Goal: Task Accomplishment & Management: Use online tool/utility

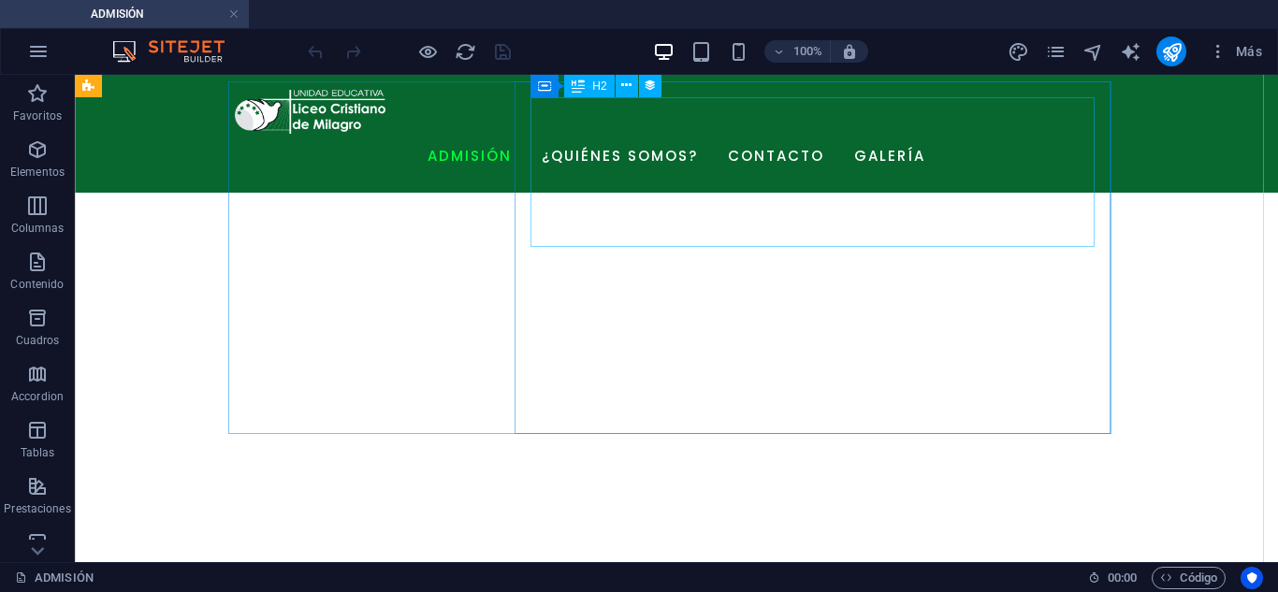
scroll to position [936, 0]
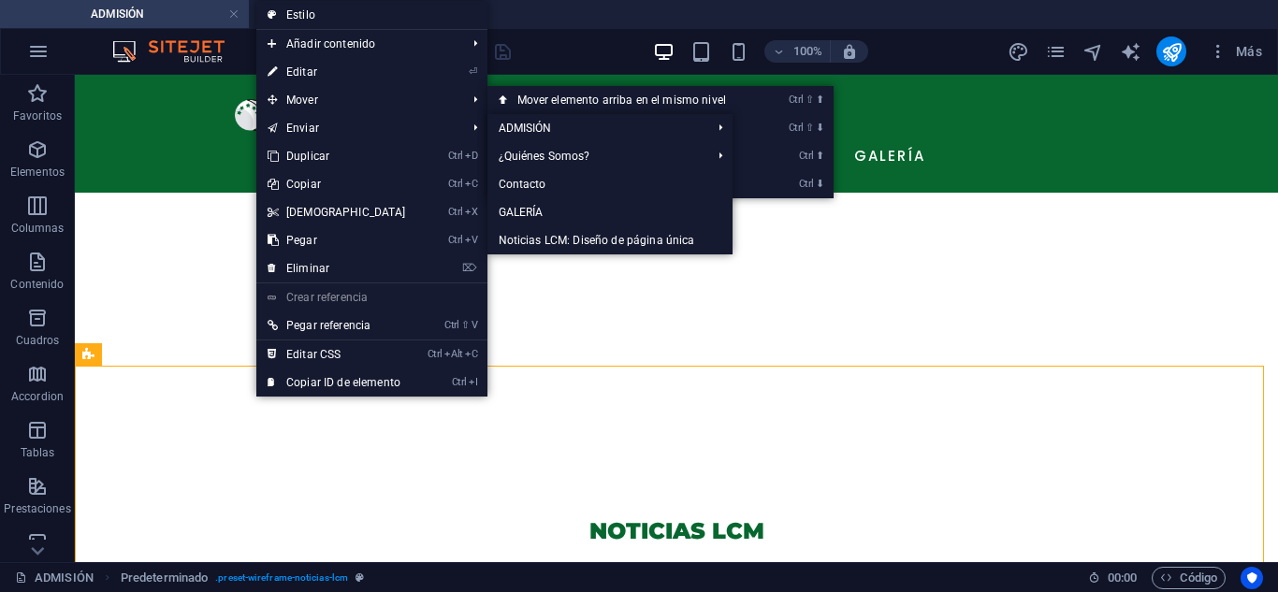
click at [333, 60] on link "⏎ Editar" at bounding box center [336, 72] width 161 height 28
select select "68825e8ed0416a303c001533"
select select "createdAt_DESC"
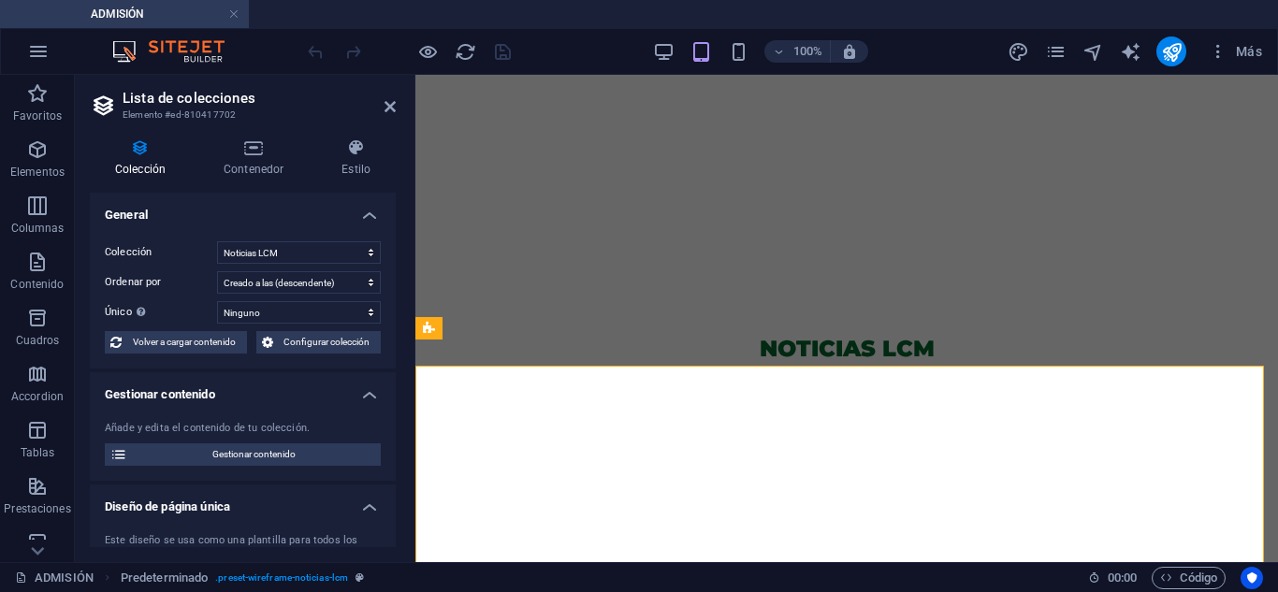
scroll to position [908, 0]
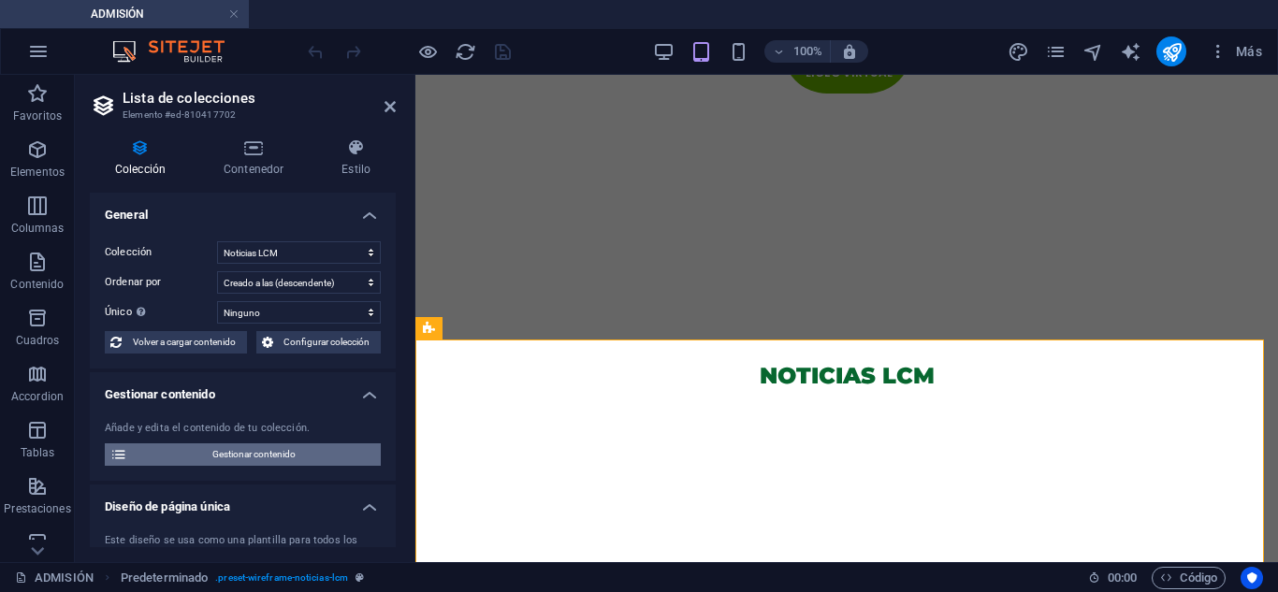
click at [219, 454] on span "Gestionar contenido" at bounding box center [254, 454] width 242 height 22
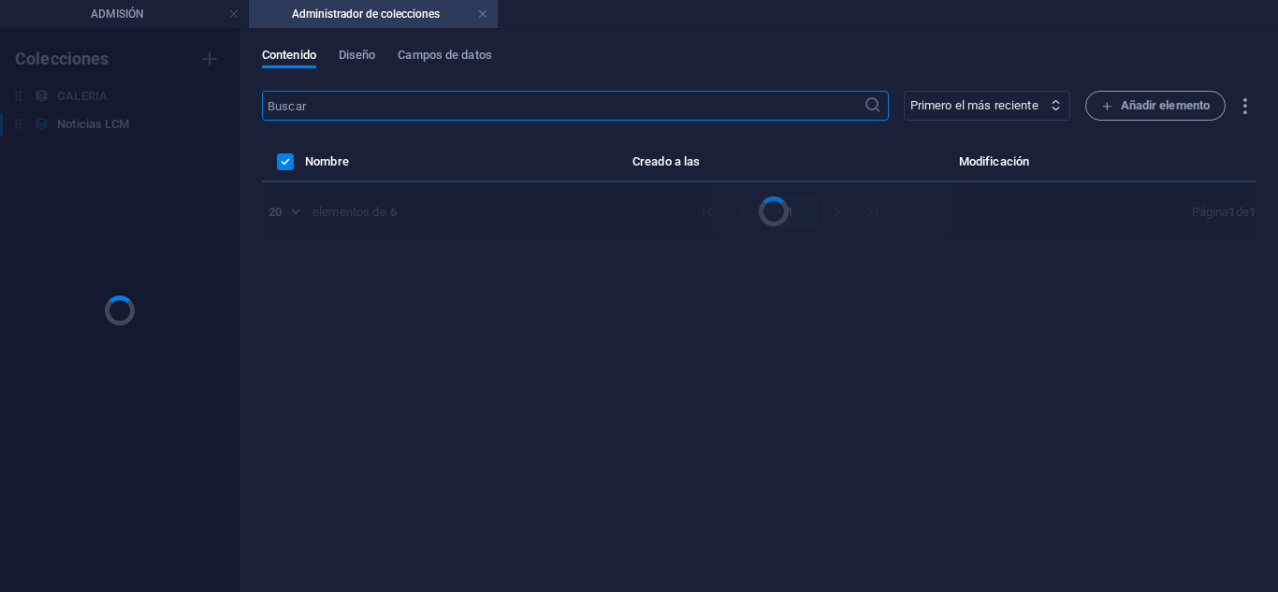
scroll to position [0, 0]
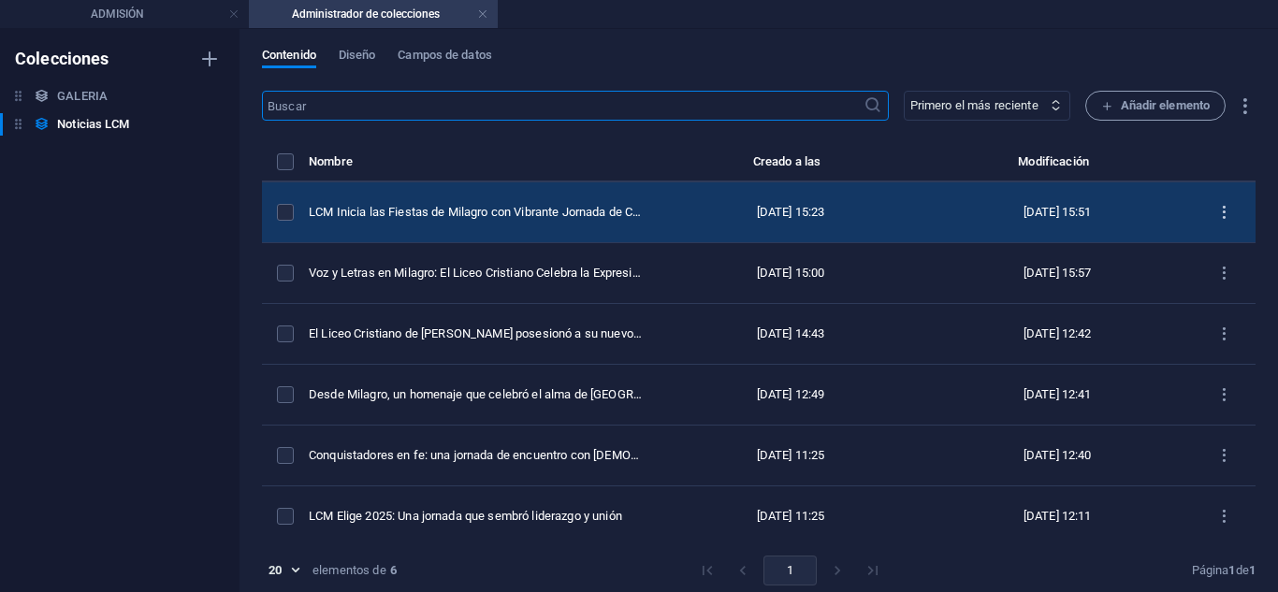
click at [1223, 208] on icon "items list" at bounding box center [1224, 213] width 18 height 18
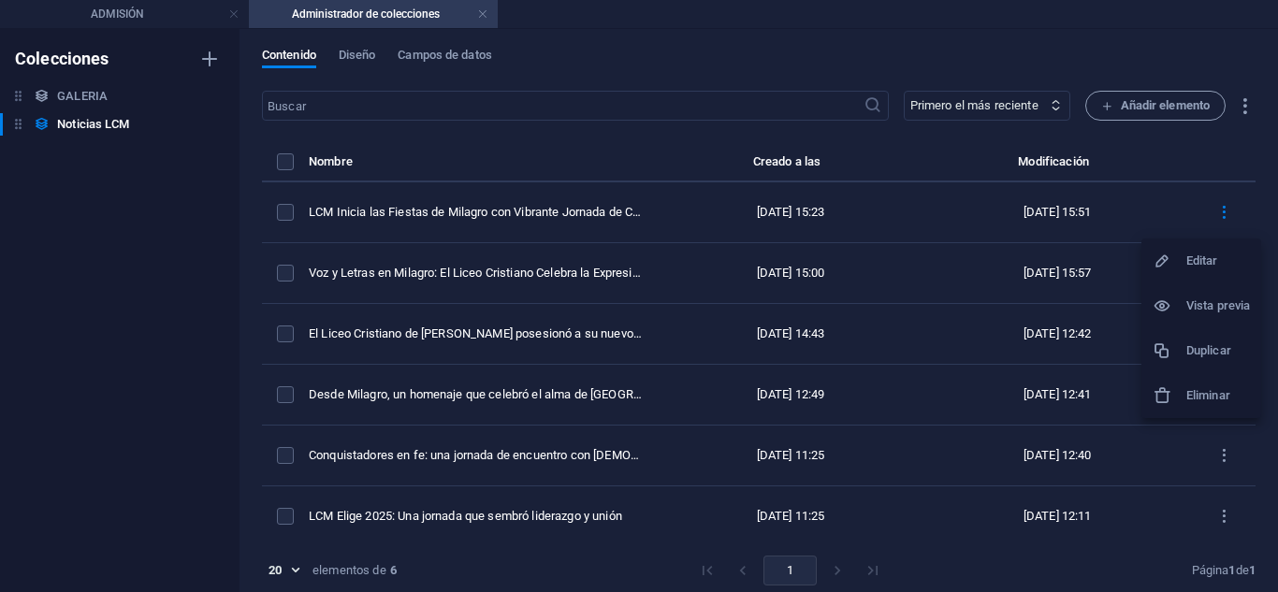
click at [1203, 352] on h6 "Duplicar" at bounding box center [1218, 351] width 64 height 22
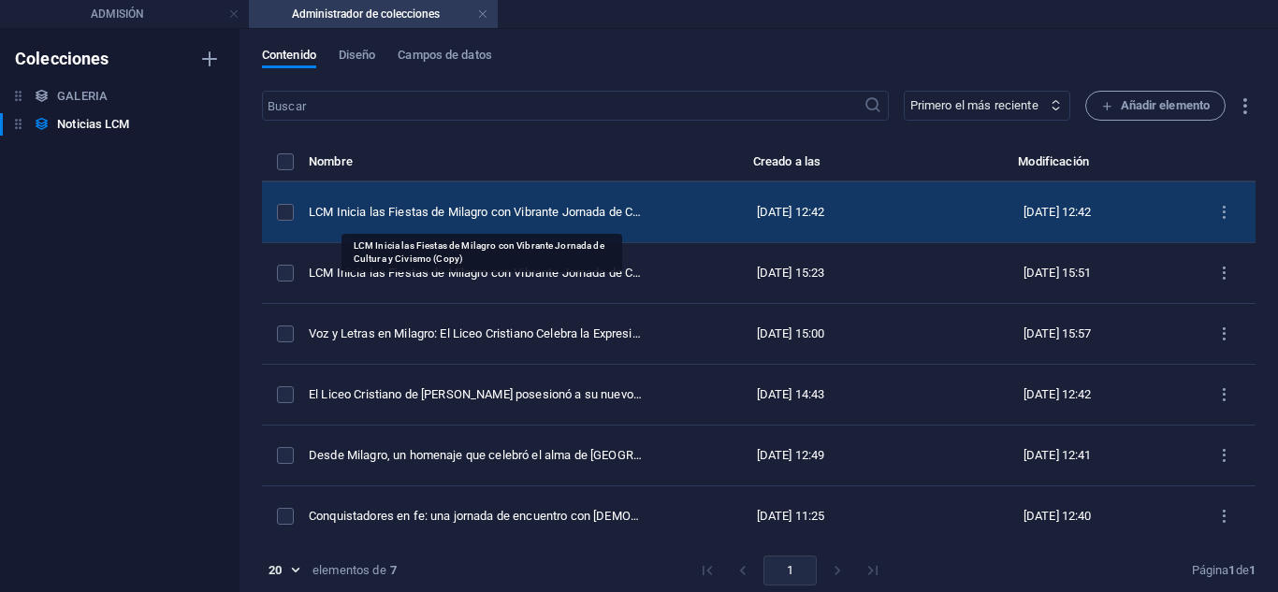
click at [409, 210] on div "LCM Inicia las Fiestas de Milagro con Vibrante Jornada de Cultura y Civismo (Co…" at bounding box center [476, 212] width 335 height 17
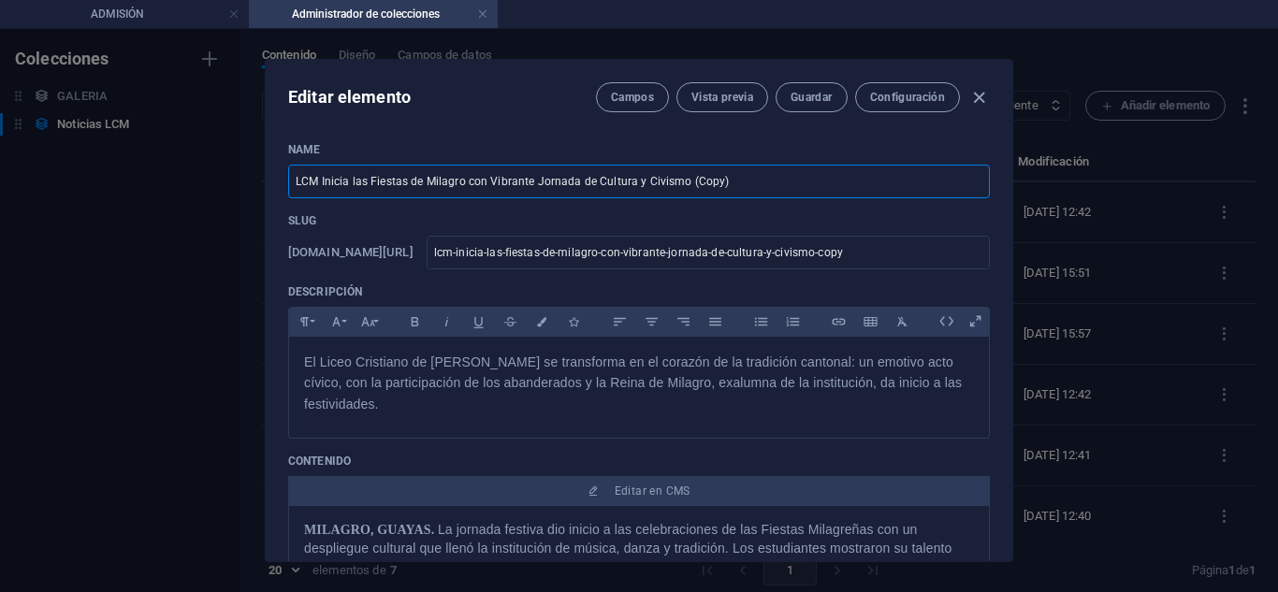
drag, startPoint x: 671, startPoint y: 188, endPoint x: 510, endPoint y: 200, distance: 161.4
click at [229, 173] on div "Editar elemento Campos Vista previa Guardar Configuración Name LCM Inicia las F…" at bounding box center [639, 310] width 1278 height 563
paste input "2025: Donde la Familia y la Tradición se Encuentran"
type input "LCM 2025: Donde la Familia y la Tradición se Encuentran"
type input "lcm-2025-donde-la-familia-y-la-tradicion-se-encuentran"
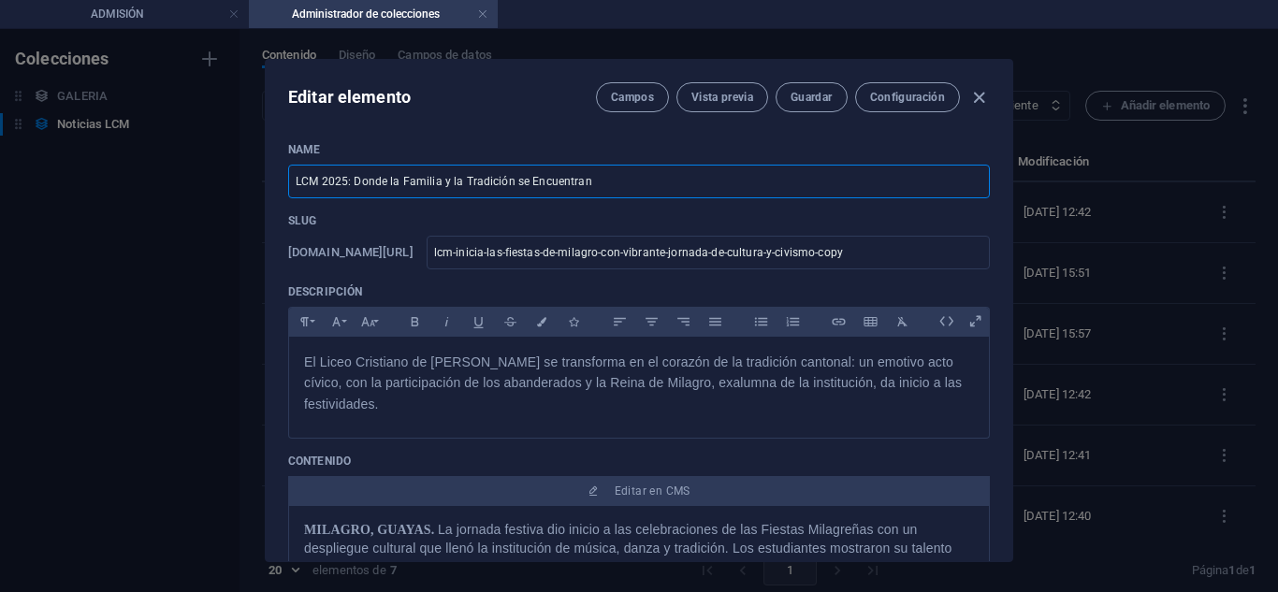
type input "lcm-2025-donde-la-familia-y-la-tradicion-se-encuentran"
type input "LCM 2025: Donde la Familia y la Tradición se Encuentran"
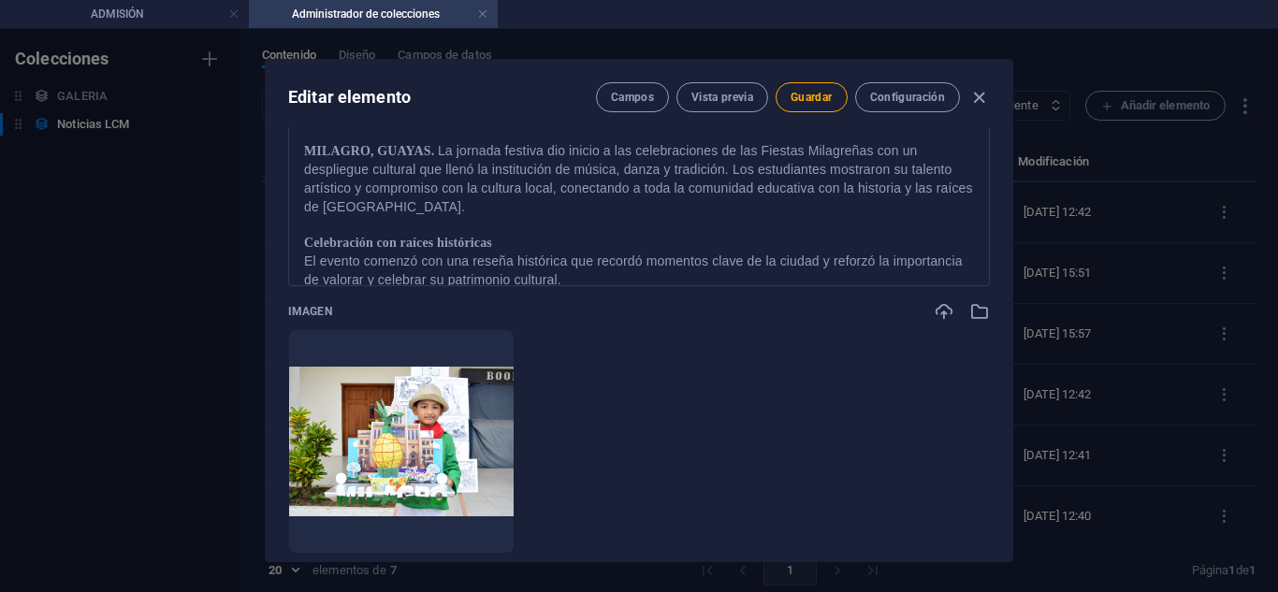
scroll to position [561, 0]
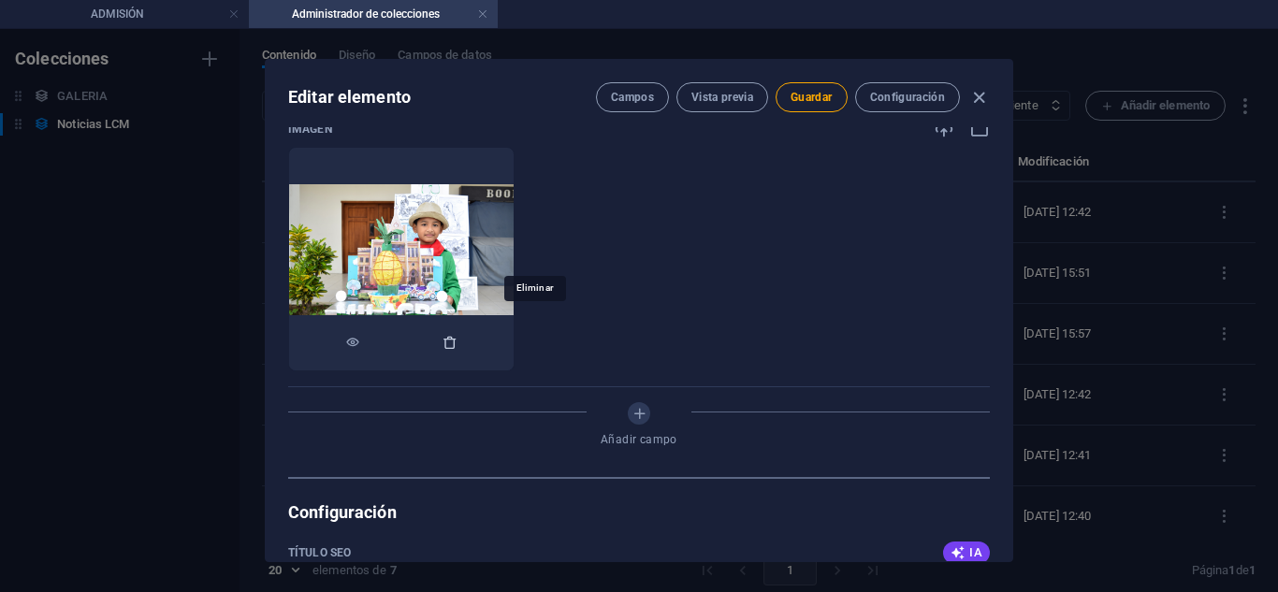
click at [458, 335] on icon "button" at bounding box center [450, 342] width 15 height 15
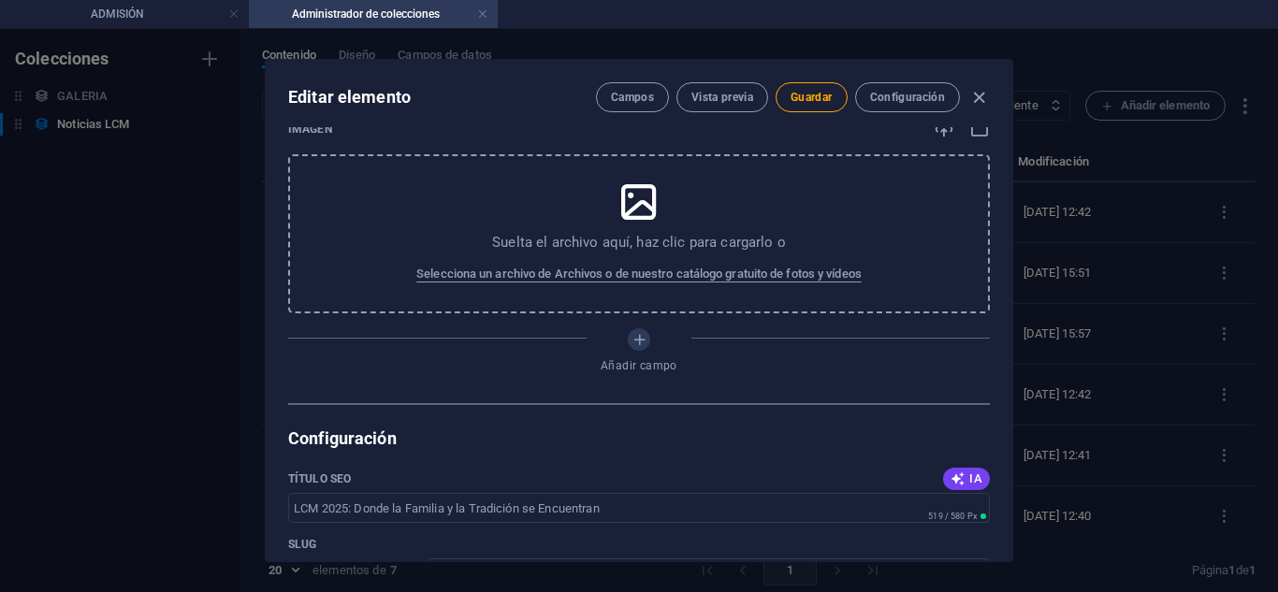
click at [588, 233] on p "Suelta el archivo aquí, haz clic para cargarlo o" at bounding box center [639, 242] width 294 height 19
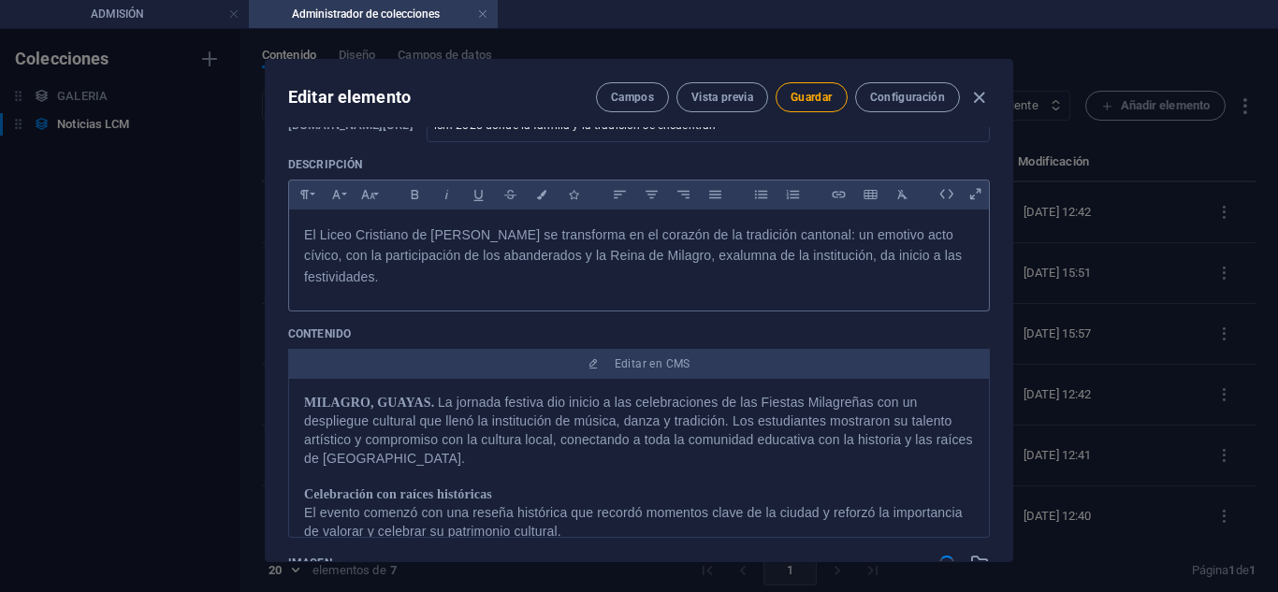
scroll to position [0, 0]
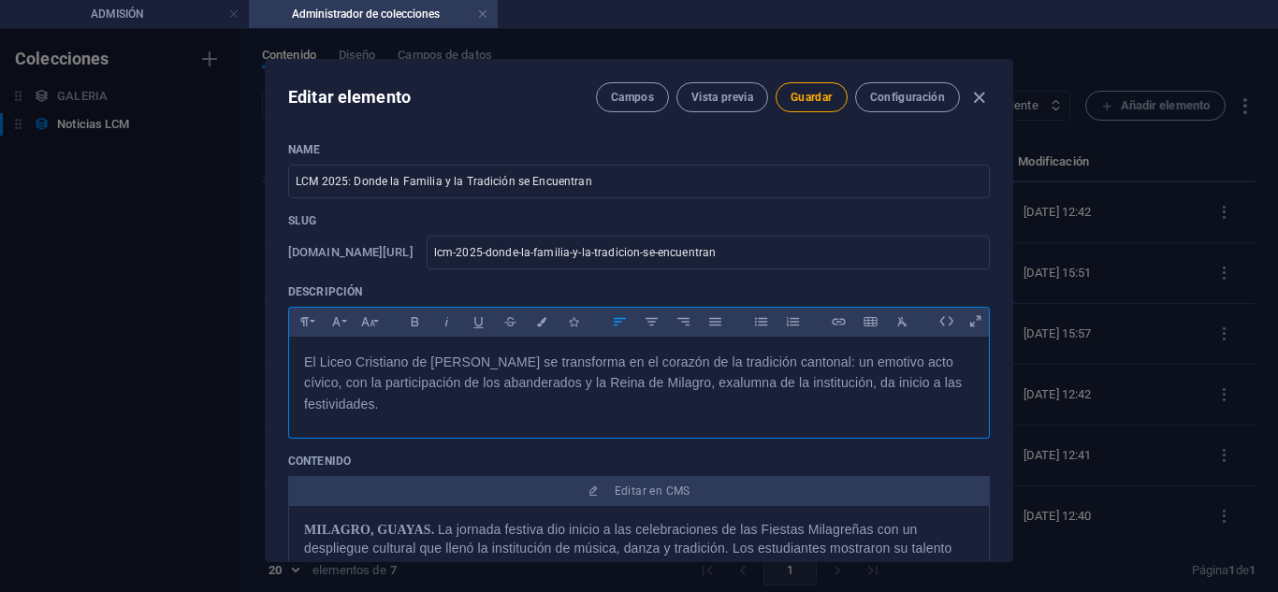
click at [792, 382] on span "El Liceo Cristiano de [PERSON_NAME] se transforma en el corazón de la tradición…" at bounding box center [633, 383] width 658 height 57
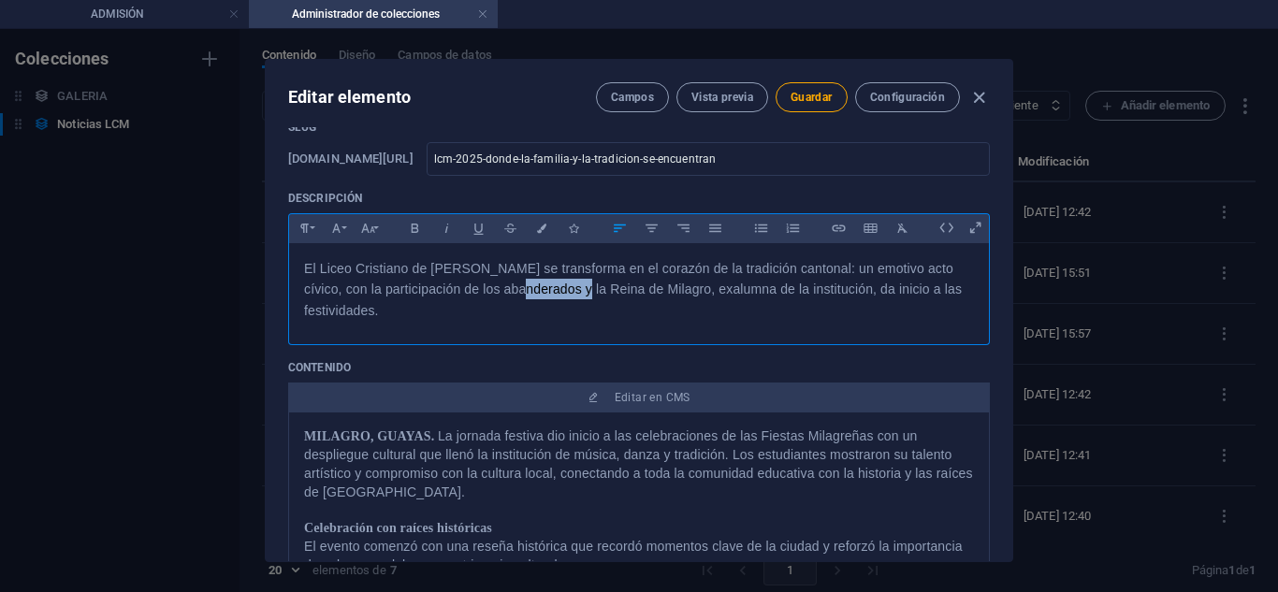
drag, startPoint x: 481, startPoint y: 289, endPoint x: 654, endPoint y: 303, distance: 173.7
click at [543, 292] on span "El Liceo Cristiano de [PERSON_NAME] se transforma en el corazón de la tradición…" at bounding box center [633, 289] width 658 height 57
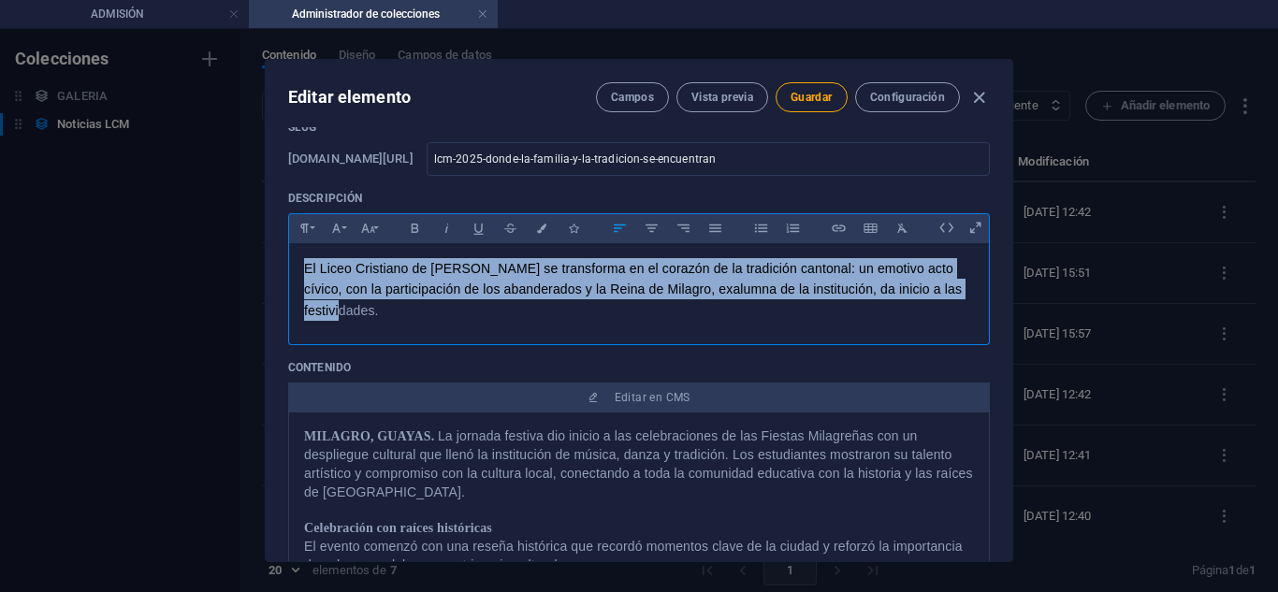
drag, startPoint x: 961, startPoint y: 289, endPoint x: 254, endPoint y: 266, distance: 706.8
click at [254, 266] on div "Editar elemento Campos Vista previa Guardar Configuración Name LCM 2025: Donde …" at bounding box center [639, 310] width 1278 height 563
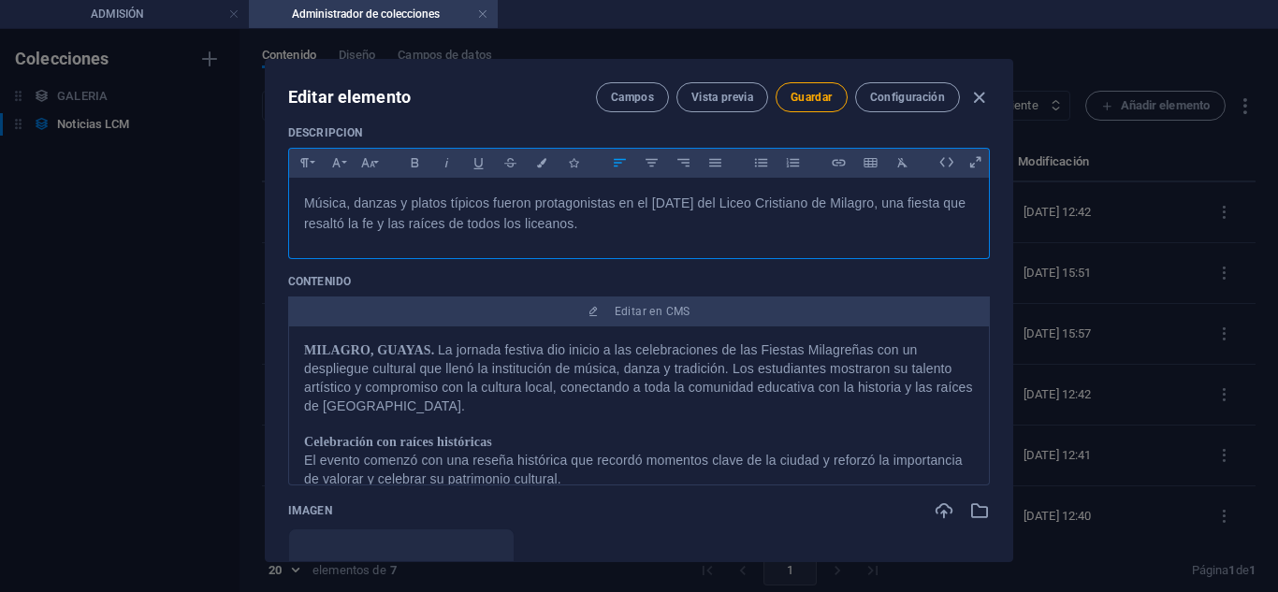
scroll to position [187, 0]
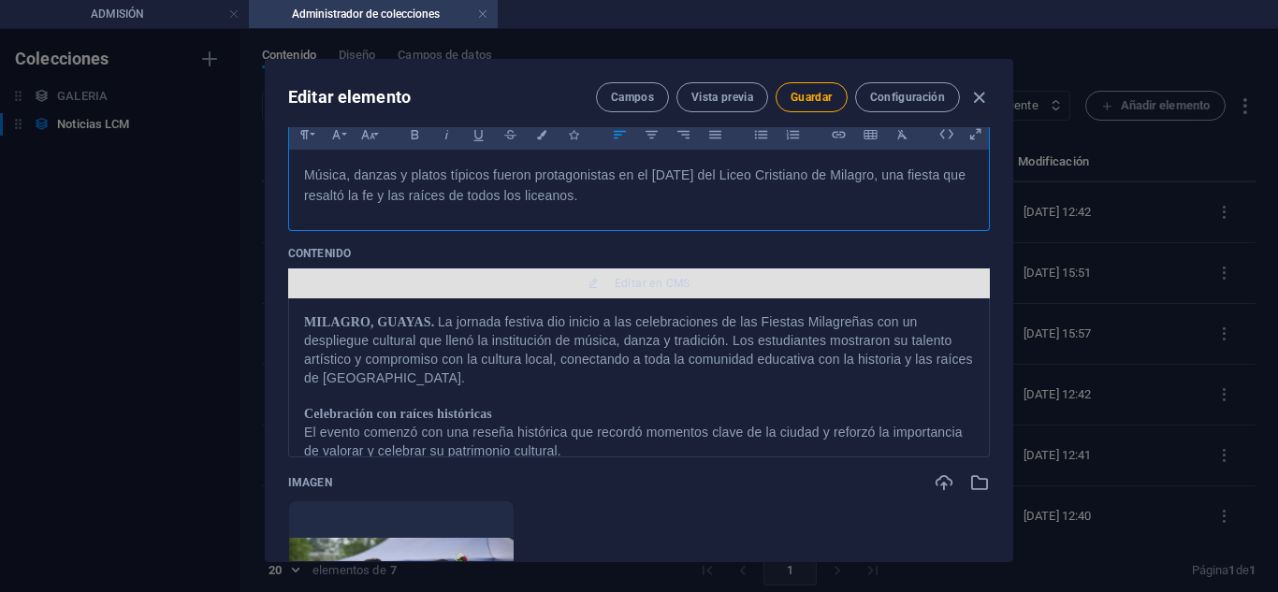
click at [630, 272] on button "Editar en CMS" at bounding box center [639, 284] width 702 height 30
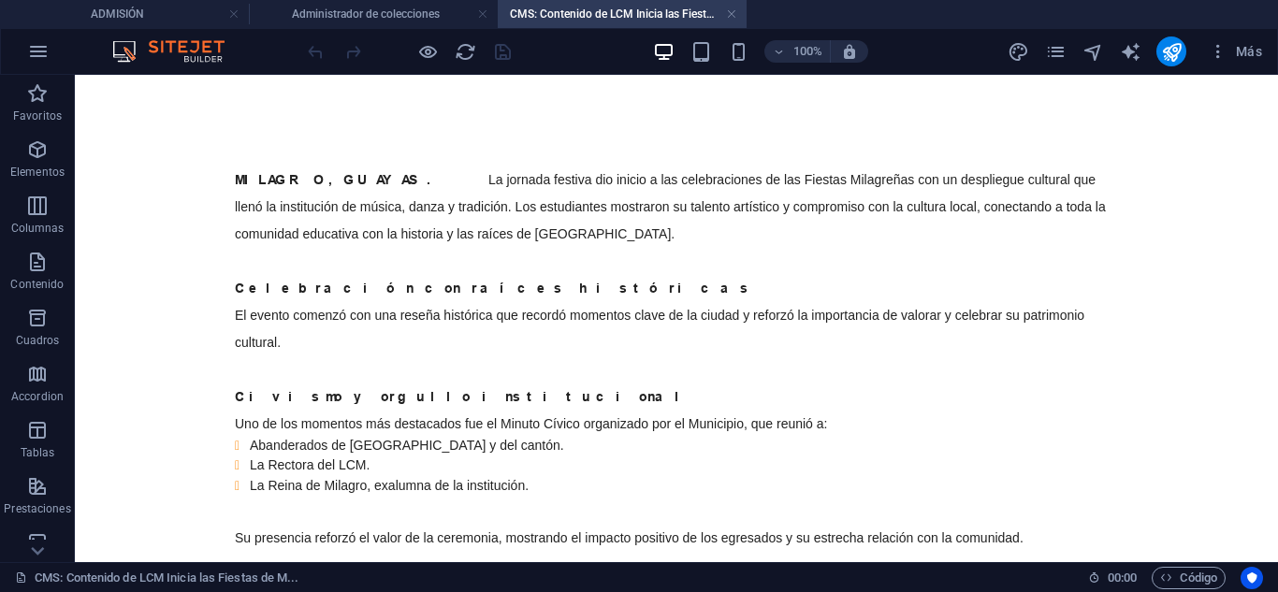
scroll to position [0, 0]
click at [472, 333] on div "MILAGRO, GUAYAS. La jornada festiva dio inicio a las celebraciones de las Fiest…" at bounding box center [676, 452] width 883 height 575
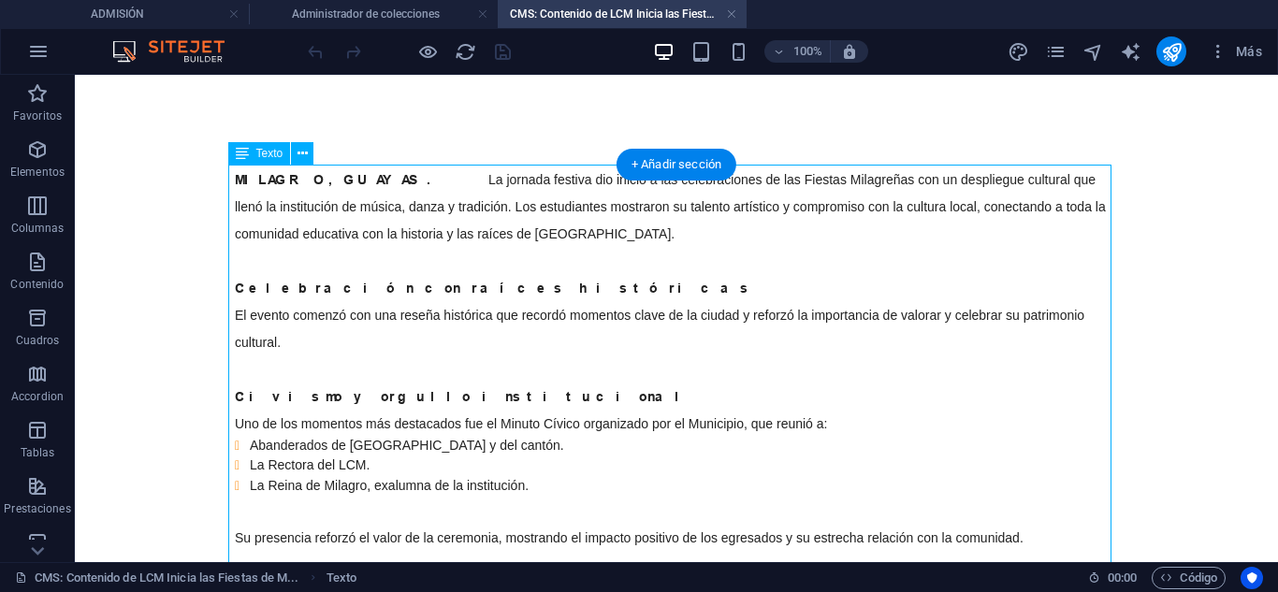
click at [472, 333] on div "MILAGRO, GUAYAS. La jornada festiva dio inicio a las celebraciones de las Fiest…" at bounding box center [676, 452] width 883 height 575
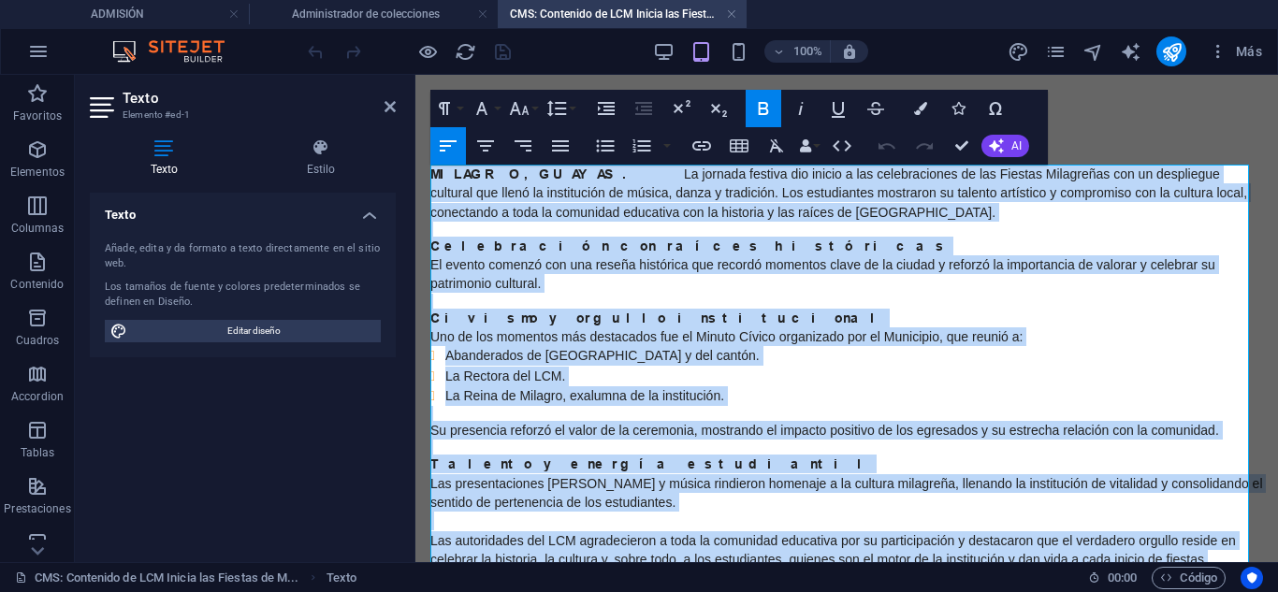
drag, startPoint x: 1215, startPoint y: 278, endPoint x: 426, endPoint y: 169, distance: 797.1
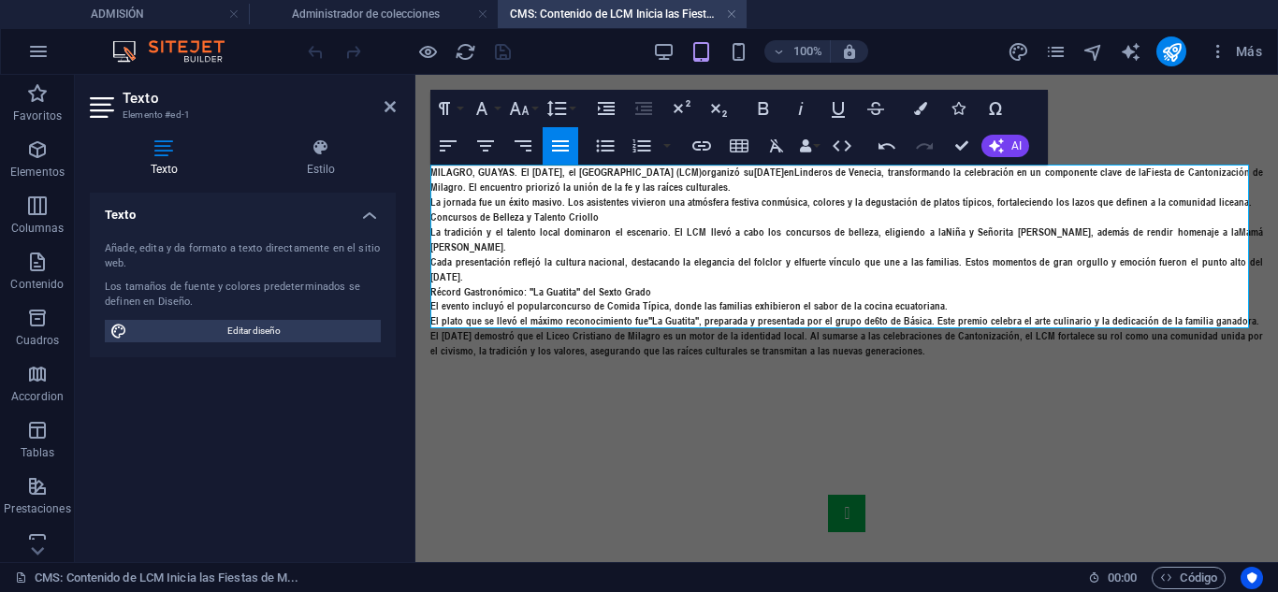
drag, startPoint x: 907, startPoint y: 318, endPoint x: 828, endPoint y: 213, distance: 131.0
click at [486, 108] on icon "button" at bounding box center [482, 108] width 22 height 22
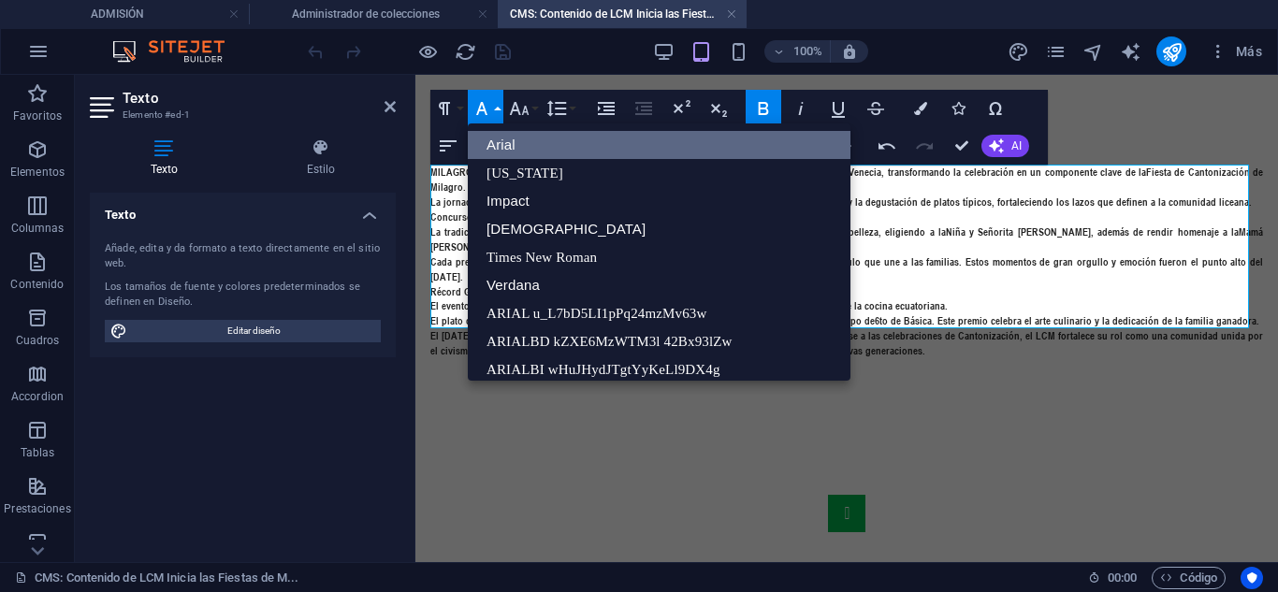
click at [501, 138] on link "Arial" at bounding box center [659, 145] width 383 height 28
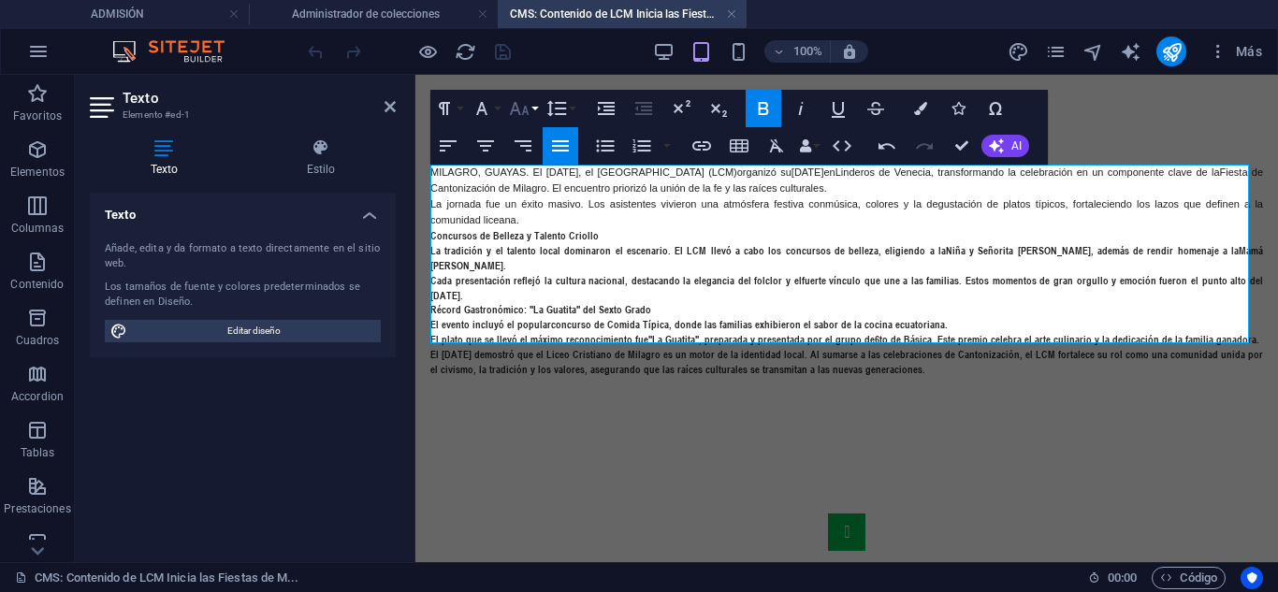
click at [523, 99] on icon "button" at bounding box center [519, 108] width 22 height 22
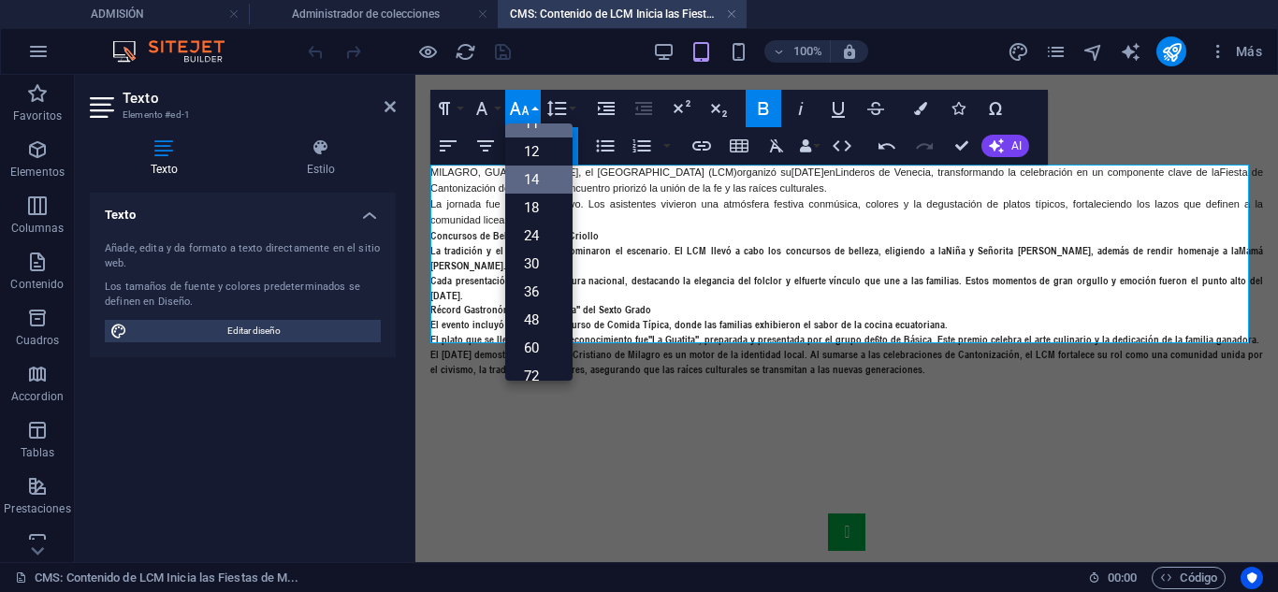
click at [545, 179] on link "14" at bounding box center [538, 180] width 67 height 28
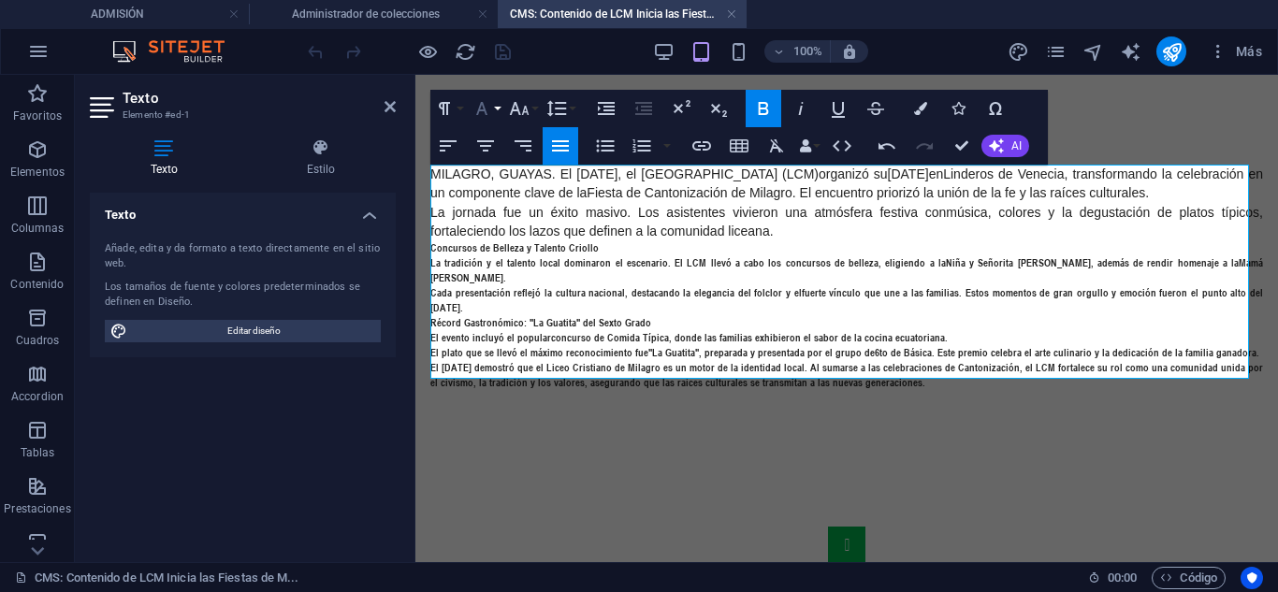
click at [492, 109] on icon "button" at bounding box center [482, 108] width 22 height 22
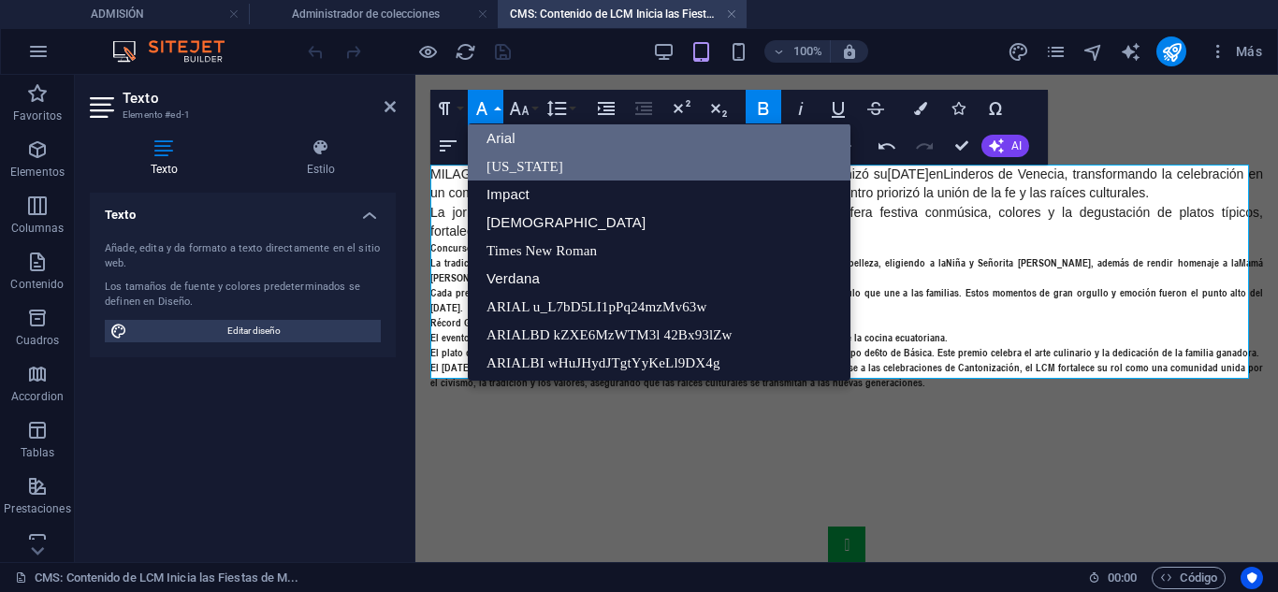
scroll to position [0, 0]
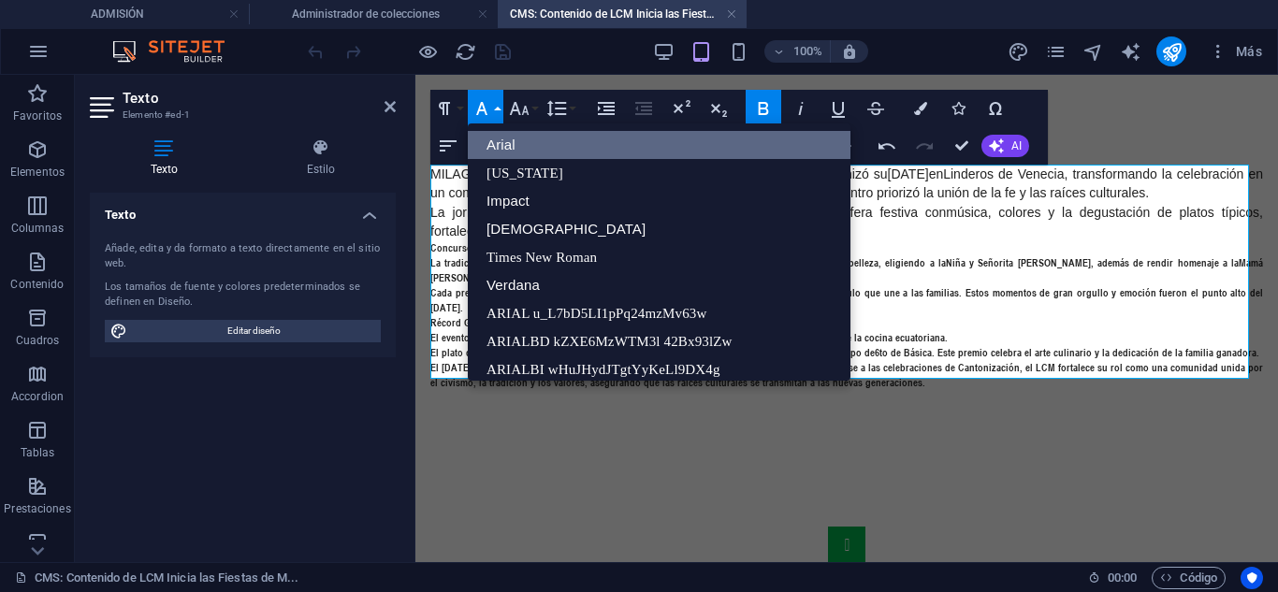
click at [512, 147] on link "Arial" at bounding box center [659, 145] width 383 height 28
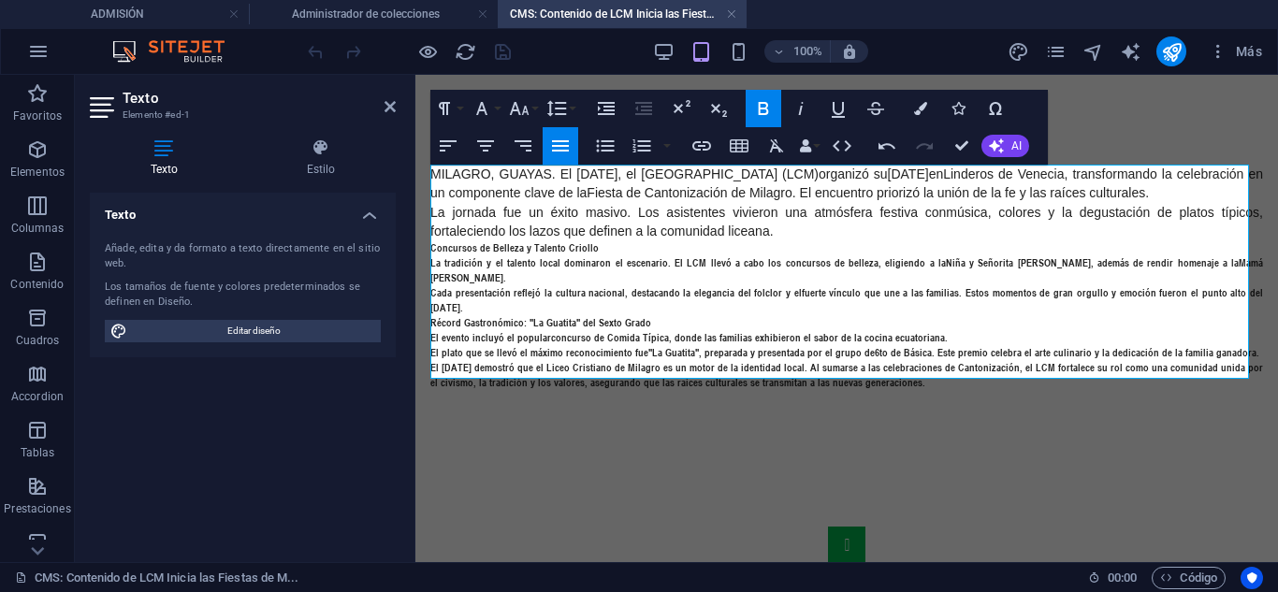
click at [893, 315] on p "Récord Gastronómico: "La Guatita" del Sexto Grado" at bounding box center [846, 322] width 833 height 15
drag, startPoint x: 917, startPoint y: 367, endPoint x: 429, endPoint y: 180, distance: 522.1
click at [492, 102] on icon "button" at bounding box center [482, 108] width 22 height 22
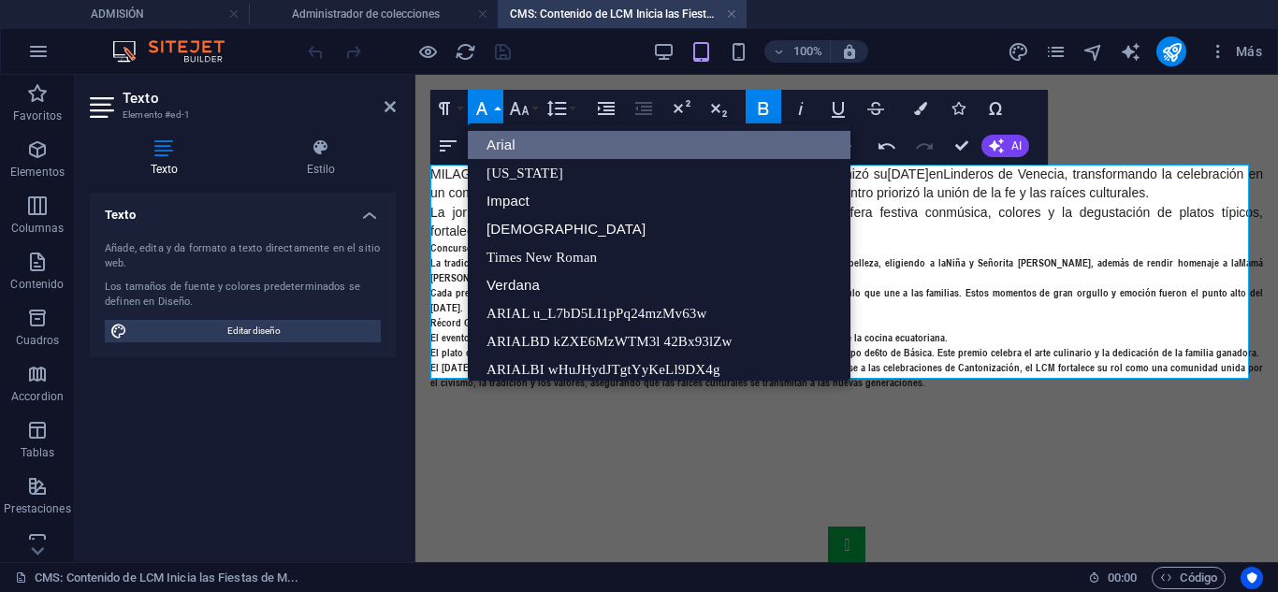
scroll to position [22, 0]
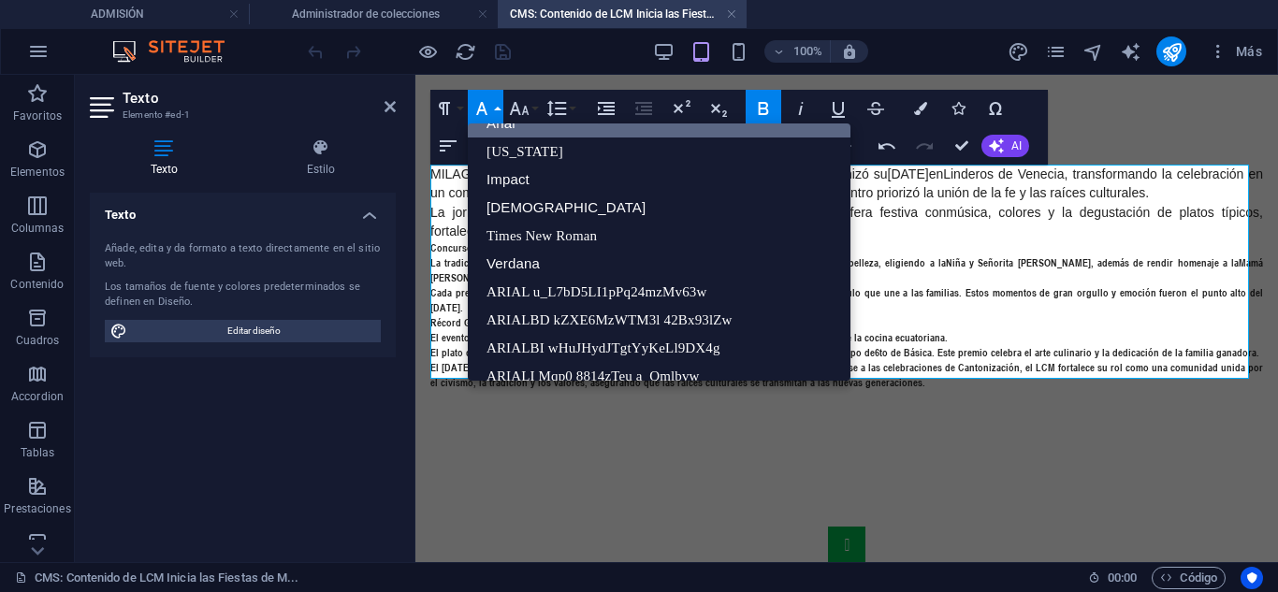
click at [506, 126] on link "Arial" at bounding box center [659, 123] width 383 height 28
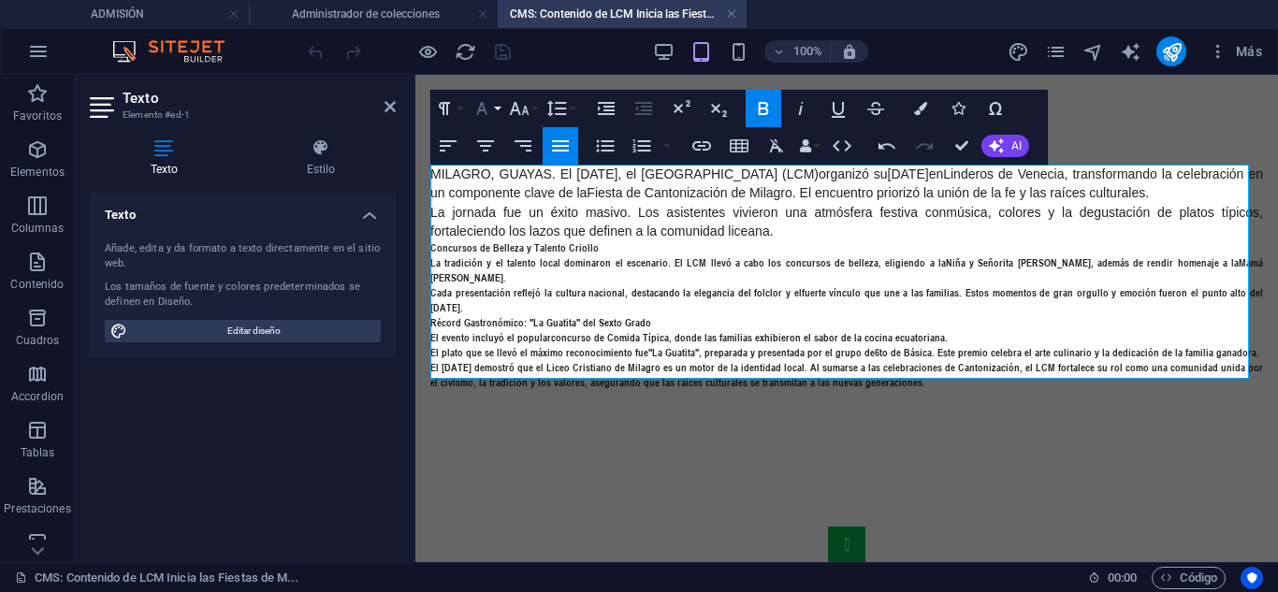
click at [479, 108] on icon "button" at bounding box center [481, 108] width 11 height 13
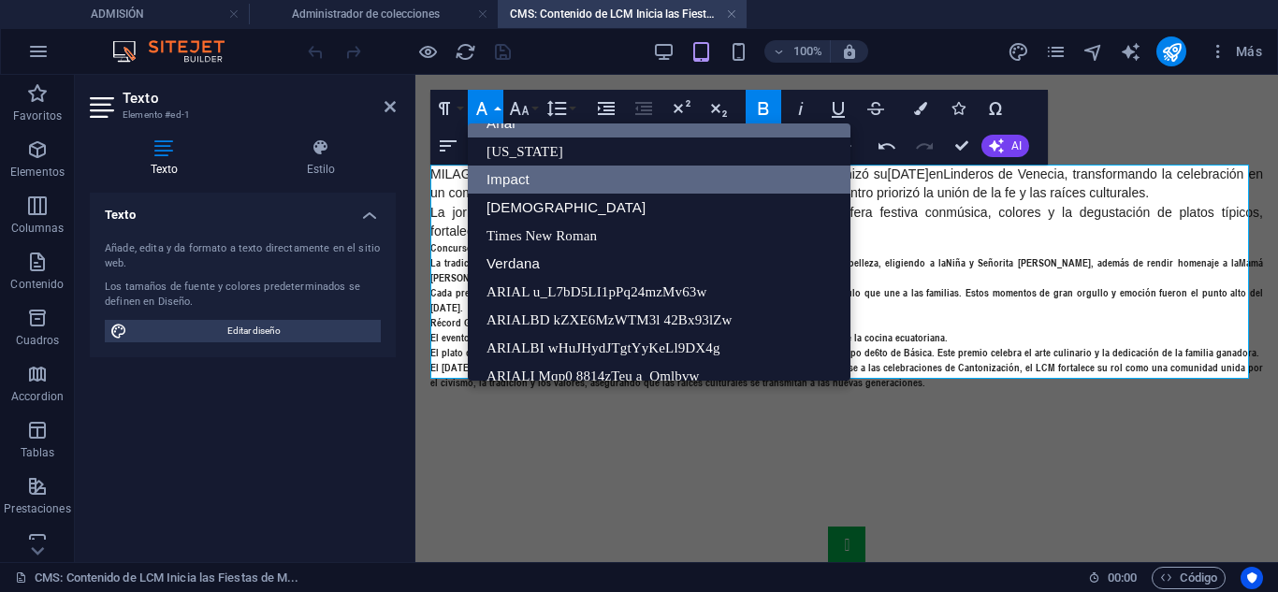
click at [522, 192] on link "Impact" at bounding box center [659, 180] width 383 height 28
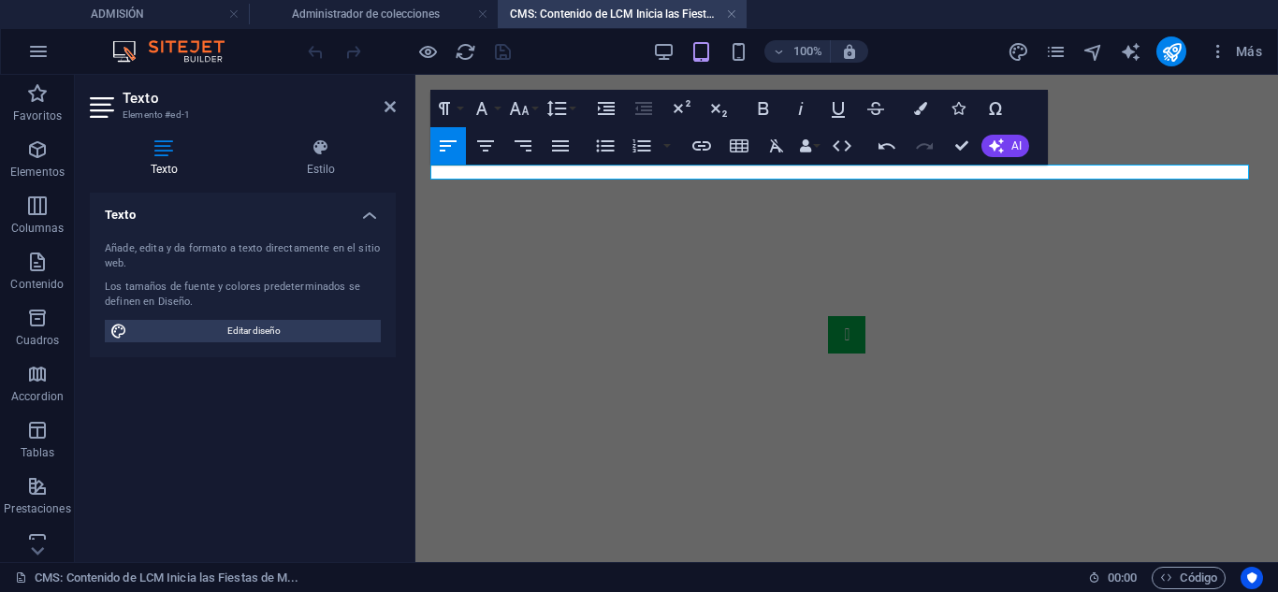
click at [570, 165] on p at bounding box center [846, 172] width 833 height 15
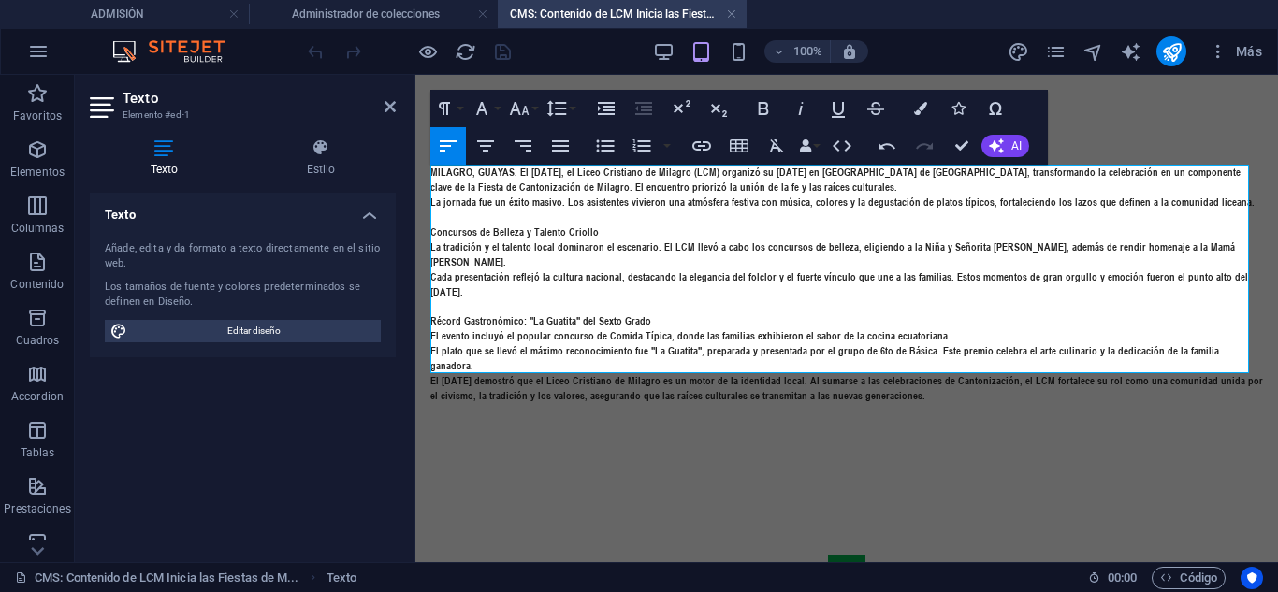
scroll to position [19100, 0]
drag, startPoint x: 556, startPoint y: 225, endPoint x: 404, endPoint y: 175, distance: 159.5
click at [456, 112] on button "Paragraph Format" at bounding box center [448, 108] width 36 height 37
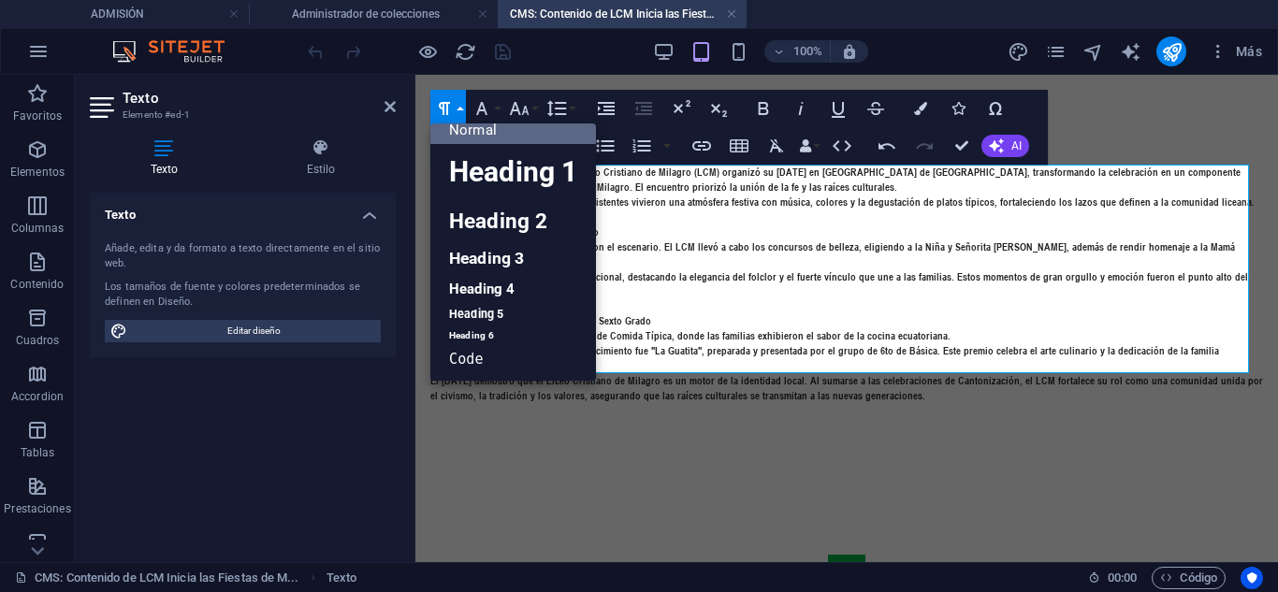
scroll to position [15, 0]
click at [498, 105] on button "Font Family" at bounding box center [486, 108] width 36 height 37
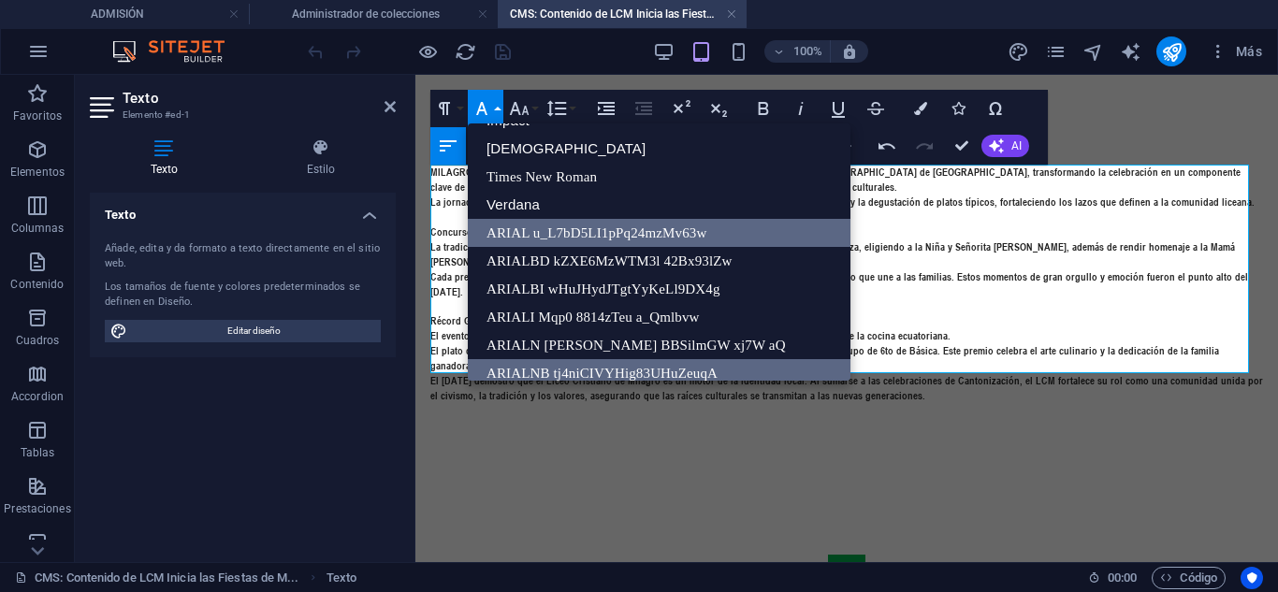
scroll to position [0, 0]
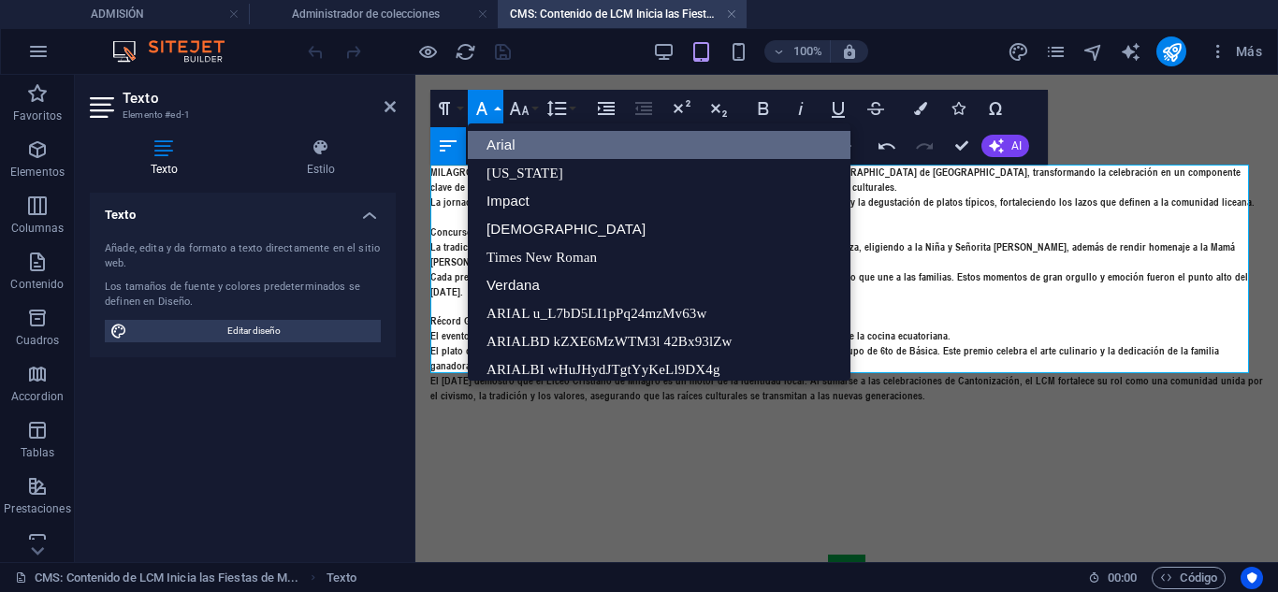
click at [520, 150] on link "Arial" at bounding box center [659, 145] width 383 height 28
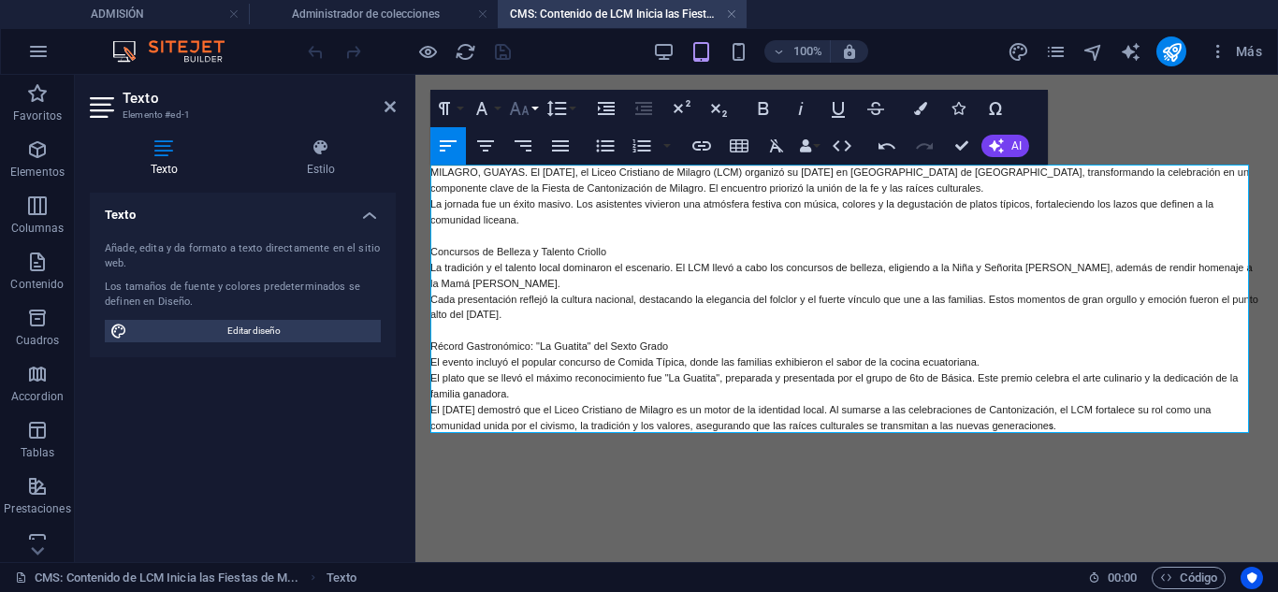
click at [518, 110] on icon "button" at bounding box center [520, 108] width 20 height 13
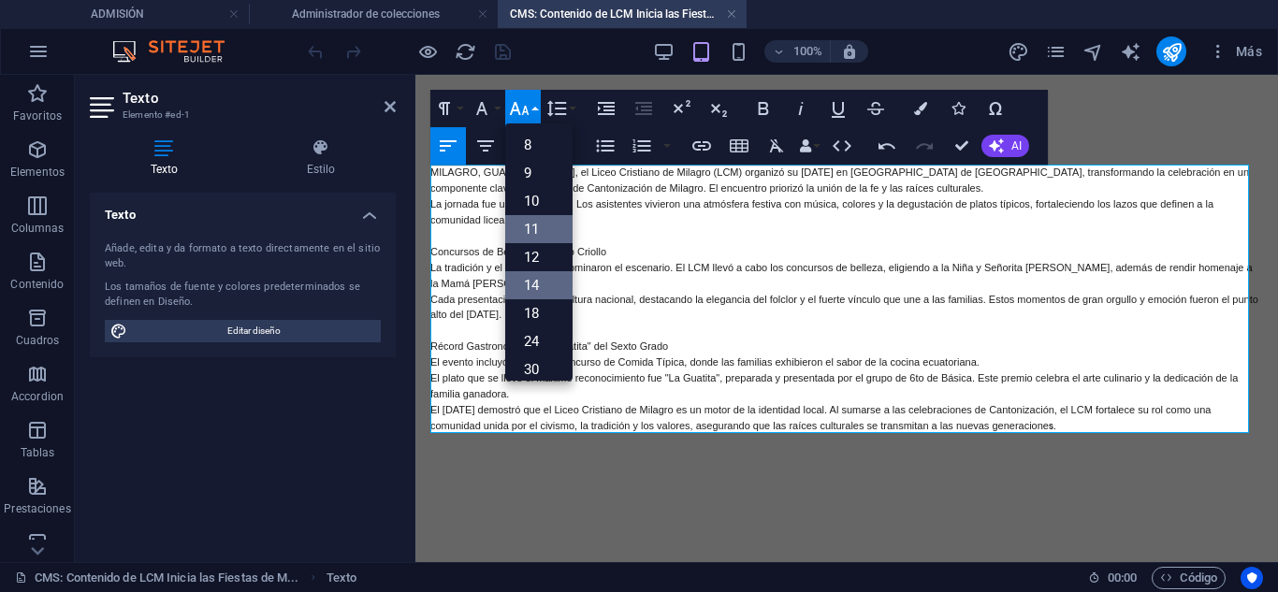
click at [541, 281] on link "14" at bounding box center [538, 285] width 67 height 28
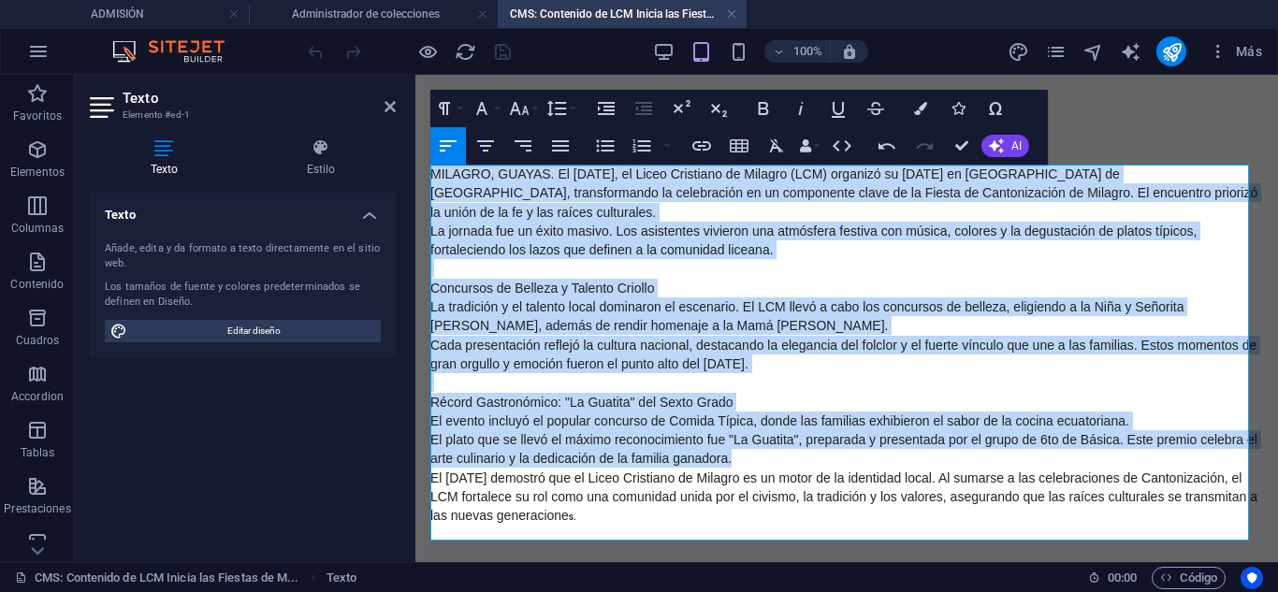
click at [598, 206] on p "MILAGRO, GUAYAS. El [DATE], el Liceo Cristiano de Milagro (LCM) organizó su [DA…" at bounding box center [846, 193] width 833 height 57
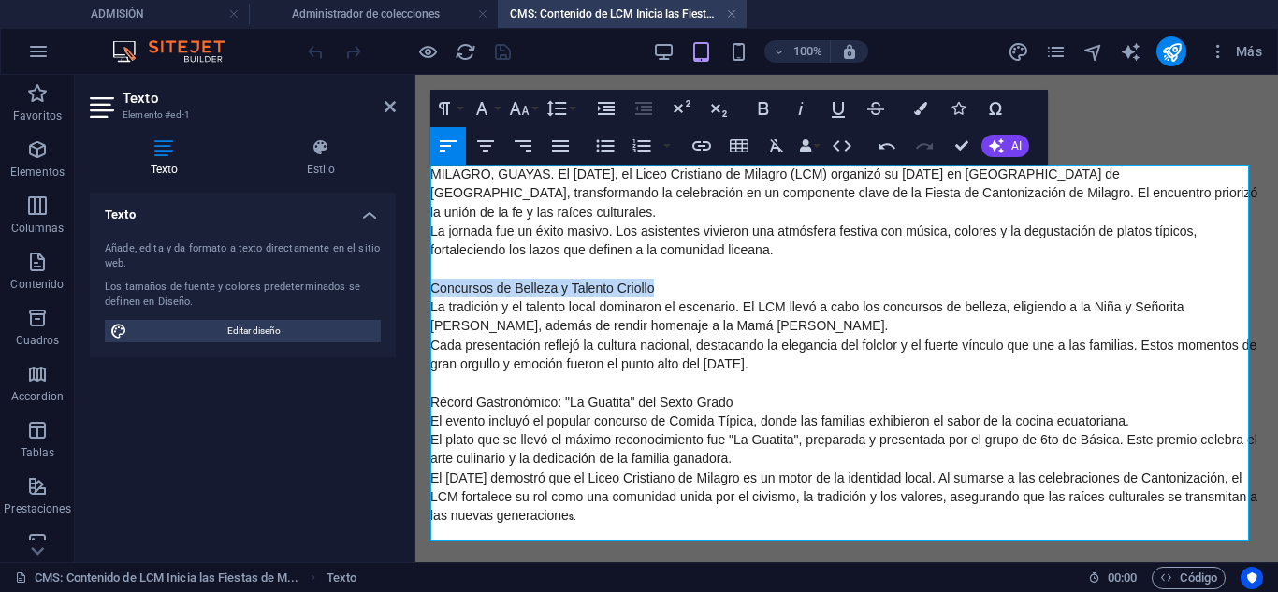
drag, startPoint x: 604, startPoint y: 286, endPoint x: 428, endPoint y: 292, distance: 176.9
click at [665, 290] on p "Concursos de Belleza y Talento Criollo" at bounding box center [846, 288] width 833 height 19
drag, startPoint x: 665, startPoint y: 290, endPoint x: 423, endPoint y: 298, distance: 242.4
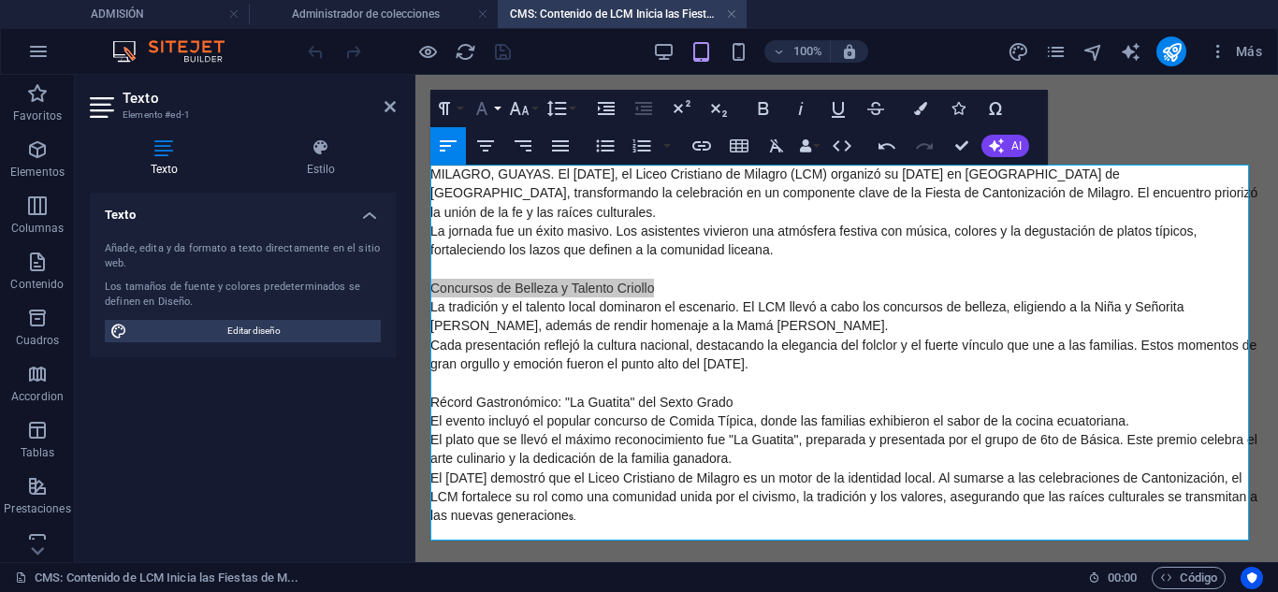
click at [470, 112] on button "Font Family" at bounding box center [486, 108] width 36 height 37
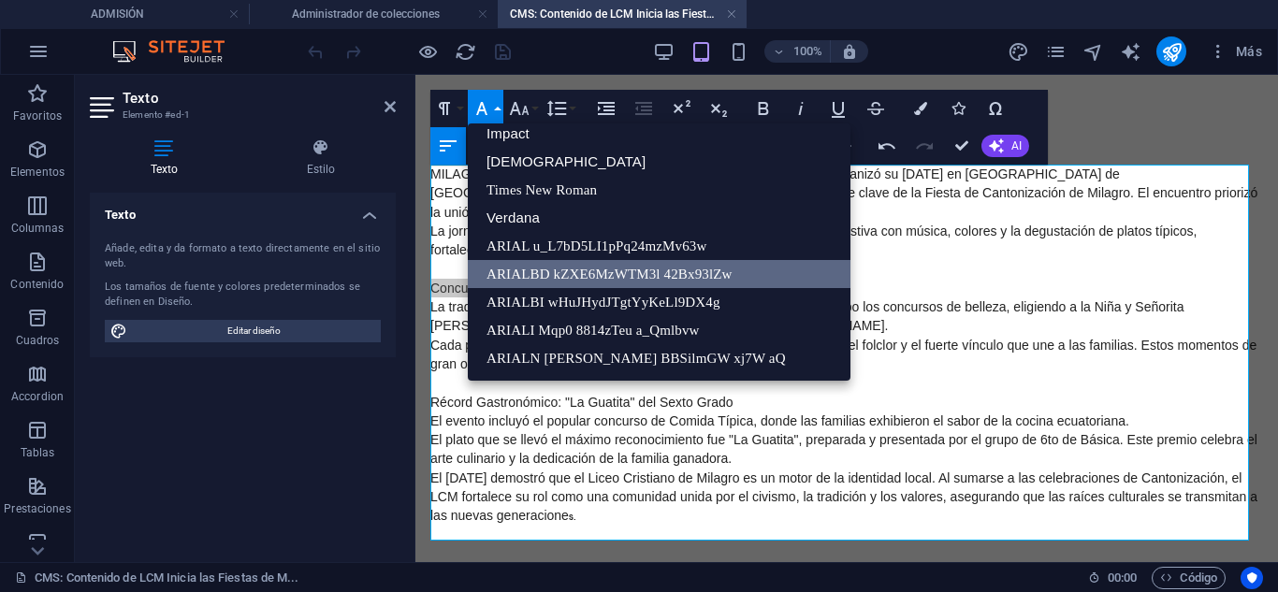
scroll to position [94, 0]
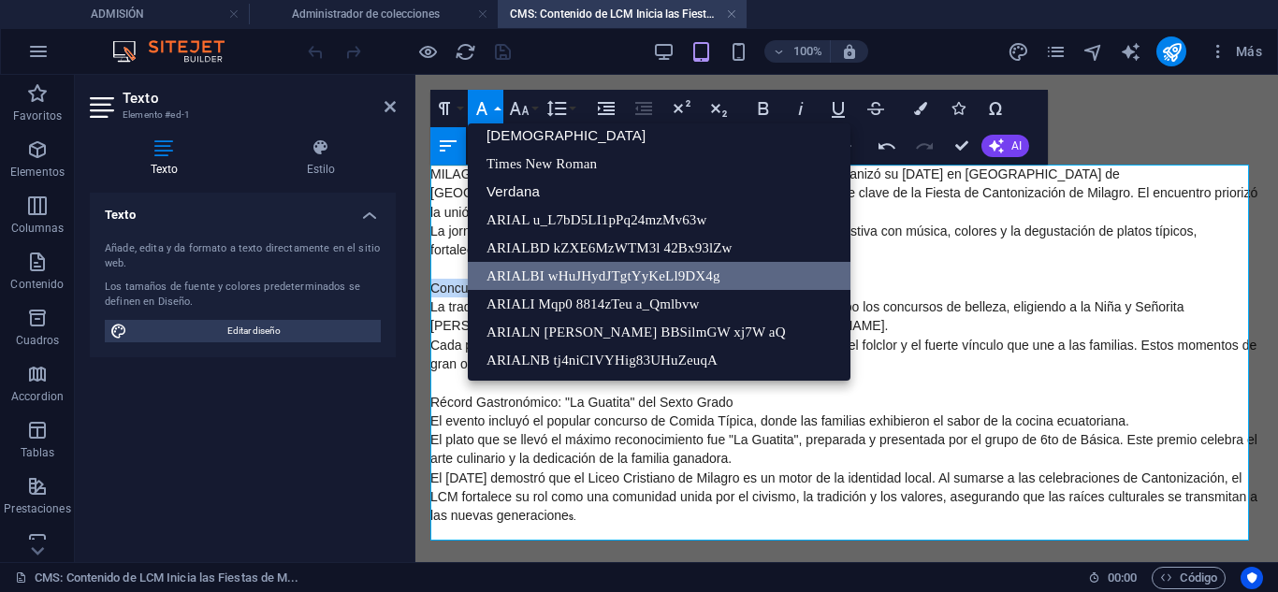
click at [545, 286] on link "ARIALBI wHuJHydJTgtYyKeLl9DX4g" at bounding box center [659, 276] width 383 height 28
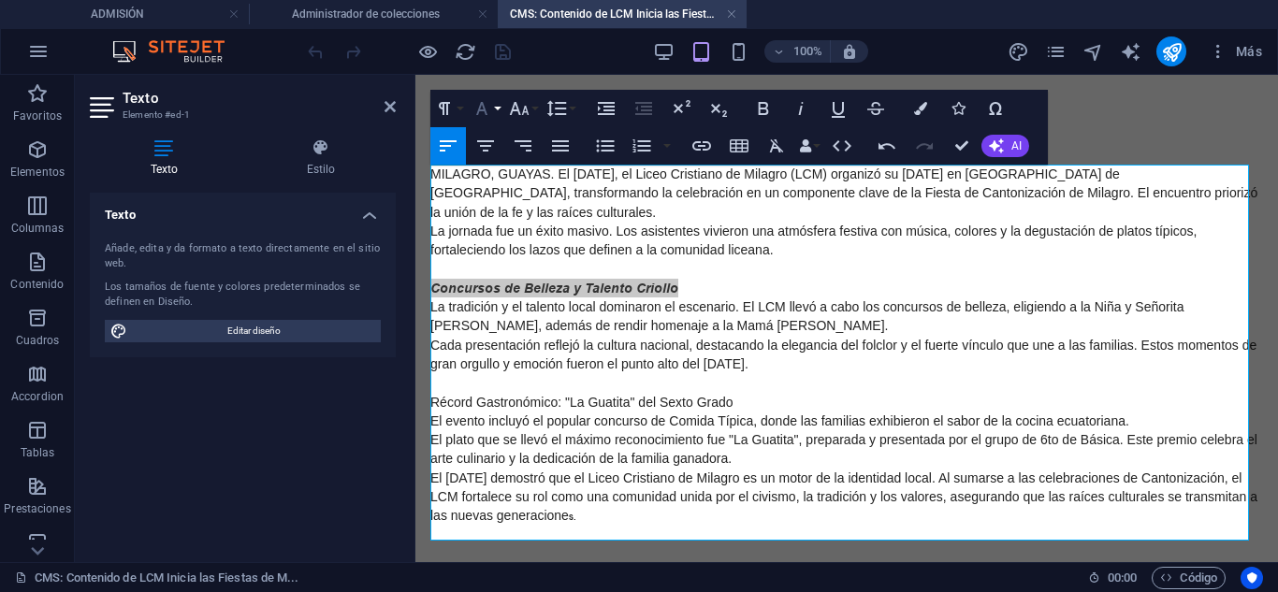
click at [487, 109] on icon "button" at bounding box center [482, 108] width 22 height 22
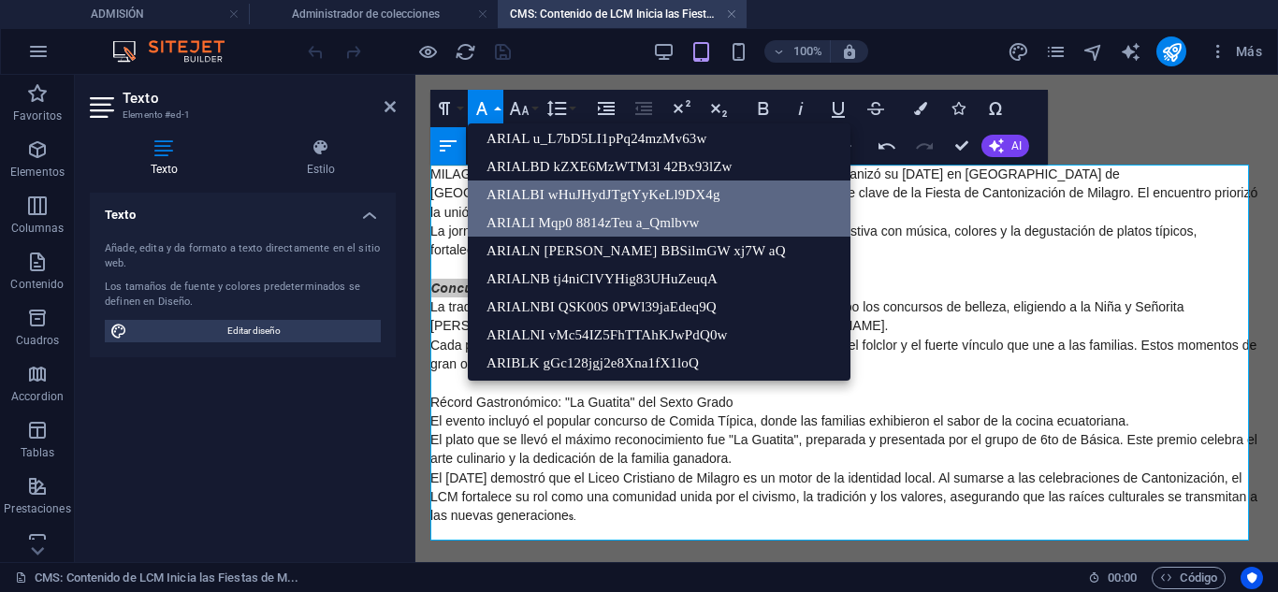
scroll to position [153, 0]
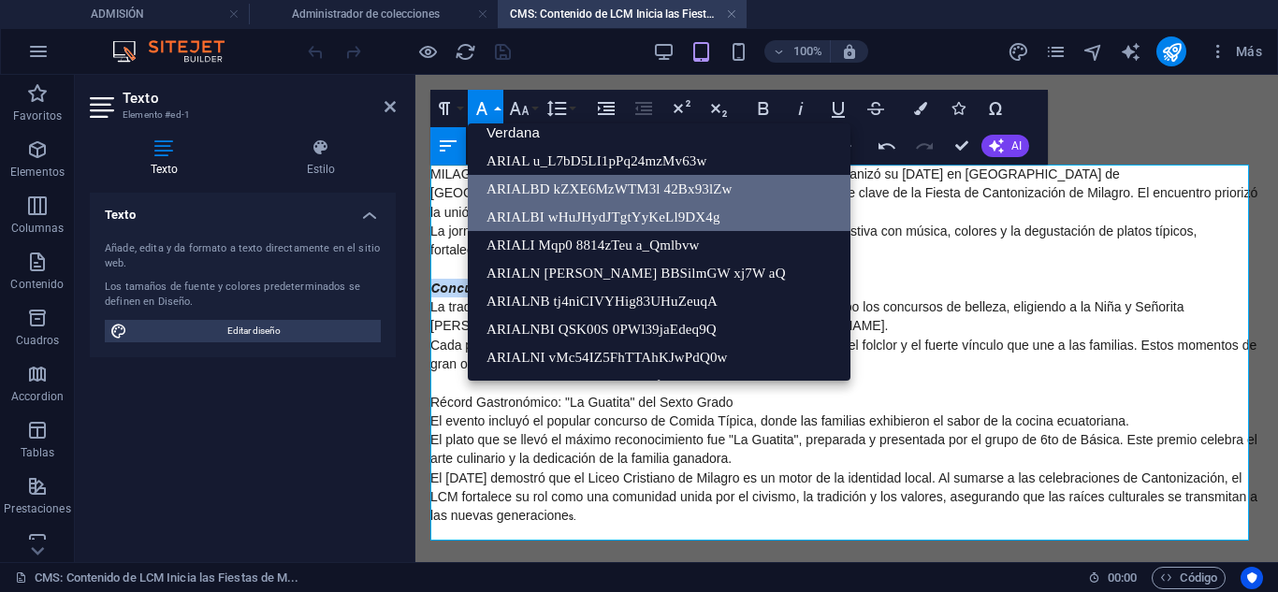
click at [568, 190] on link "ARIALBD kZXE6MzWTM3l 42Bx93lZw" at bounding box center [659, 189] width 383 height 28
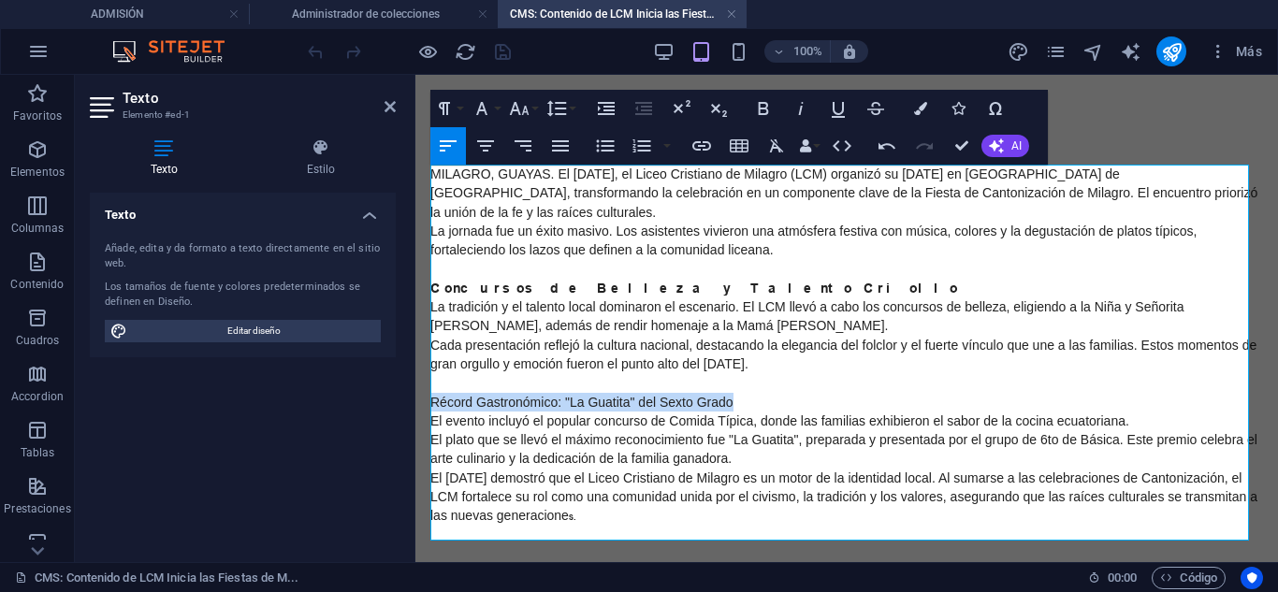
drag, startPoint x: 767, startPoint y: 409, endPoint x: 422, endPoint y: 404, distance: 345.3
click at [503, 109] on div "Paragraph Format Normal Heading 1 Heading 2 Heading 3 Heading 4 Heading 5 Headi…" at bounding box center [504, 108] width 149 height 37
click at [492, 108] on icon "button" at bounding box center [482, 108] width 22 height 22
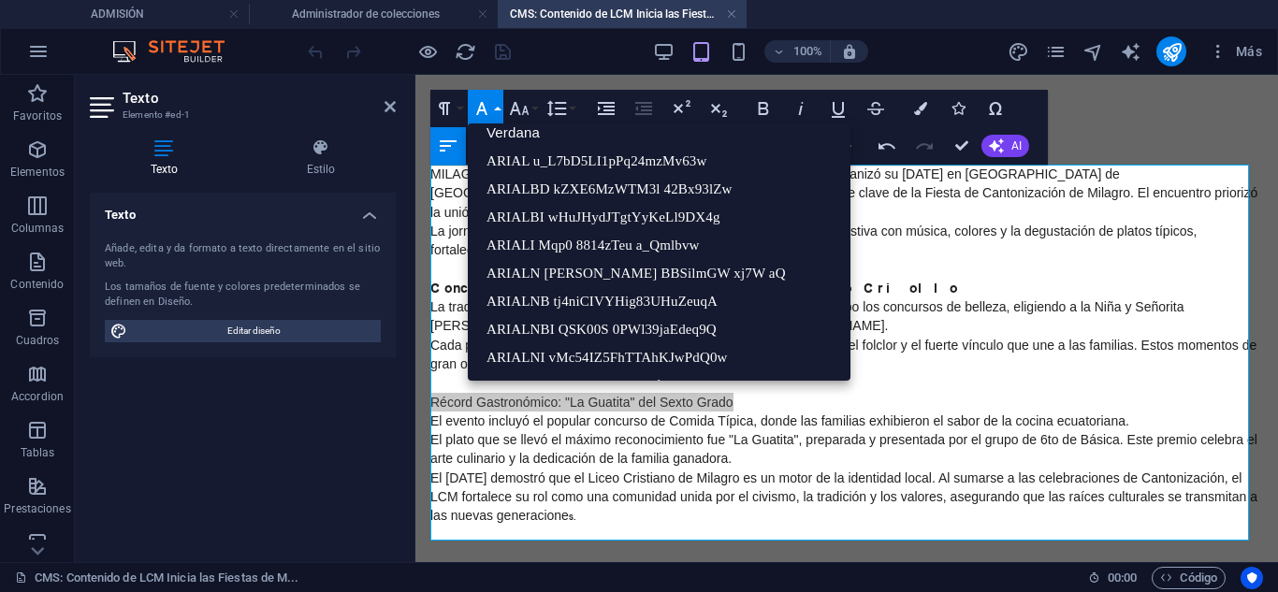
scroll to position [22, 0]
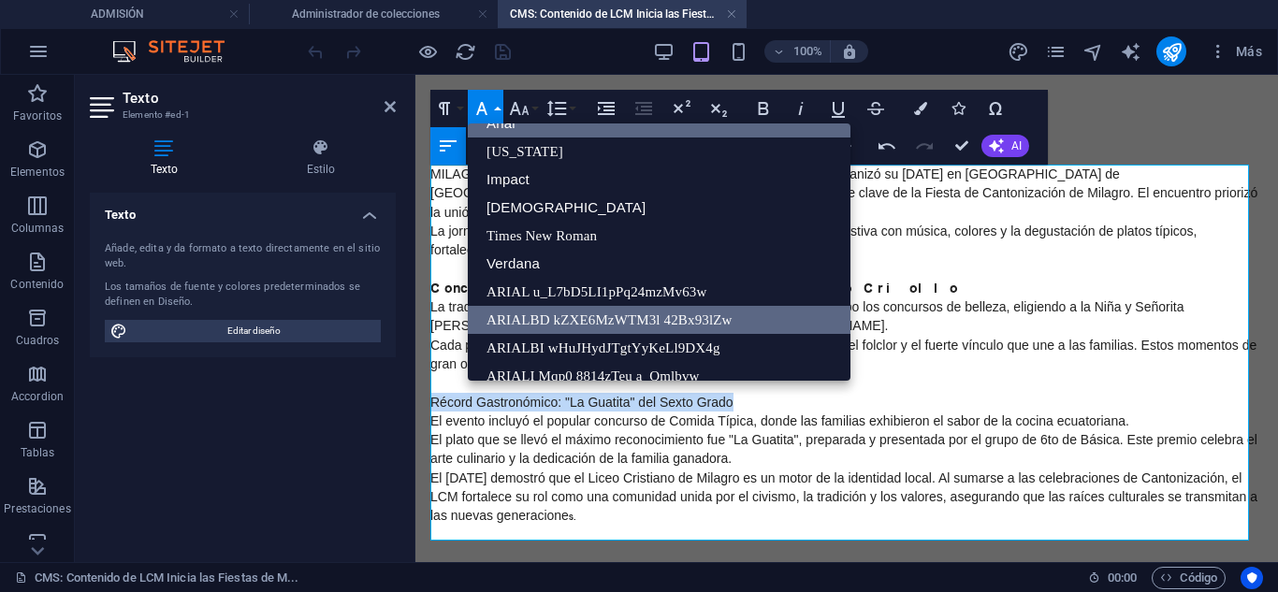
click at [544, 312] on link "ARIALBD kZXE6MzWTM3l 42Bx93lZw" at bounding box center [659, 320] width 383 height 28
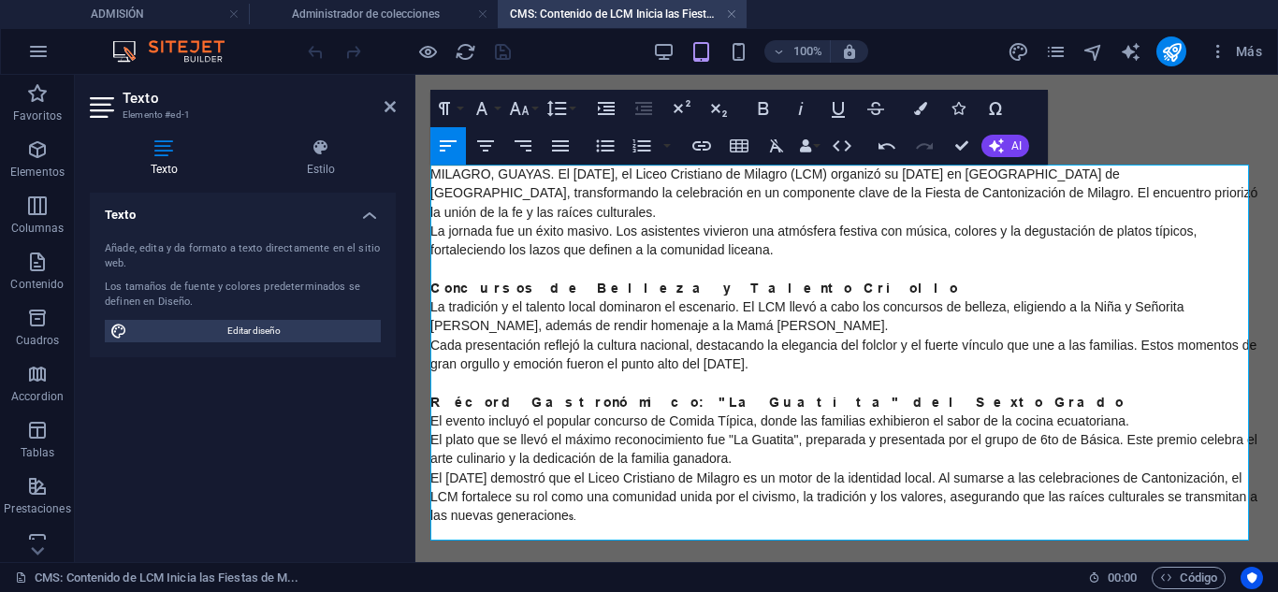
click at [758, 402] on p "Récord Gastronómico: "La Guatita" del Sexto Grado" at bounding box center [846, 402] width 833 height 19
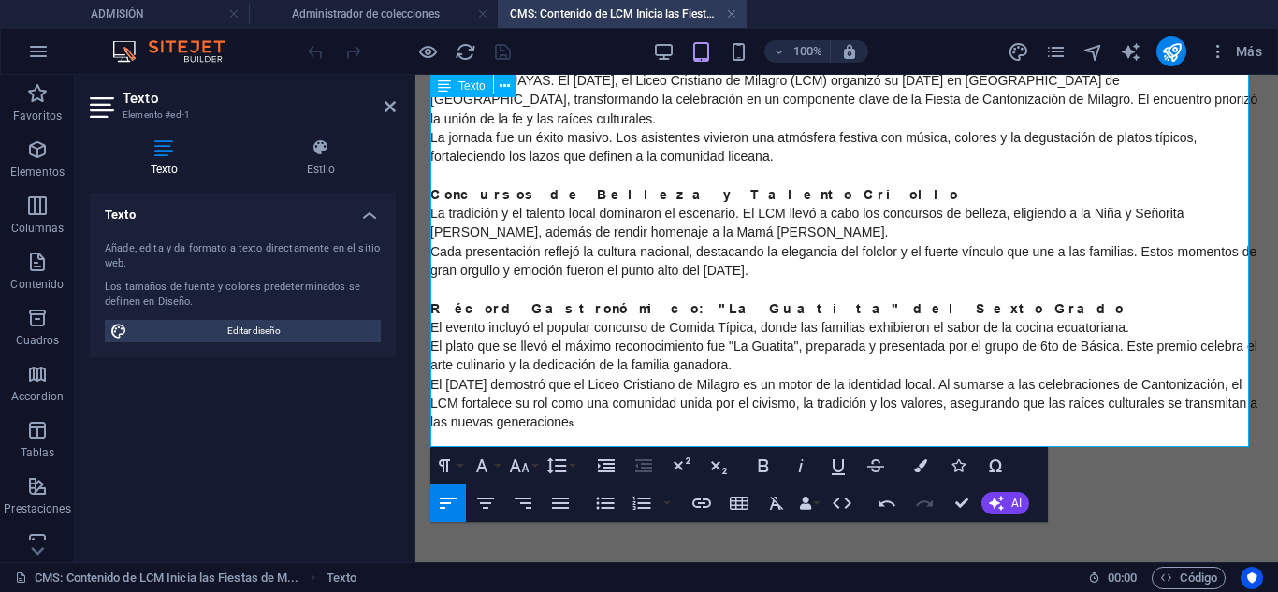
click at [760, 370] on p "El plato que se llevó el máximo reconocimiento fue "La Guatita", preparada y pr…" at bounding box center [846, 356] width 833 height 38
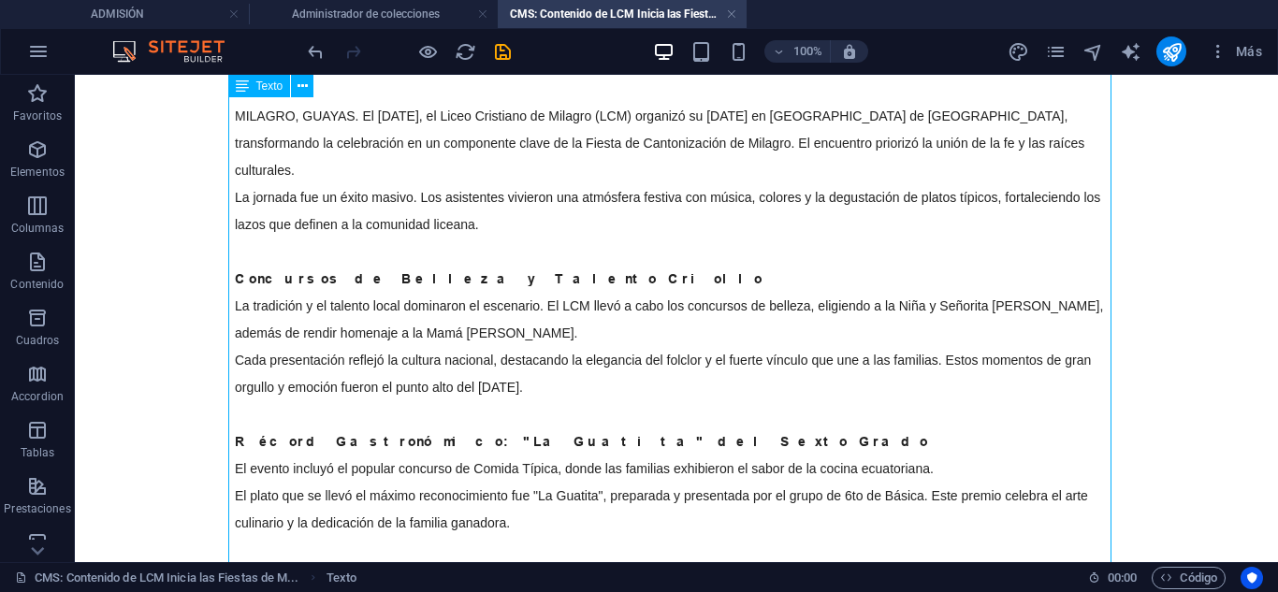
scroll to position [0, 0]
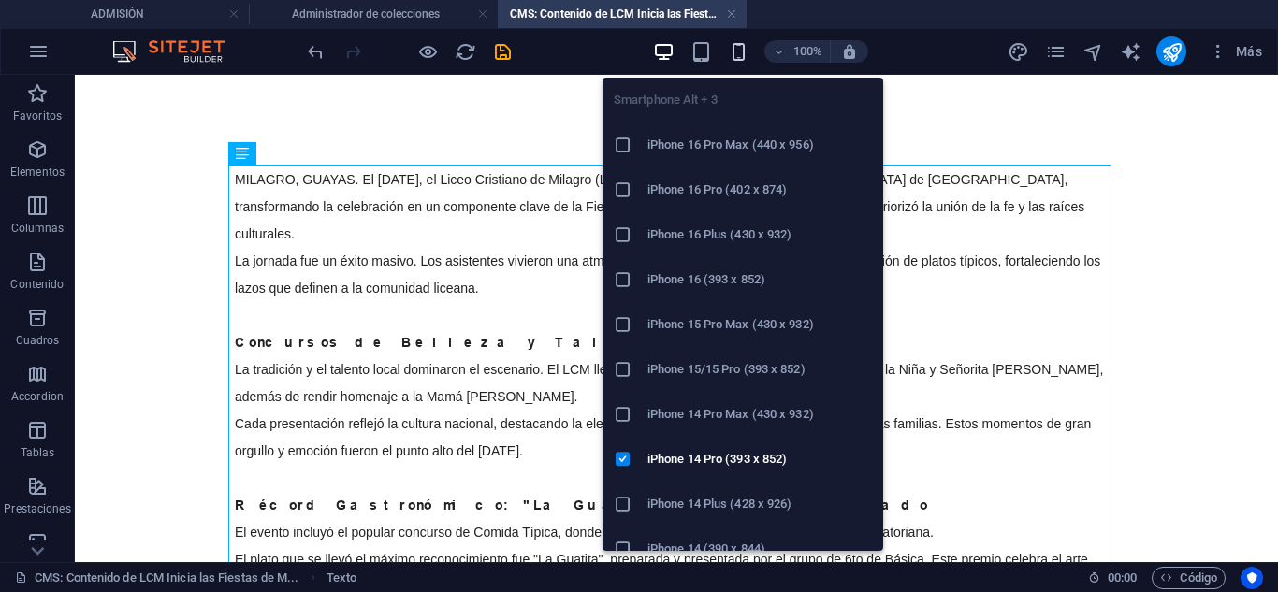
click at [739, 51] on icon "button" at bounding box center [739, 52] width 22 height 22
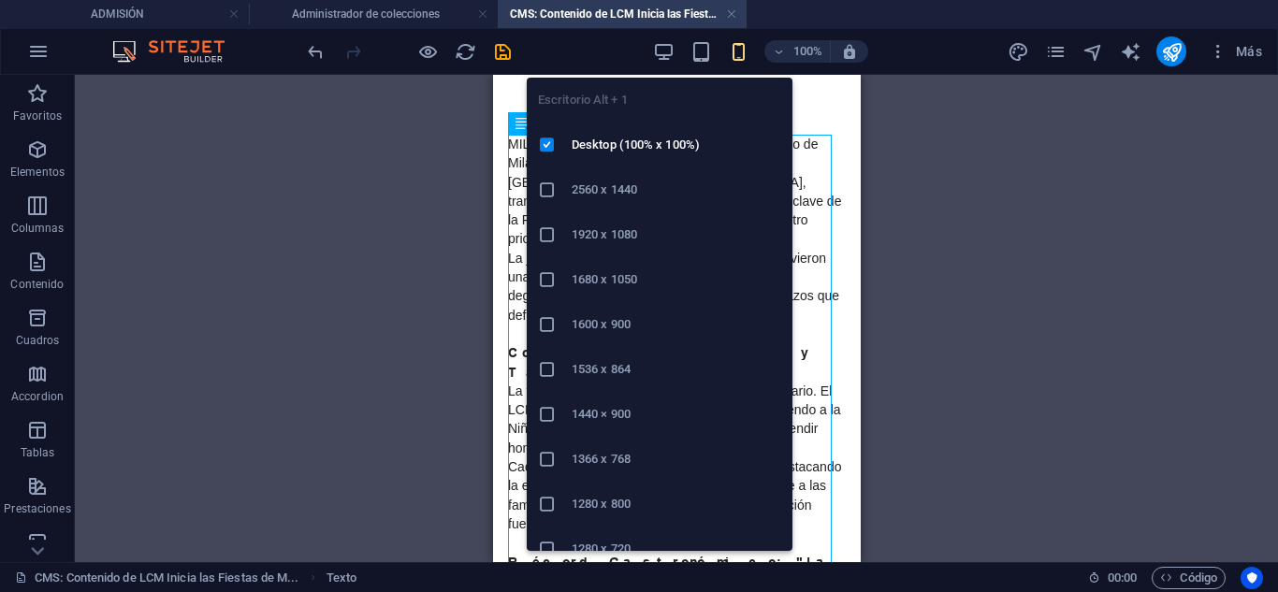
drag, startPoint x: 661, startPoint y: 56, endPoint x: 647, endPoint y: 182, distance: 127.0
click at [658, 59] on icon "button" at bounding box center [664, 52] width 22 height 22
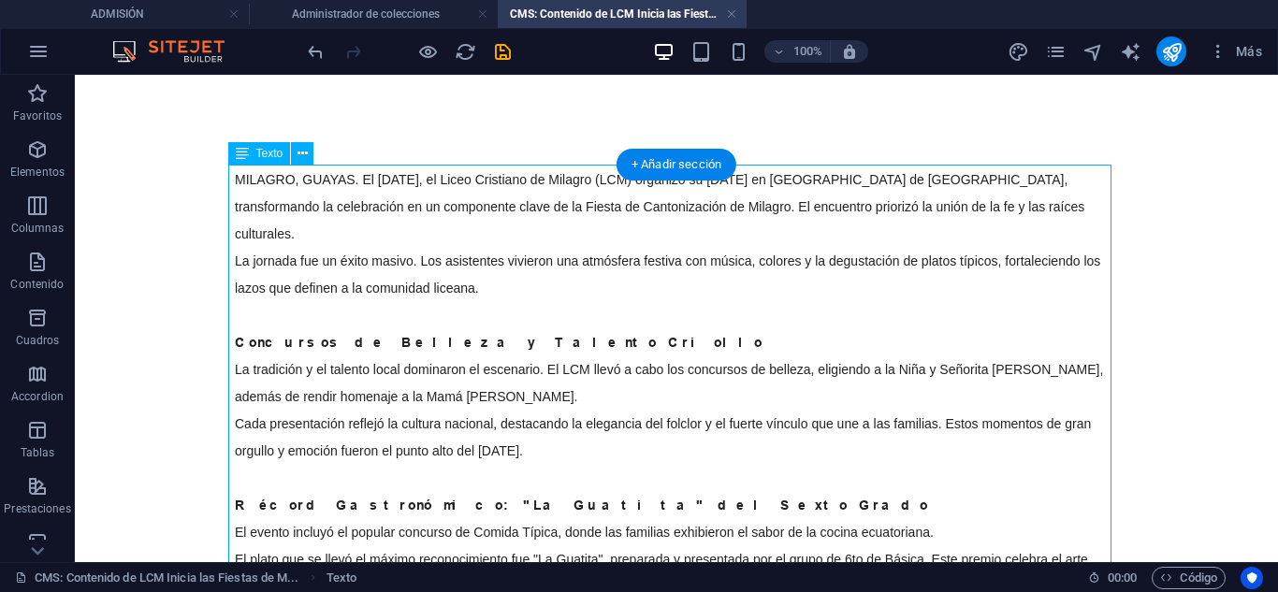
click at [349, 176] on div "MILAGRO, GUAYAS. El [DATE], el Liceo Cristiano de Milagro (LCM) organizó su [DA…" at bounding box center [676, 450] width 883 height 570
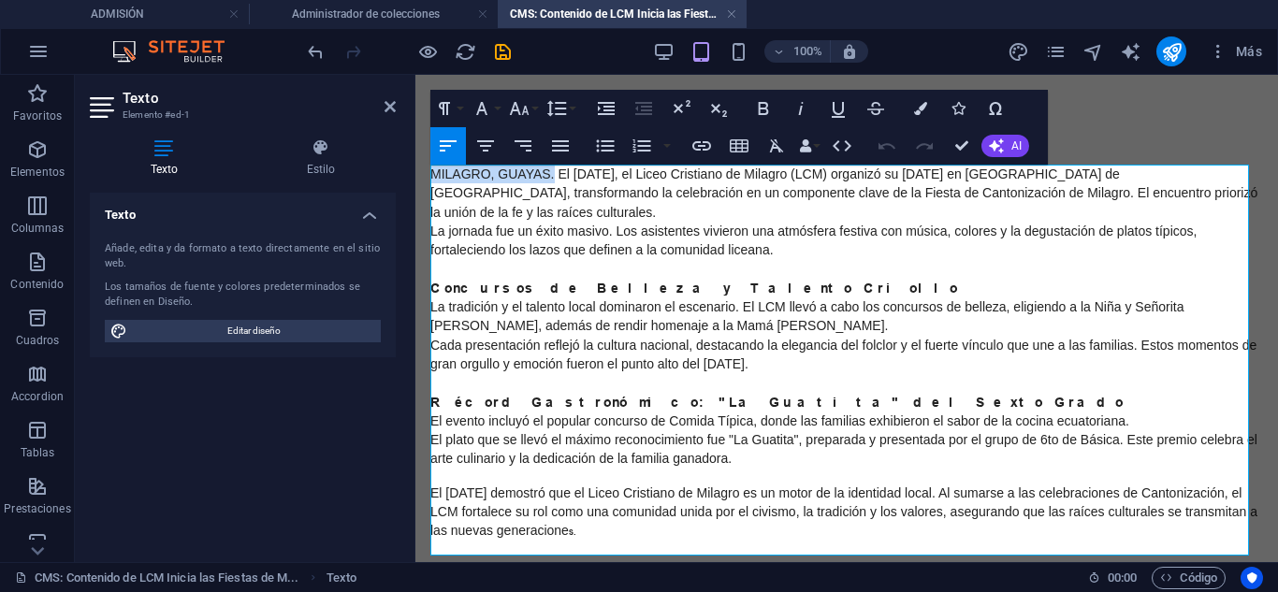
drag, startPoint x: 555, startPoint y: 173, endPoint x: 410, endPoint y: 173, distance: 145.0
click at [762, 104] on icon "button" at bounding box center [764, 108] width 10 height 13
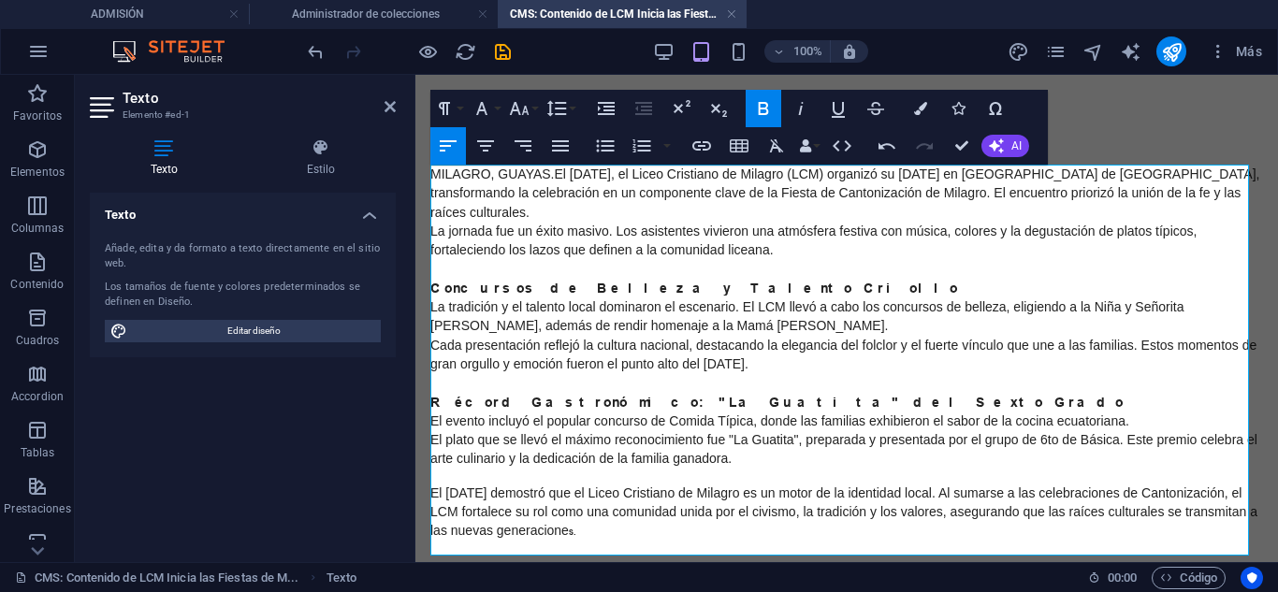
drag, startPoint x: 767, startPoint y: 103, endPoint x: 753, endPoint y: 101, distance: 14.2
click at [761, 101] on icon "button" at bounding box center [763, 108] width 22 height 22
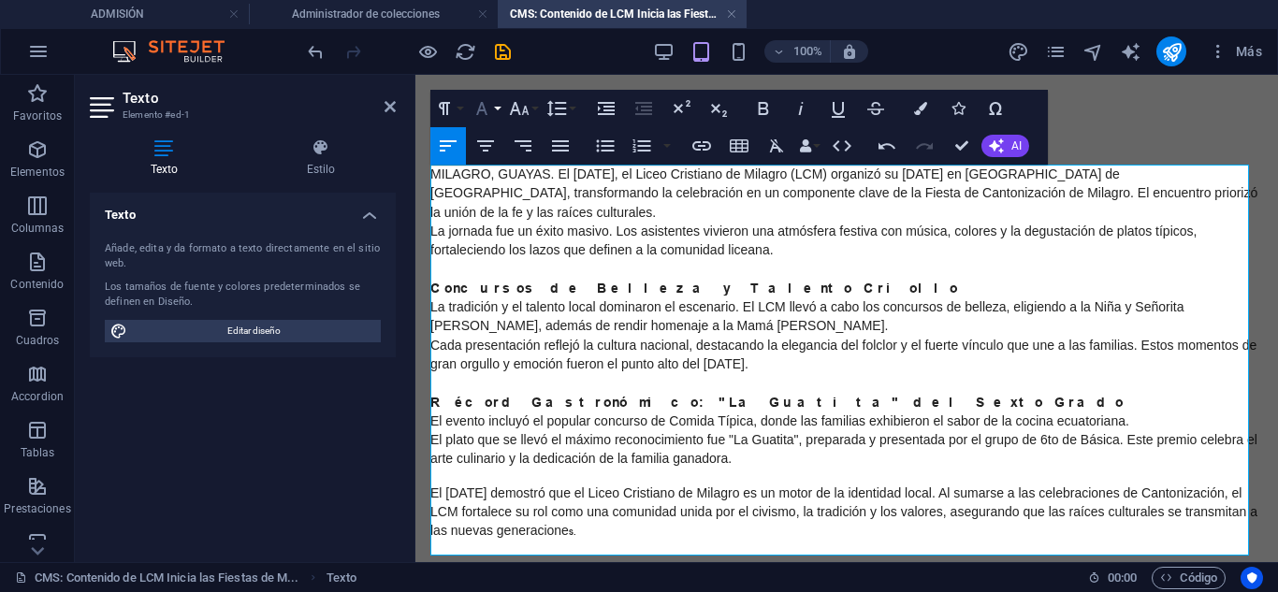
click at [498, 115] on button "Font Family" at bounding box center [486, 108] width 36 height 37
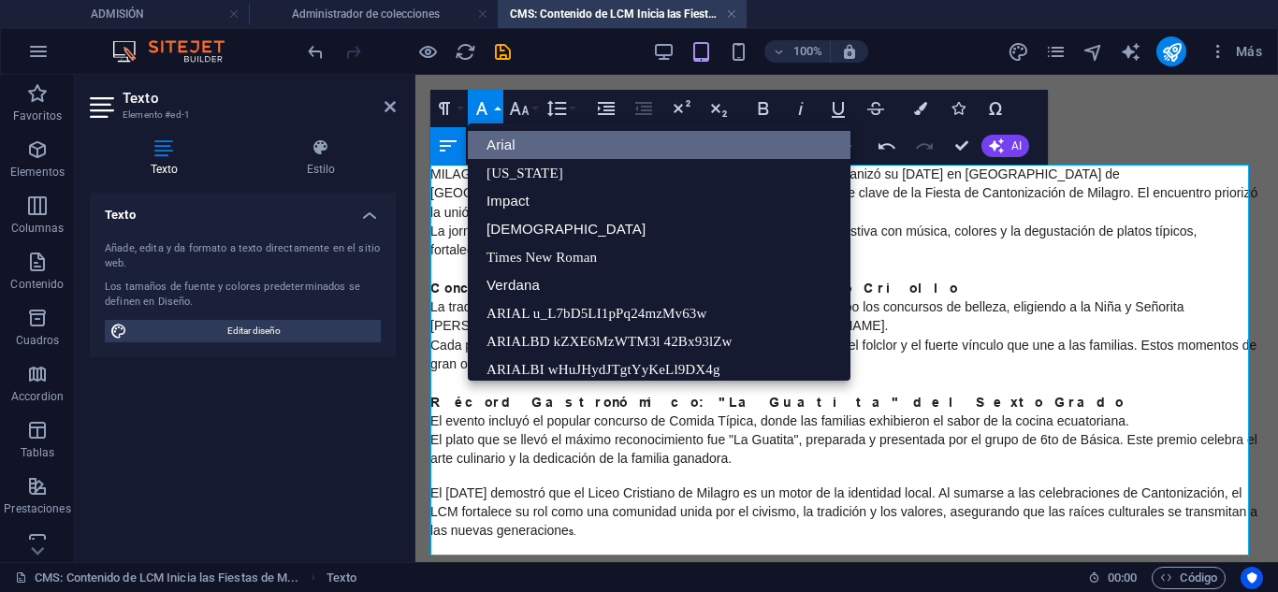
scroll to position [22, 0]
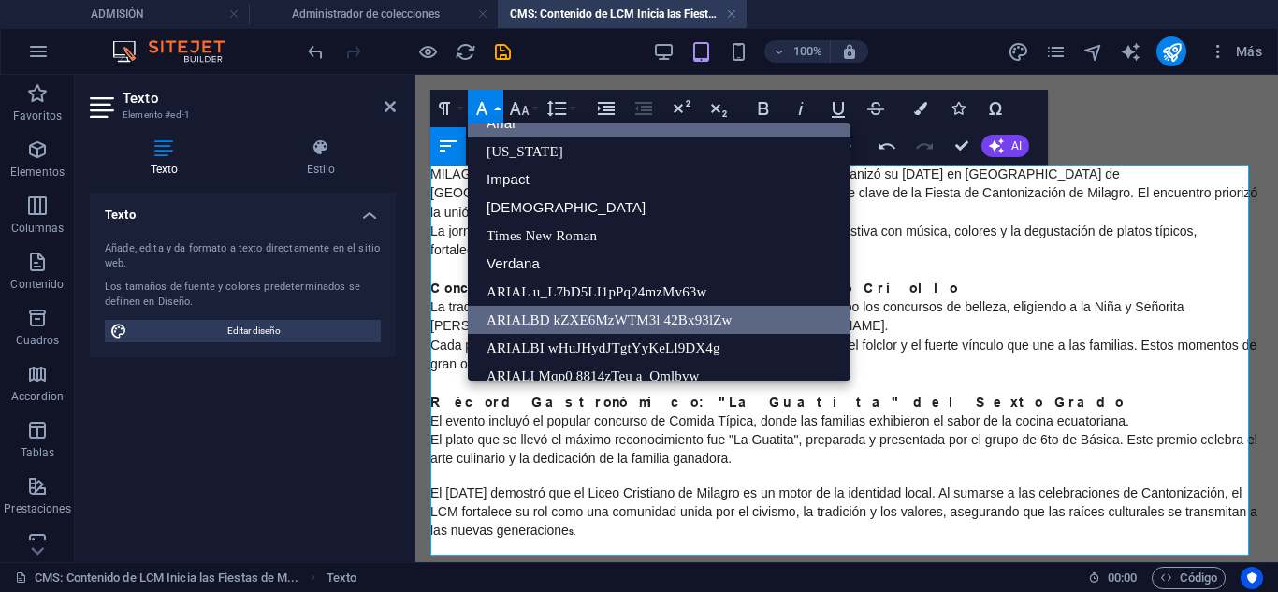
click at [532, 323] on link "ARIALBD kZXE6MzWTM3l 42Bx93lZw" at bounding box center [659, 320] width 383 height 28
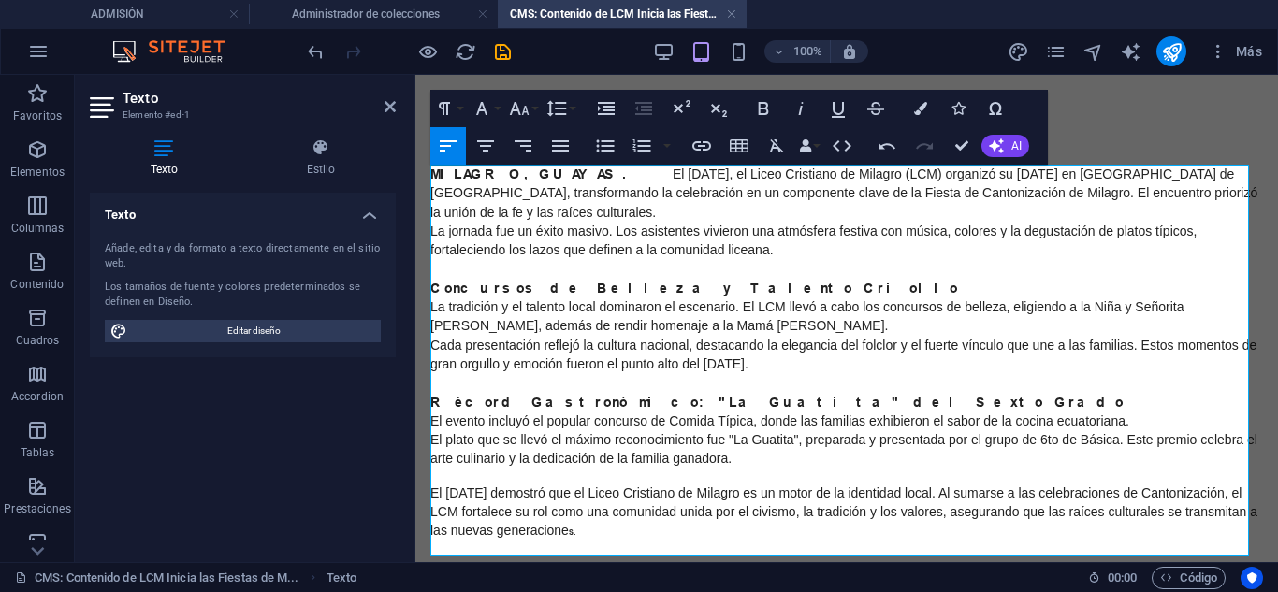
click at [542, 197] on span "El [DATE], el Liceo Cristiano de Milagro (LCM) organizó su [DATE] en [GEOGRAPHI…" at bounding box center [843, 193] width 827 height 53
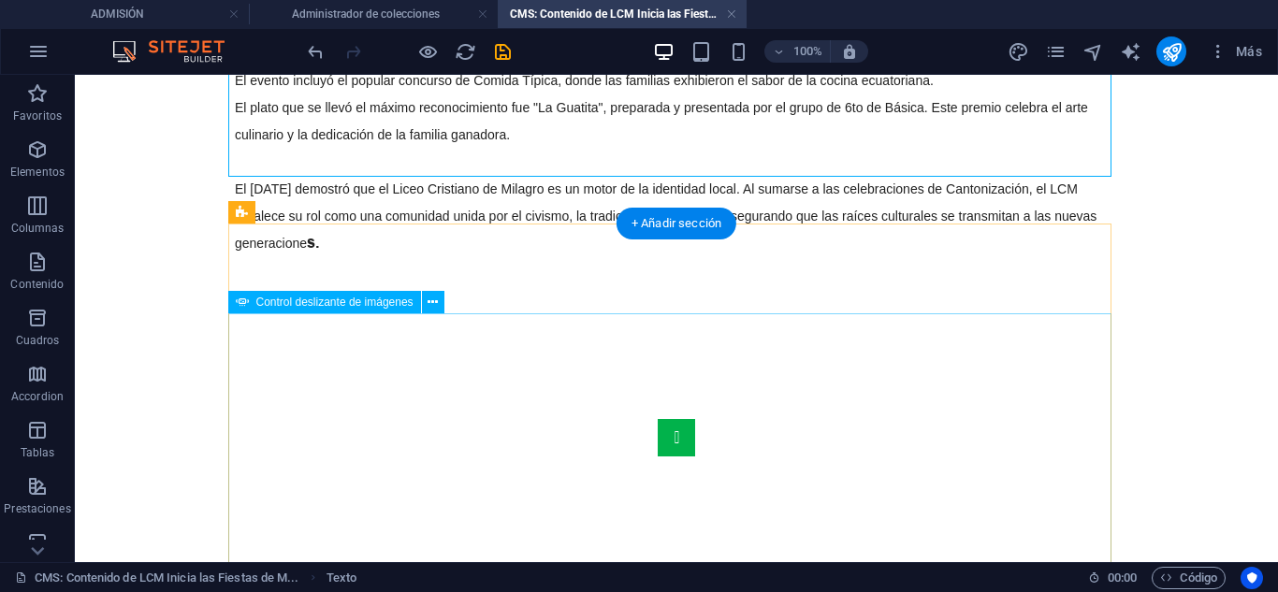
scroll to position [561, 0]
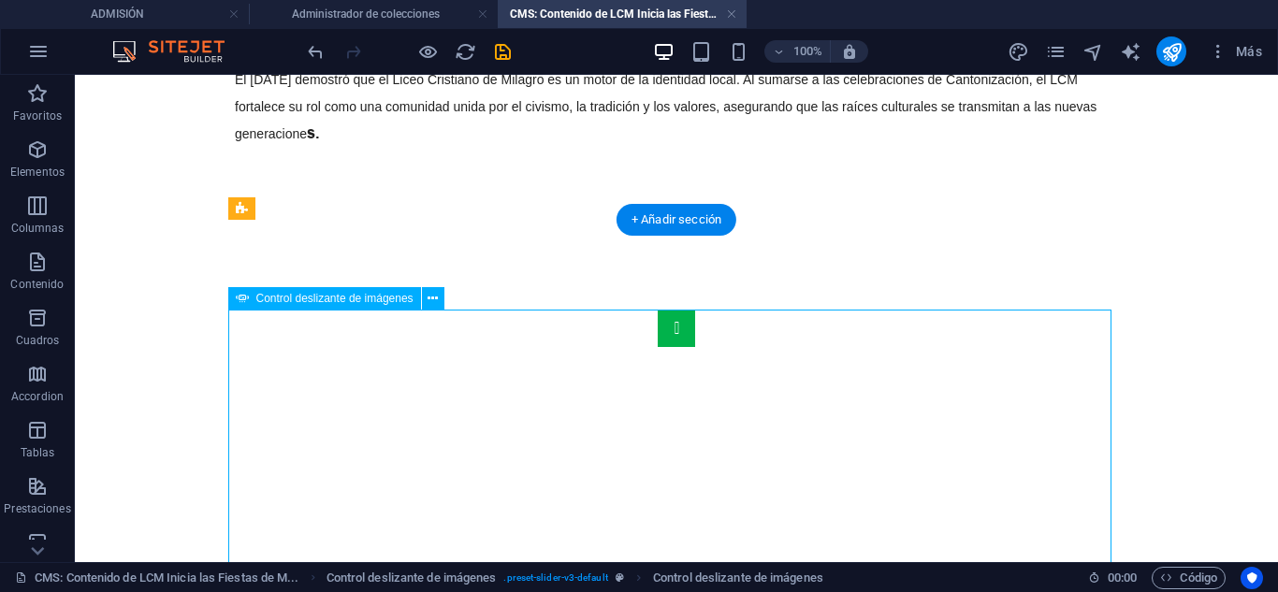
select select "px"
select select "ms"
select select "s"
select select "progressive"
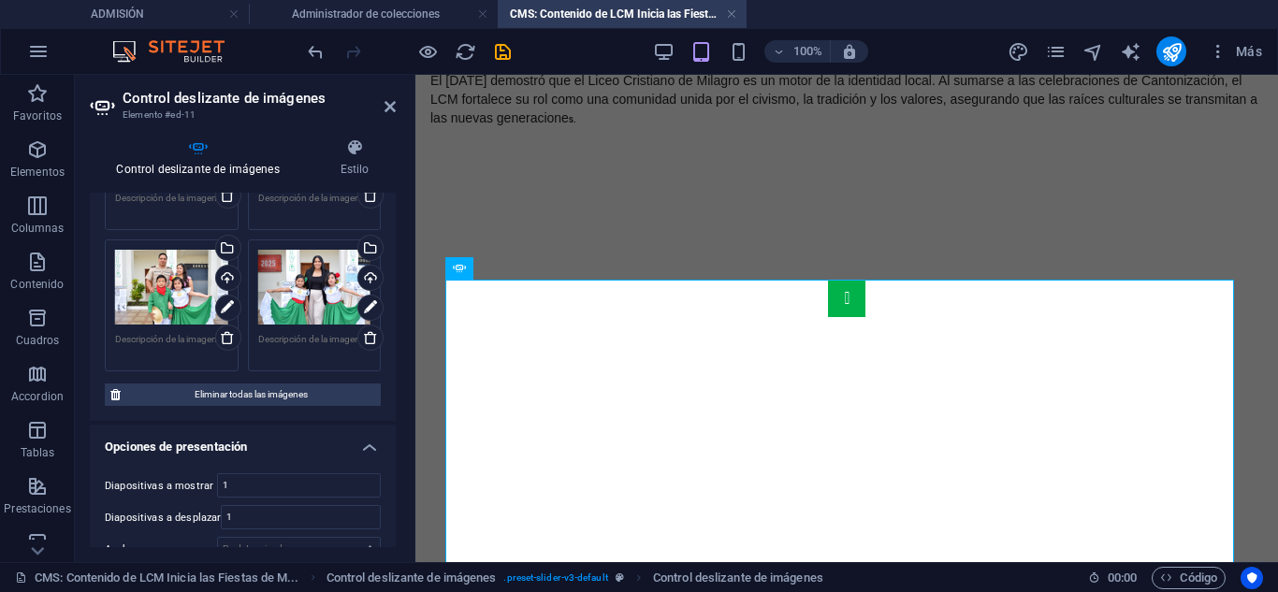
scroll to position [1123, 0]
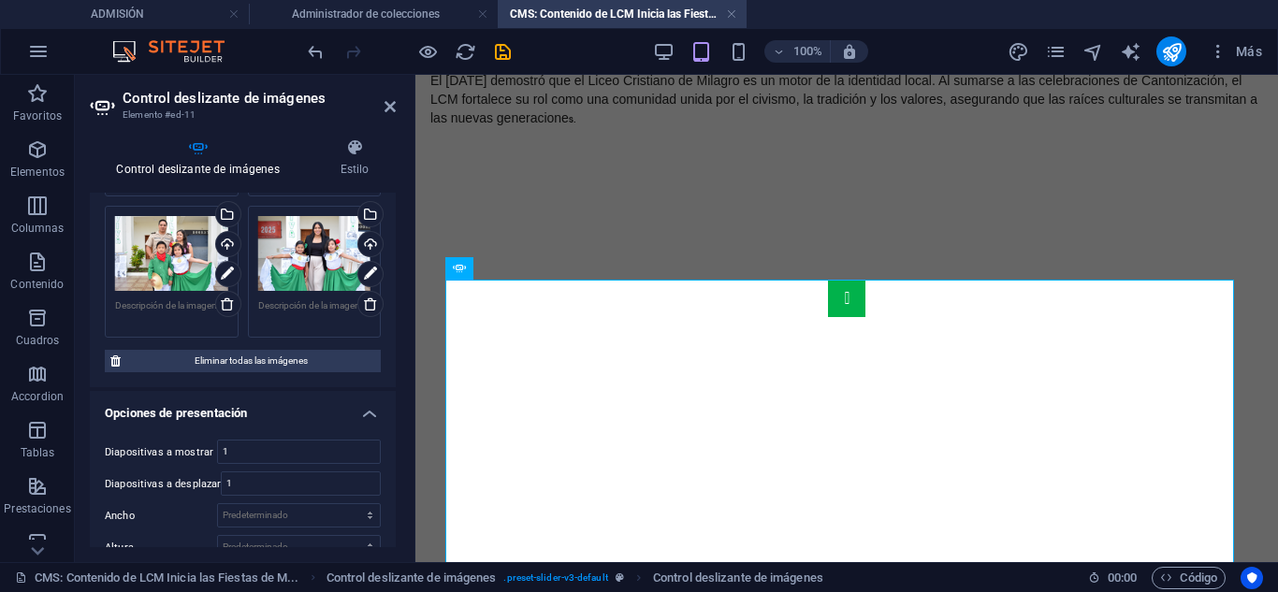
drag, startPoint x: 368, startPoint y: 304, endPoint x: 334, endPoint y: 302, distance: 33.7
click at [368, 304] on icon at bounding box center [370, 304] width 15 height 15
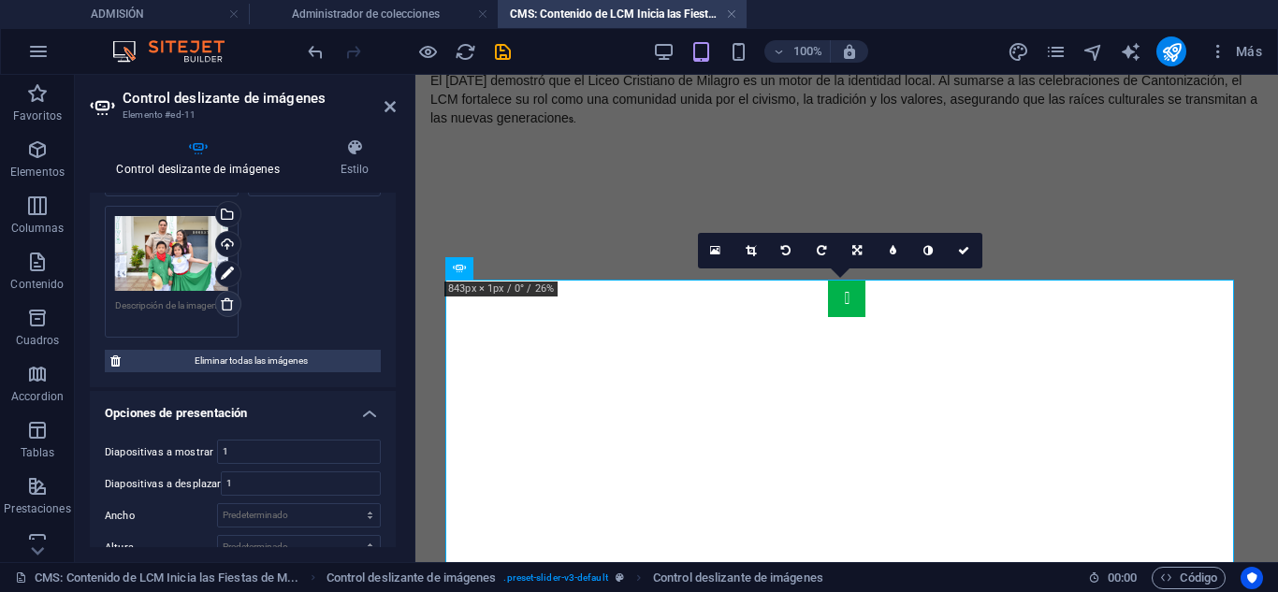
click at [226, 297] on icon at bounding box center [227, 304] width 15 height 15
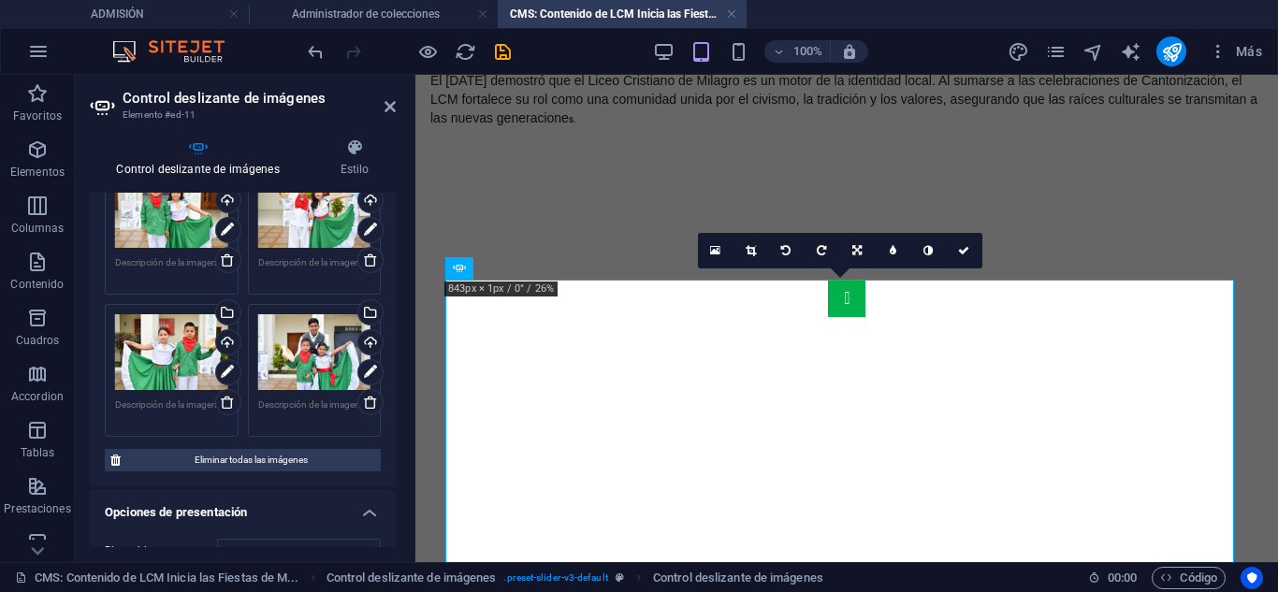
scroll to position [842, 0]
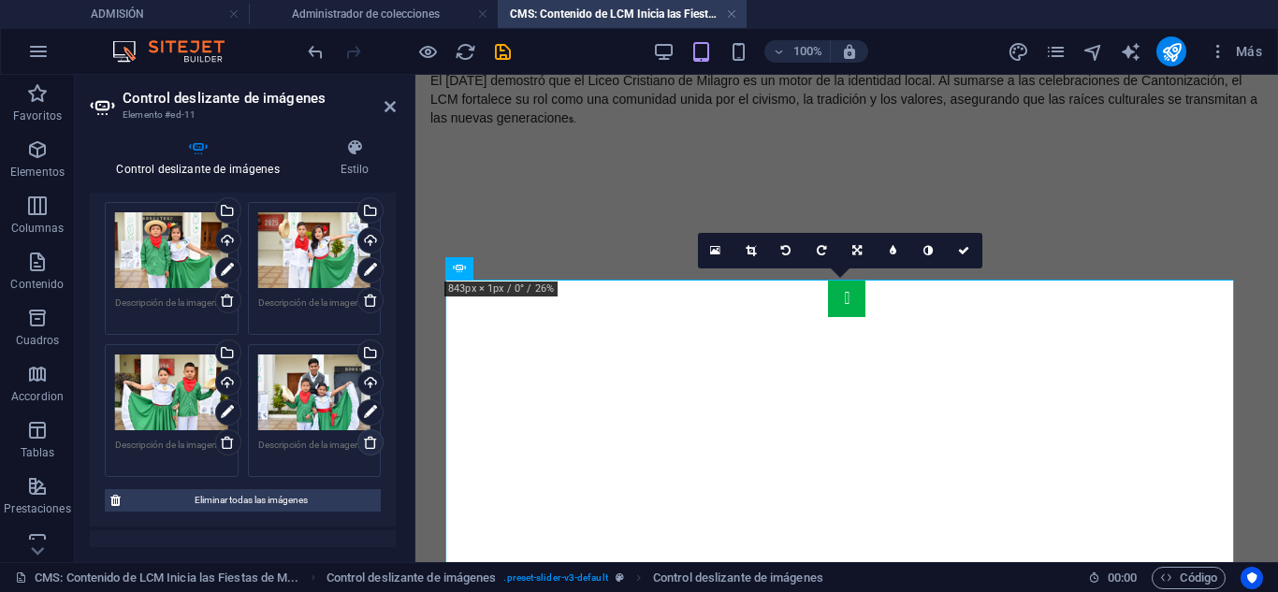
click at [374, 444] on icon at bounding box center [370, 442] width 15 height 15
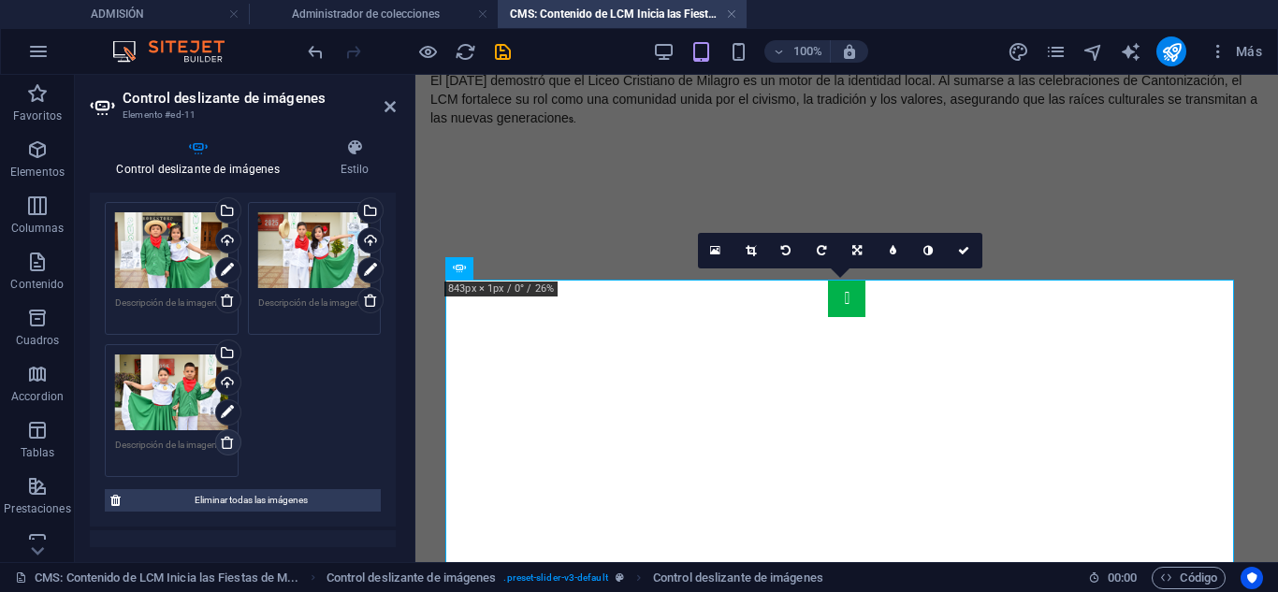
click at [230, 438] on icon at bounding box center [227, 442] width 15 height 15
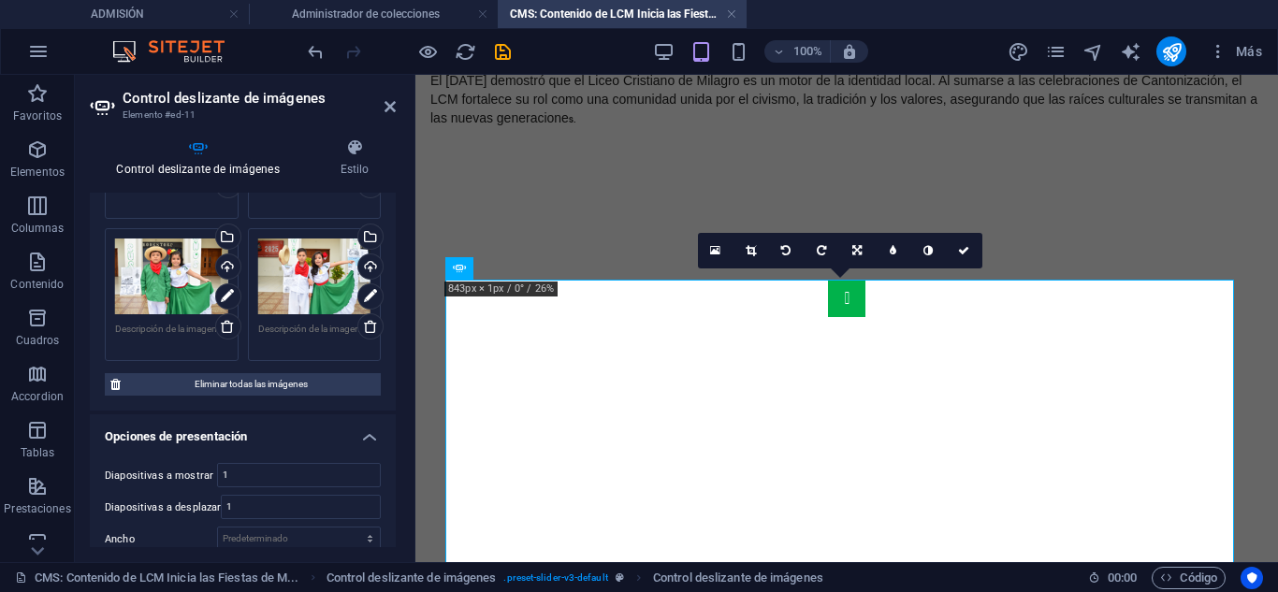
scroll to position [748, 0]
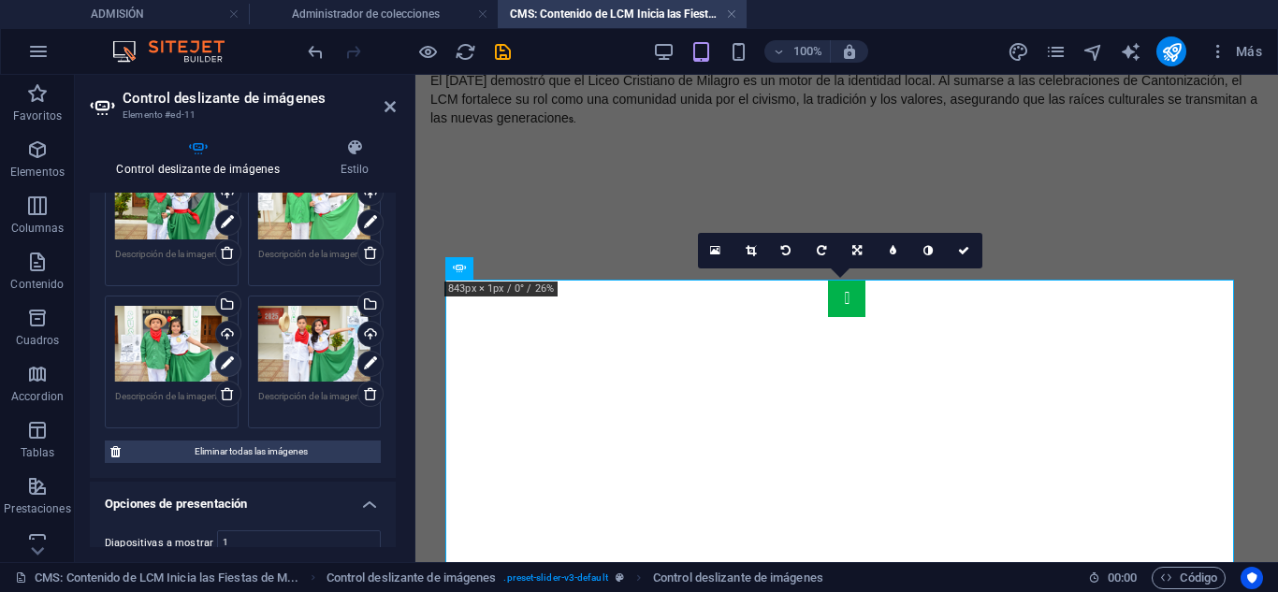
click at [369, 398] on icon at bounding box center [370, 393] width 15 height 15
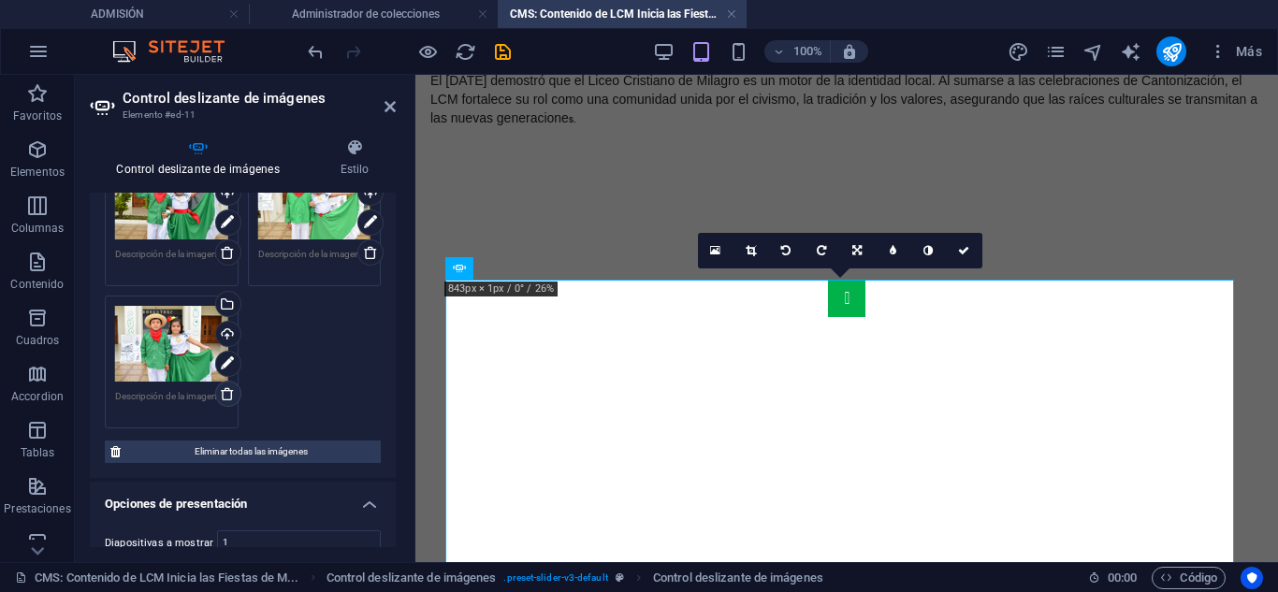
drag, startPoint x: 225, startPoint y: 390, endPoint x: 234, endPoint y: 387, distance: 9.8
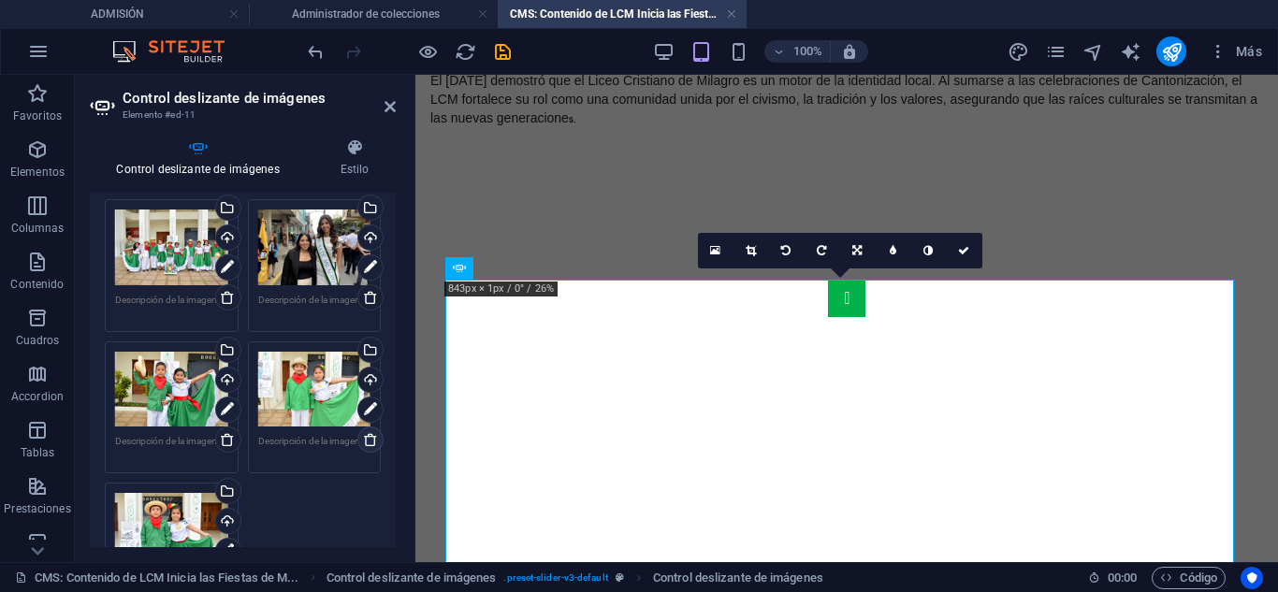
click at [366, 439] on icon at bounding box center [370, 439] width 15 height 15
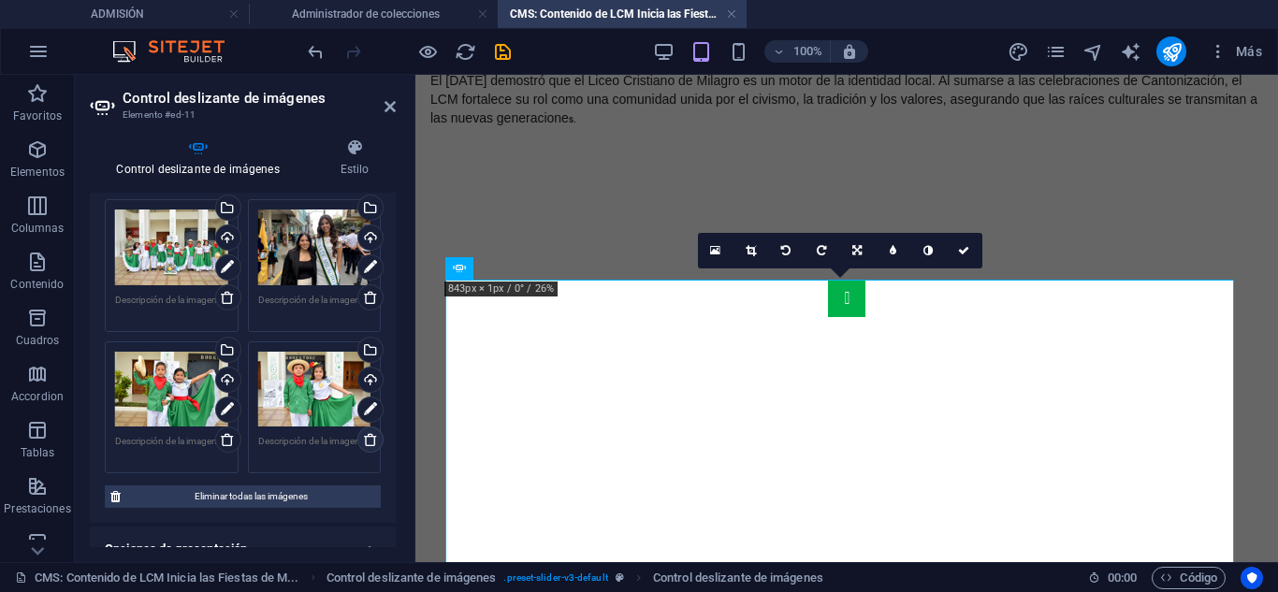
click at [366, 439] on icon at bounding box center [370, 439] width 15 height 15
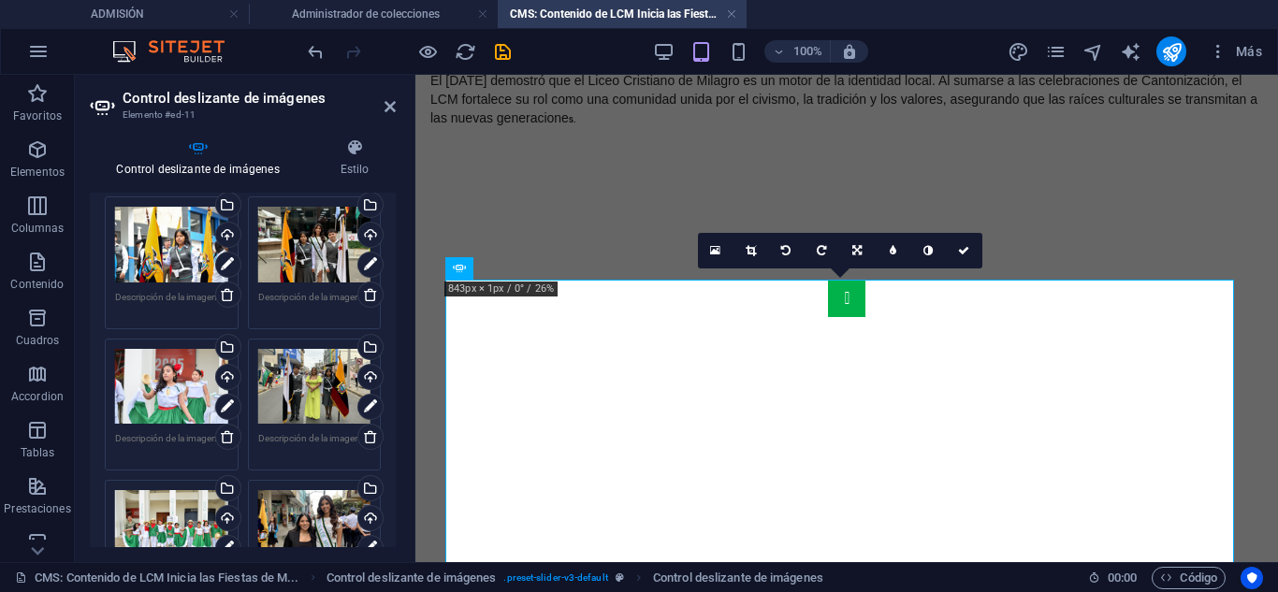
scroll to position [0, 0]
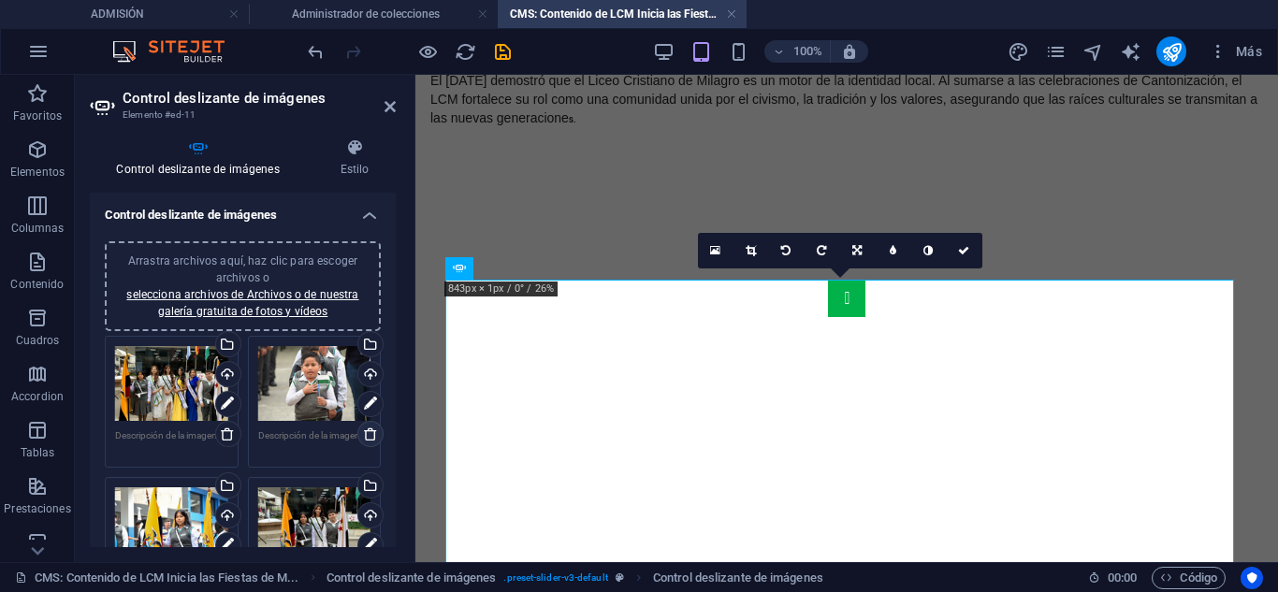
click at [363, 434] on icon at bounding box center [370, 434] width 15 height 15
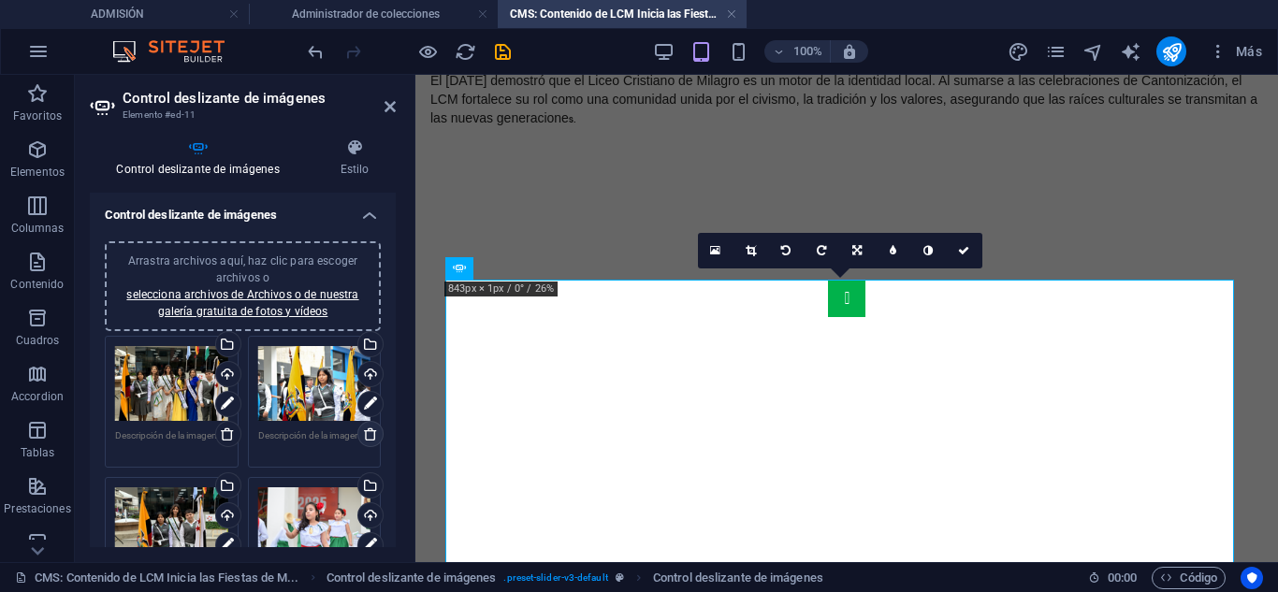
click at [363, 434] on icon at bounding box center [370, 434] width 15 height 15
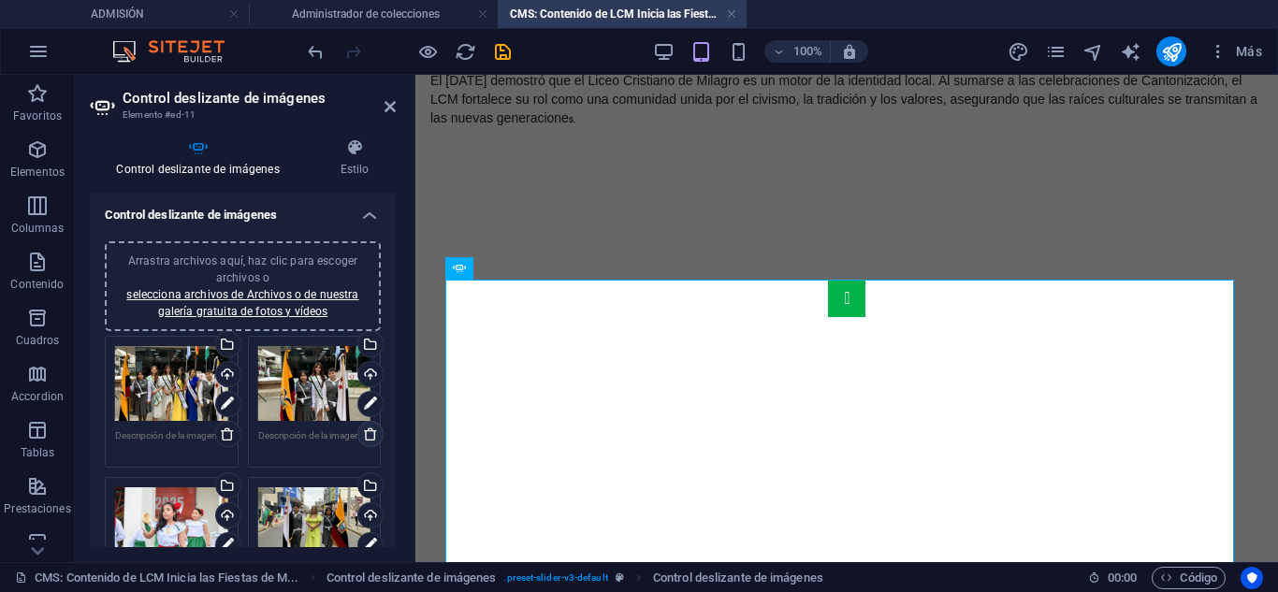
click at [363, 434] on icon at bounding box center [370, 434] width 15 height 15
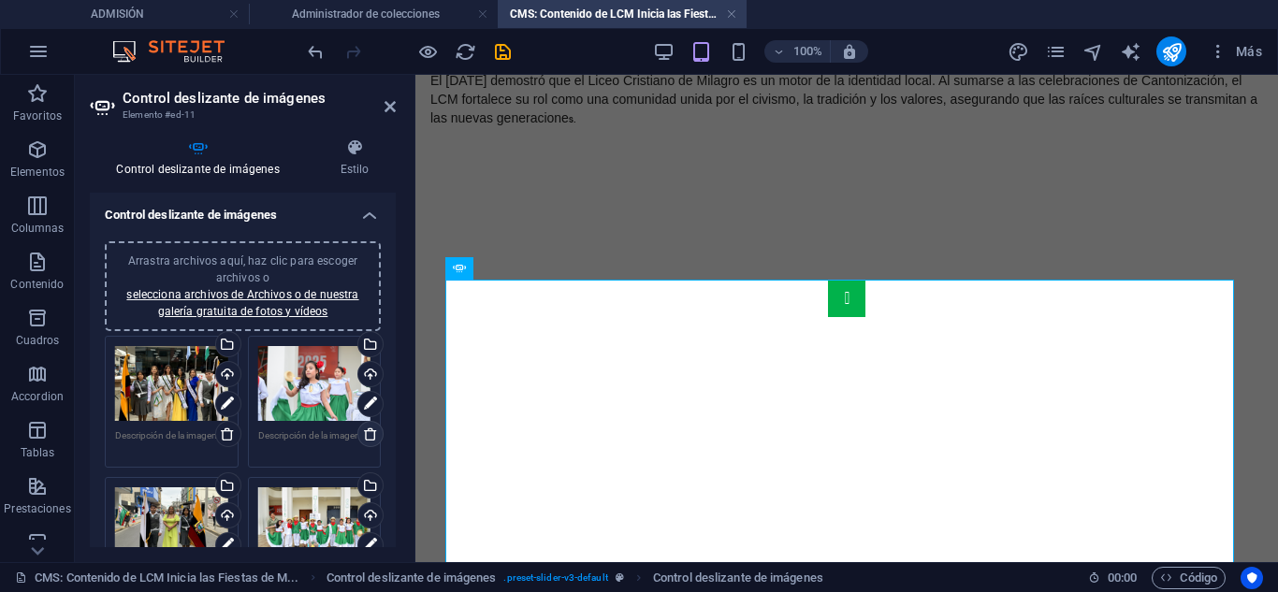
click at [363, 434] on icon at bounding box center [370, 434] width 15 height 15
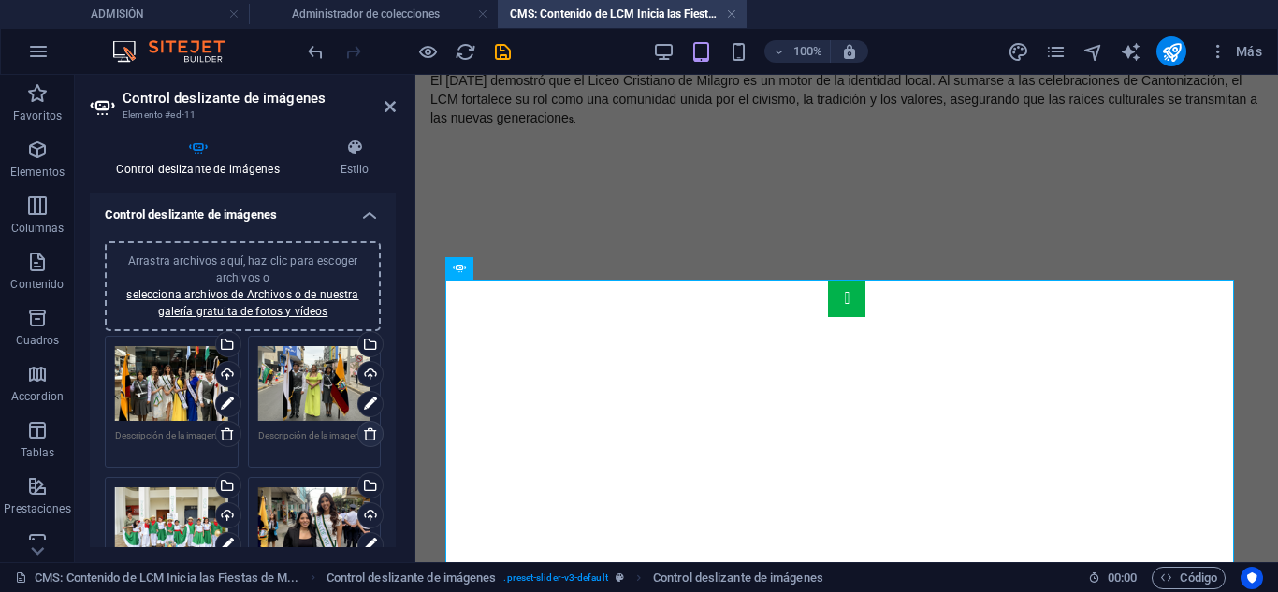
click at [363, 434] on icon at bounding box center [370, 434] width 15 height 15
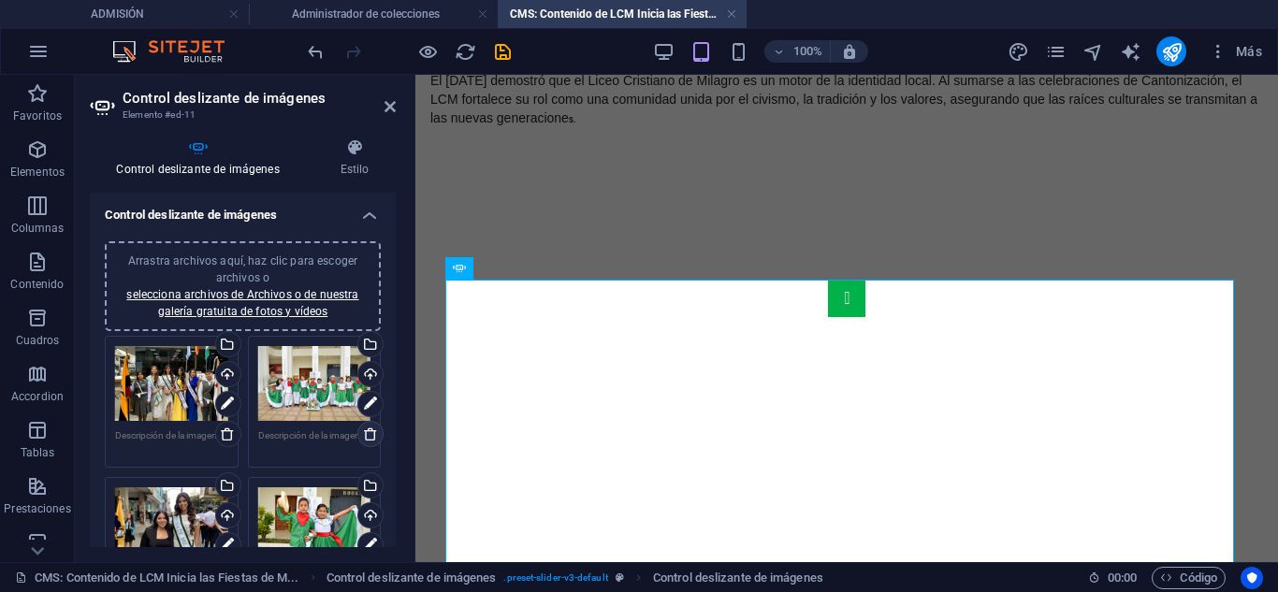
click at [363, 434] on icon at bounding box center [370, 434] width 15 height 15
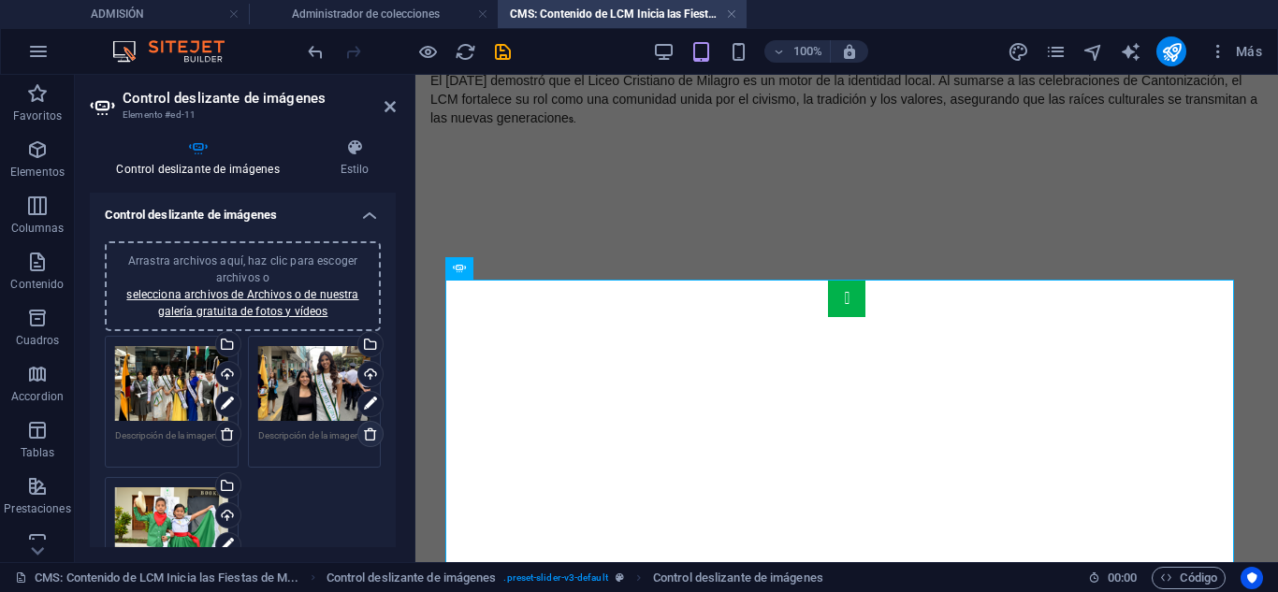
click at [363, 434] on icon at bounding box center [370, 434] width 15 height 15
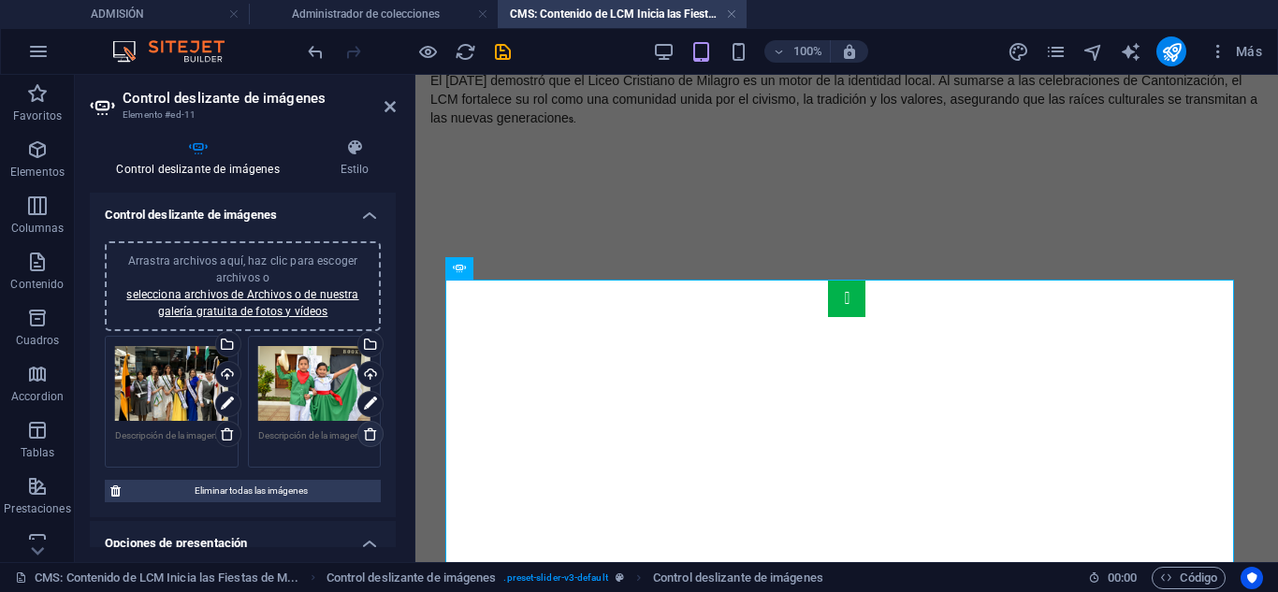
click at [363, 434] on icon at bounding box center [370, 434] width 15 height 15
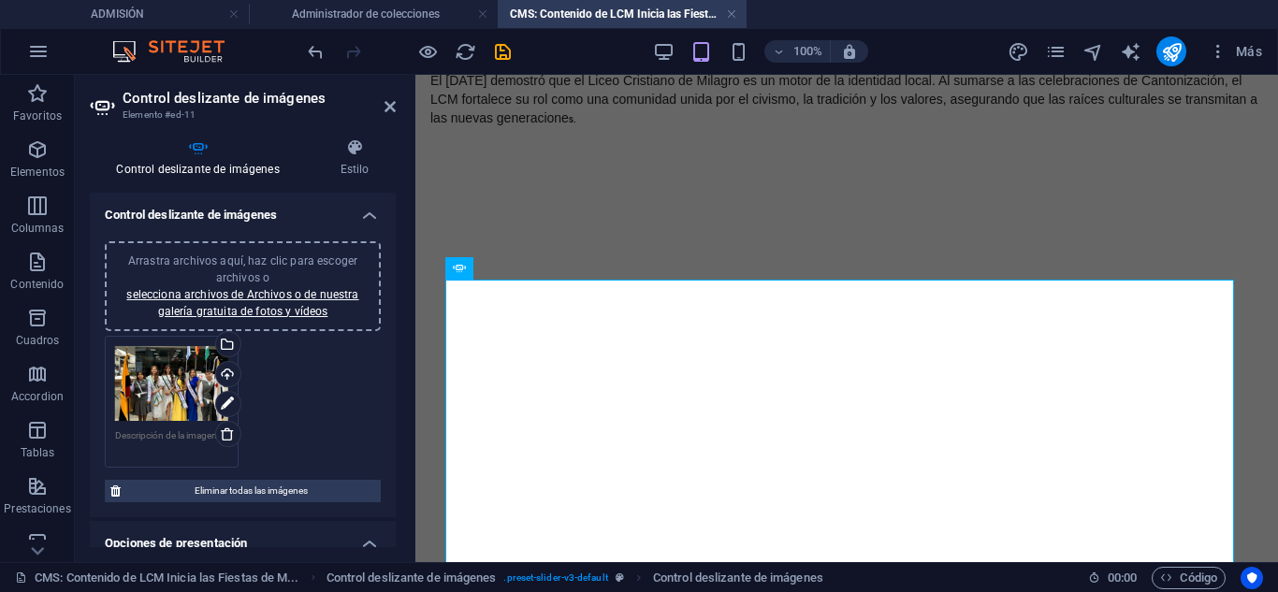
click at [237, 260] on span "Arrastra archivos aquí, haz clic para escoger archivos o selecciona archivos de…" at bounding box center [242, 286] width 232 height 64
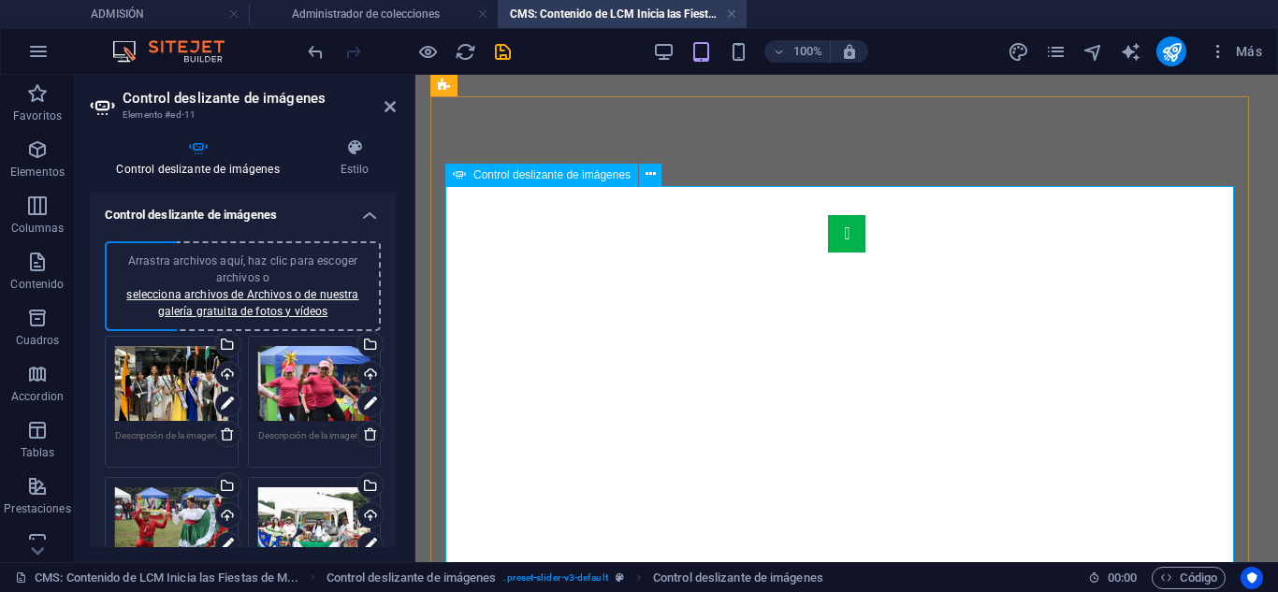
scroll to position [506, 0]
click at [828, 224] on button "Image Slider" at bounding box center [846, 204] width 37 height 37
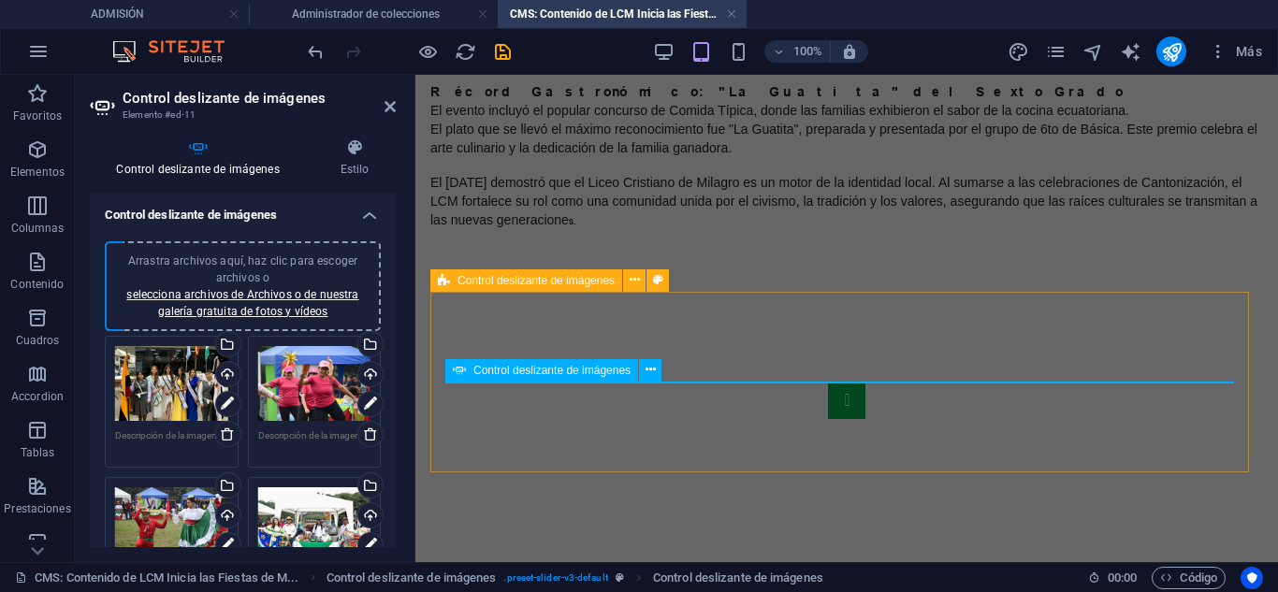
click at [487, 452] on div at bounding box center [846, 501] width 833 height 418
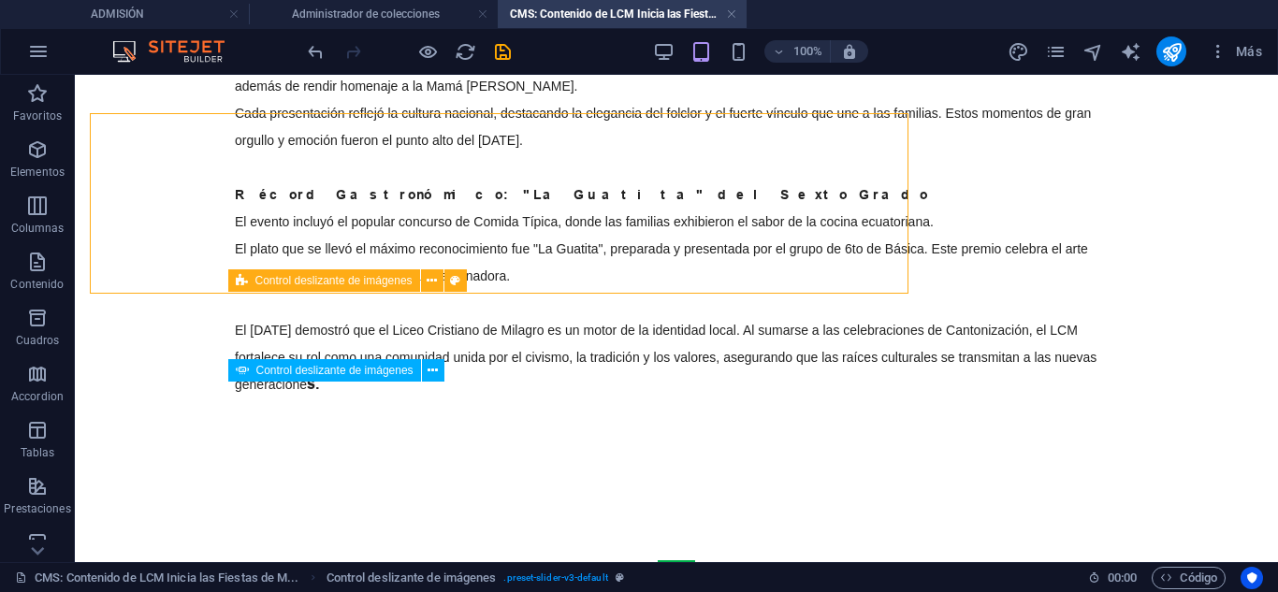
scroll to position [489, 0]
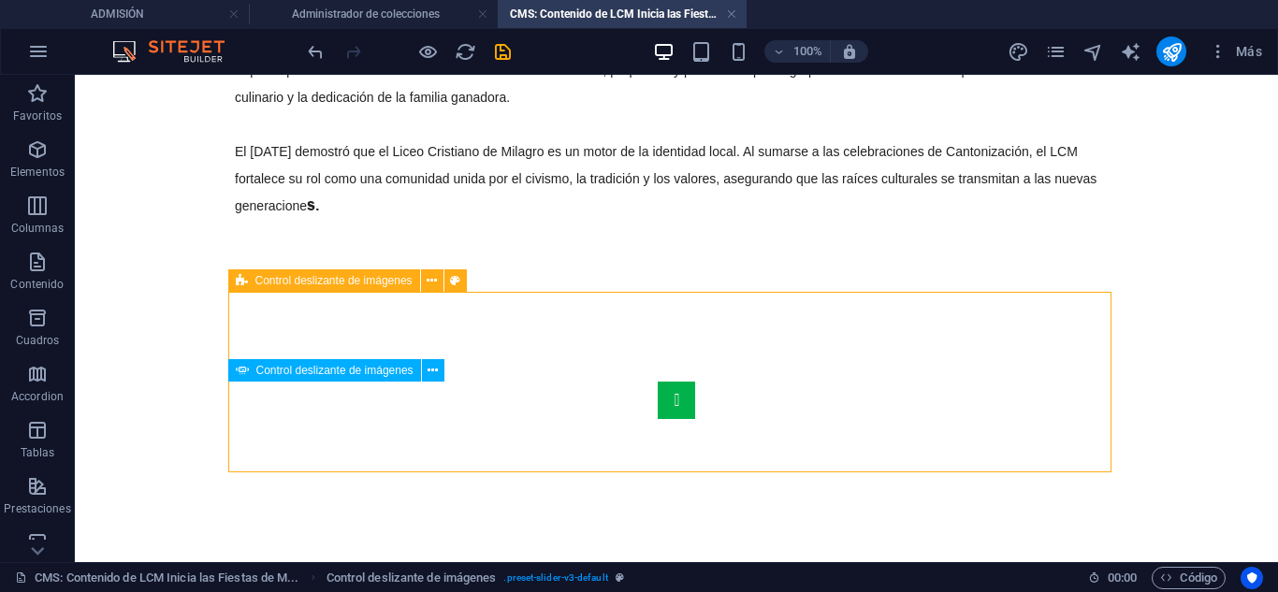
click at [518, 329] on div at bounding box center [676, 568] width 883 height 553
select select "region"
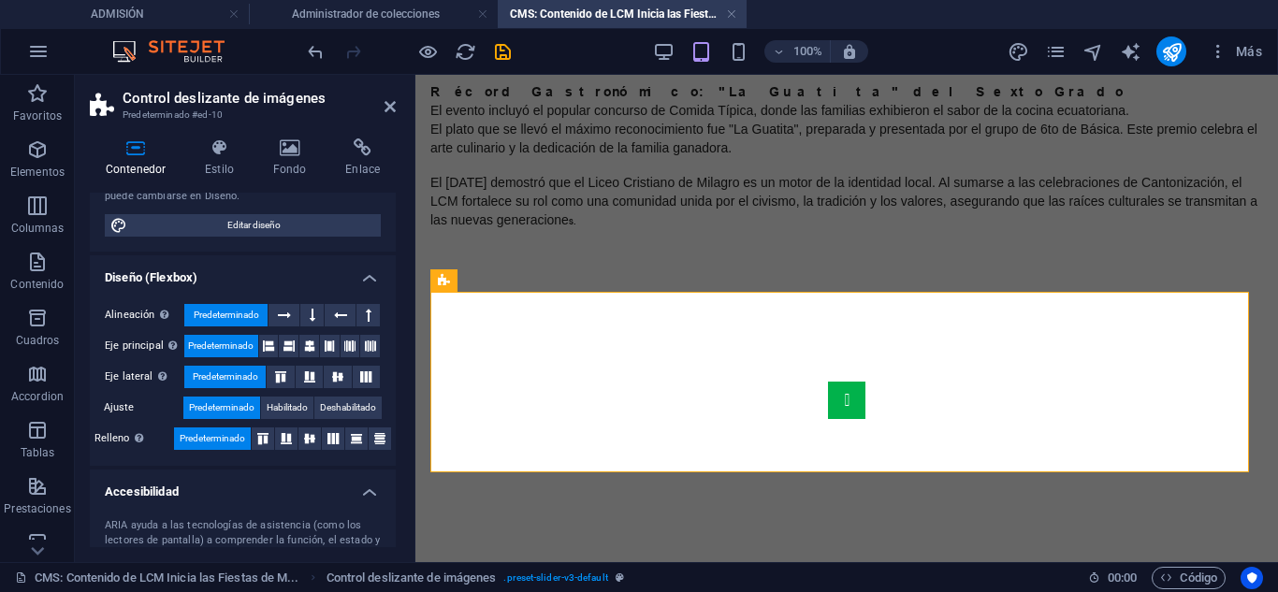
scroll to position [281, 0]
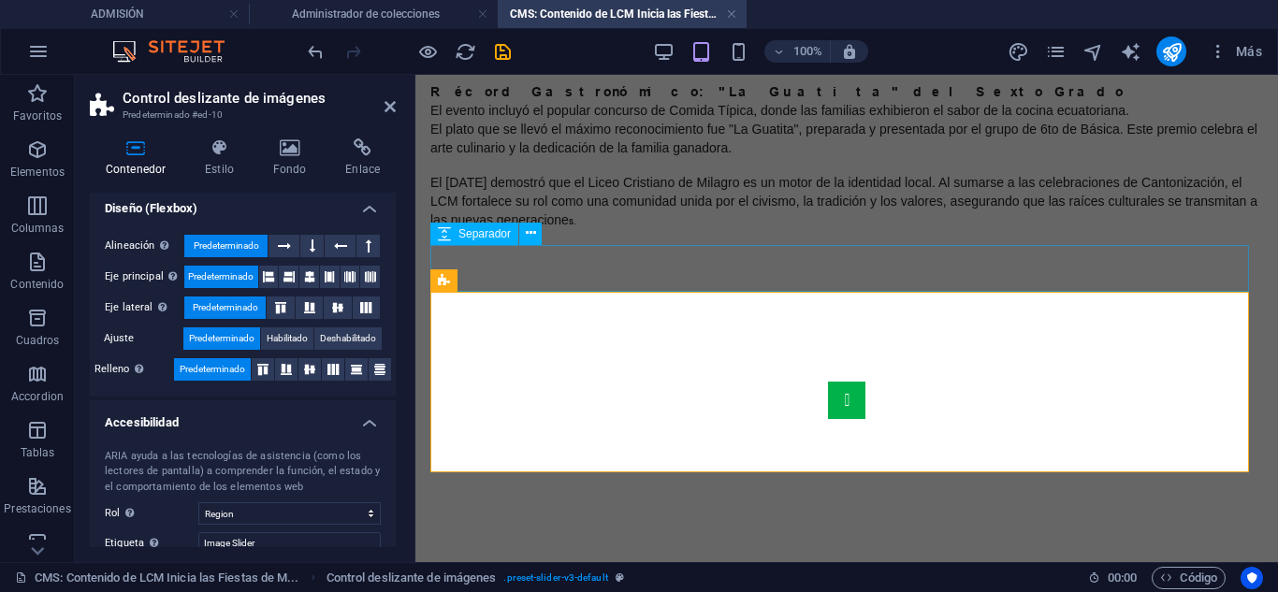
click at [822, 255] on div at bounding box center [846, 268] width 833 height 47
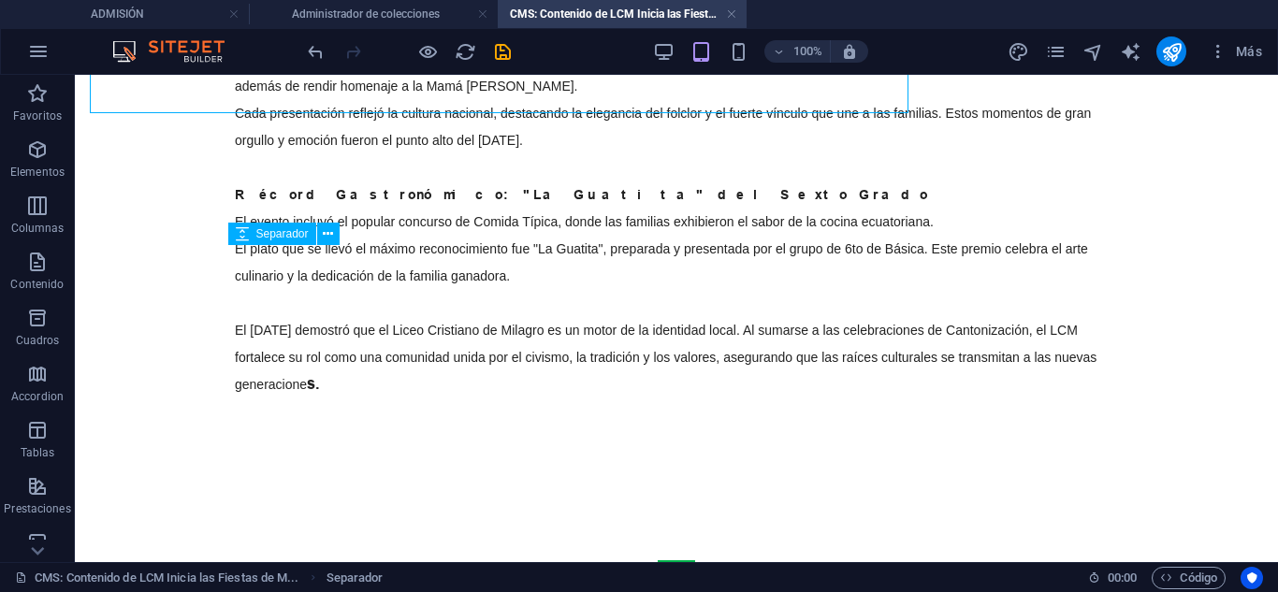
scroll to position [489, 0]
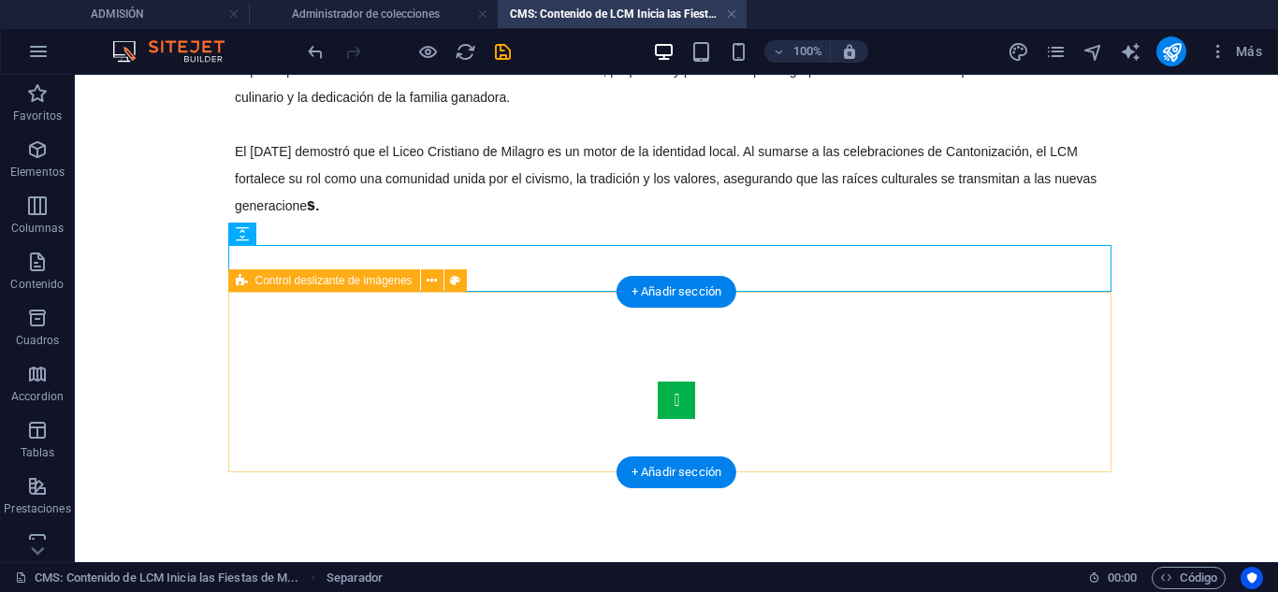
click at [426, 339] on div at bounding box center [676, 568] width 883 height 553
select select "region"
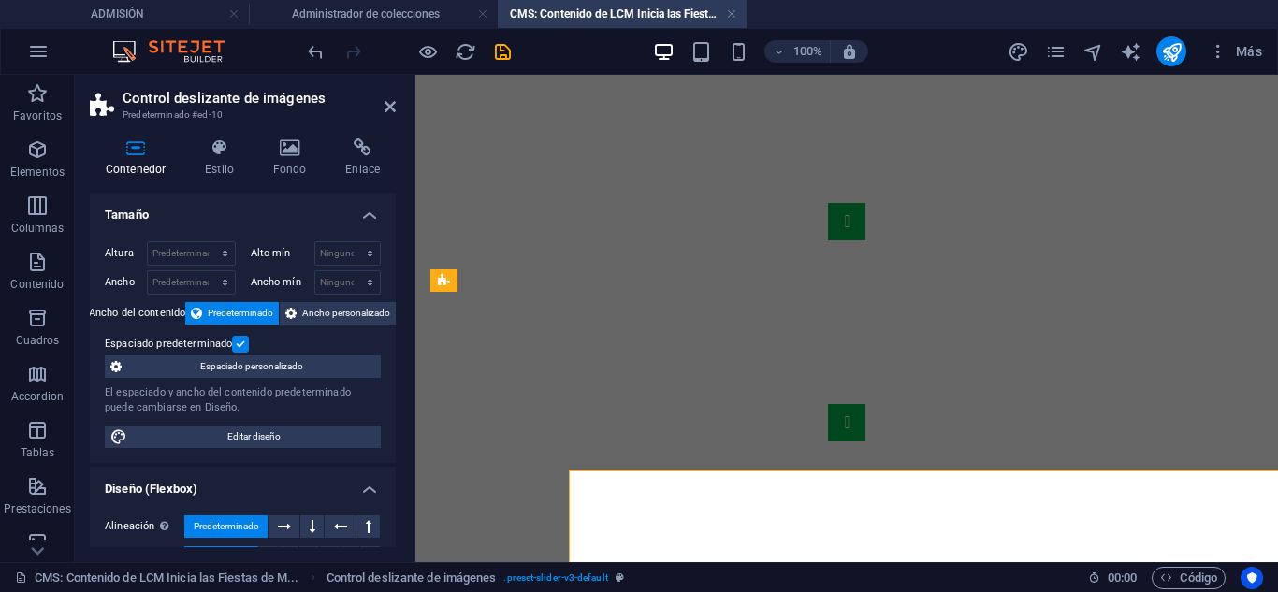
scroll to position [311, 0]
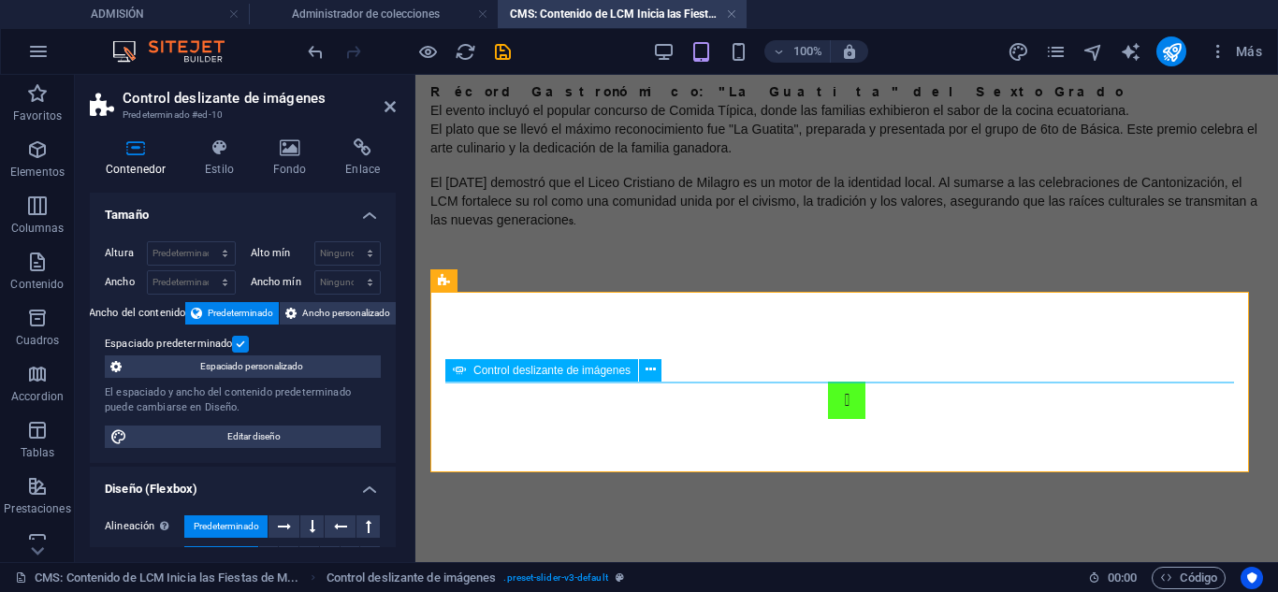
click at [828, 387] on button "Image Slider" at bounding box center [846, 400] width 37 height 37
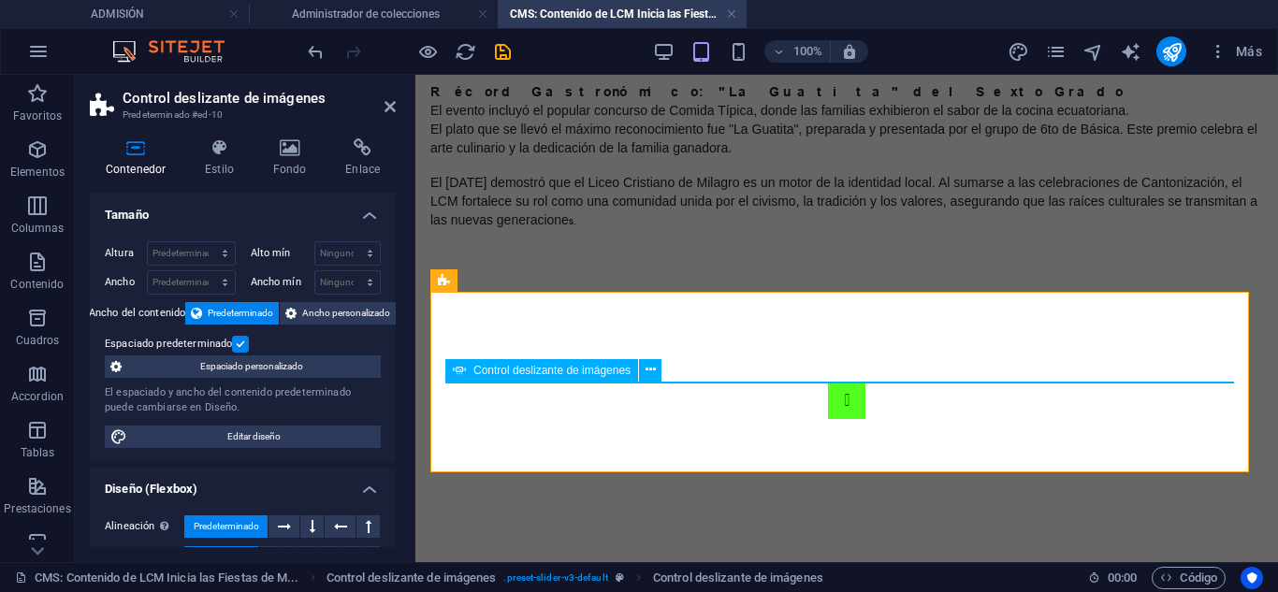
click at [828, 387] on button "Image Slider" at bounding box center [846, 400] width 37 height 37
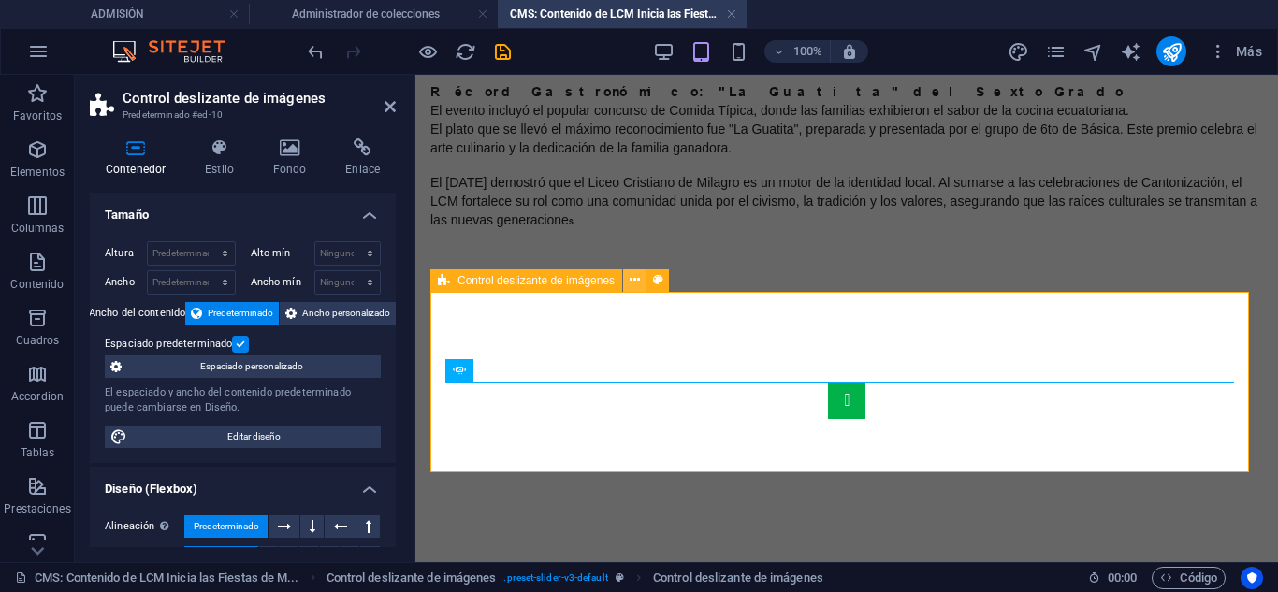
click at [627, 282] on button at bounding box center [634, 280] width 22 height 22
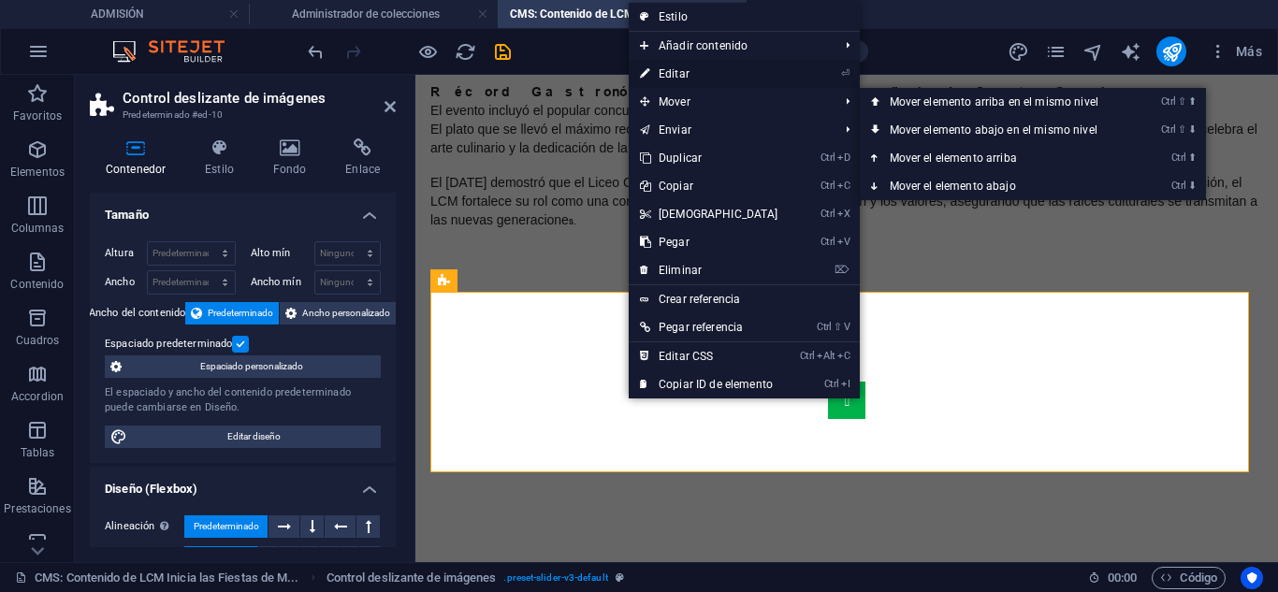
click at [683, 77] on link "⏎ Editar" at bounding box center [709, 74] width 161 height 28
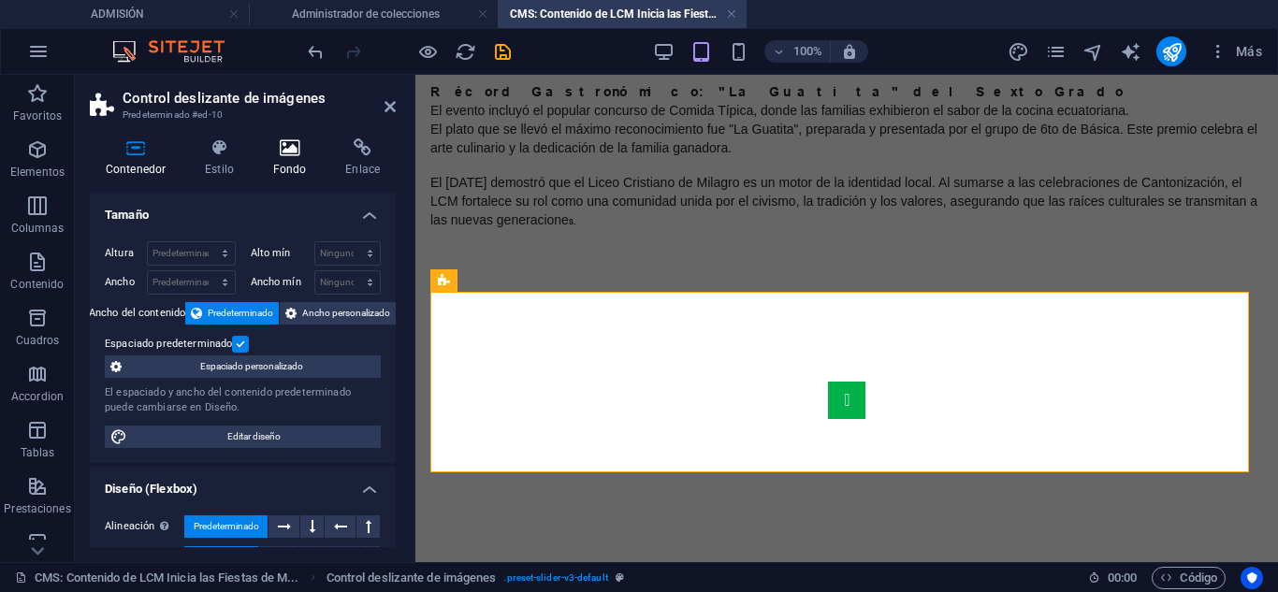
click at [269, 162] on h4 "Fondo" at bounding box center [293, 157] width 73 height 39
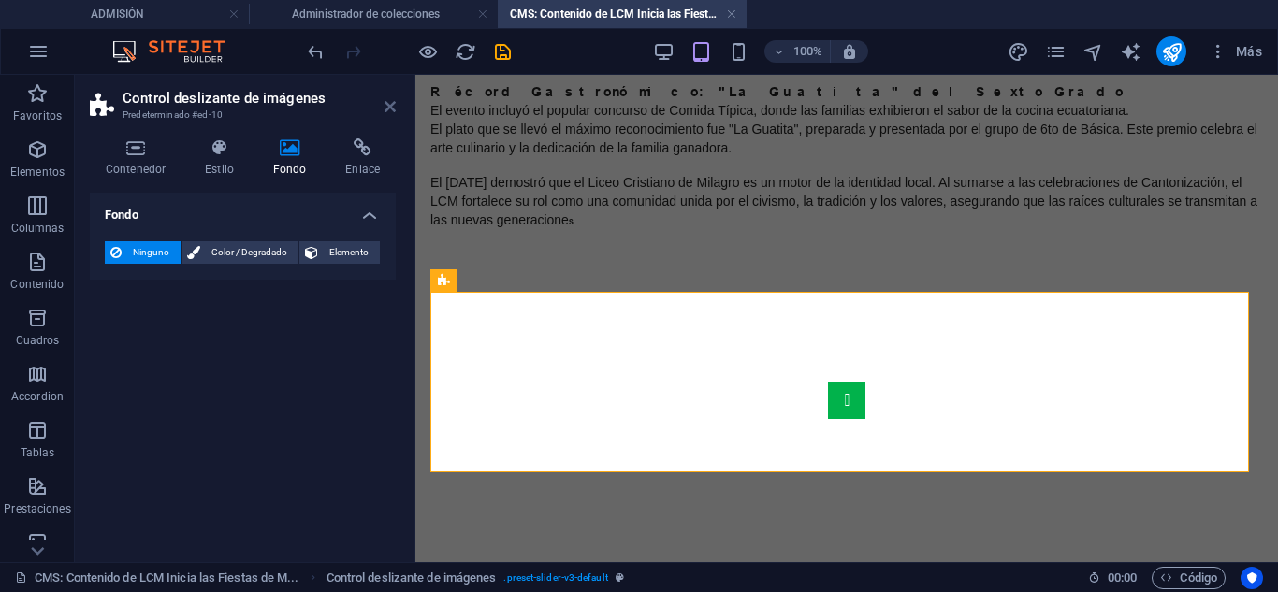
click at [395, 101] on icon at bounding box center [390, 106] width 11 height 15
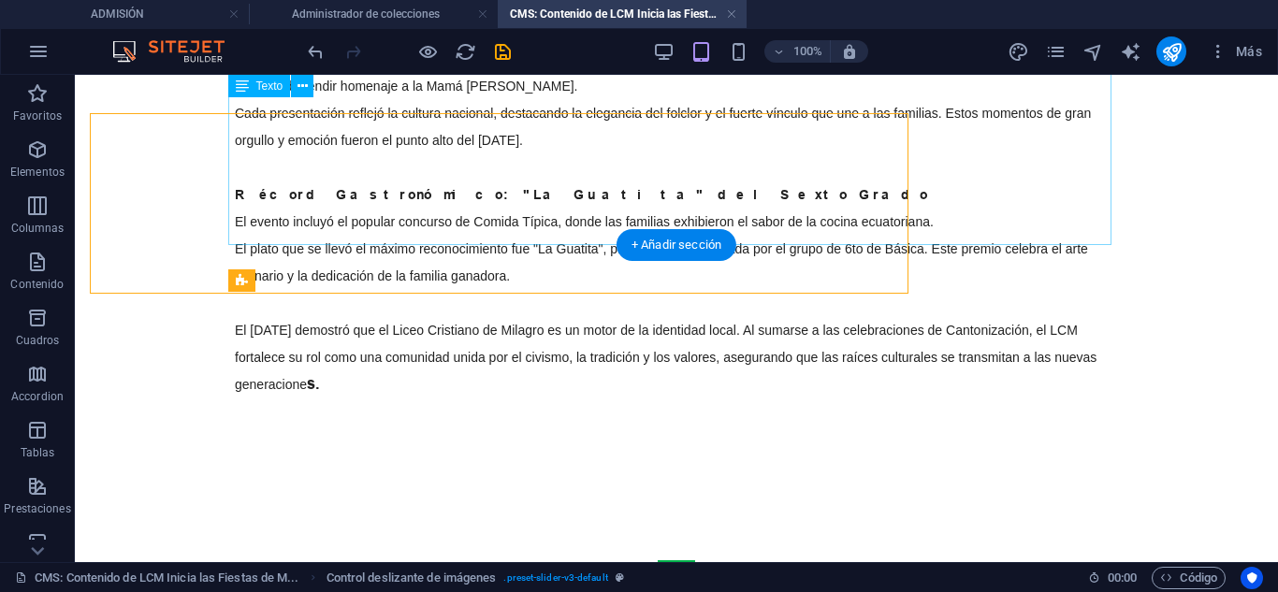
scroll to position [489, 0]
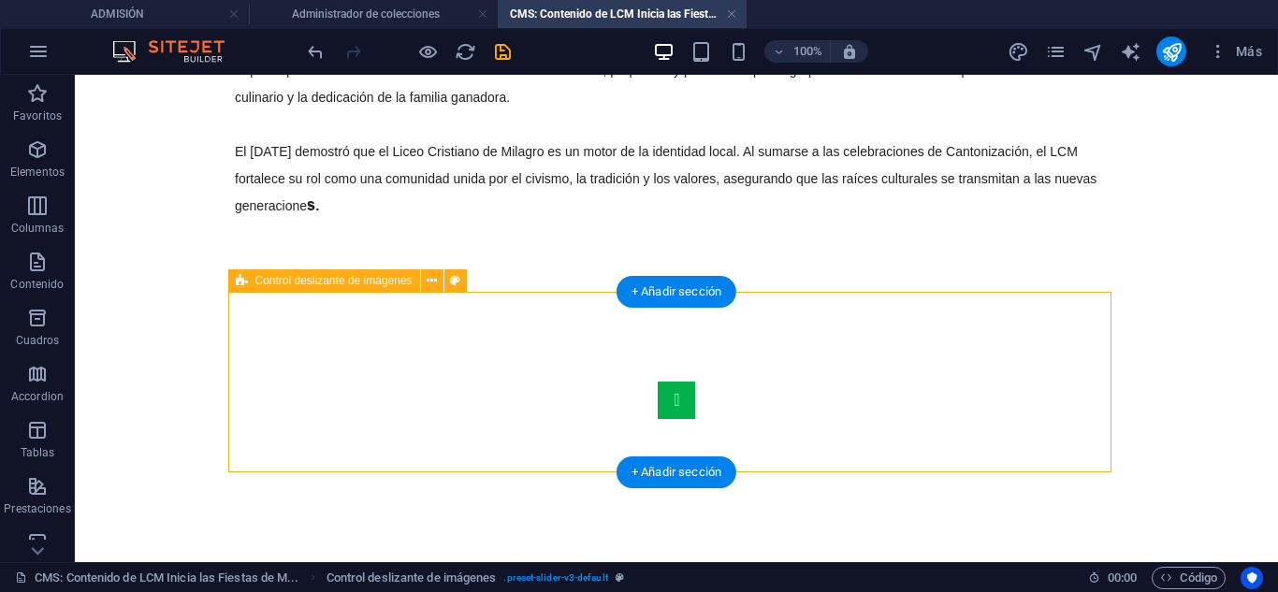
click at [1046, 368] on div at bounding box center [676, 595] width 883 height 607
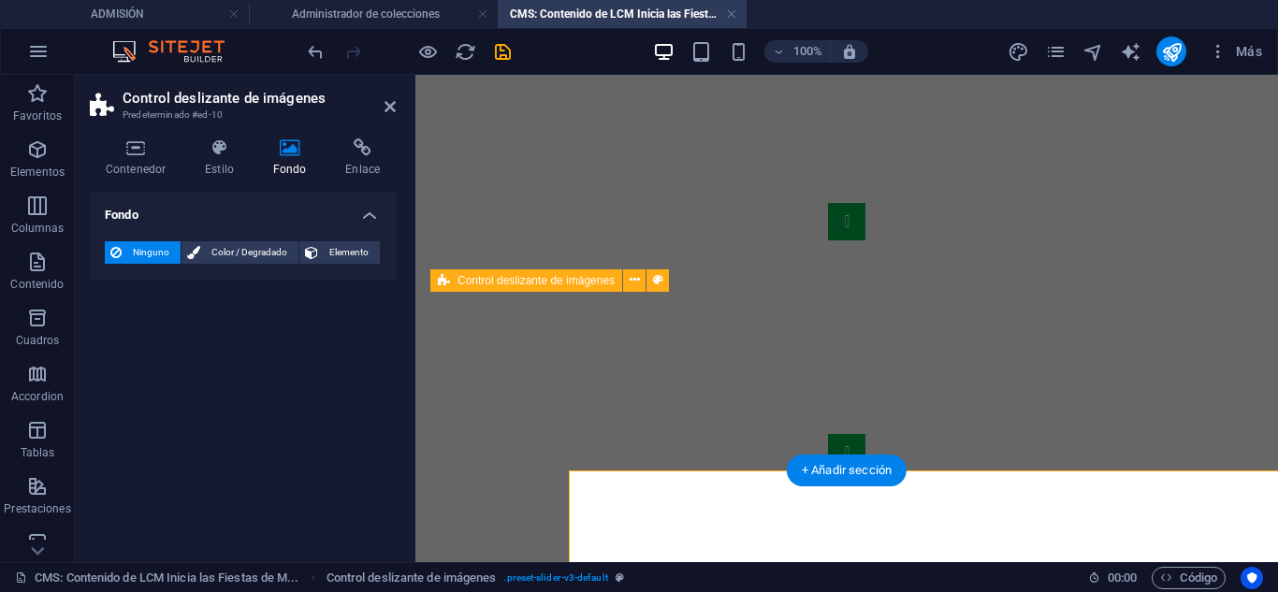
scroll to position [311, 0]
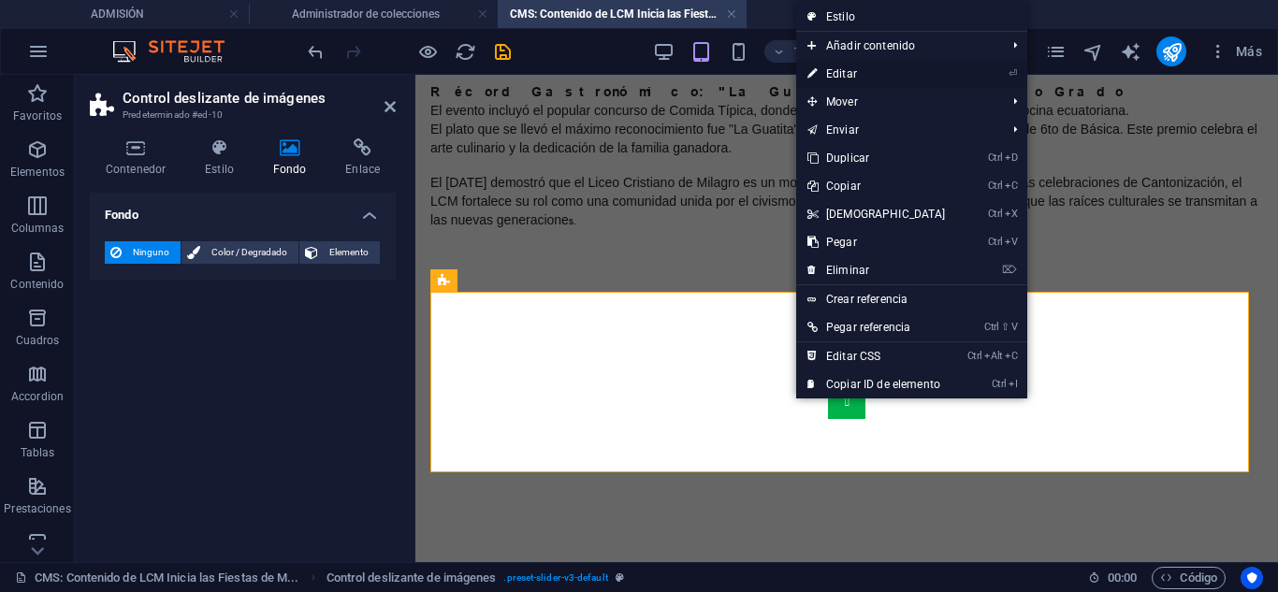
click at [849, 79] on link "⏎ Editar" at bounding box center [876, 74] width 161 height 28
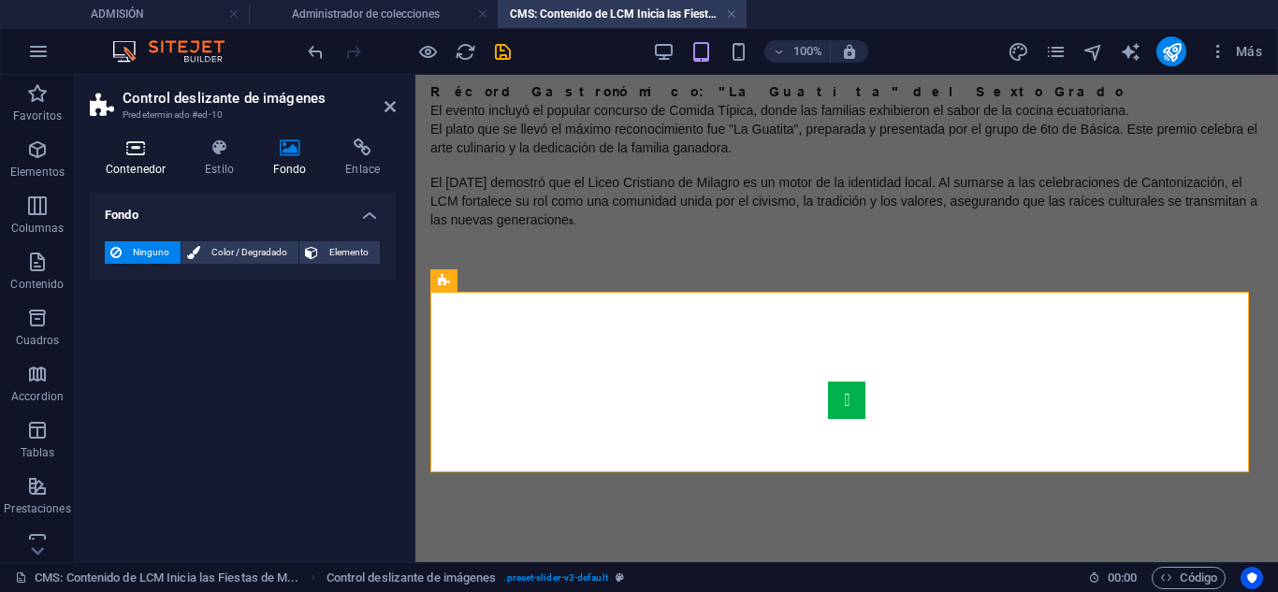
click at [147, 159] on h4 "Contenedor" at bounding box center [139, 157] width 99 height 39
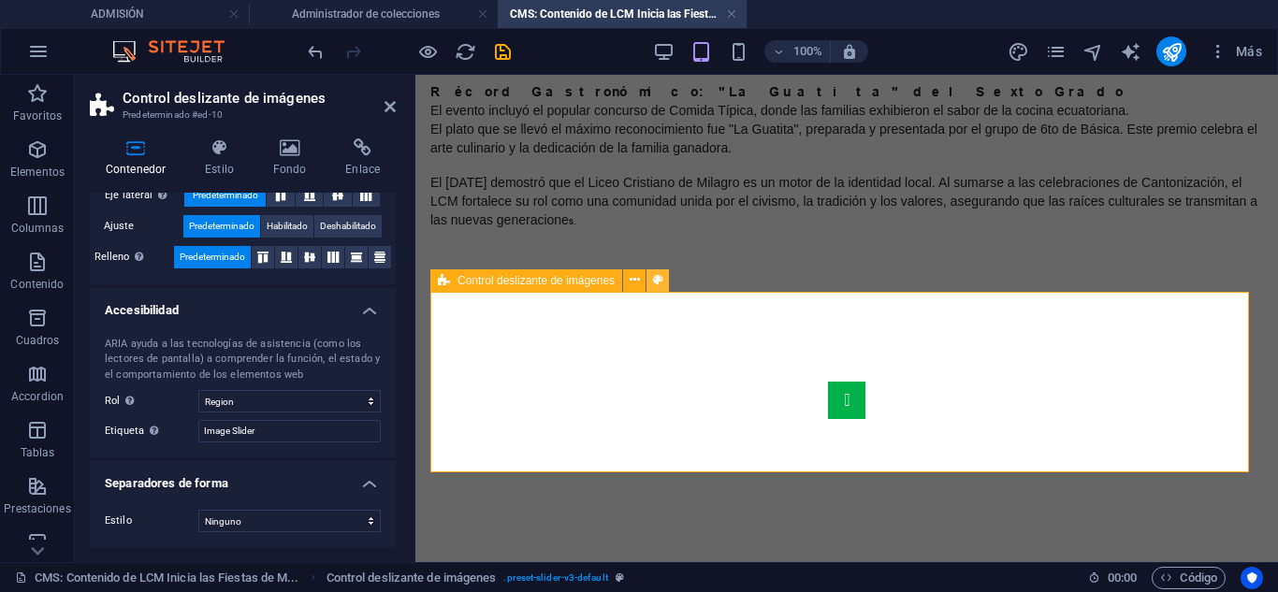
click at [653, 277] on icon at bounding box center [658, 280] width 10 height 20
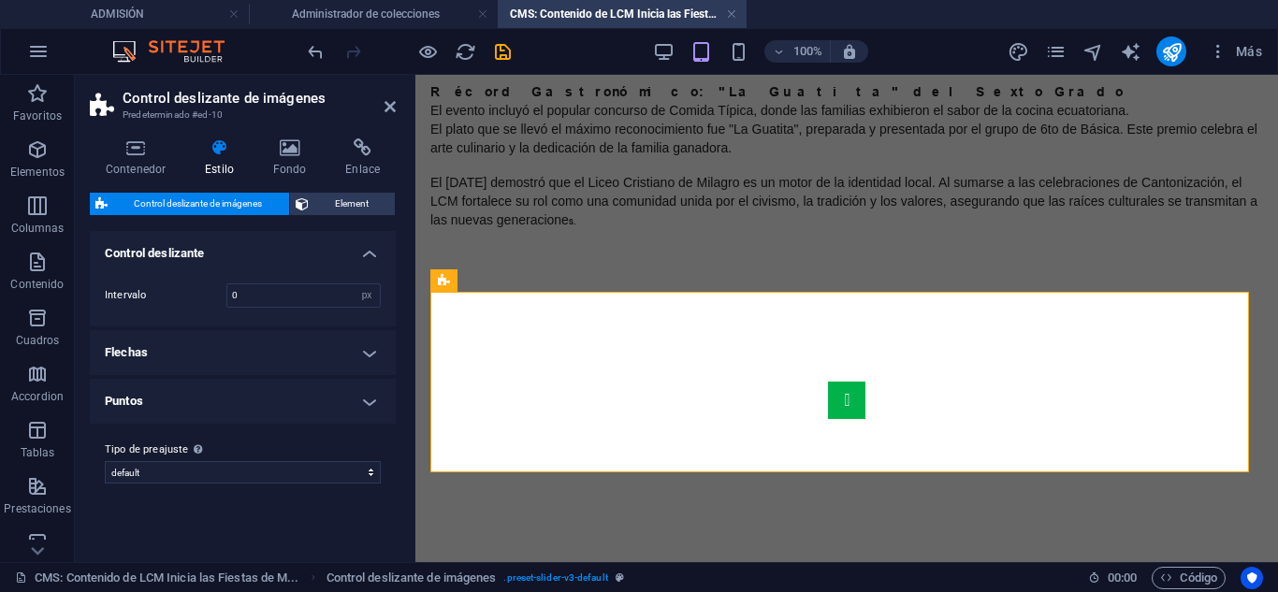
drag, startPoint x: 150, startPoint y: 154, endPoint x: 307, endPoint y: 273, distance: 197.0
click at [153, 155] on icon at bounding box center [136, 147] width 92 height 19
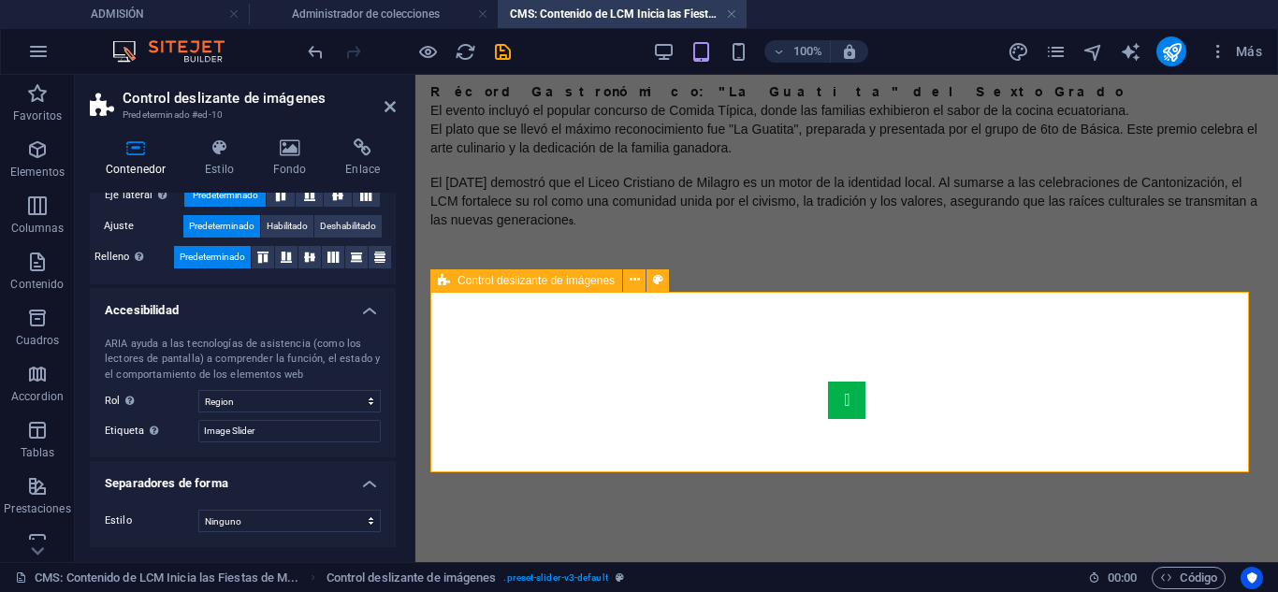
click at [473, 278] on span "Control deslizante de imágenes" at bounding box center [536, 280] width 157 height 11
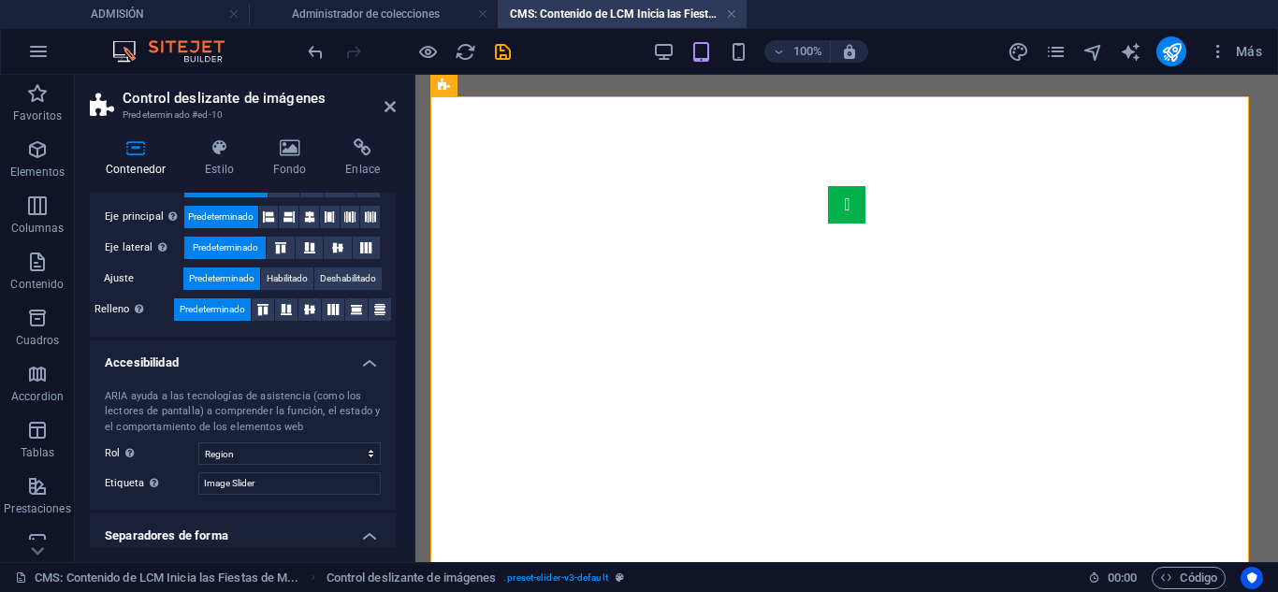
scroll to position [299, 0]
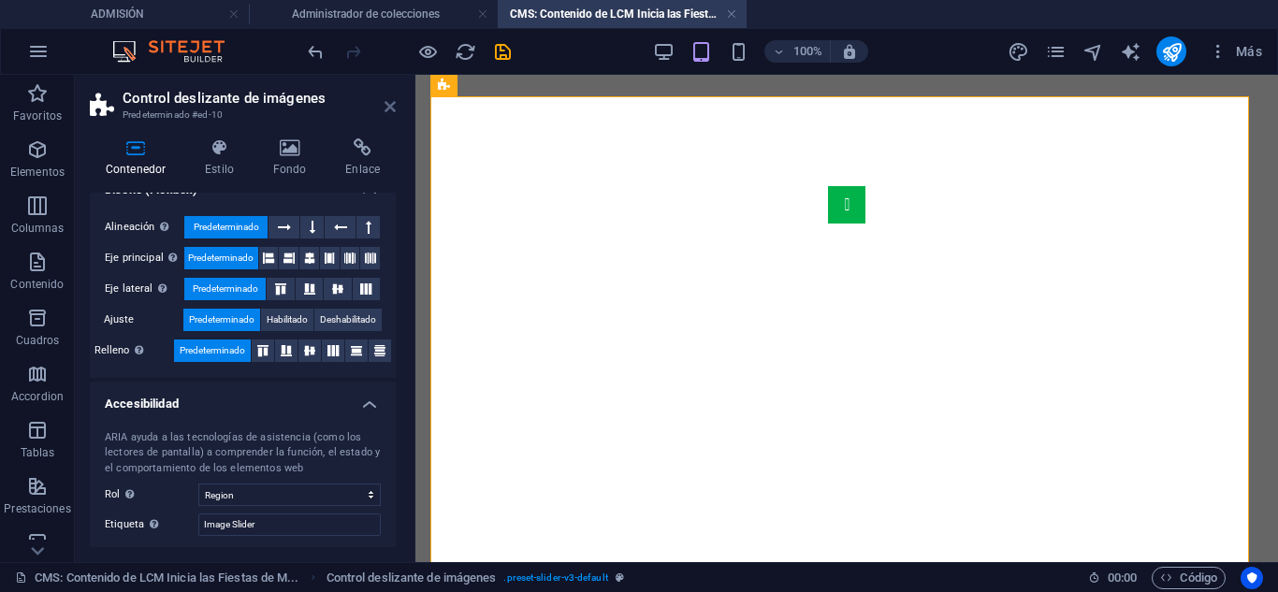
click at [389, 100] on icon at bounding box center [390, 106] width 11 height 15
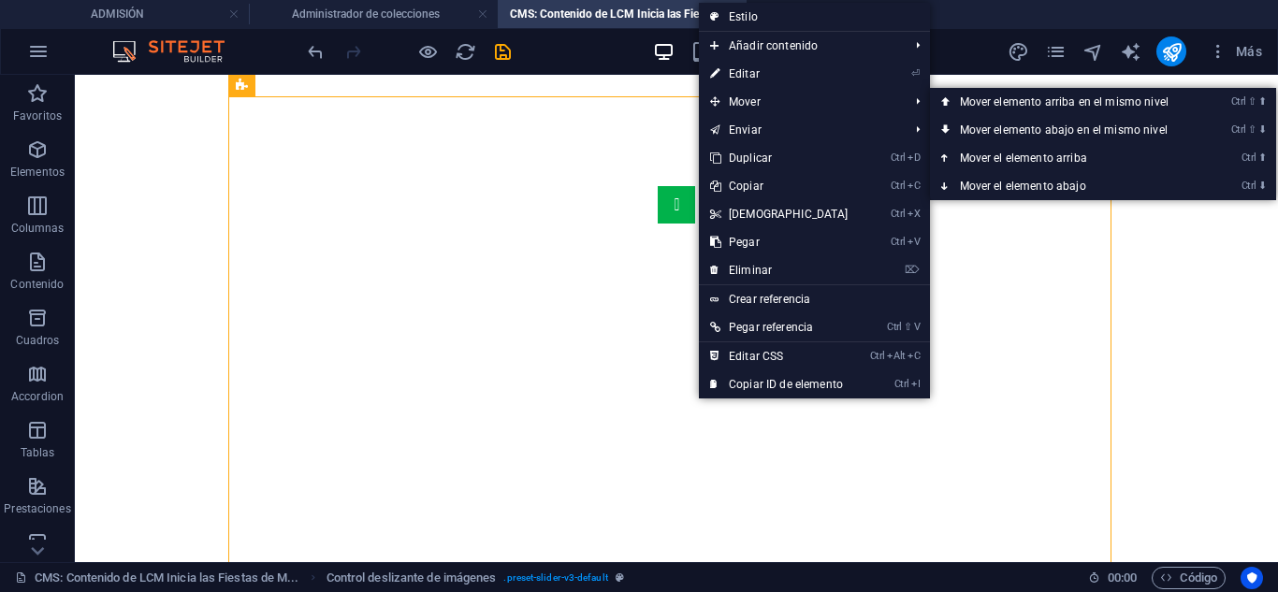
scroll to position [489, 0]
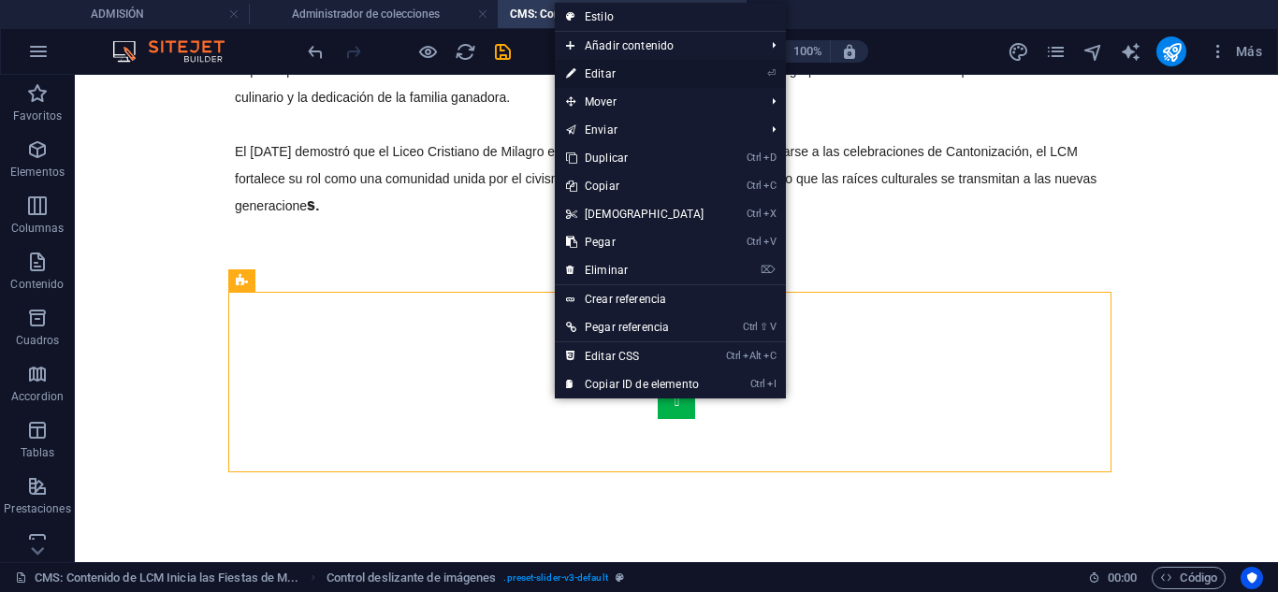
click at [619, 66] on link "⏎ Editar" at bounding box center [635, 74] width 161 height 28
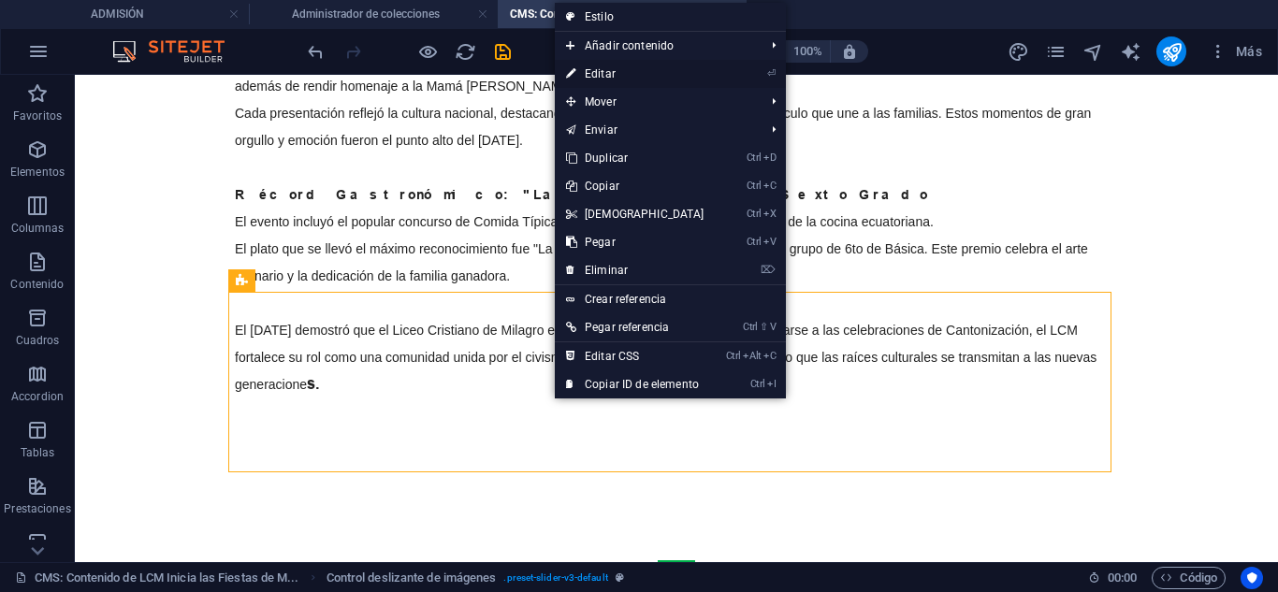
select select "region"
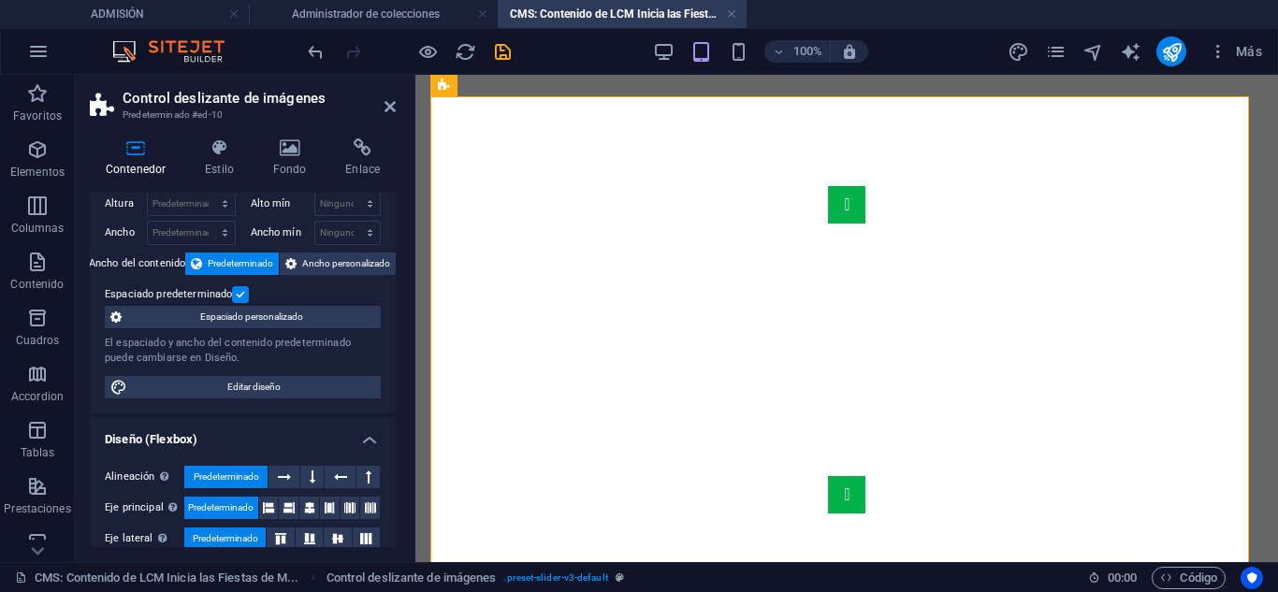
scroll to position [0, 0]
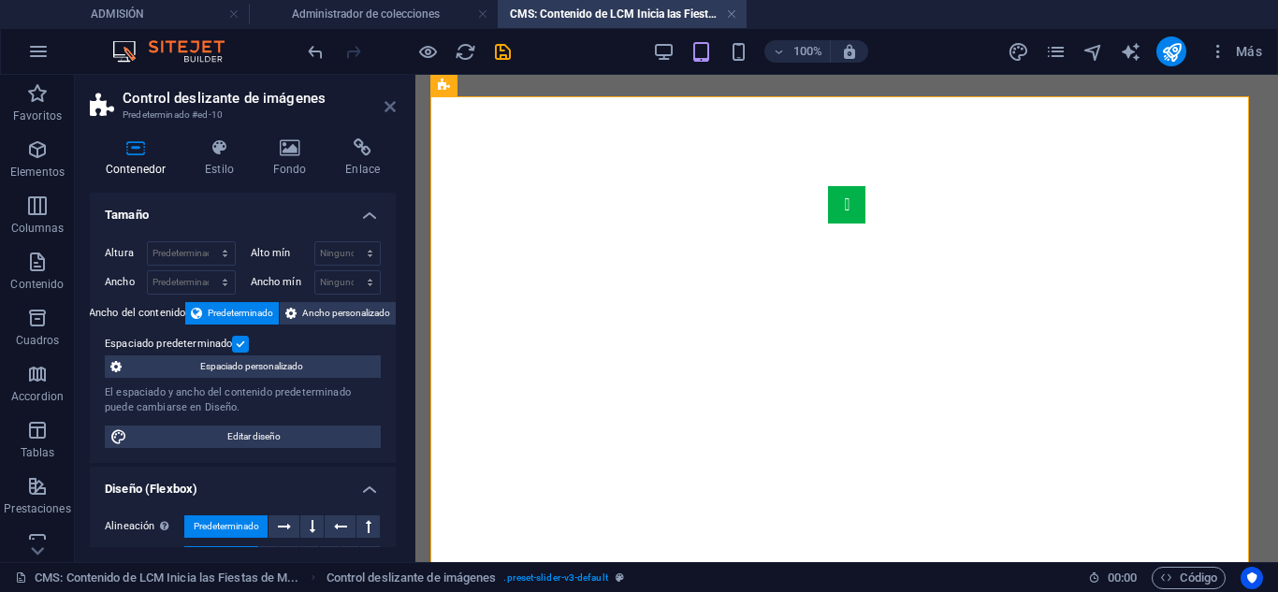
click at [389, 101] on icon at bounding box center [390, 106] width 11 height 15
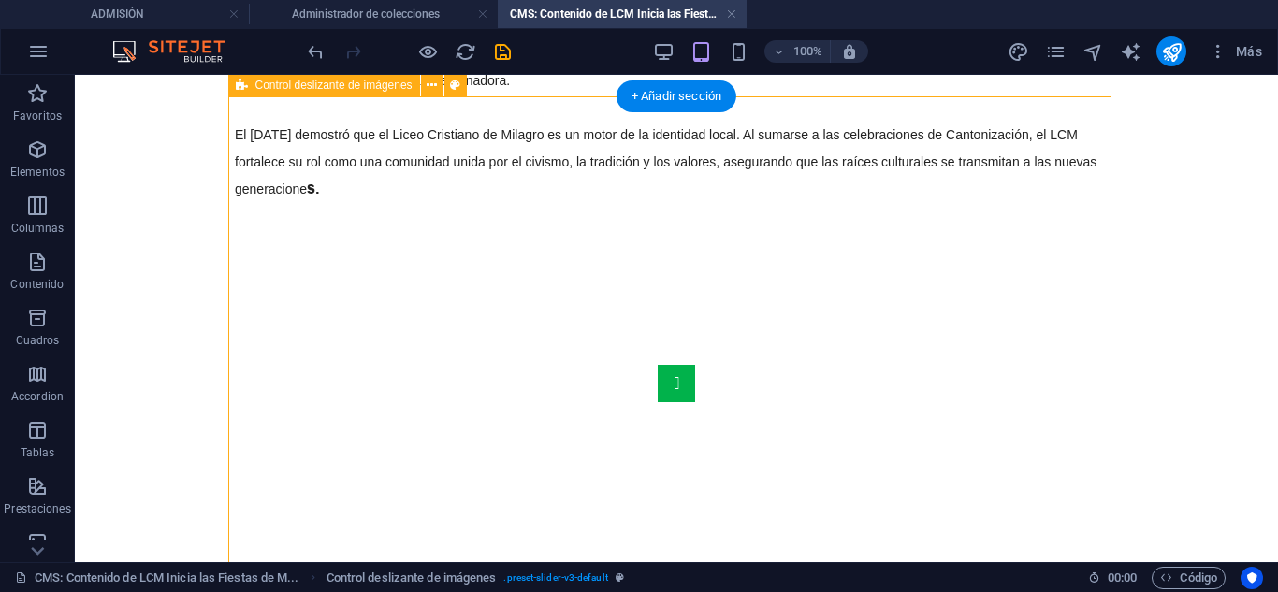
scroll to position [685, 0]
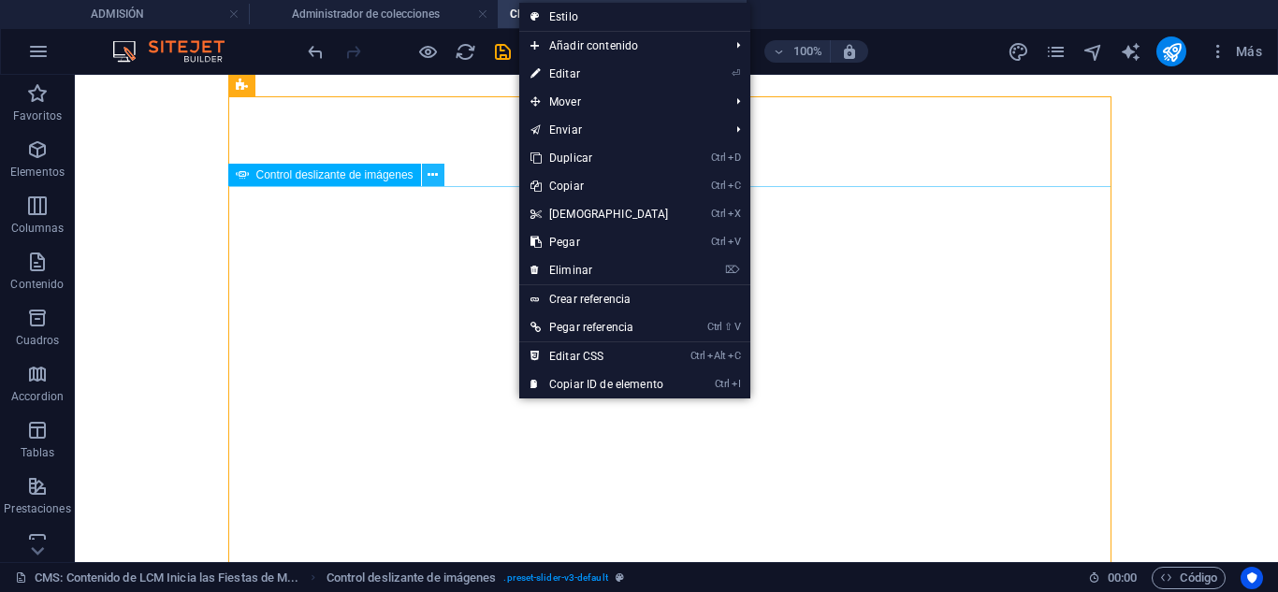
click at [430, 170] on icon at bounding box center [433, 176] width 10 height 20
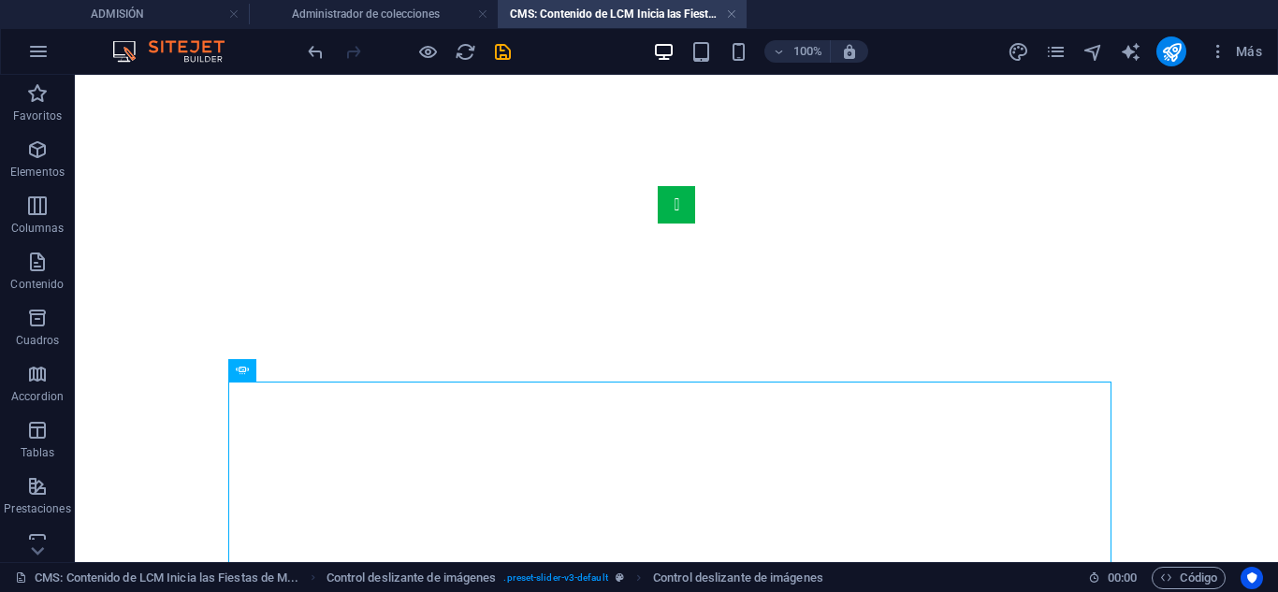
scroll to position [489, 0]
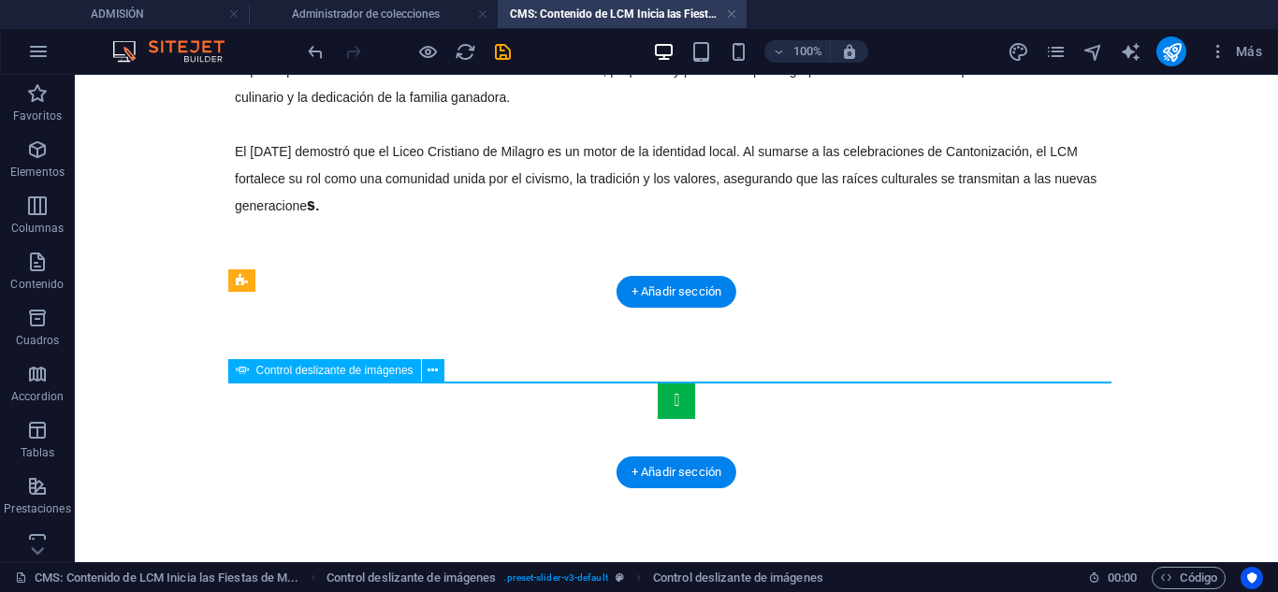
select select "px"
select select "ms"
select select "s"
select select "progressive"
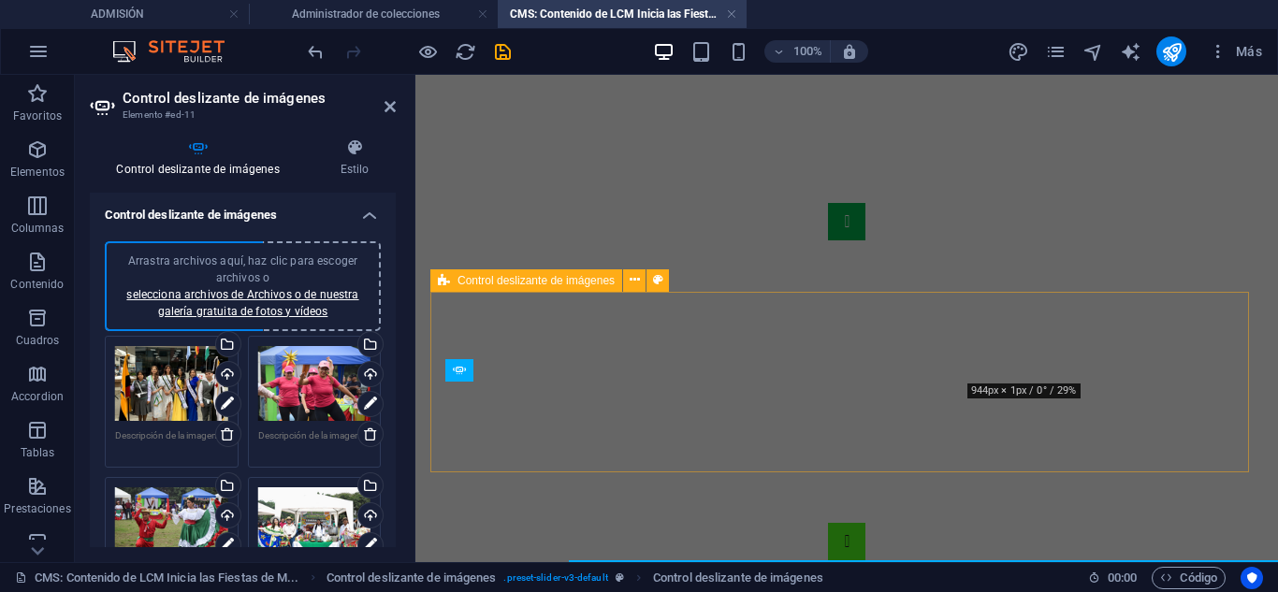
scroll to position [311, 0]
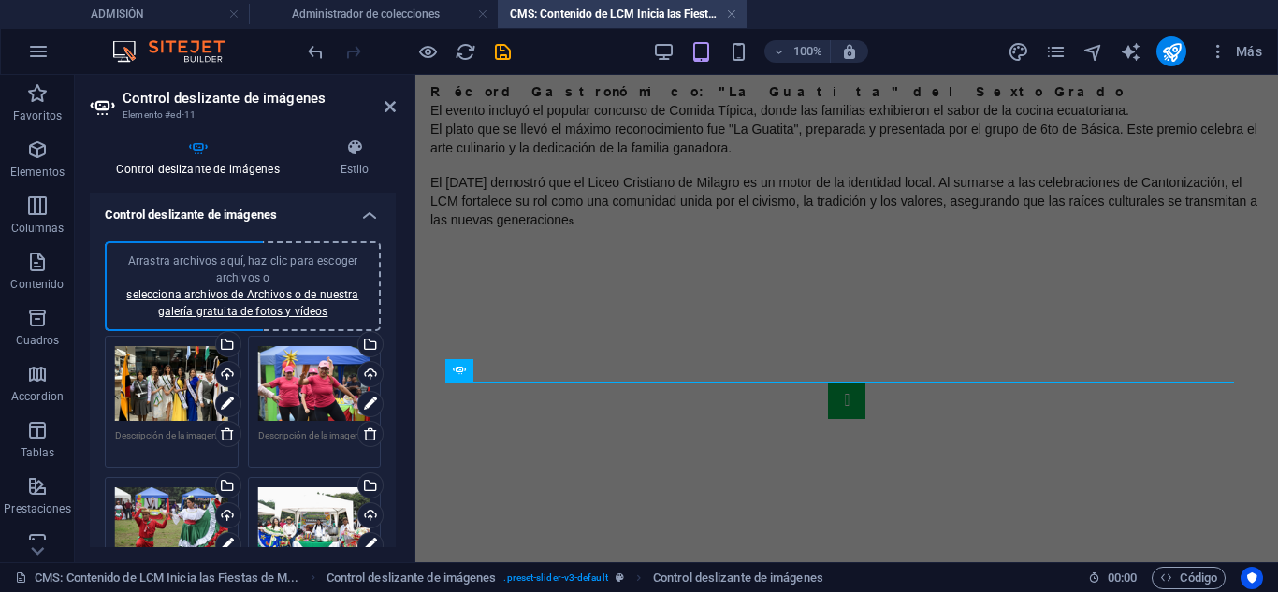
click at [163, 394] on div "Arrastra archivos aquí, haz clic para escoger archivos o selecciona archivos de…" at bounding box center [171, 384] width 113 height 76
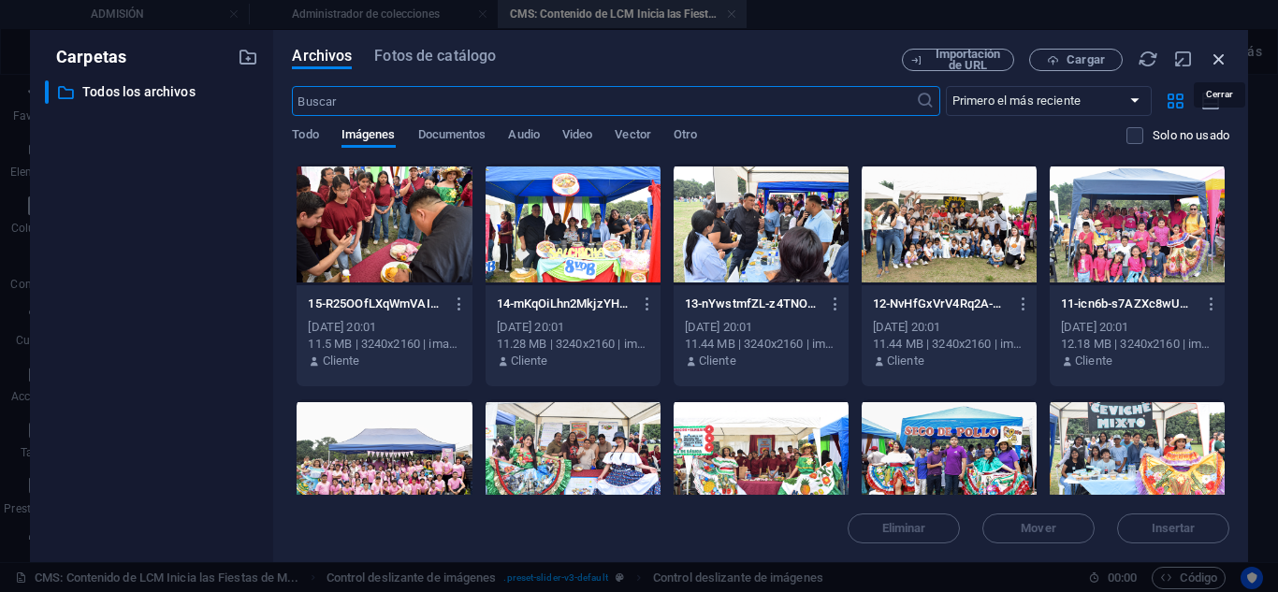
click at [1215, 57] on icon "button" at bounding box center [1219, 59] width 21 height 21
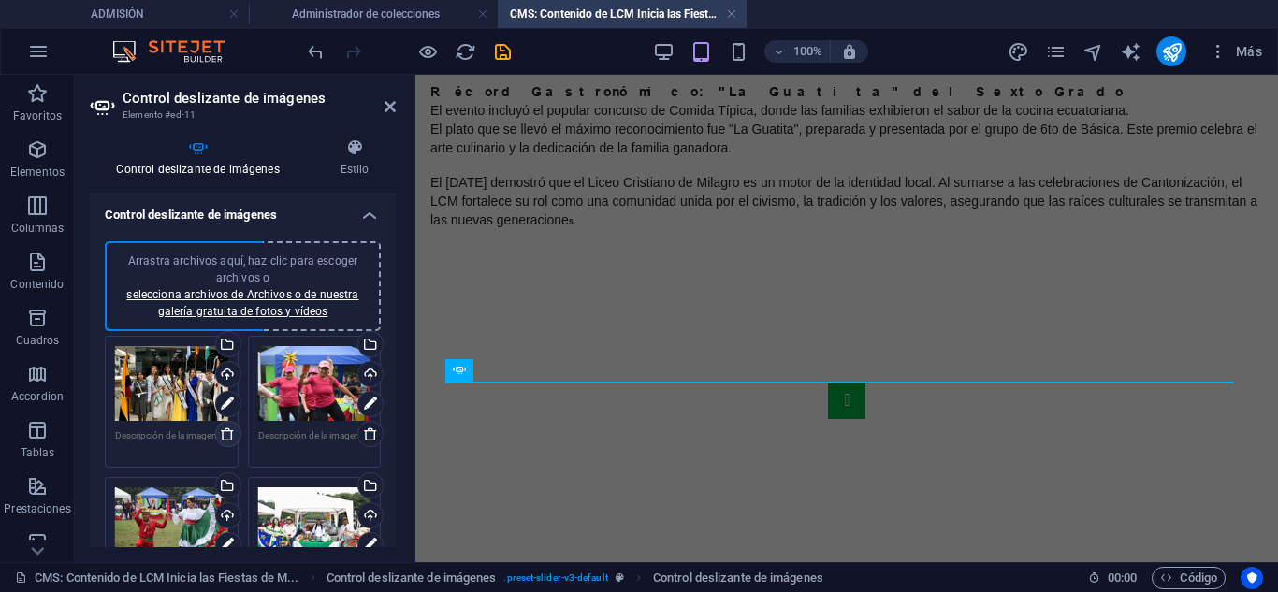
click at [226, 435] on icon at bounding box center [227, 434] width 15 height 15
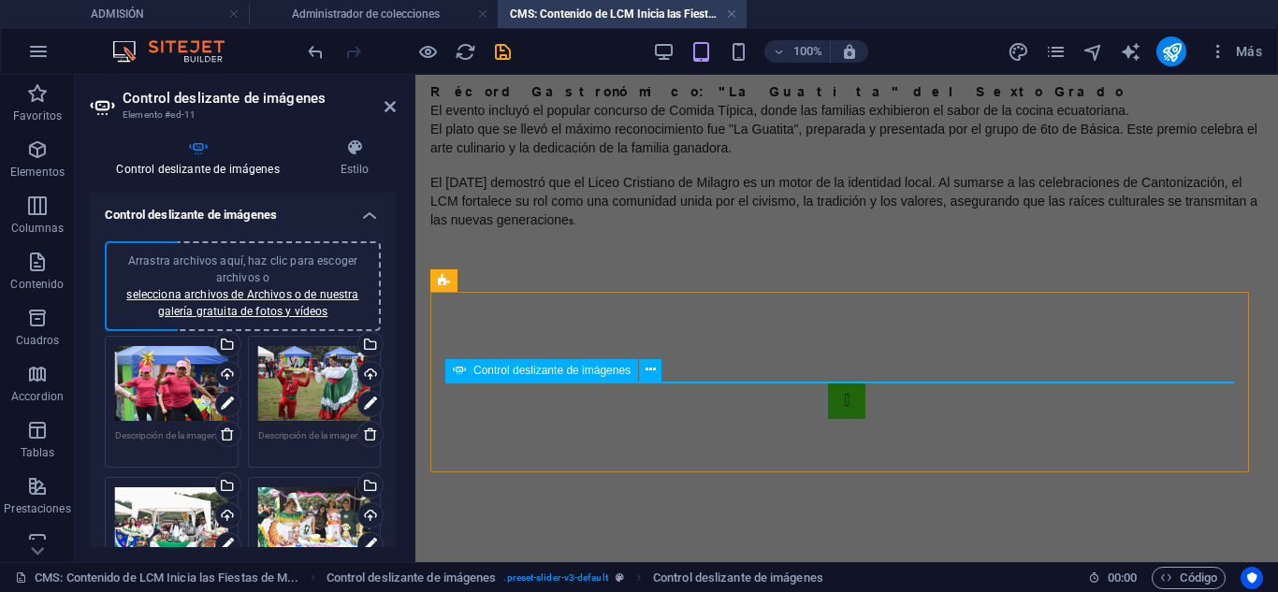
click at [828, 394] on button "Image Slider" at bounding box center [846, 400] width 37 height 37
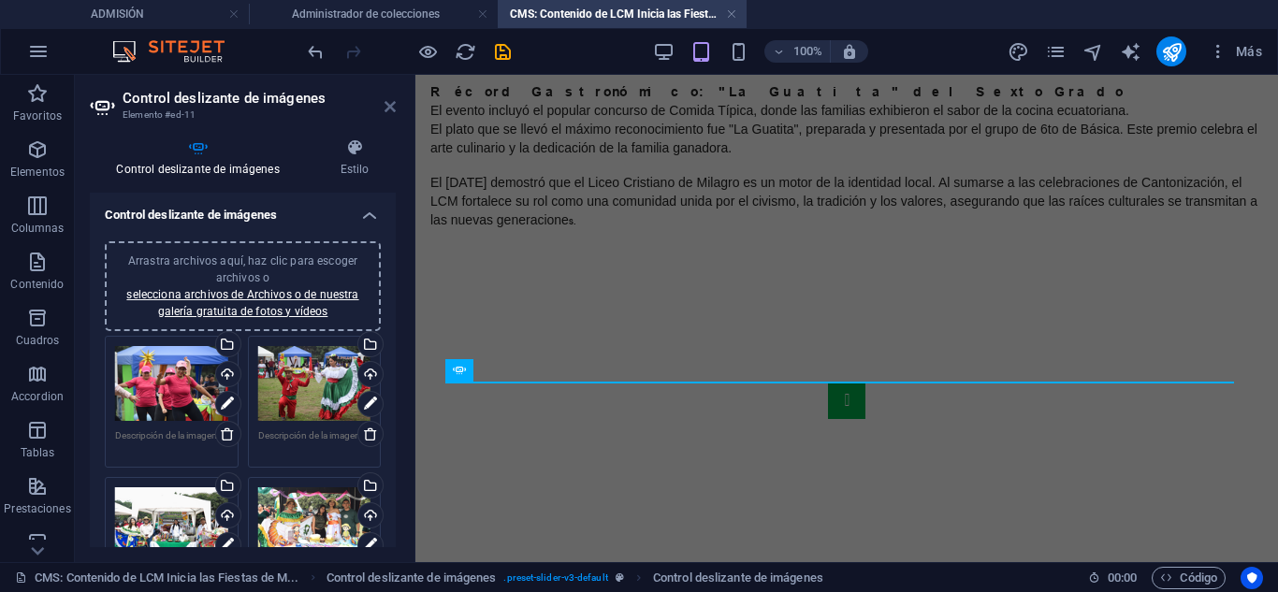
click at [395, 102] on icon at bounding box center [390, 106] width 11 height 15
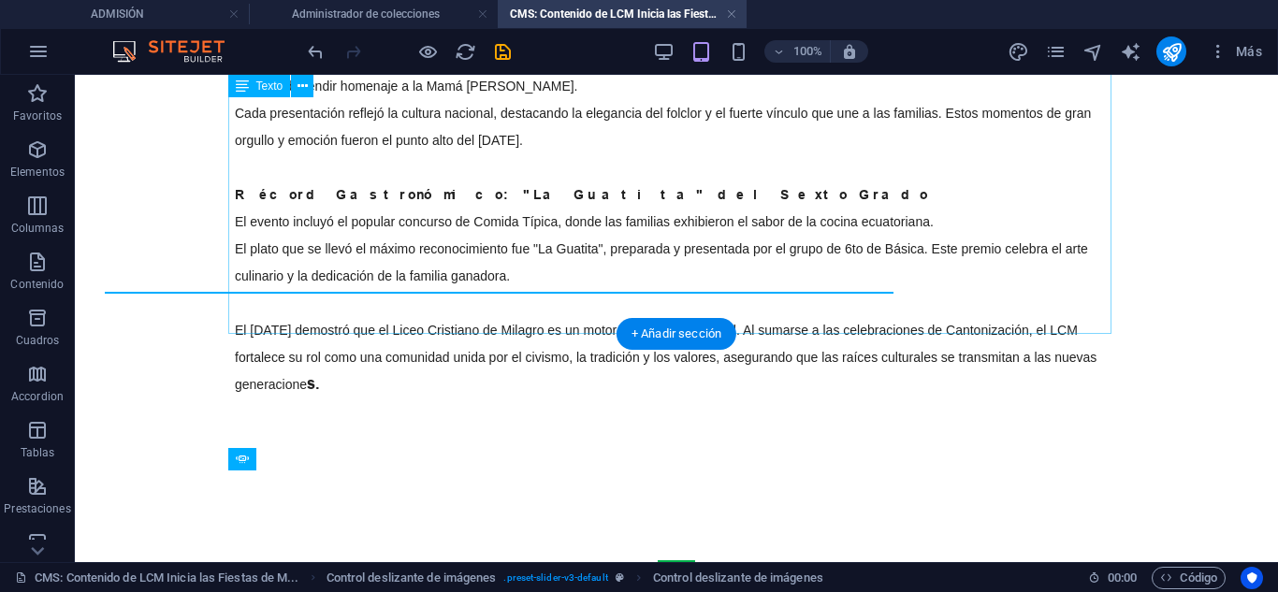
scroll to position [400, 0]
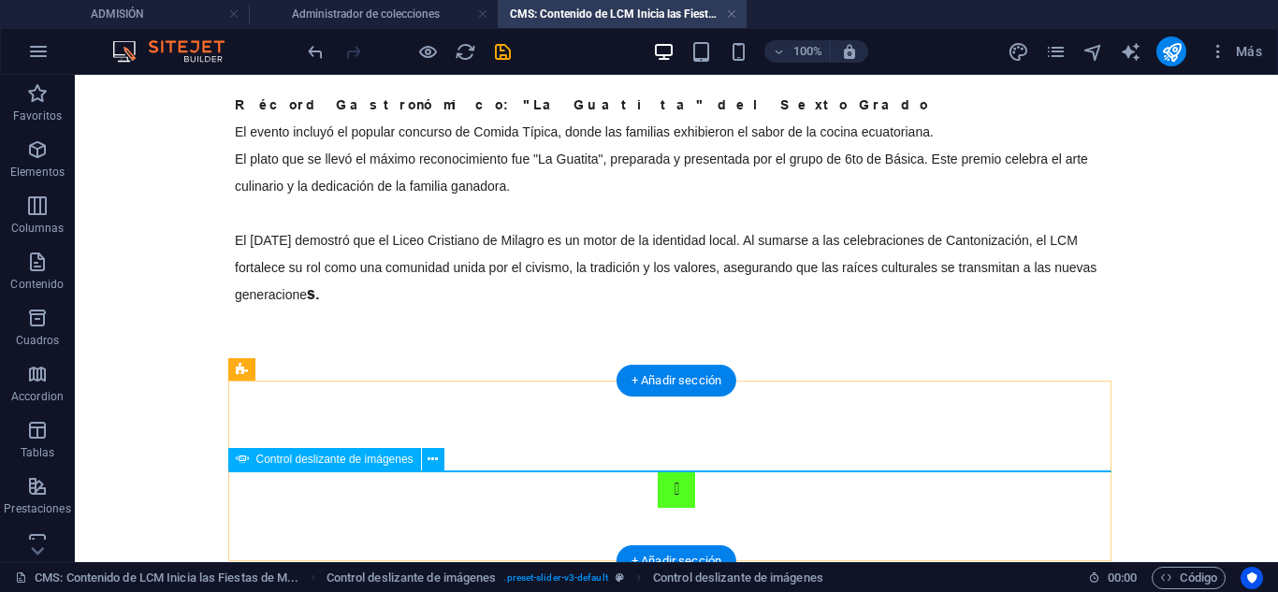
click at [658, 472] on button "Image Slider" at bounding box center [676, 489] width 37 height 37
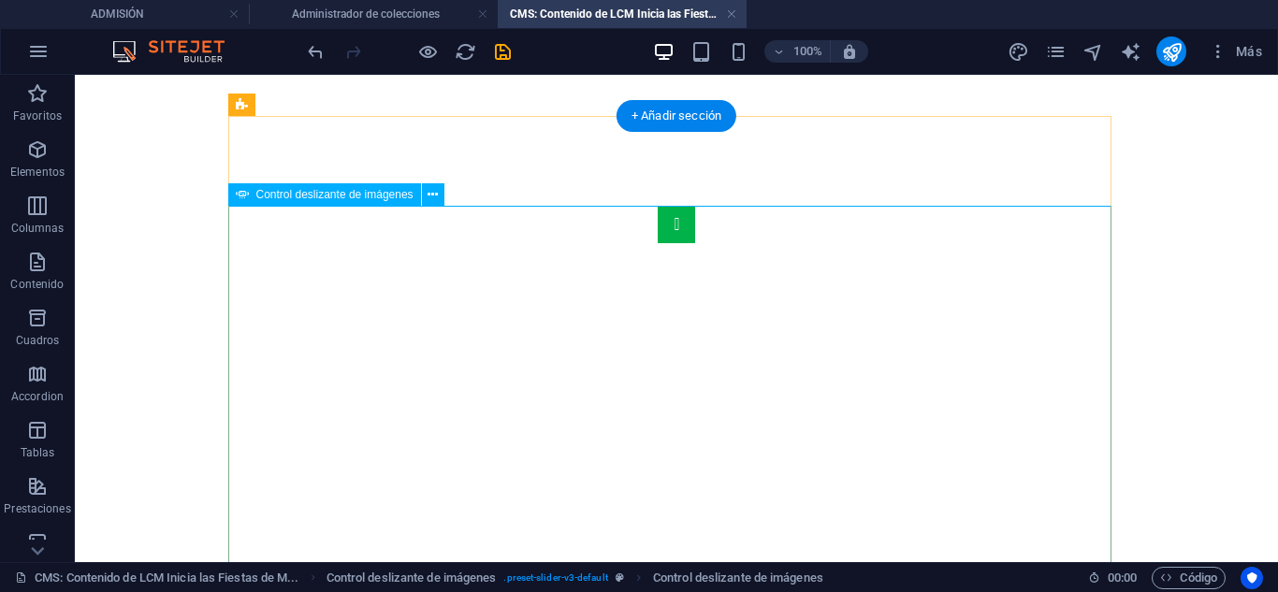
scroll to position [681, 0]
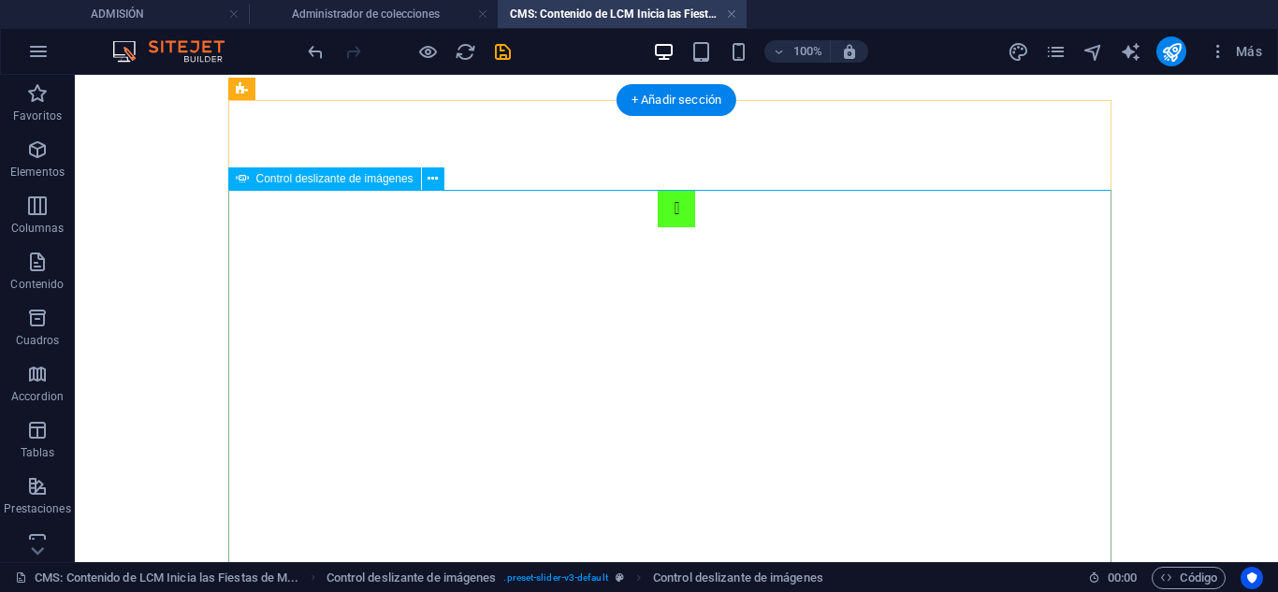
click at [658, 227] on button "Image Slider" at bounding box center [676, 208] width 37 height 37
click at [433, 185] on icon at bounding box center [433, 179] width 10 height 20
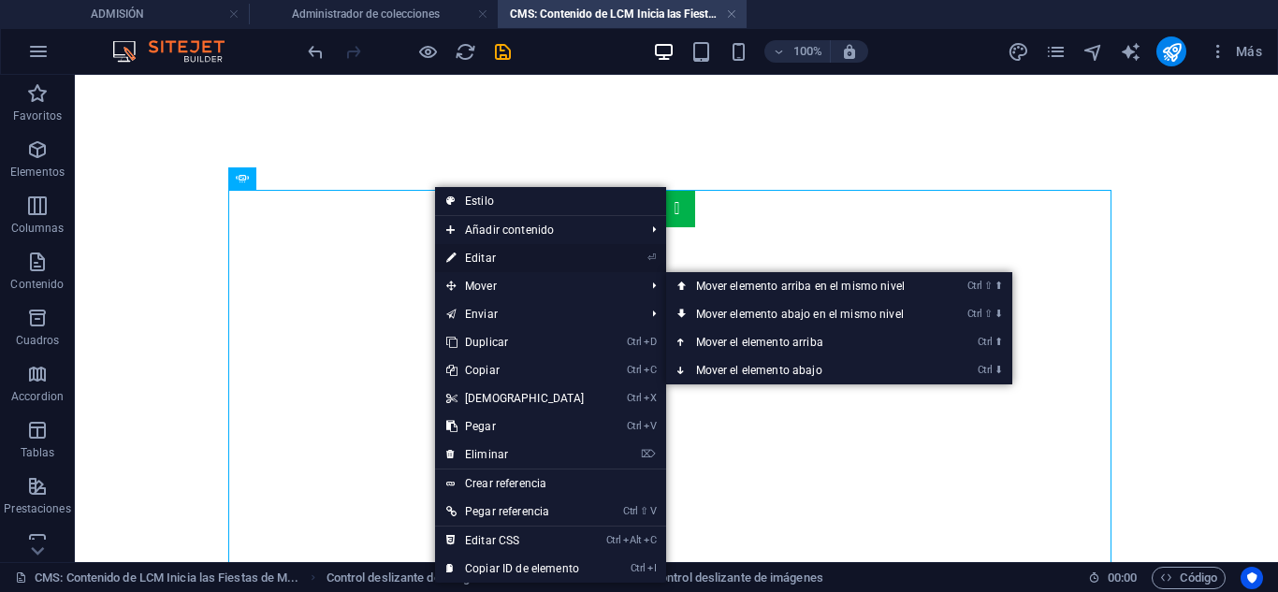
click at [490, 262] on link "⏎ Editar" at bounding box center [515, 258] width 161 height 28
select select "px"
select select "ms"
select select "s"
select select "progressive"
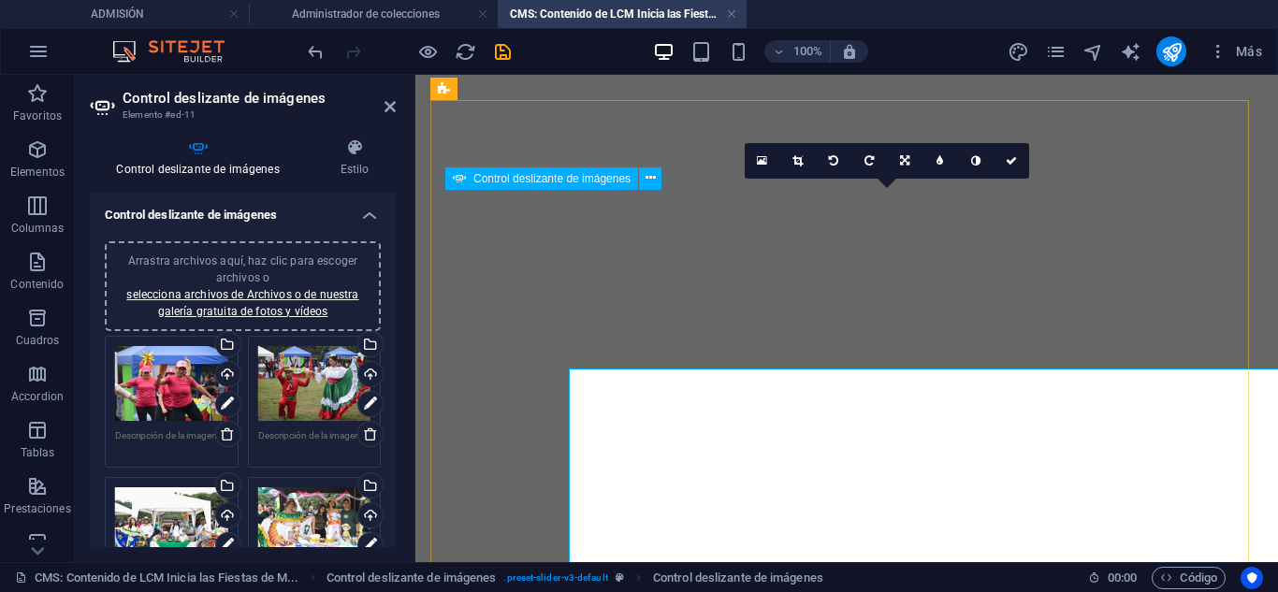
scroll to position [502, 0]
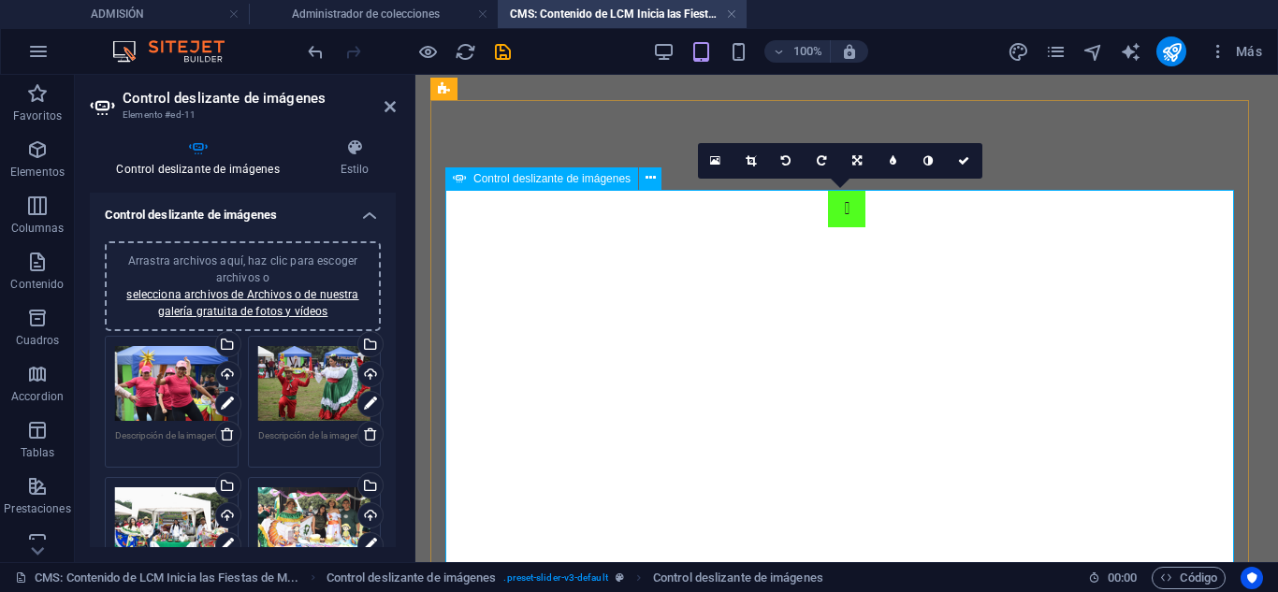
click at [828, 227] on button "Image Slider" at bounding box center [846, 208] width 37 height 37
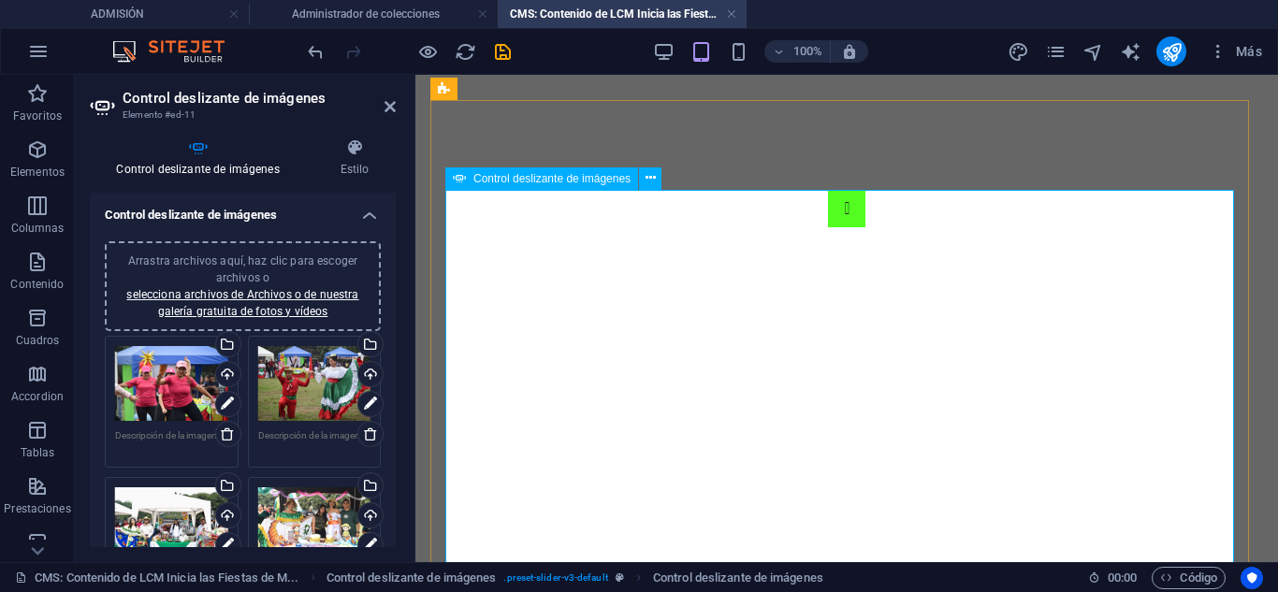
click at [828, 227] on button "Image Slider" at bounding box center [846, 208] width 37 height 37
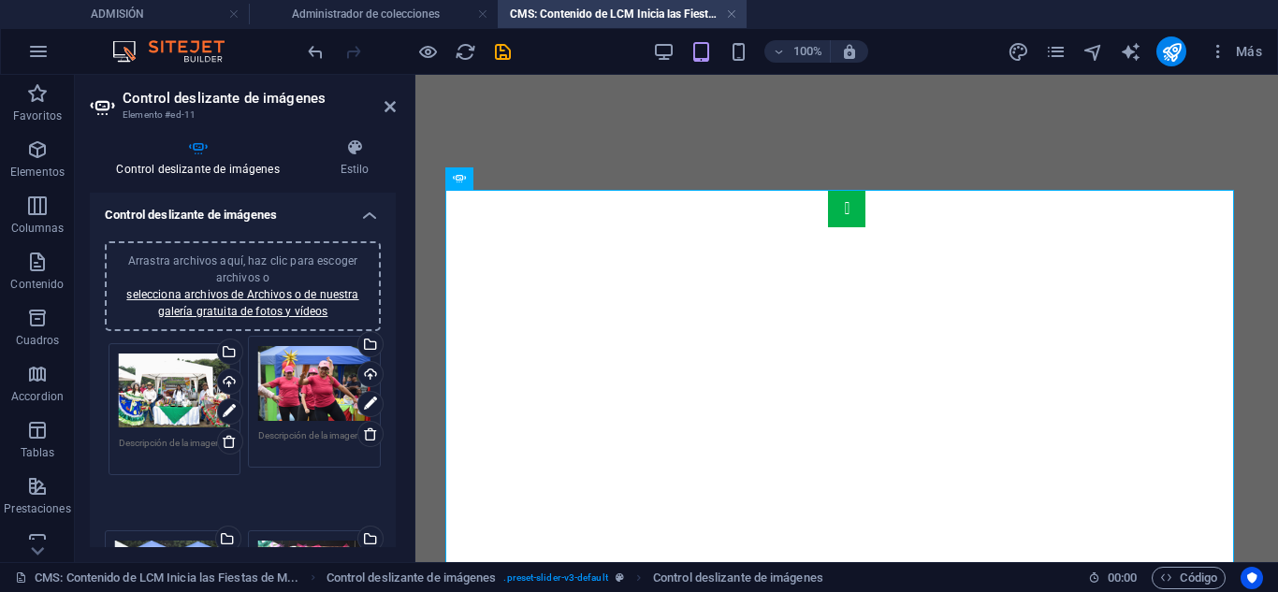
drag, startPoint x: 181, startPoint y: 507, endPoint x: 271, endPoint y: 421, distance: 125.1
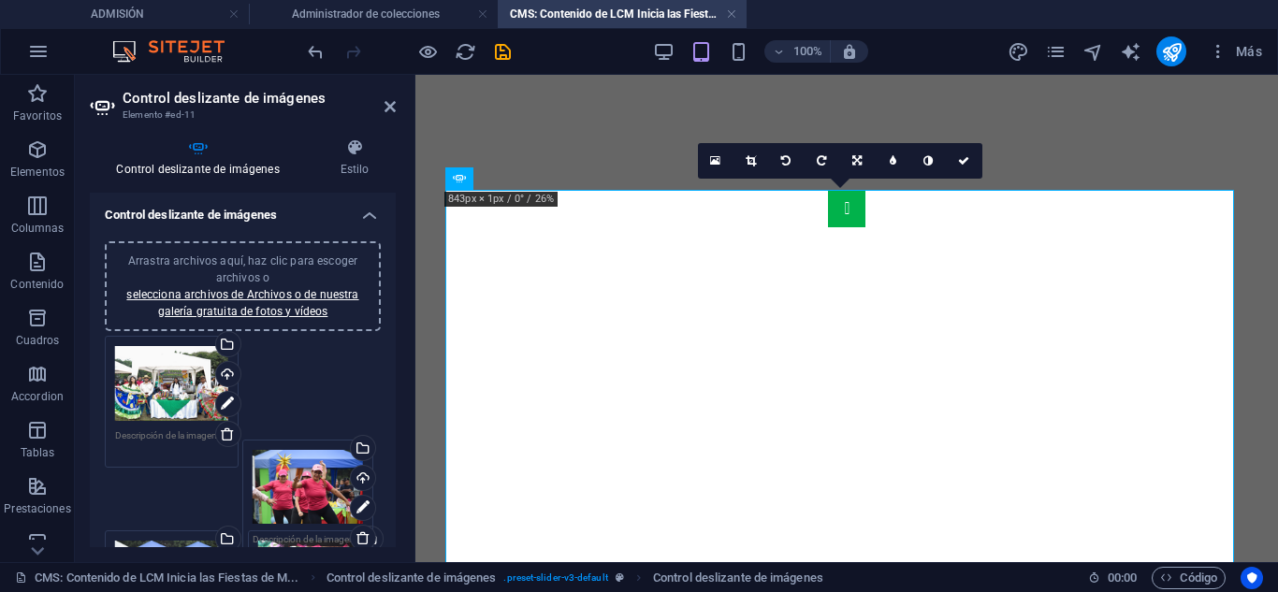
drag, startPoint x: 309, startPoint y: 388, endPoint x: 305, endPoint y: 489, distance: 101.1
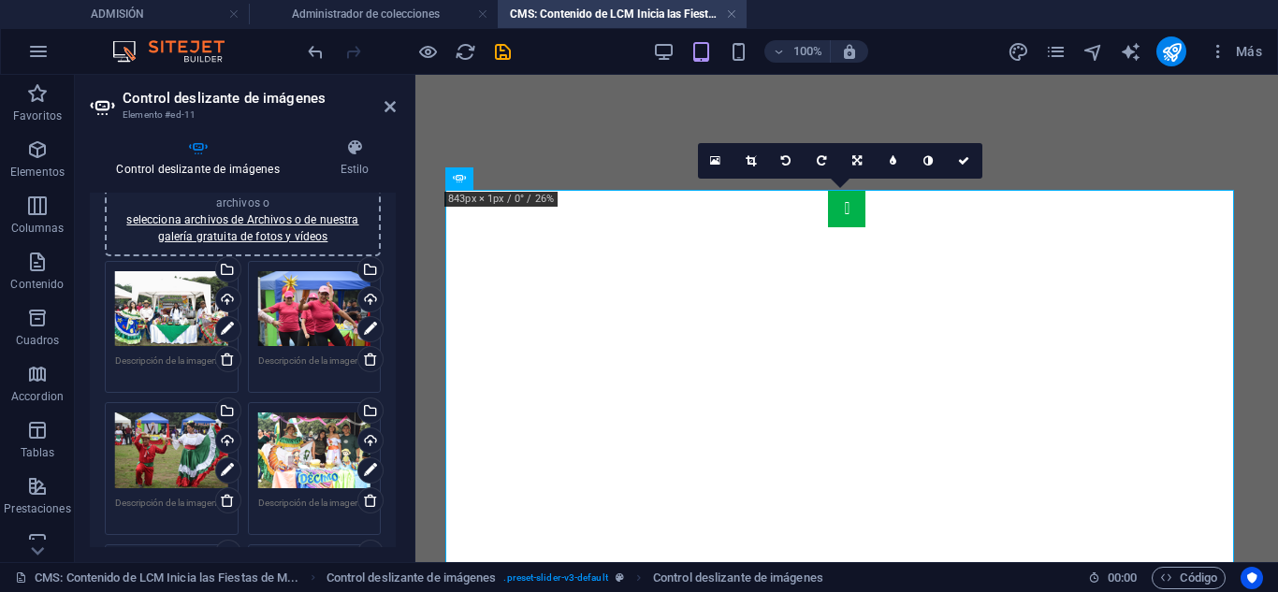
scroll to position [94, 0]
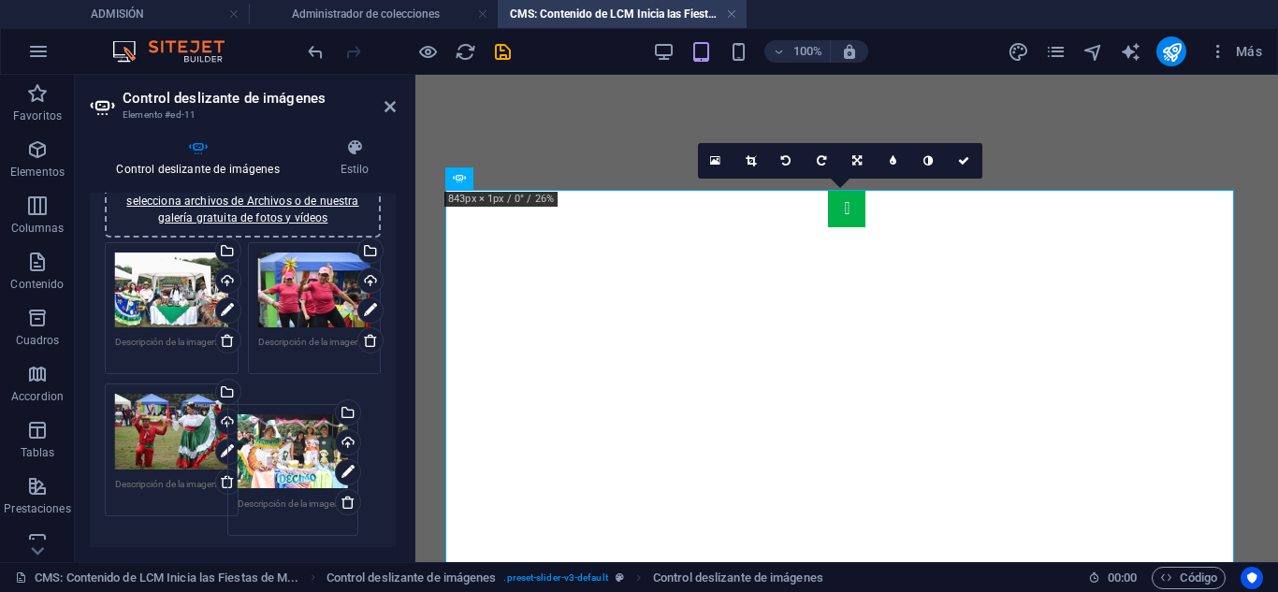
drag, startPoint x: 303, startPoint y: 443, endPoint x: 286, endPoint y: 458, distance: 22.5
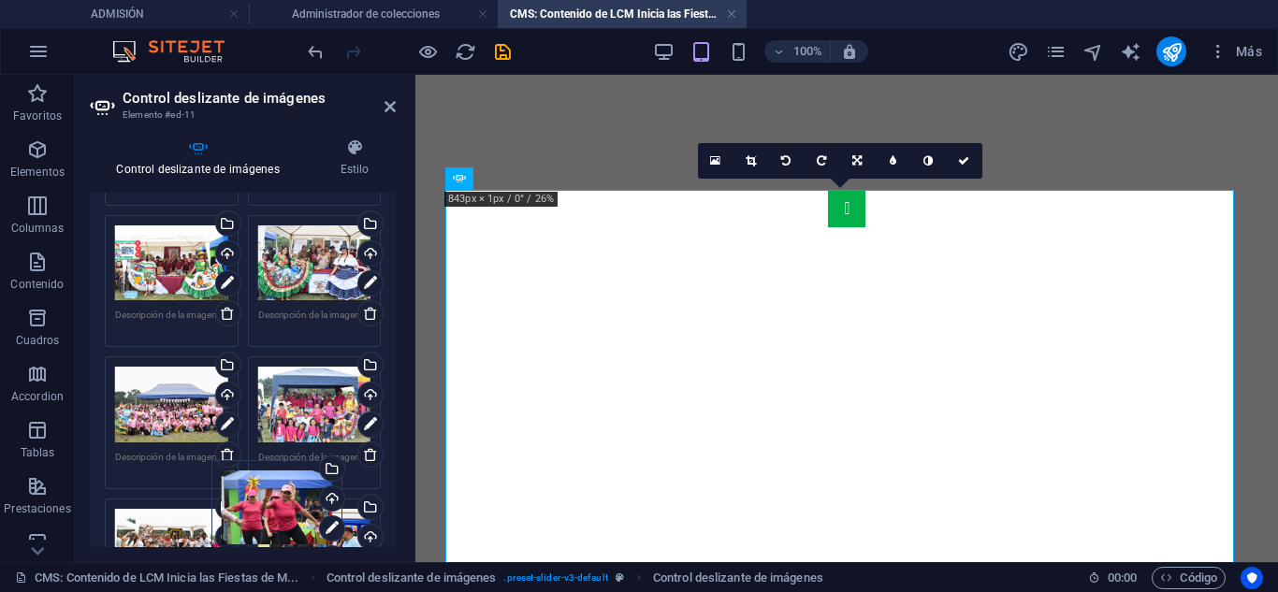
scroll to position [692, 0]
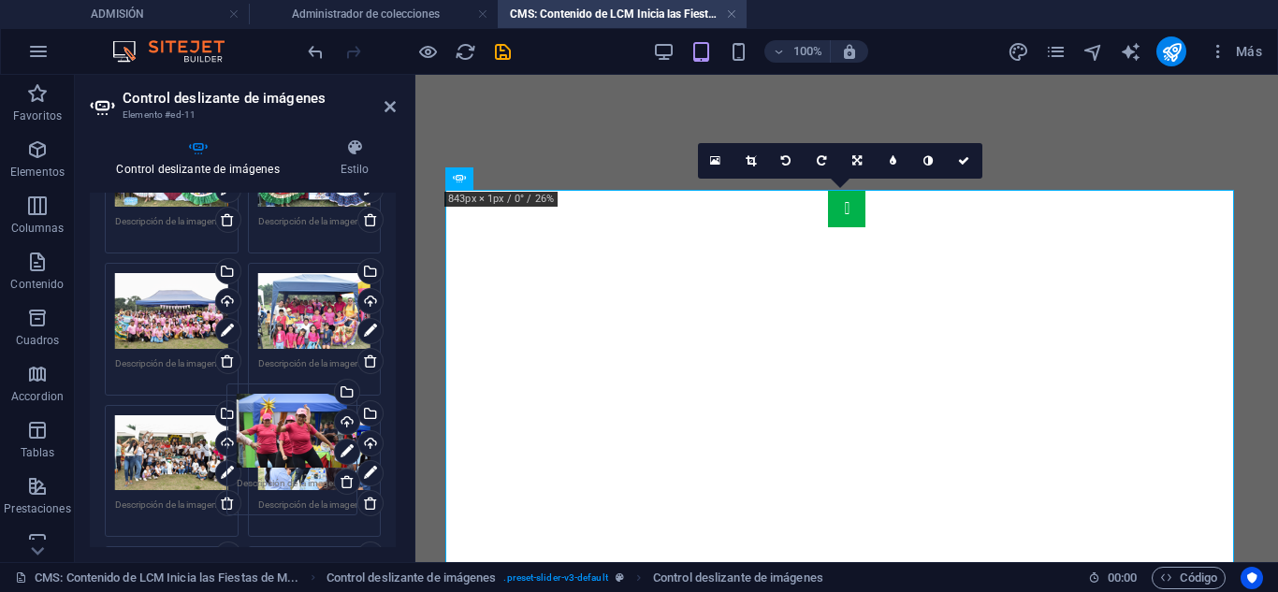
drag, startPoint x: 295, startPoint y: 319, endPoint x: 276, endPoint y: 454, distance: 136.0
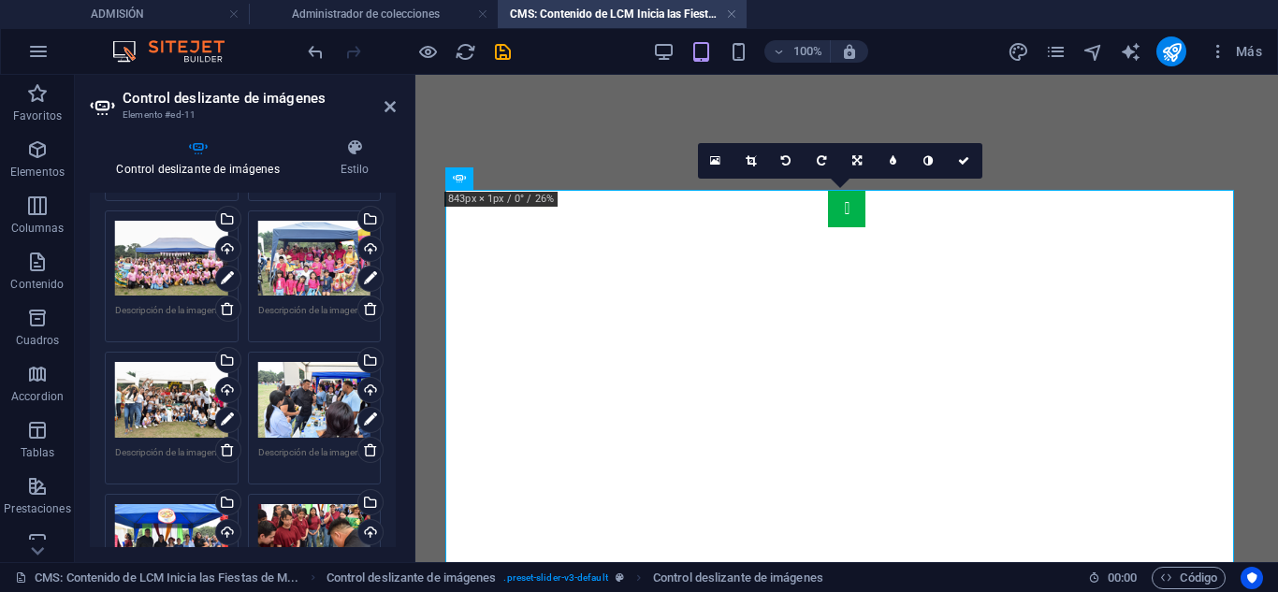
scroll to position [639, 0]
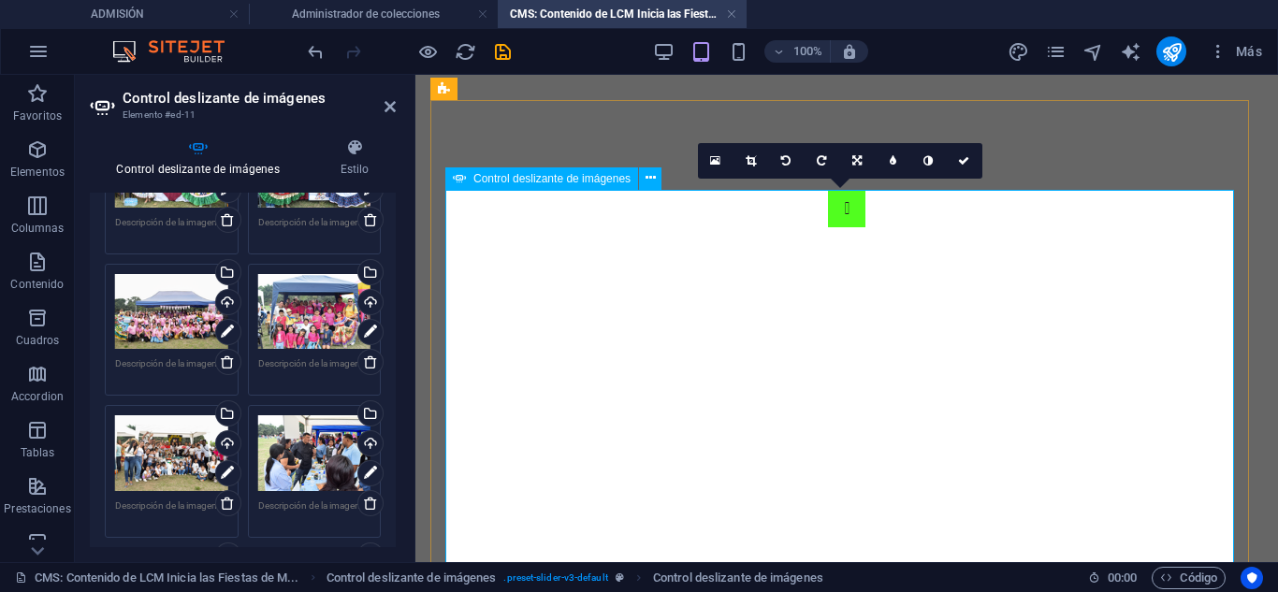
click at [828, 227] on button "Image Slider" at bounding box center [846, 208] width 37 height 37
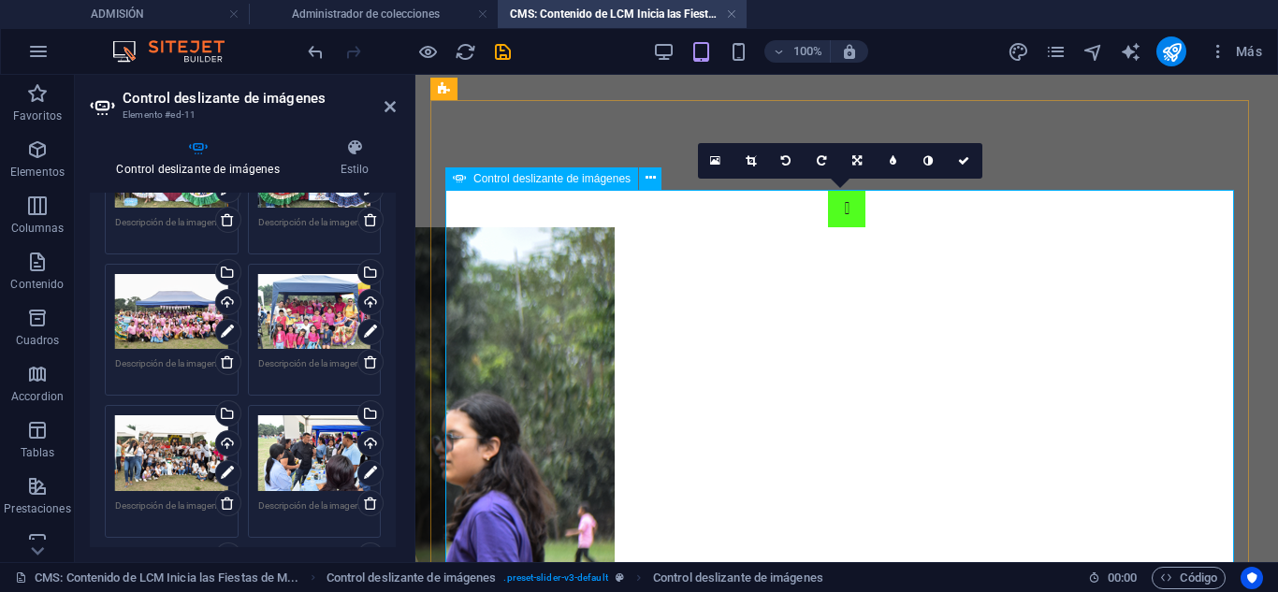
click at [828, 227] on button "Image Slider" at bounding box center [846, 208] width 37 height 37
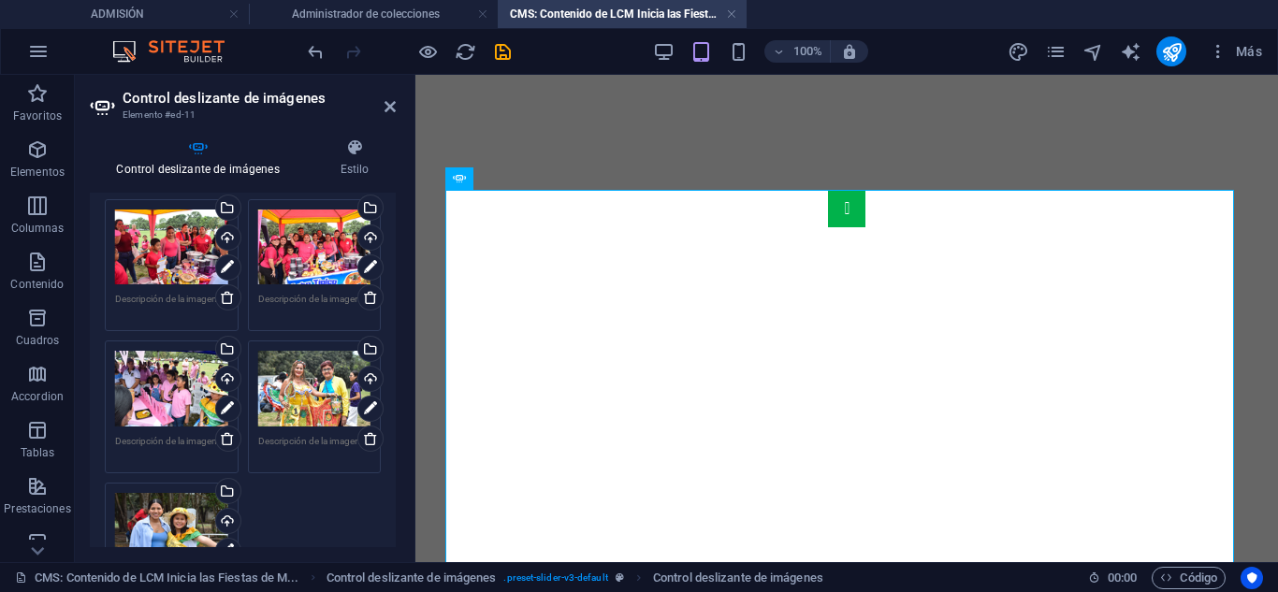
scroll to position [1200, 0]
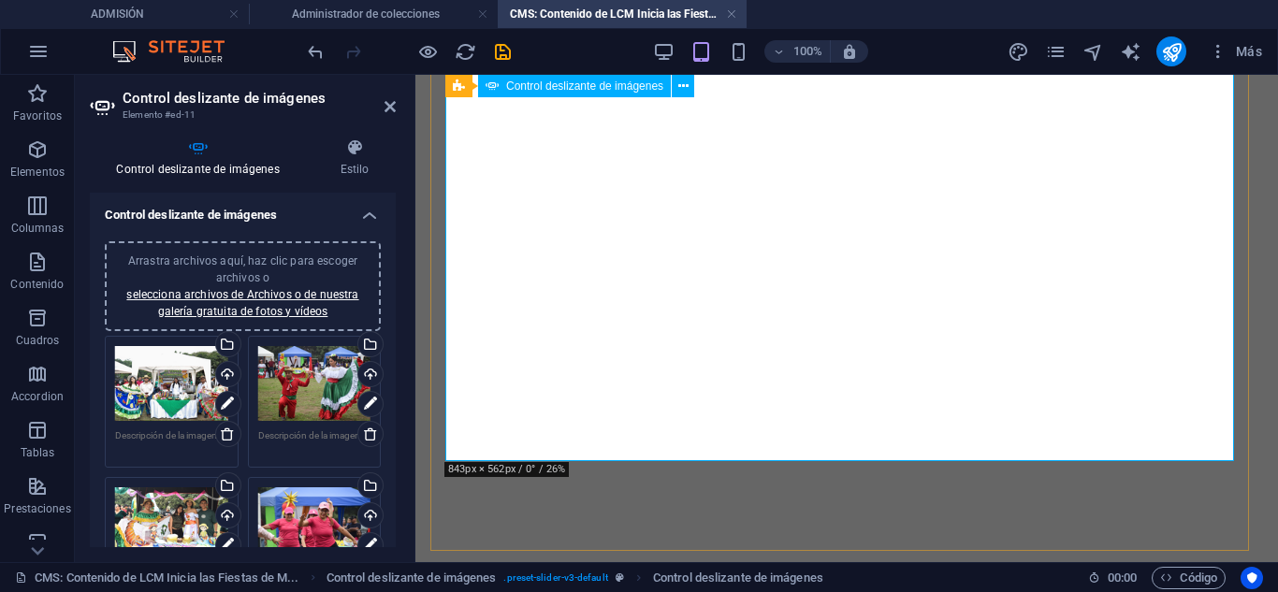
scroll to position [783, 0]
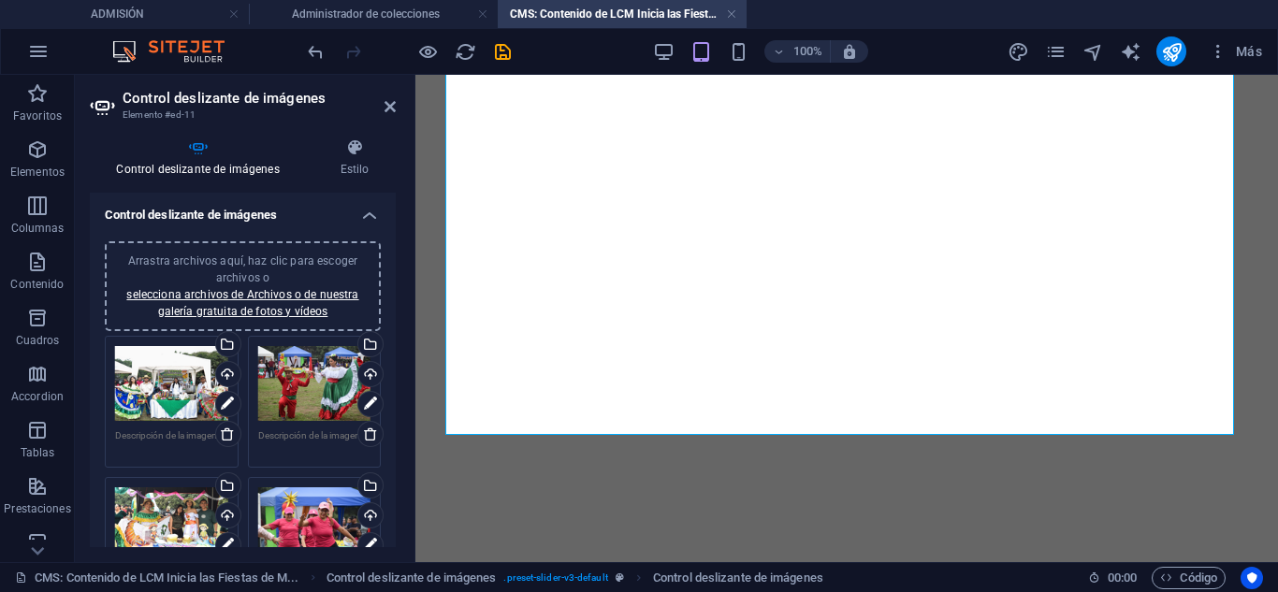
click at [234, 254] on span "Arrastra archivos aquí, haz clic para escoger archivos o selecciona archivos de…" at bounding box center [242, 286] width 232 height 64
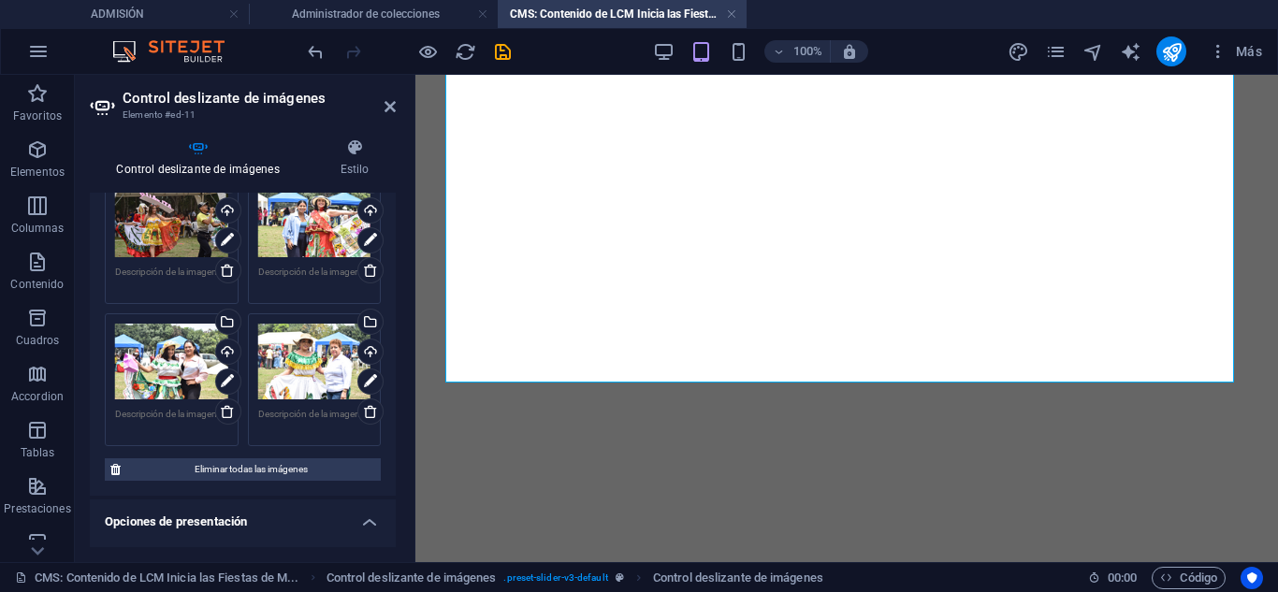
scroll to position [2245, 0]
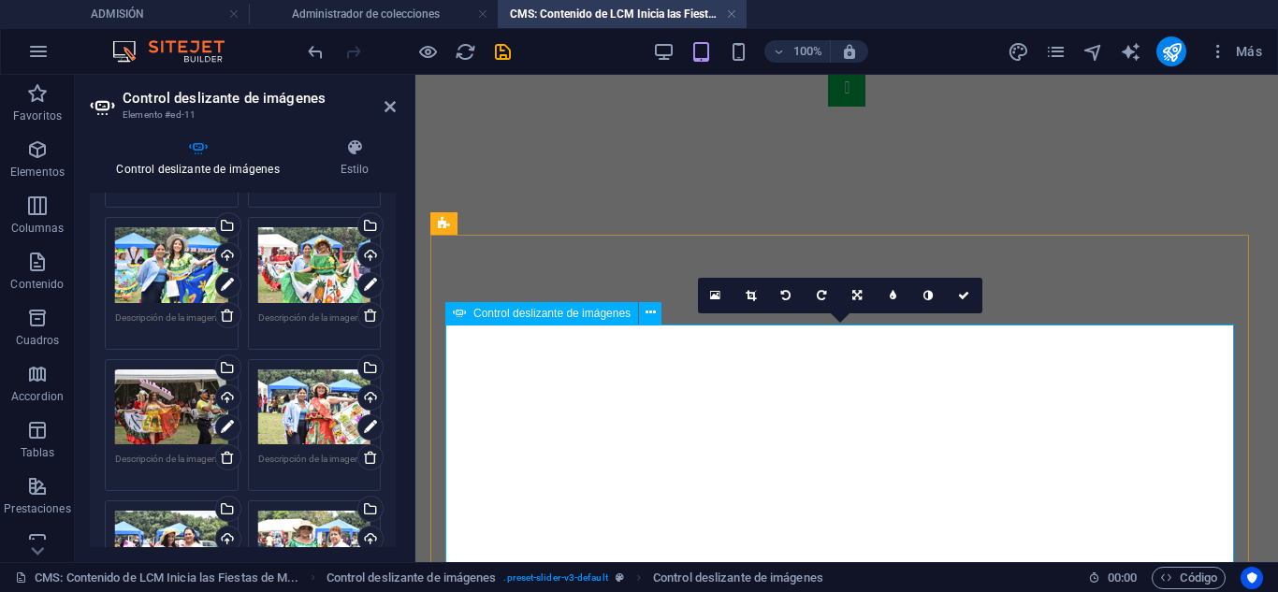
scroll to position [648, 0]
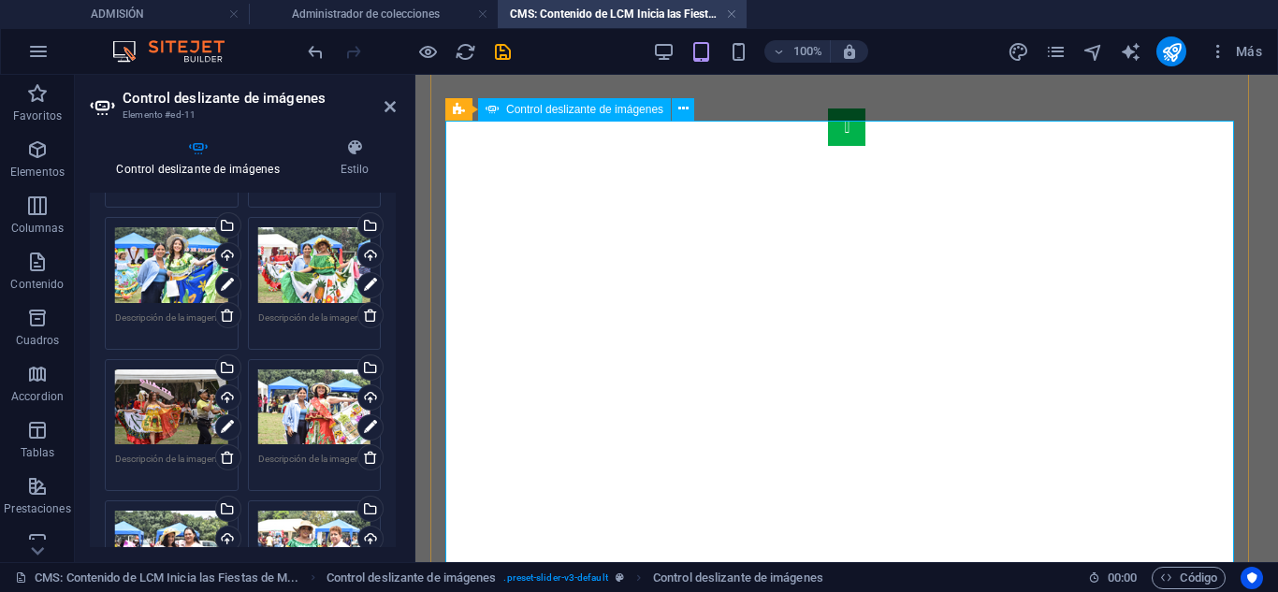
scroll to position [555, 0]
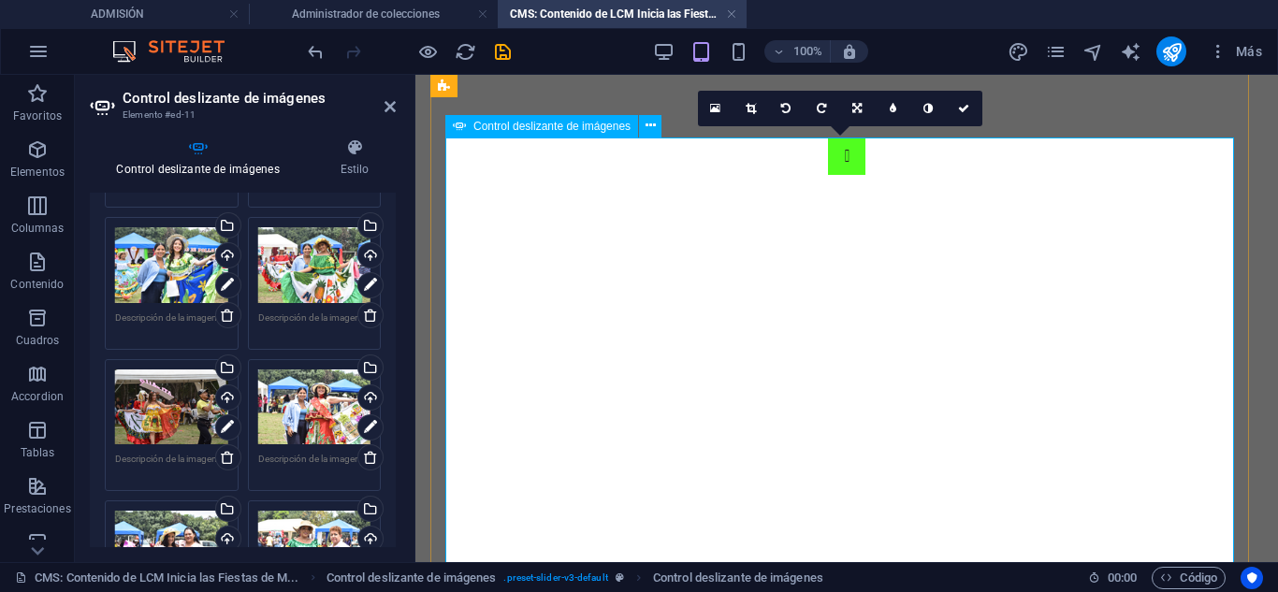
click at [828, 175] on button "Image Slider" at bounding box center [846, 156] width 37 height 37
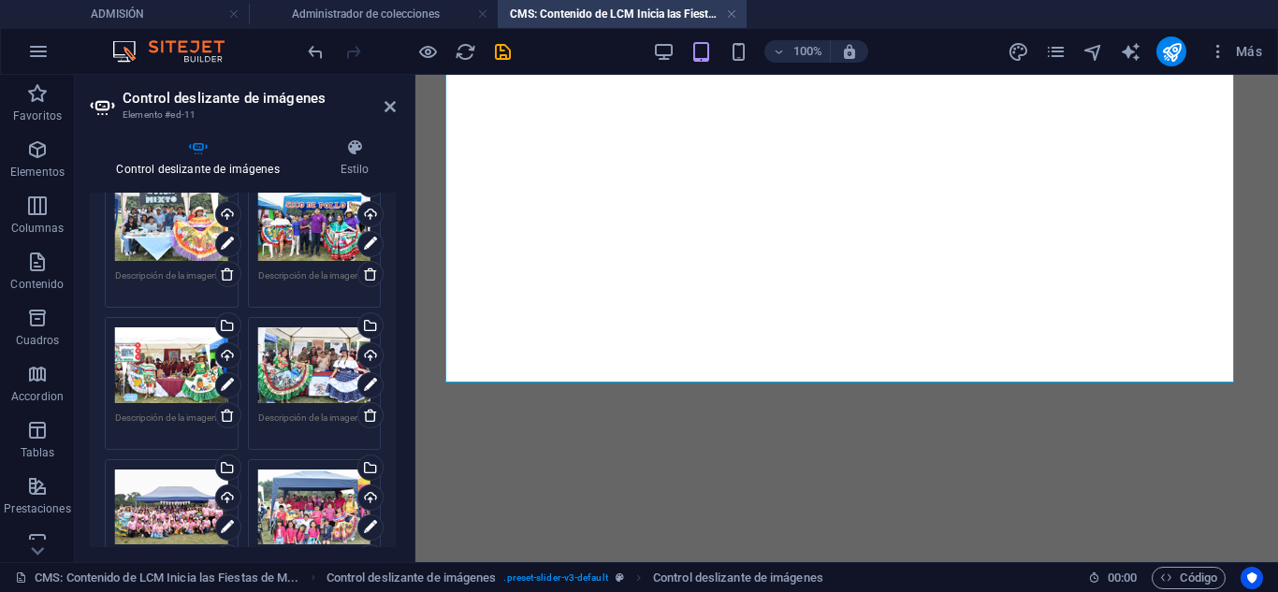
scroll to position [374, 0]
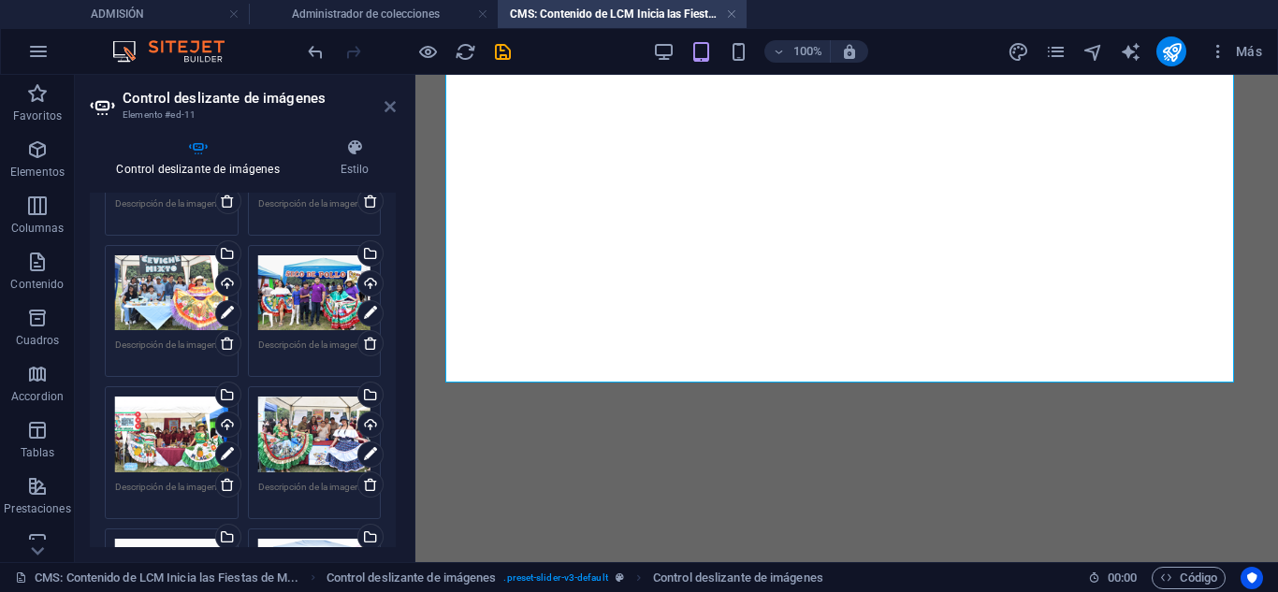
click at [385, 103] on icon at bounding box center [390, 106] width 11 height 15
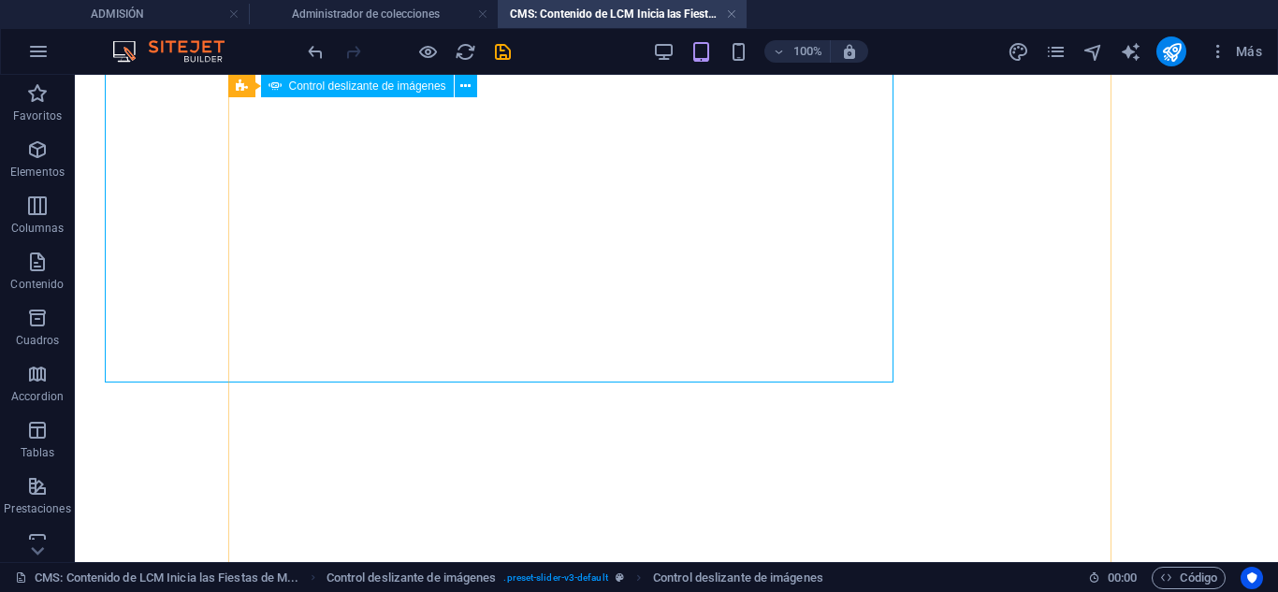
scroll to position [867, 0]
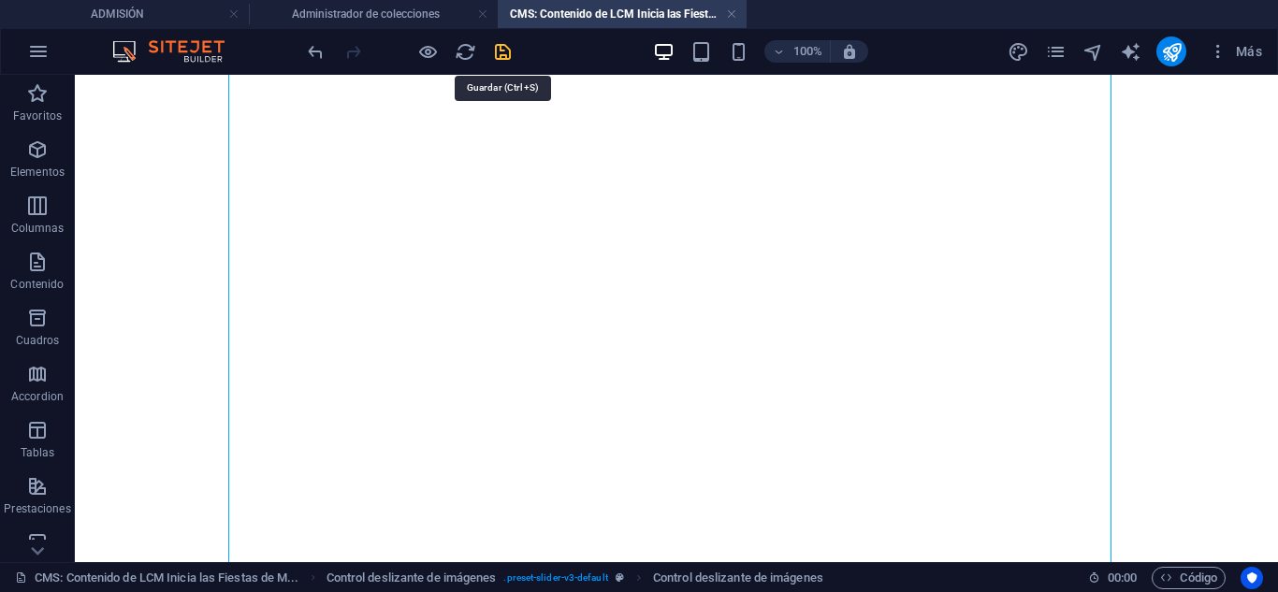
click at [501, 52] on icon "save" at bounding box center [503, 52] width 22 height 22
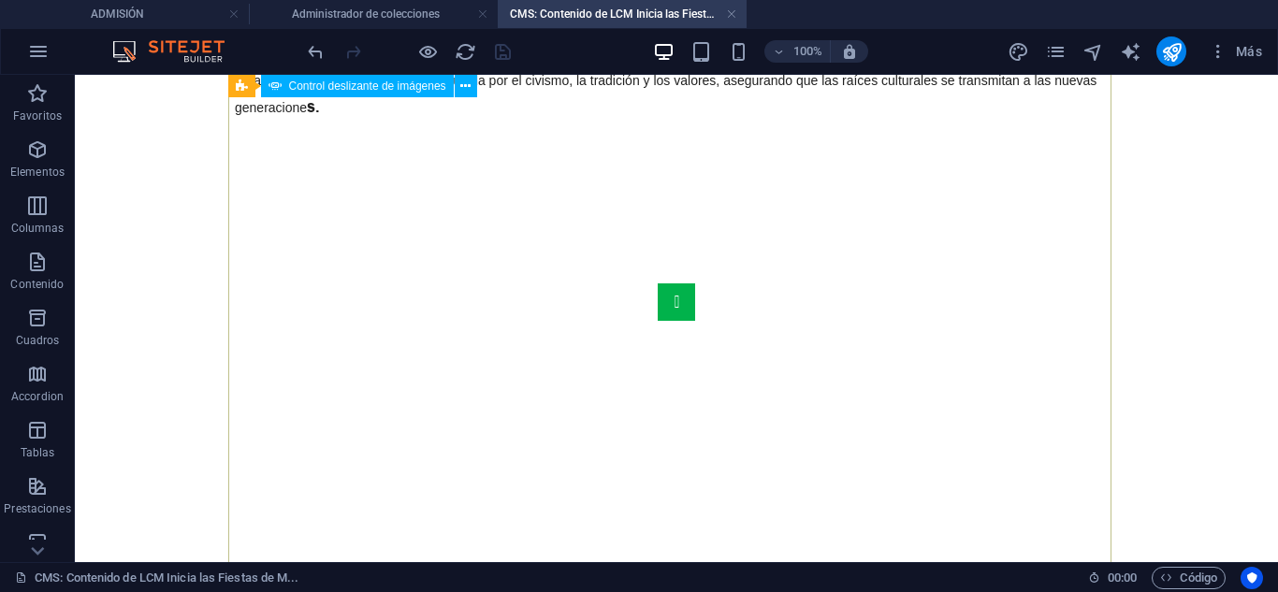
scroll to position [493, 0]
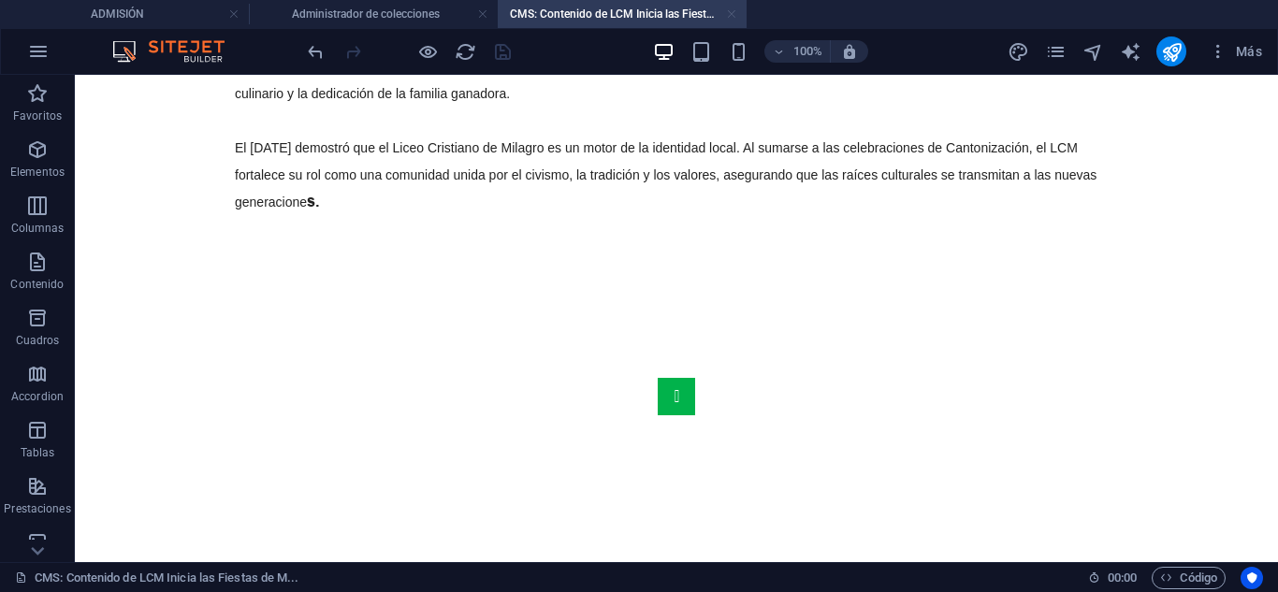
click at [734, 14] on link at bounding box center [731, 15] width 11 height 18
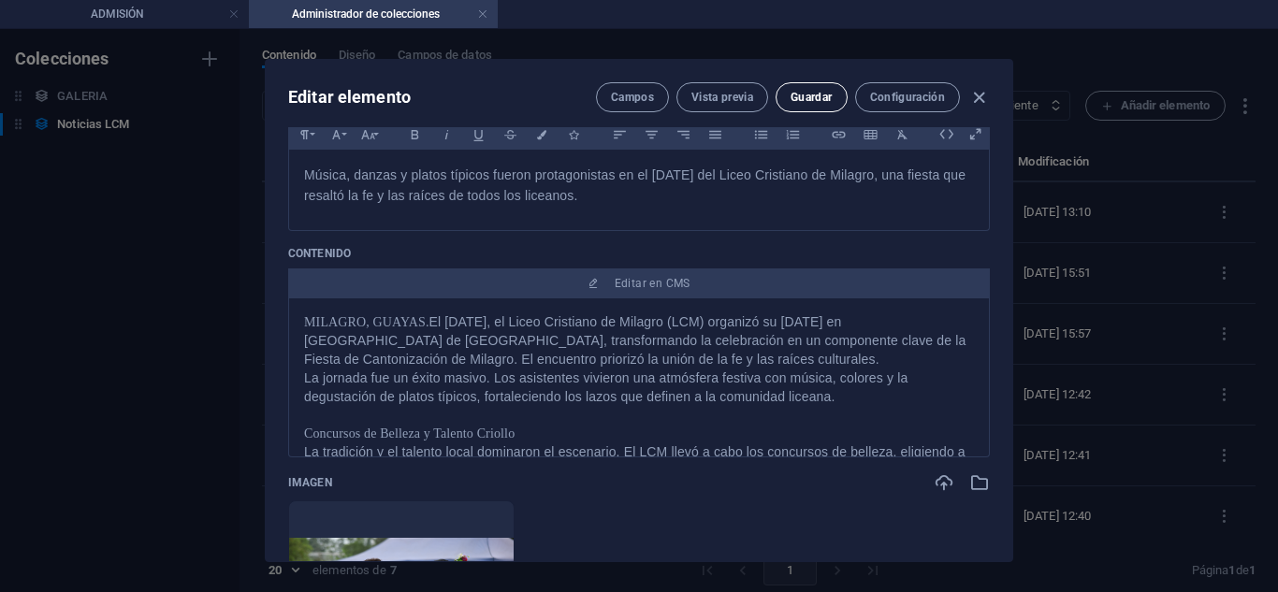
click at [805, 94] on span "Guardar" at bounding box center [811, 97] width 41 height 15
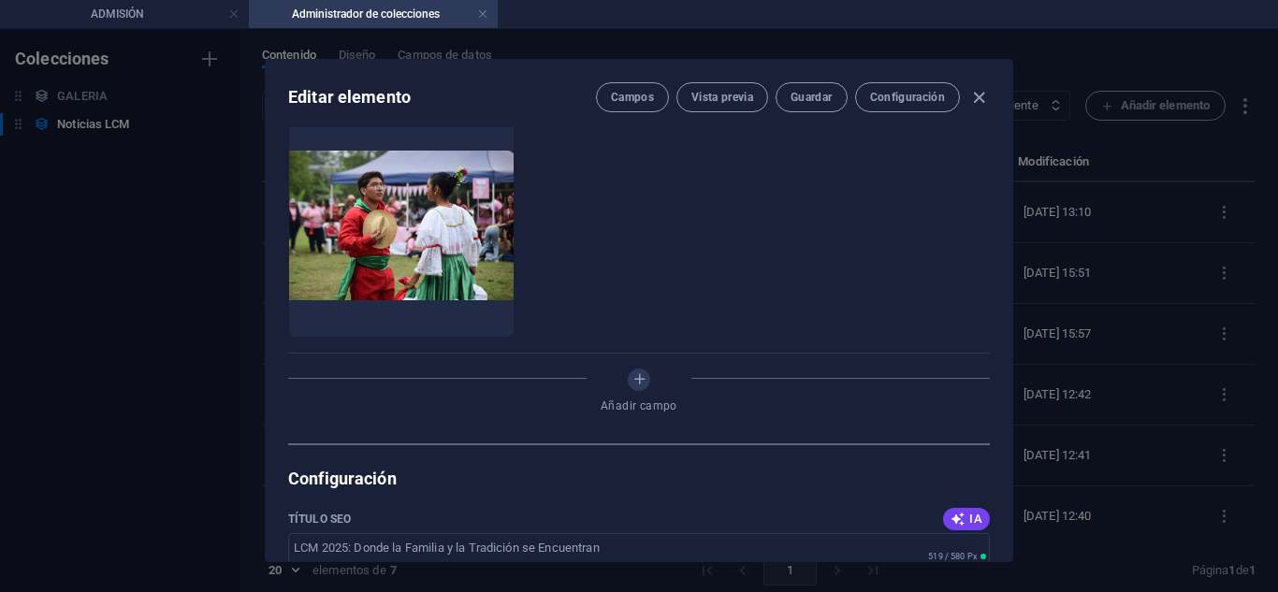
scroll to position [561, 0]
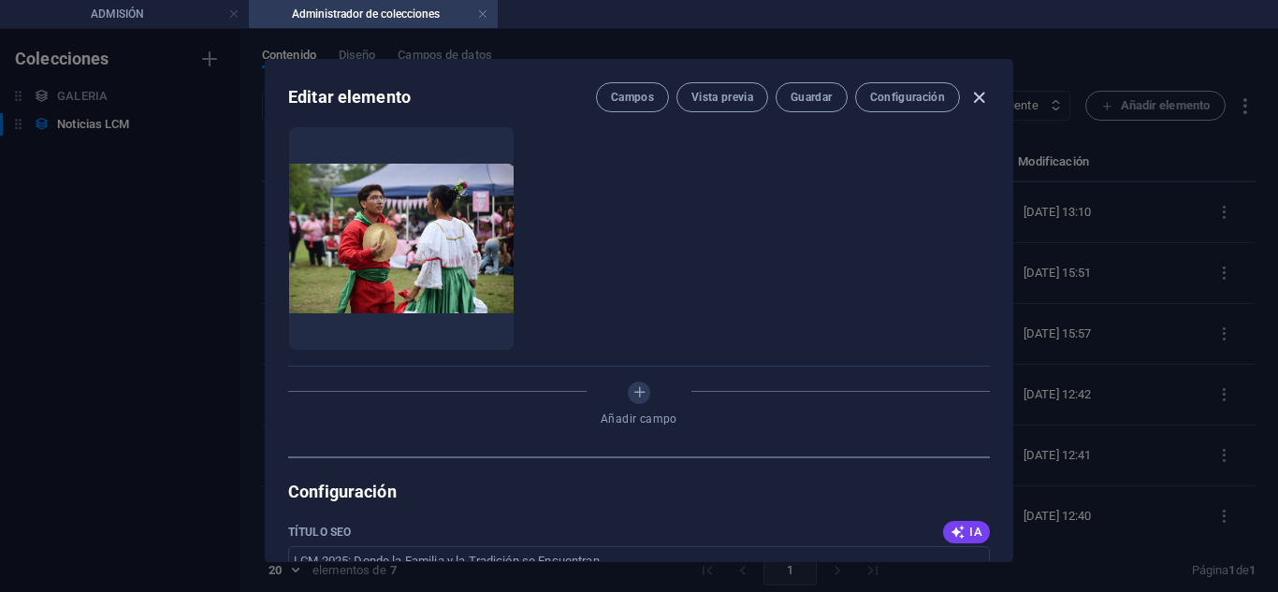
click at [982, 89] on icon "button" at bounding box center [979, 98] width 22 height 22
type input "lcm-2025-donde-la-familia-y-la-tradicion-se-encuentran"
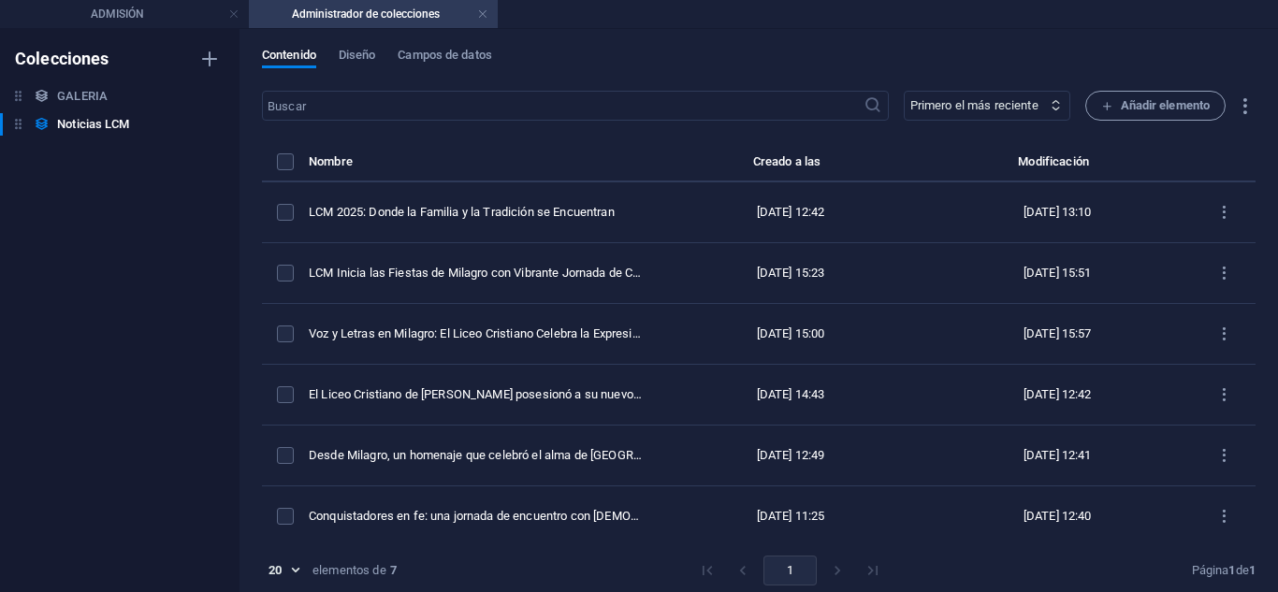
scroll to position [450, 0]
click at [160, 15] on h4 "ADMISIÓN" at bounding box center [124, 14] width 249 height 21
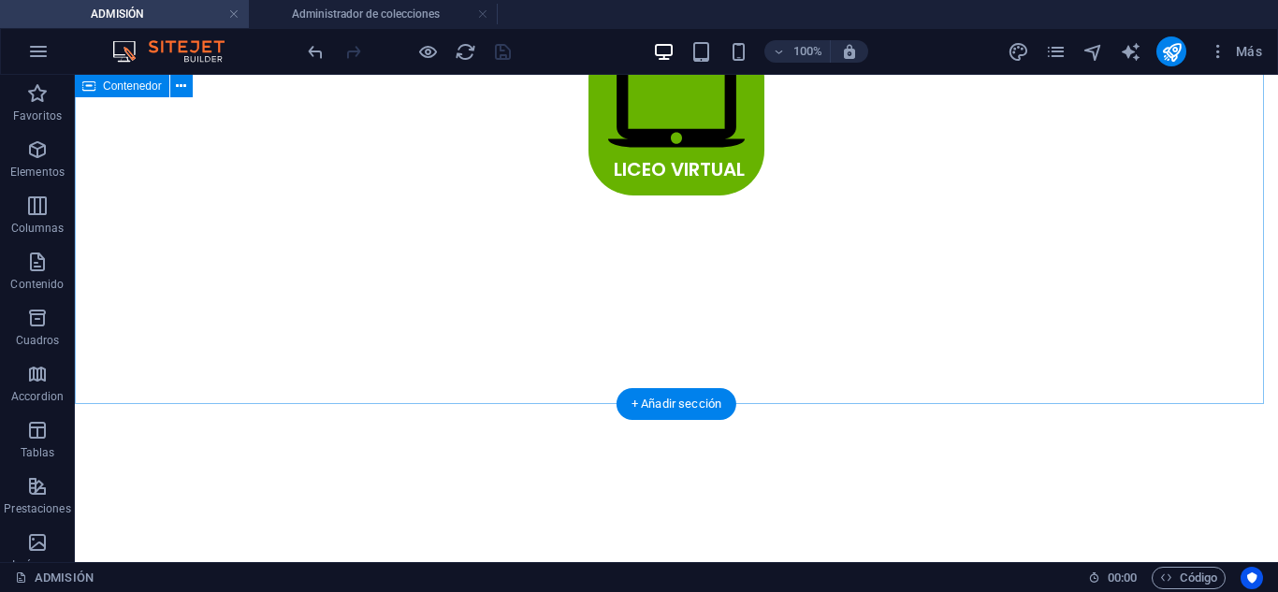
scroll to position [879, 0]
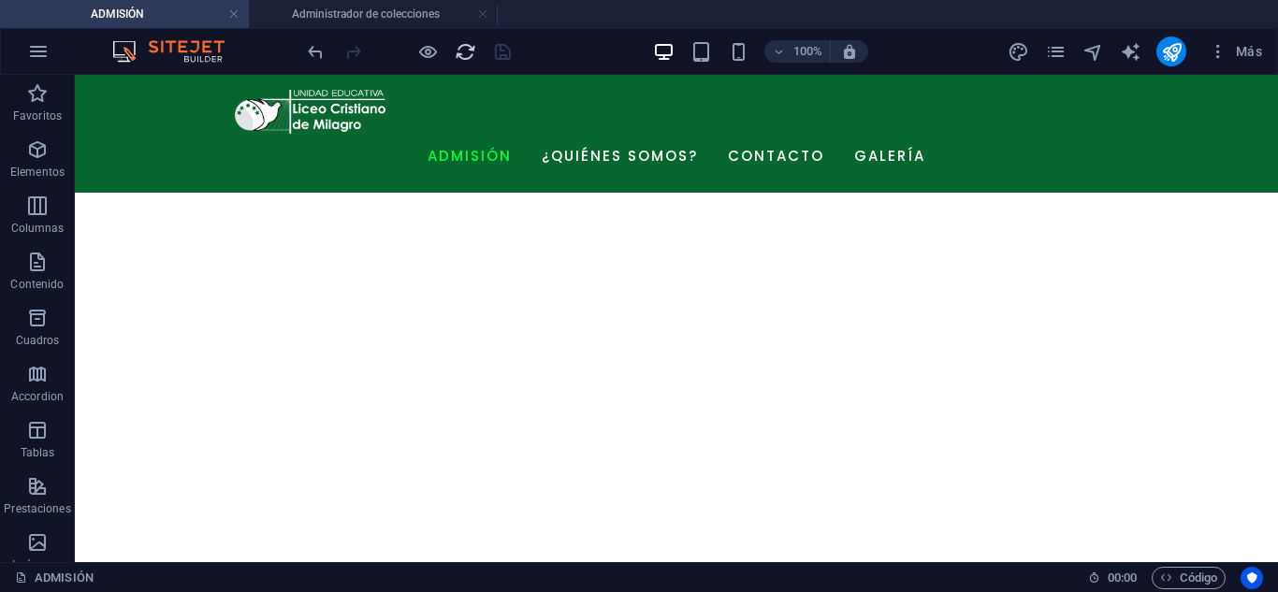
click at [463, 42] on icon "reload" at bounding box center [466, 52] width 22 height 22
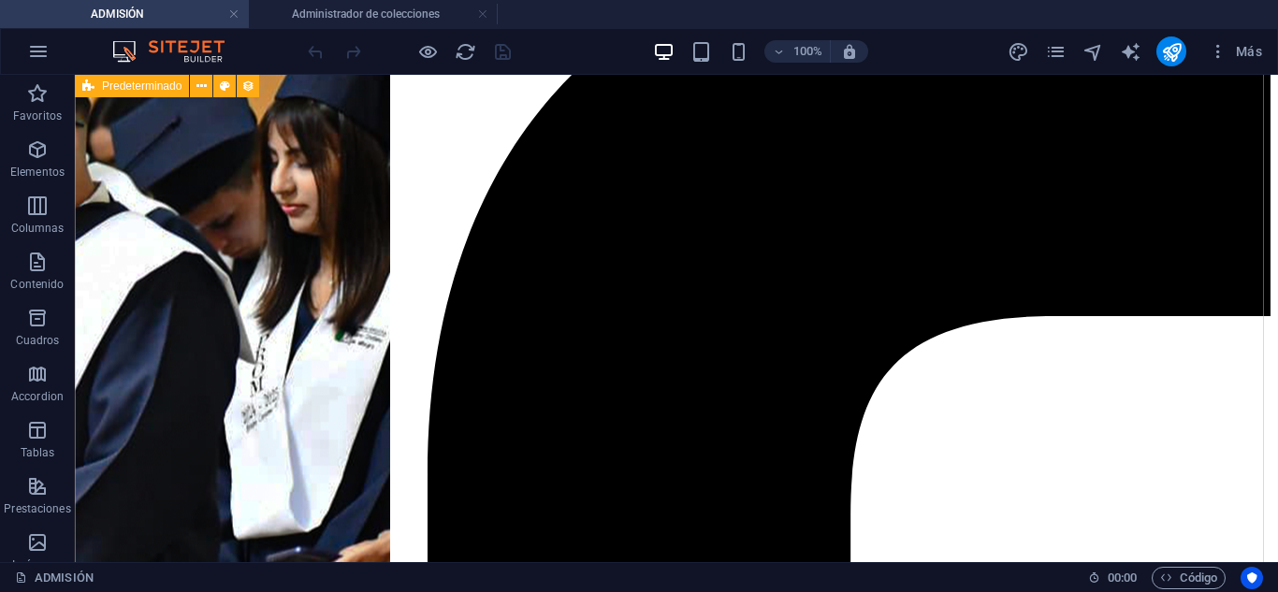
scroll to position [936, 0]
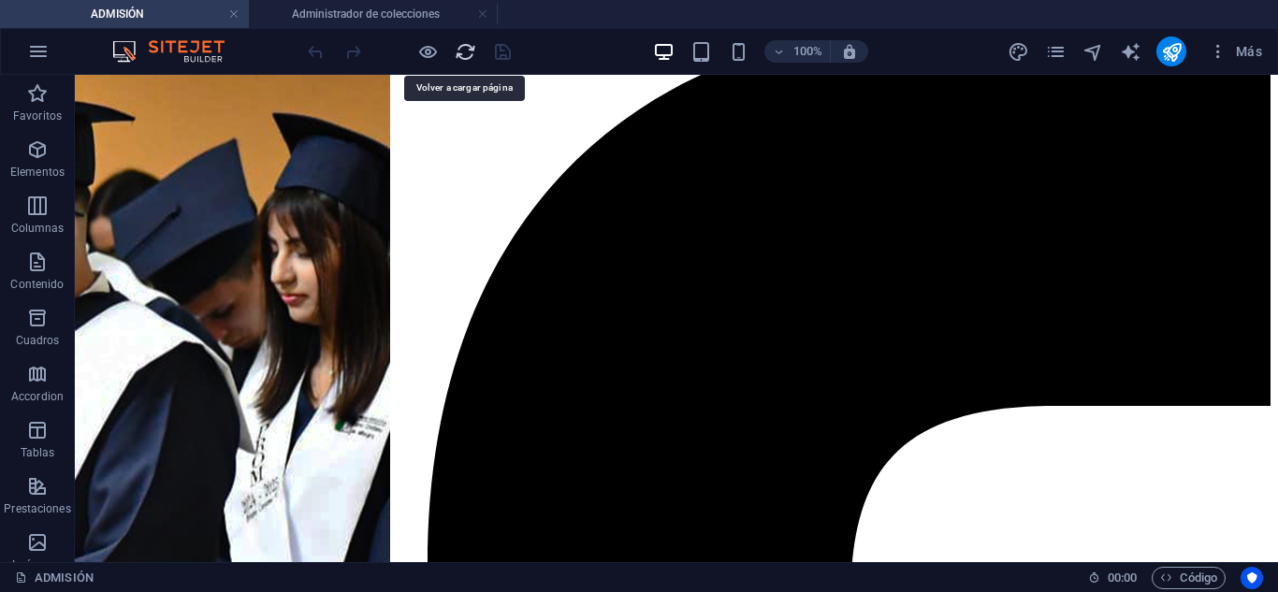
click at [464, 55] on icon "reload" at bounding box center [466, 52] width 22 height 22
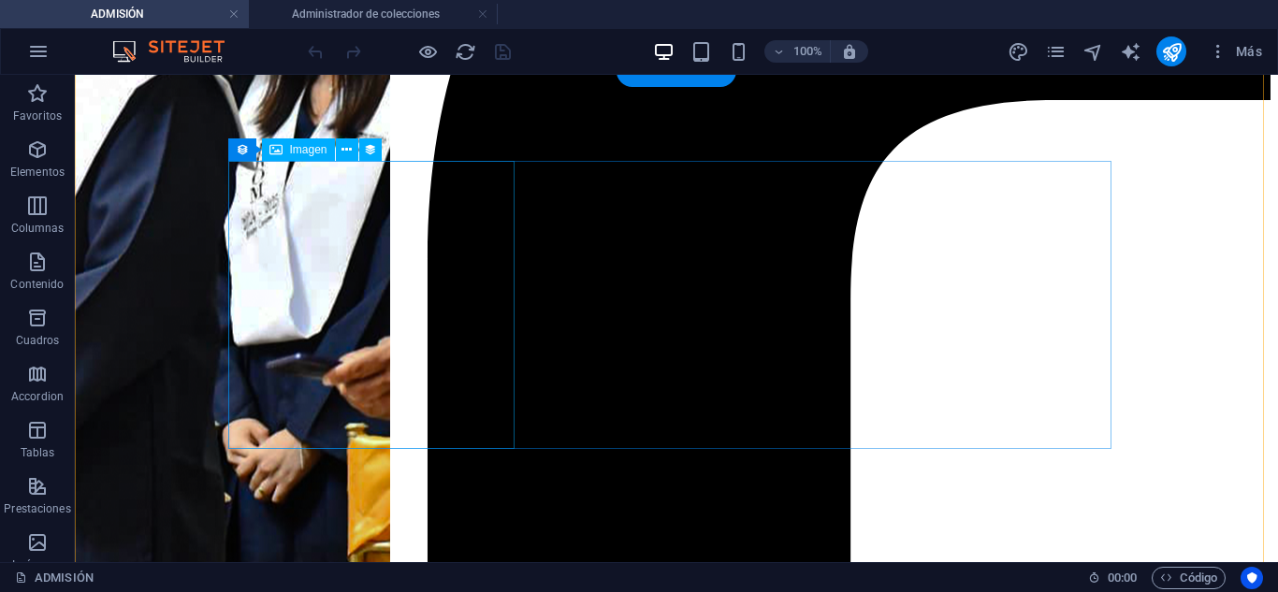
scroll to position [1216, 0]
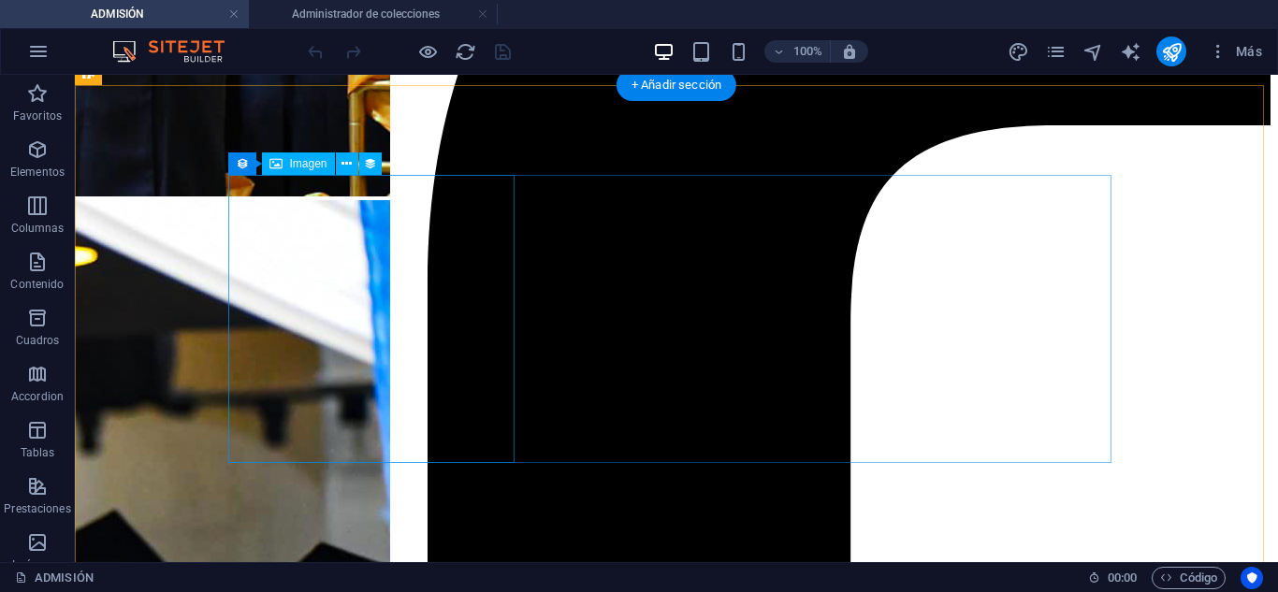
select select "image"
select select "px"
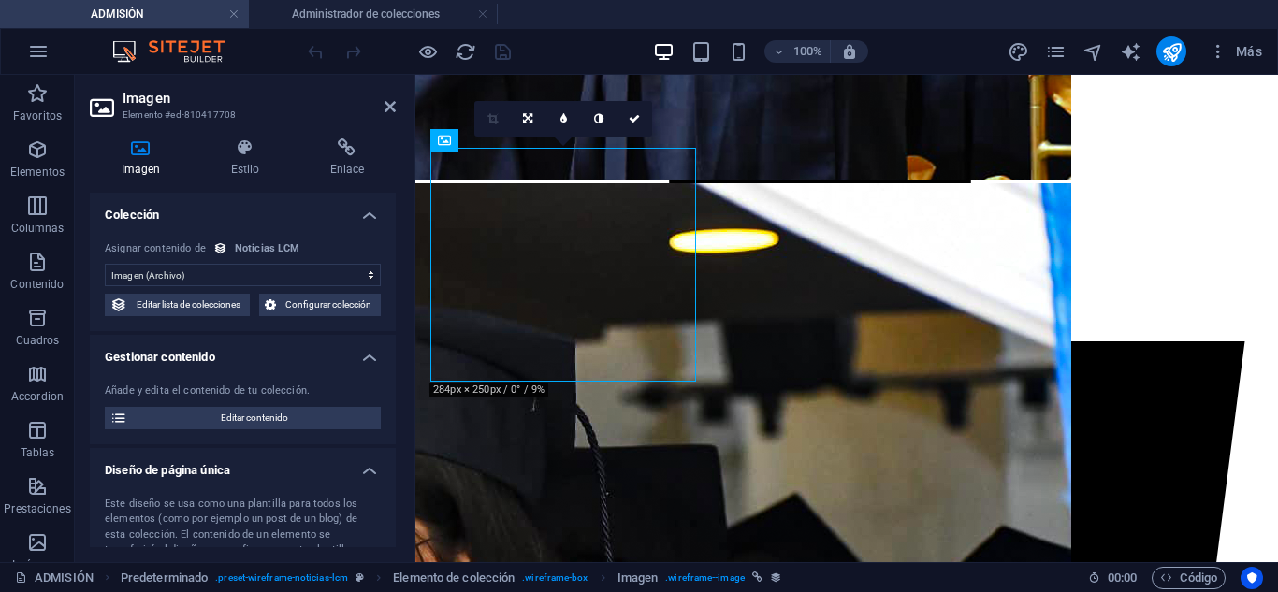
scroll to position [1190, 0]
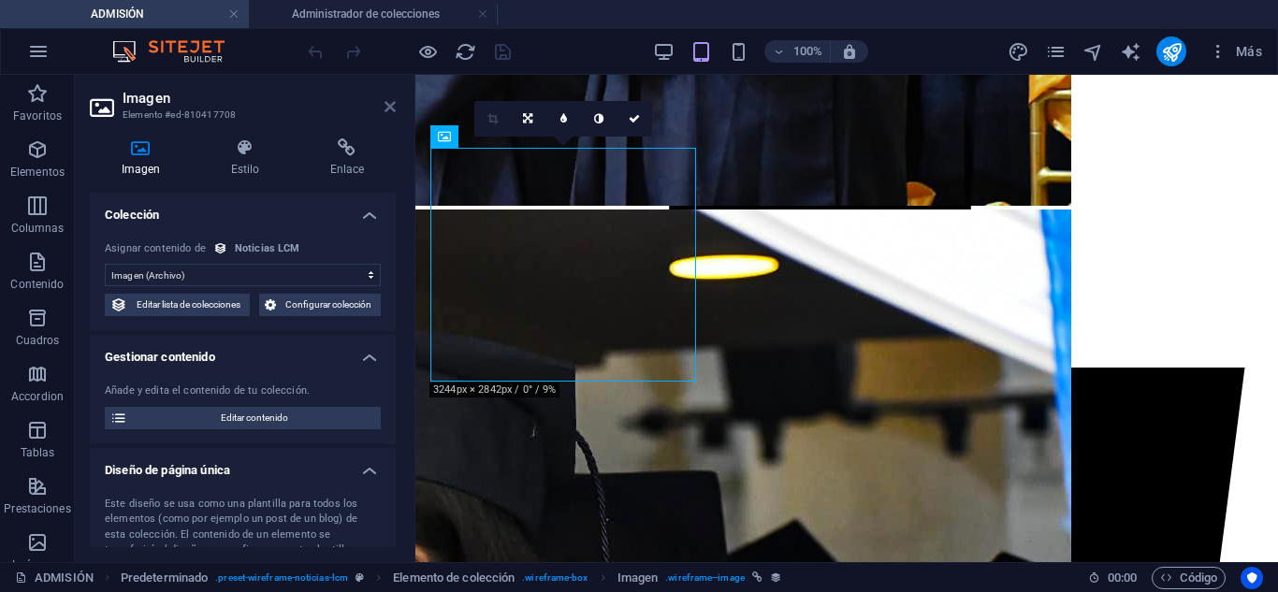
click at [390, 105] on icon at bounding box center [390, 106] width 11 height 15
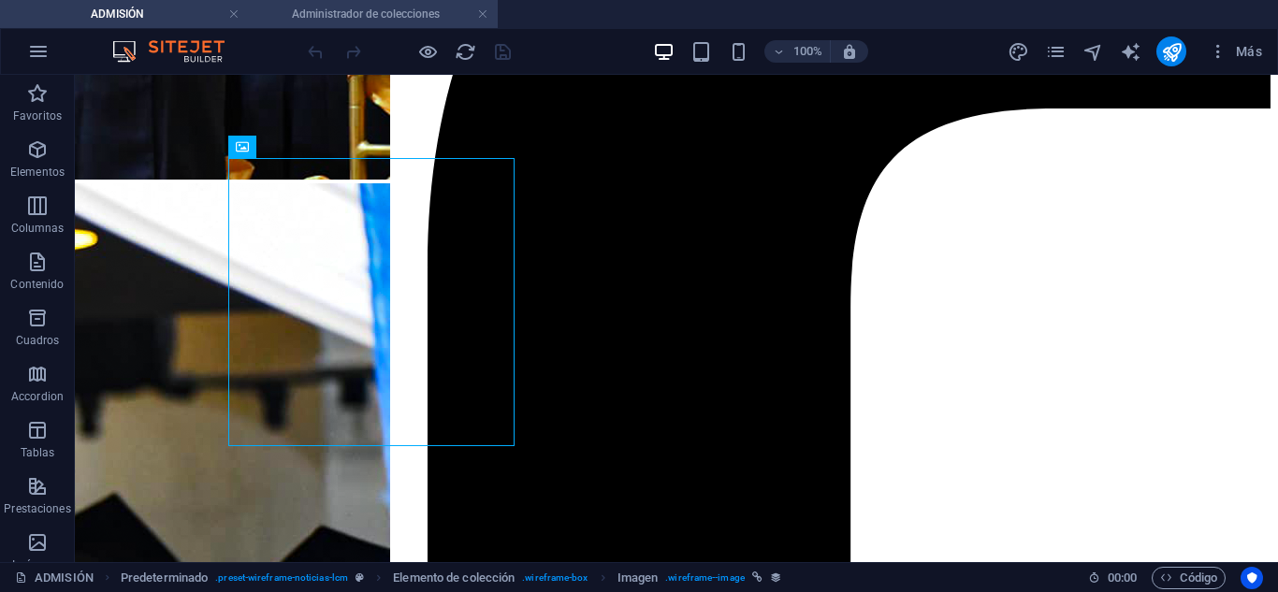
click at [331, 25] on li "Administrador de colecciones" at bounding box center [373, 14] width 249 height 28
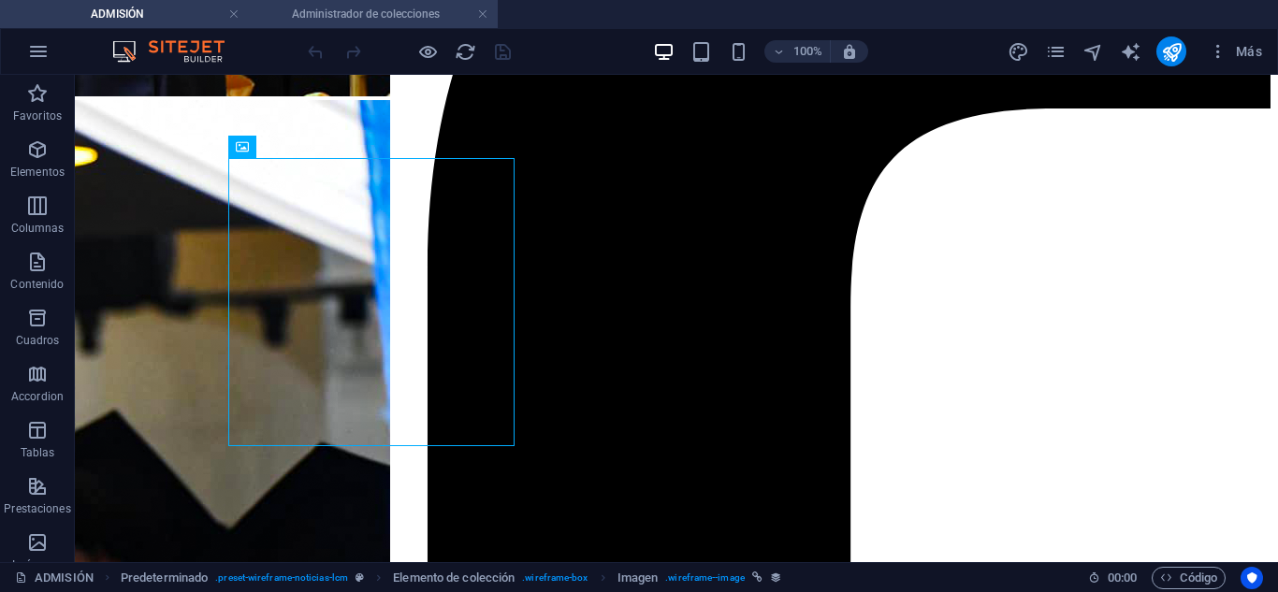
scroll to position [0, 0]
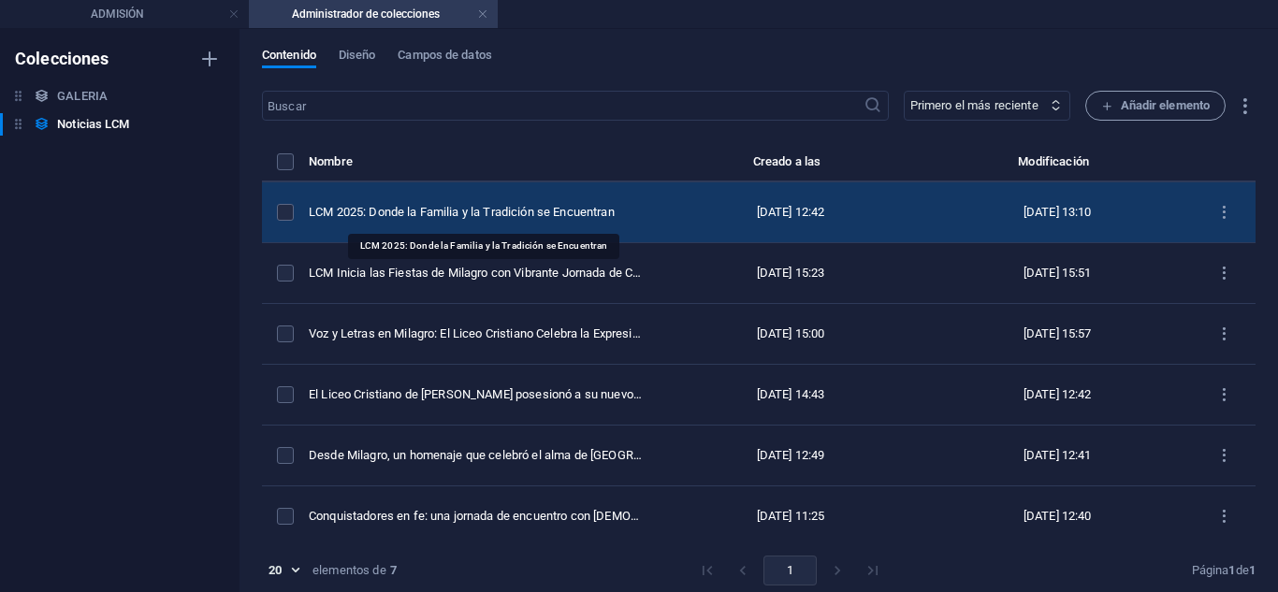
click at [419, 215] on div "LCM 2025: Donde la Familia y la Tradición se Encuentran" at bounding box center [476, 212] width 335 height 17
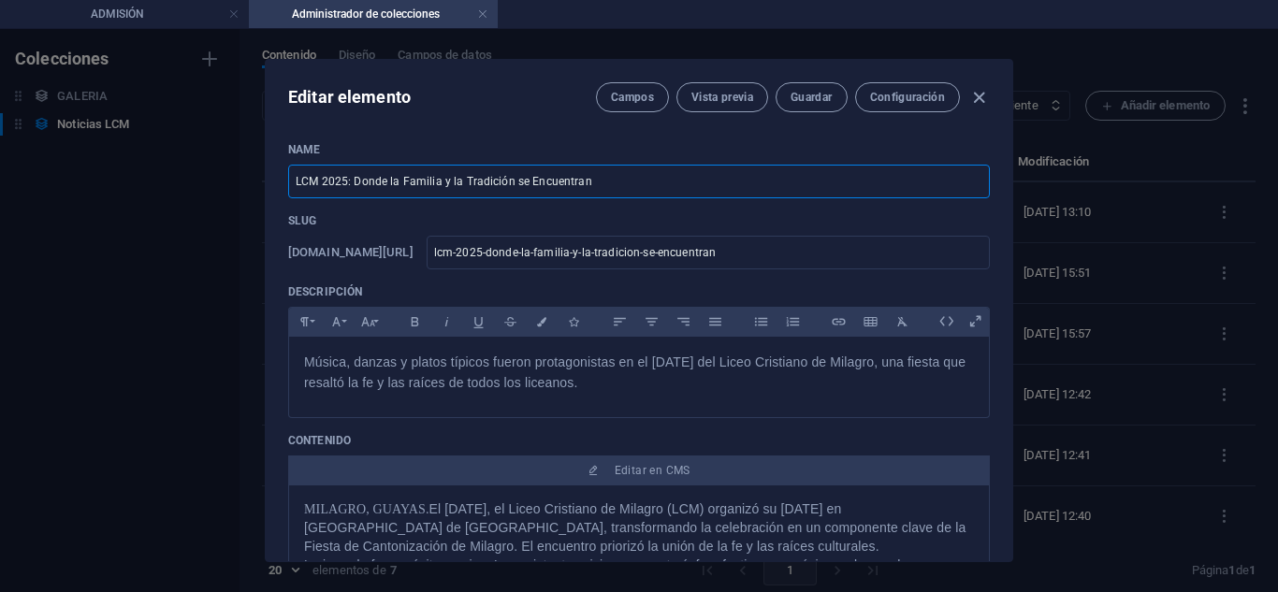
drag, startPoint x: 613, startPoint y: 170, endPoint x: 277, endPoint y: 169, distance: 335.9
click at [277, 169] on div "Name LCM 2025: Donde la Familia y la Tradición se Encuentran ​ Slug [DOMAIN_NAM…" at bounding box center [639, 344] width 747 height 434
click at [619, 182] on input "LCM 2025: Donde la Familia y la Tradición se Encuentran" at bounding box center [639, 182] width 702 height 34
drag, startPoint x: 445, startPoint y: 184, endPoint x: 224, endPoint y: 193, distance: 221.9
click at [224, 193] on div "Editar elemento Campos Vista previa Guardar Configuración Name LCM 2025: Donde …" at bounding box center [639, 310] width 1278 height 563
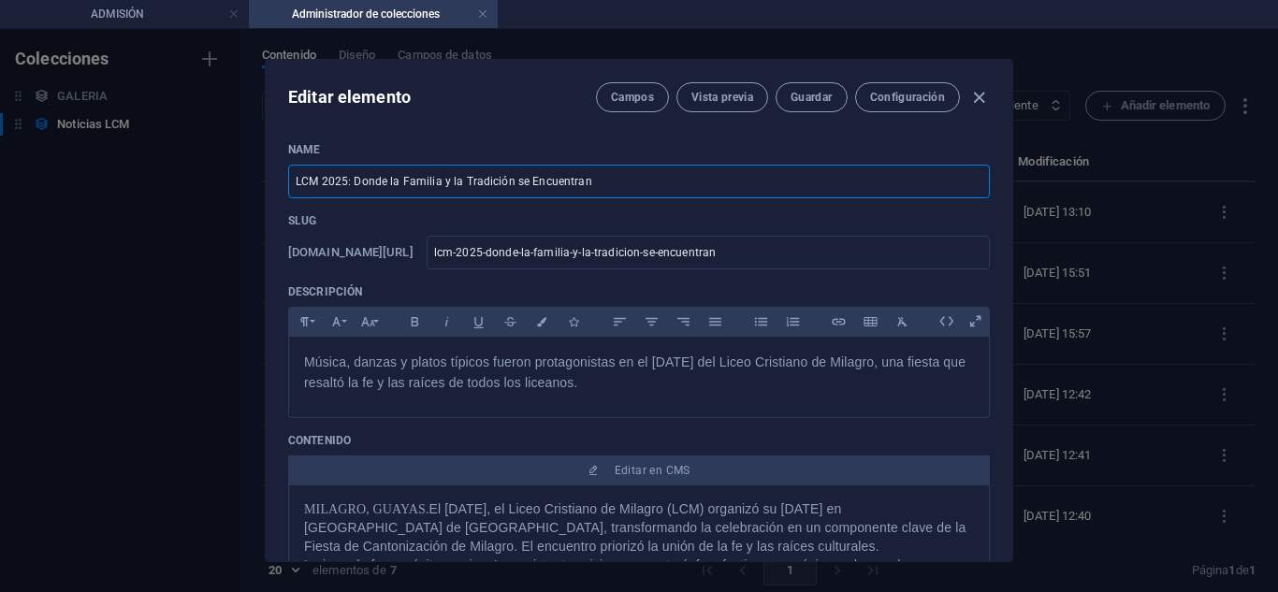
paste input "[DATE]: Una Fiesta de Tradición y Talento Estudiantil"
type input "[DATE]: Una Fiesta de Tradición y Talento Estudiantil"
type input "[DATE]-2025-una-fiesta-de-tradicion-y-talento-estudiantil"
type input "[DATE]: Una Fiesta de Tradición y Talento Estudiantil"
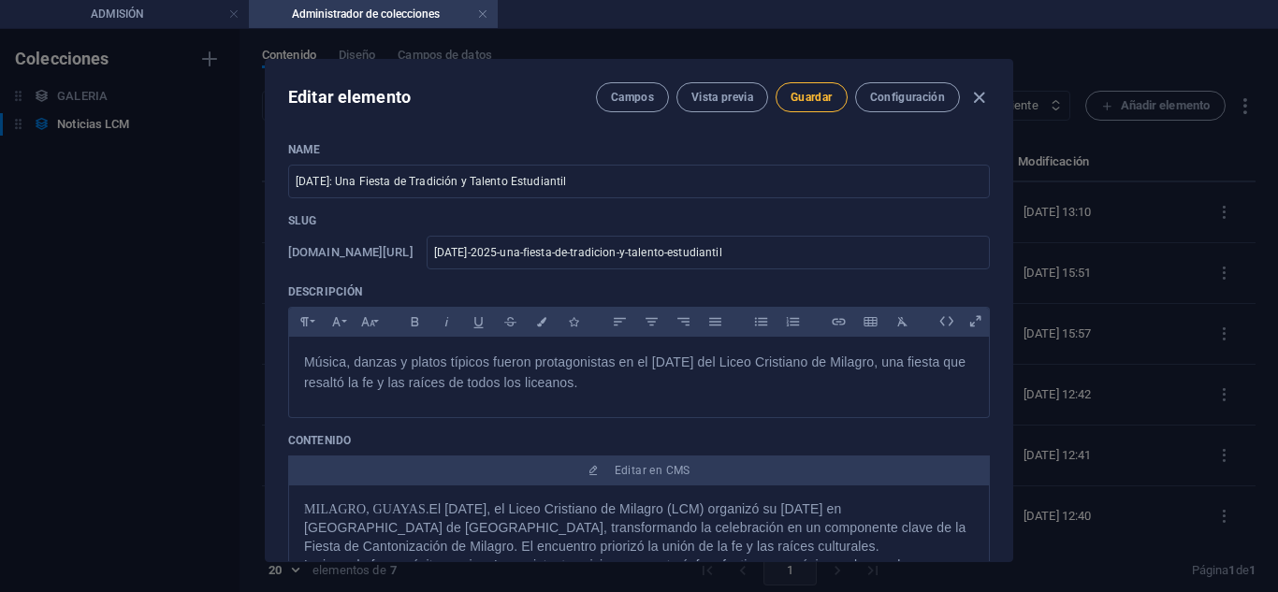
click at [812, 95] on span "Guardar" at bounding box center [811, 97] width 41 height 15
click at [976, 96] on icon "button" at bounding box center [979, 98] width 22 height 22
type input "[DATE]-2025-una-fiesta-de-tradicion-y-talento-estudiantil"
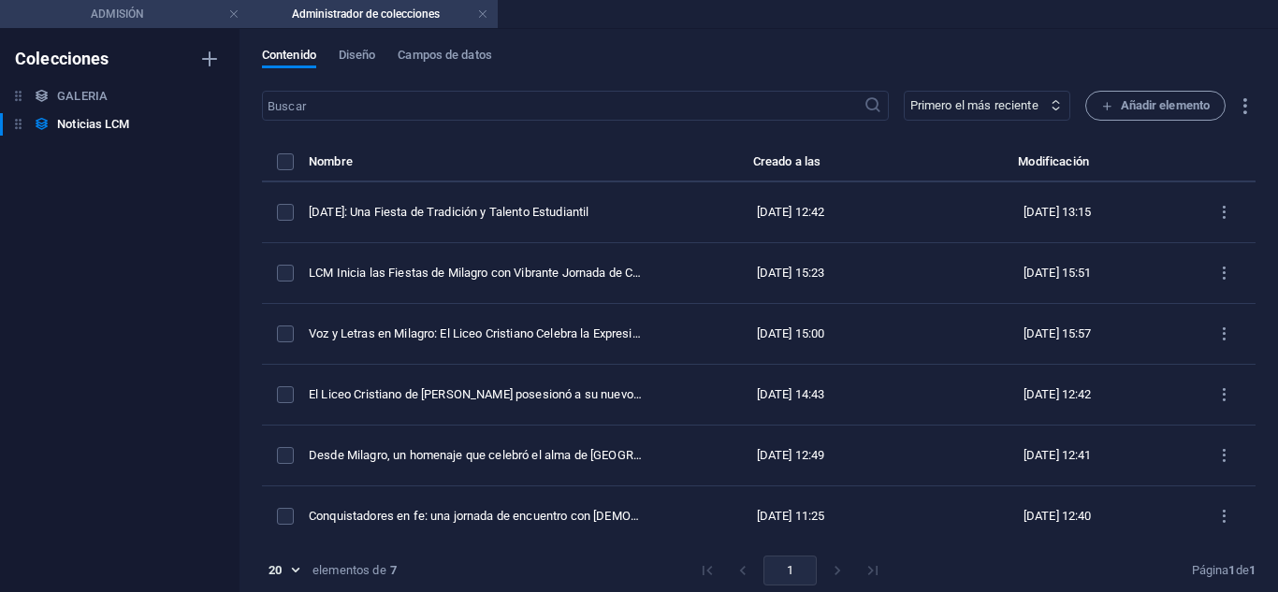
click at [137, 9] on h4 "ADMISIÓN" at bounding box center [124, 14] width 249 height 21
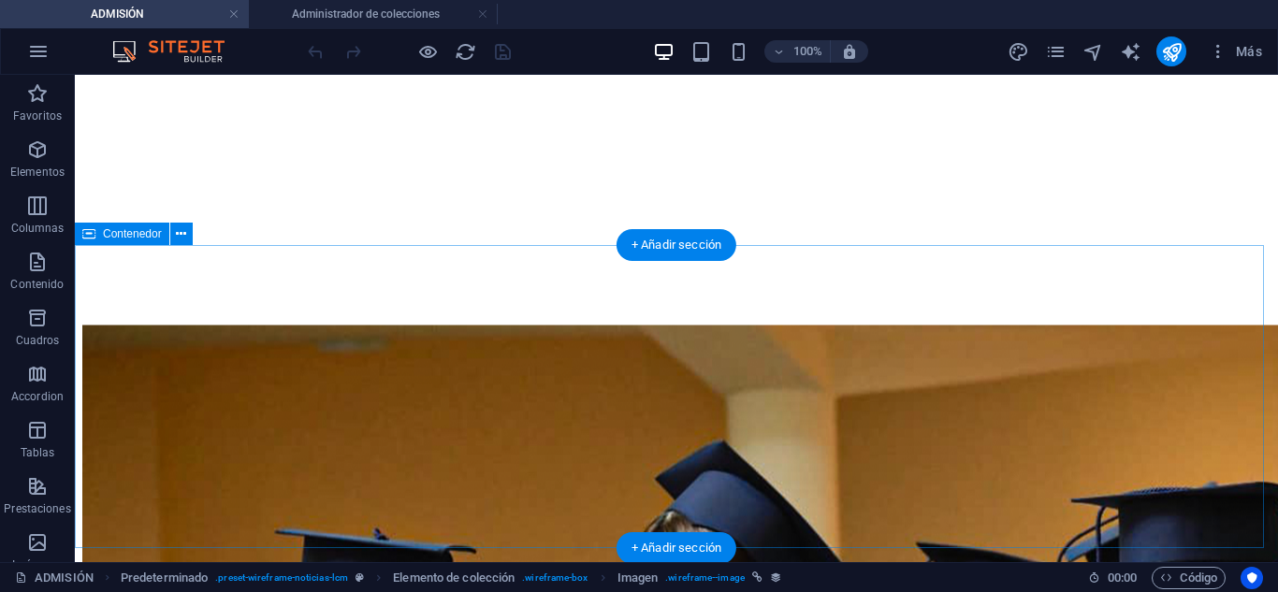
scroll to position [391, 0]
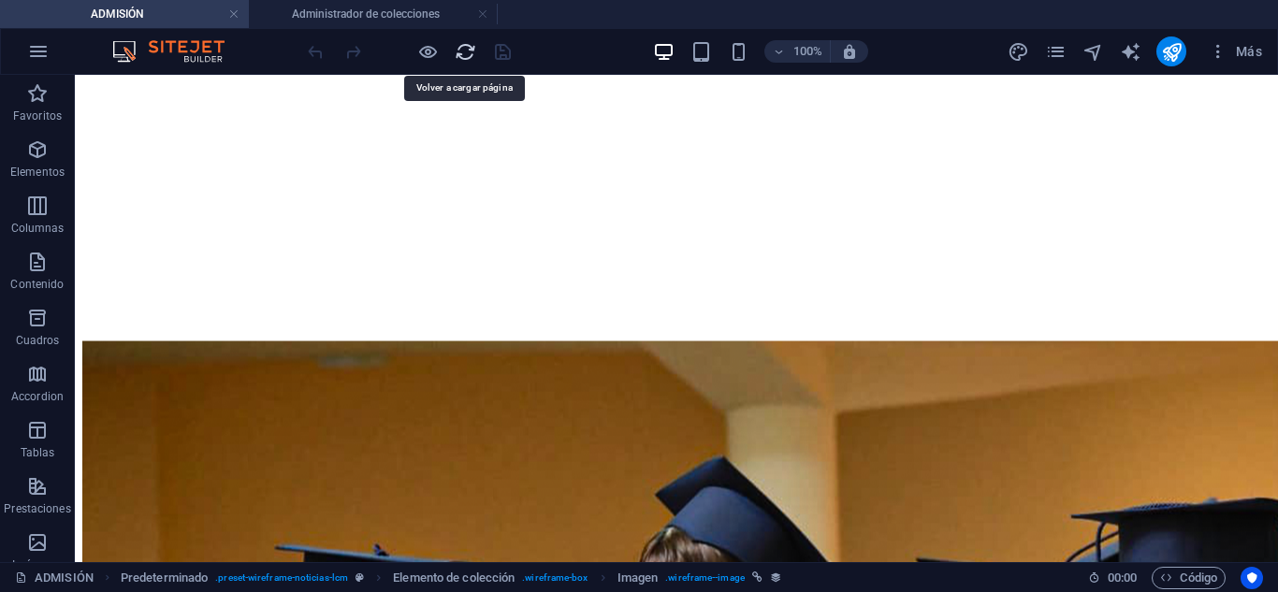
click at [472, 46] on icon "reload" at bounding box center [466, 52] width 22 height 22
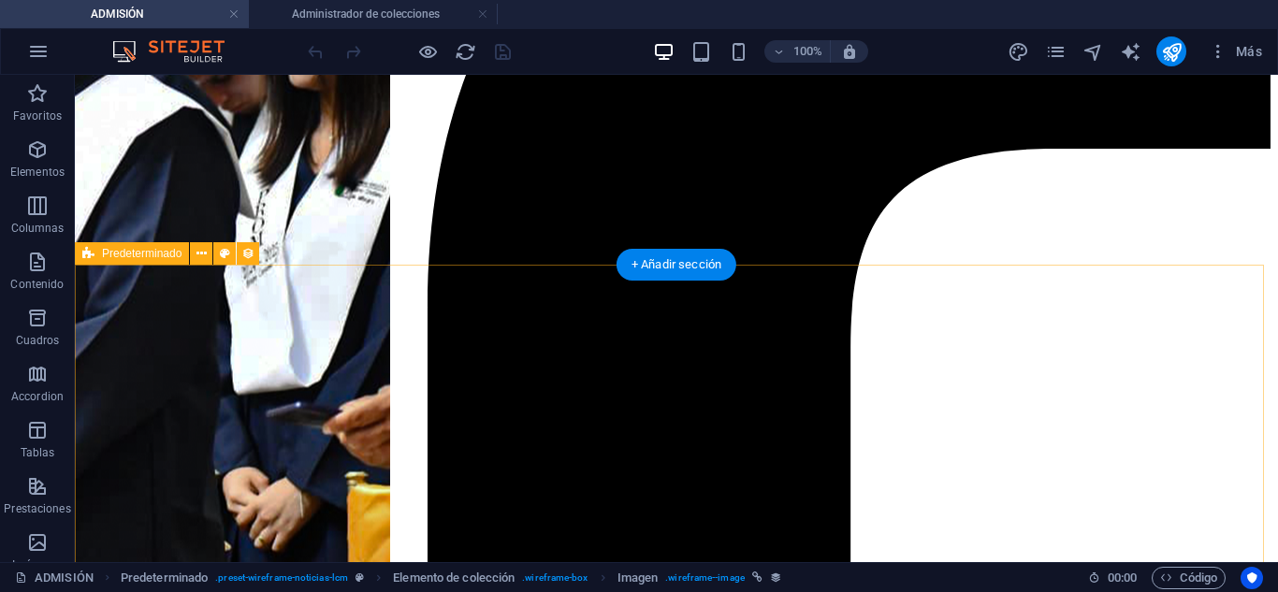
scroll to position [1310, 0]
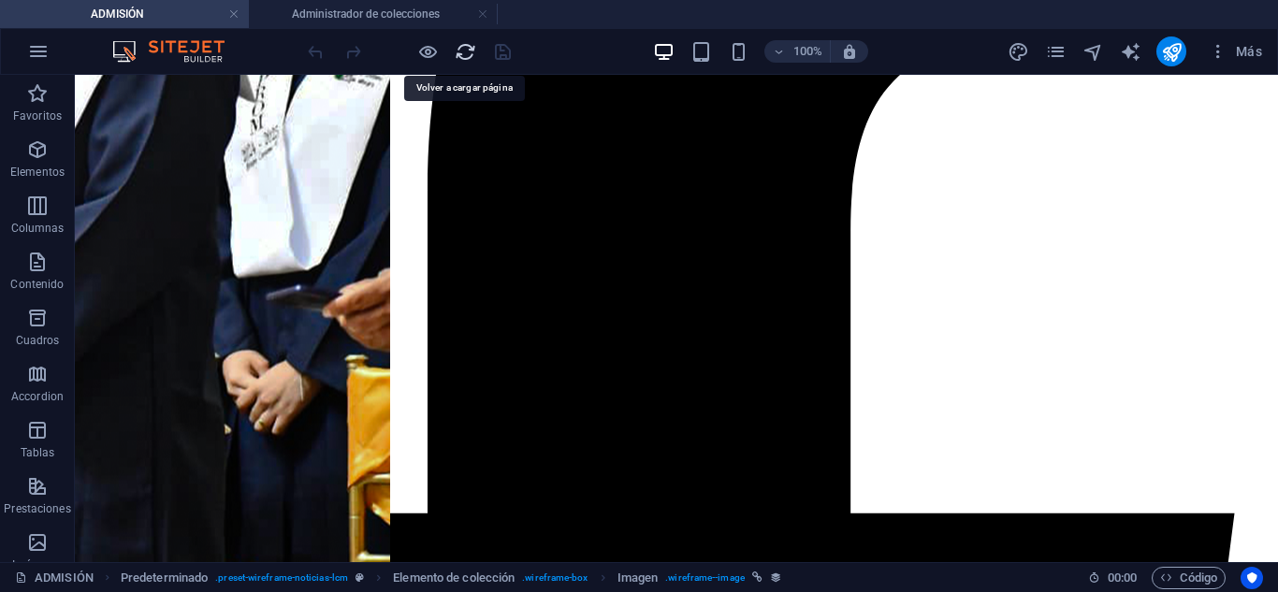
click at [462, 44] on icon "reload" at bounding box center [466, 52] width 22 height 22
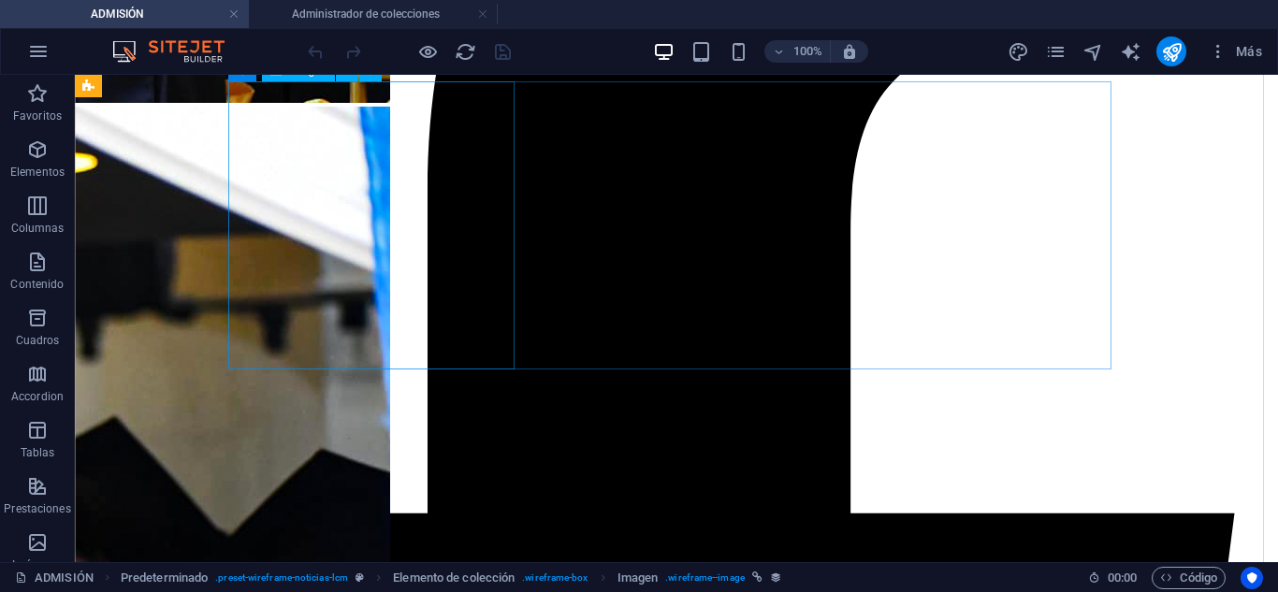
scroll to position [1123, 0]
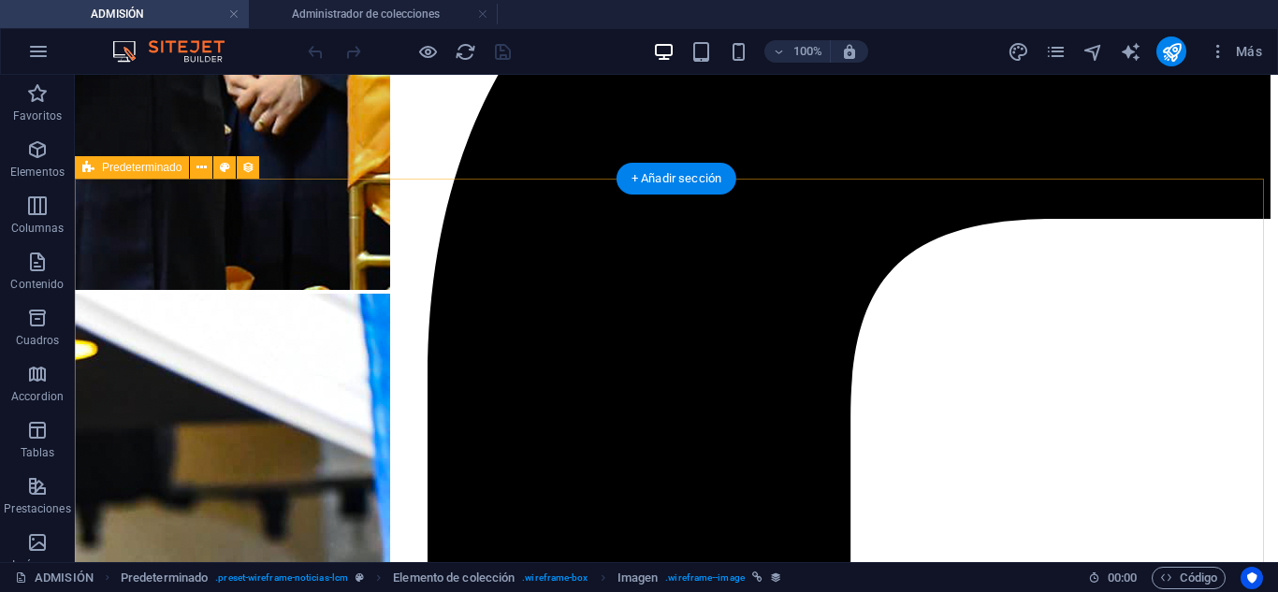
select select "68825e8ed0416a303c001533"
select select "createdAt_DESC"
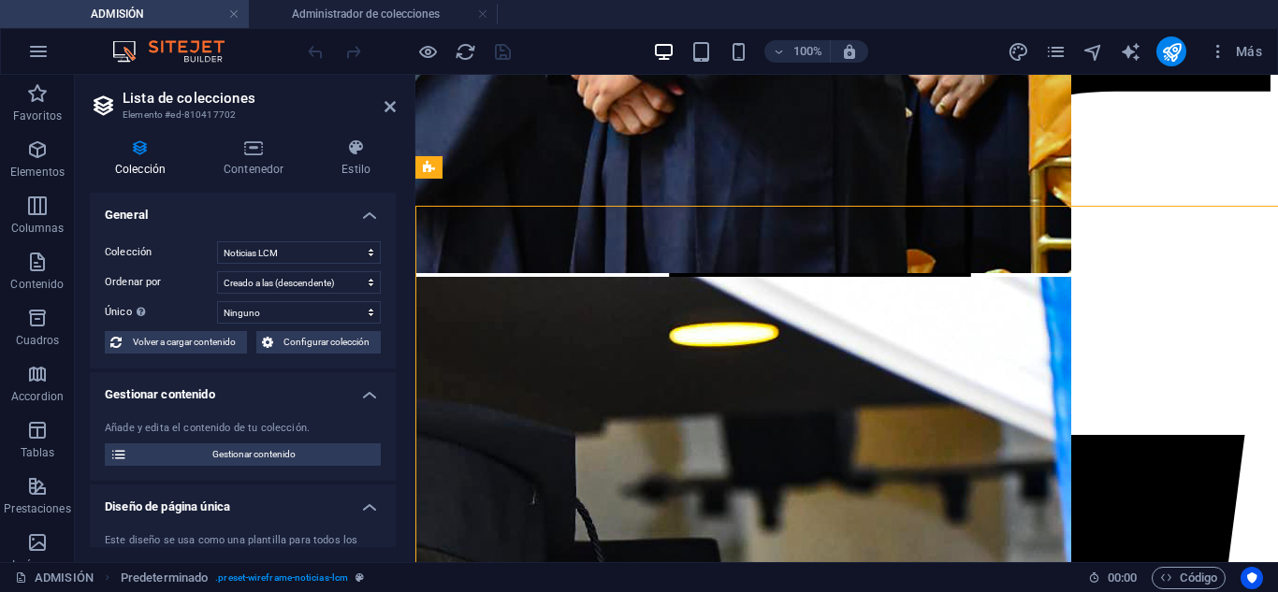
scroll to position [1096, 0]
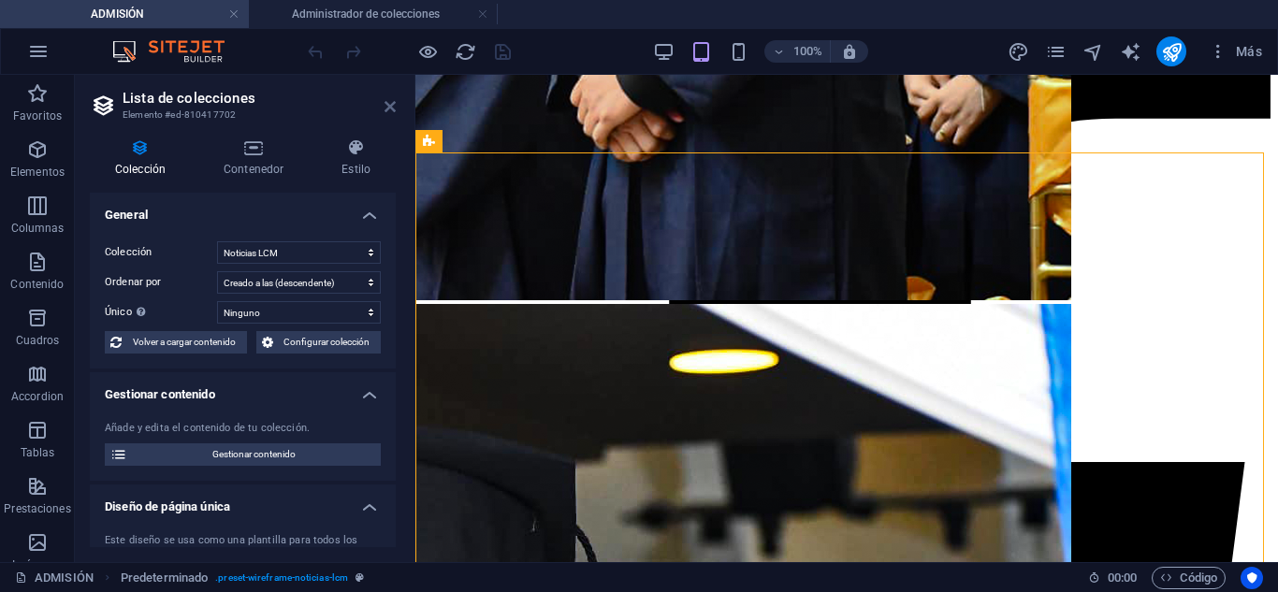
click at [390, 100] on icon at bounding box center [390, 106] width 11 height 15
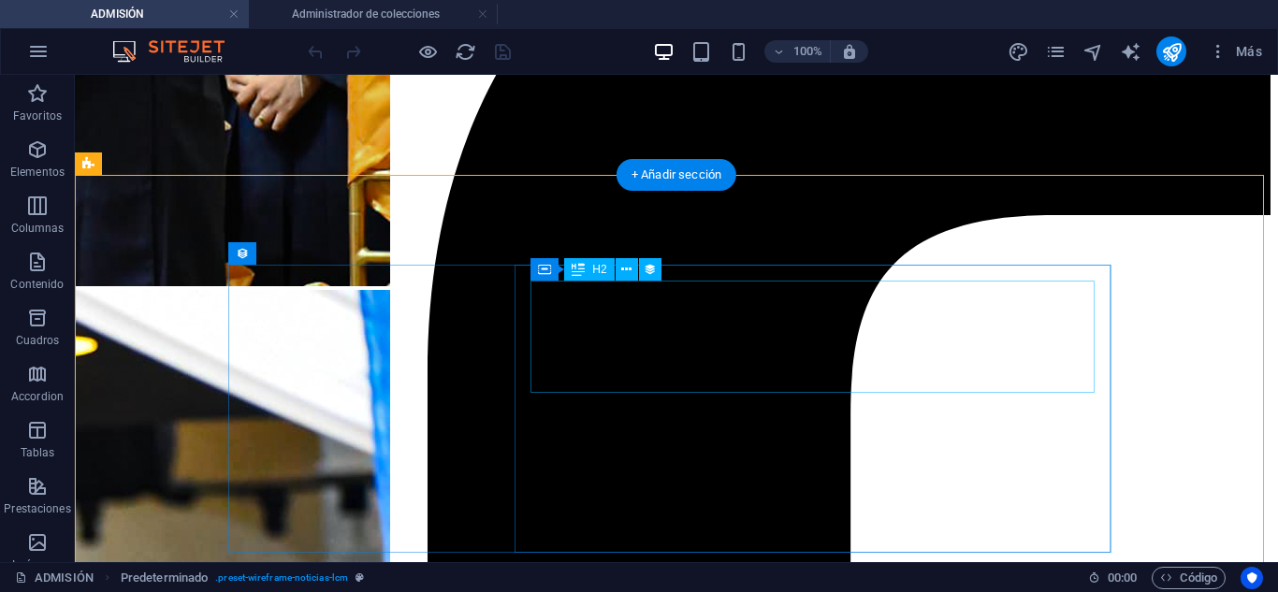
select select "name"
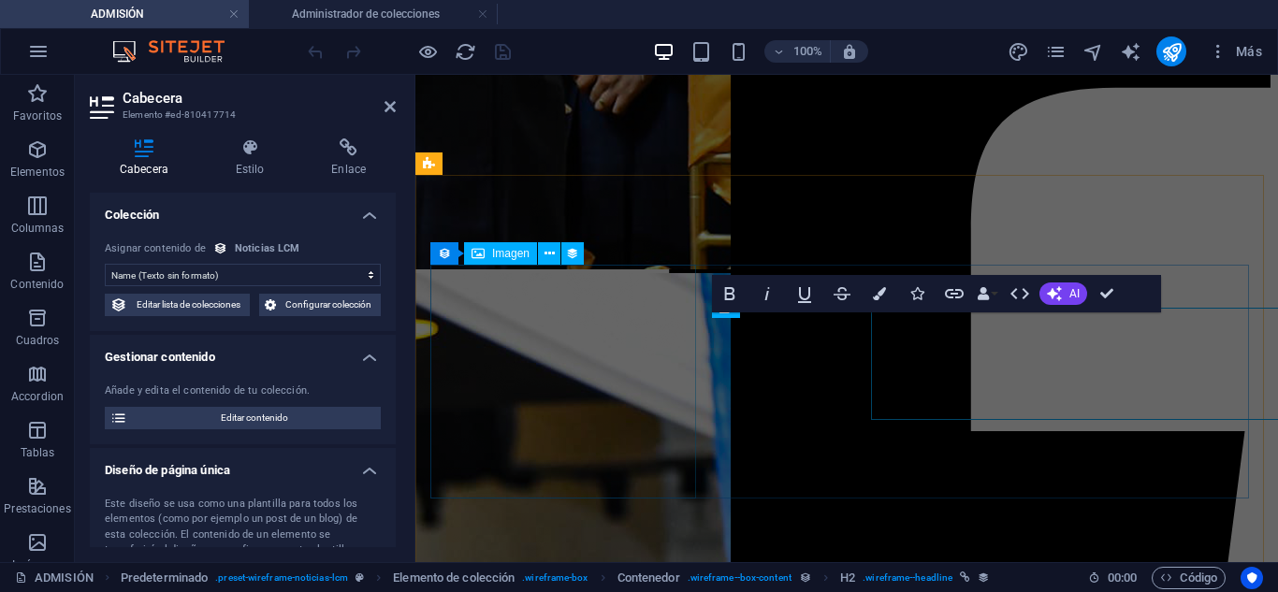
scroll to position [1099, 0]
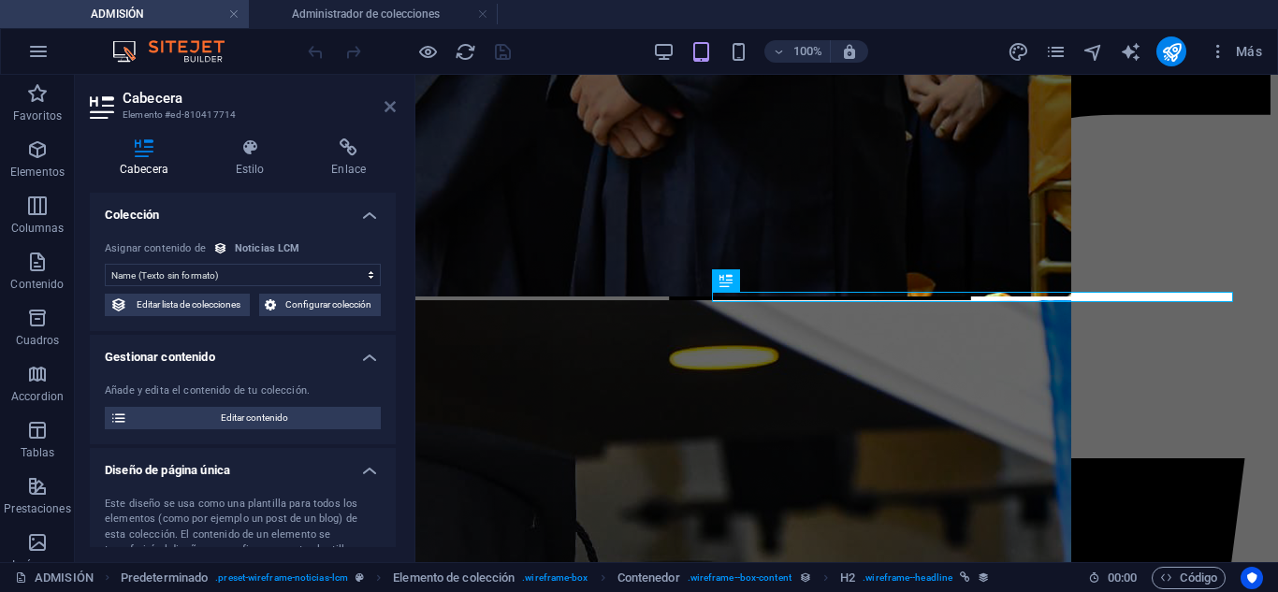
click at [386, 106] on icon at bounding box center [390, 106] width 11 height 15
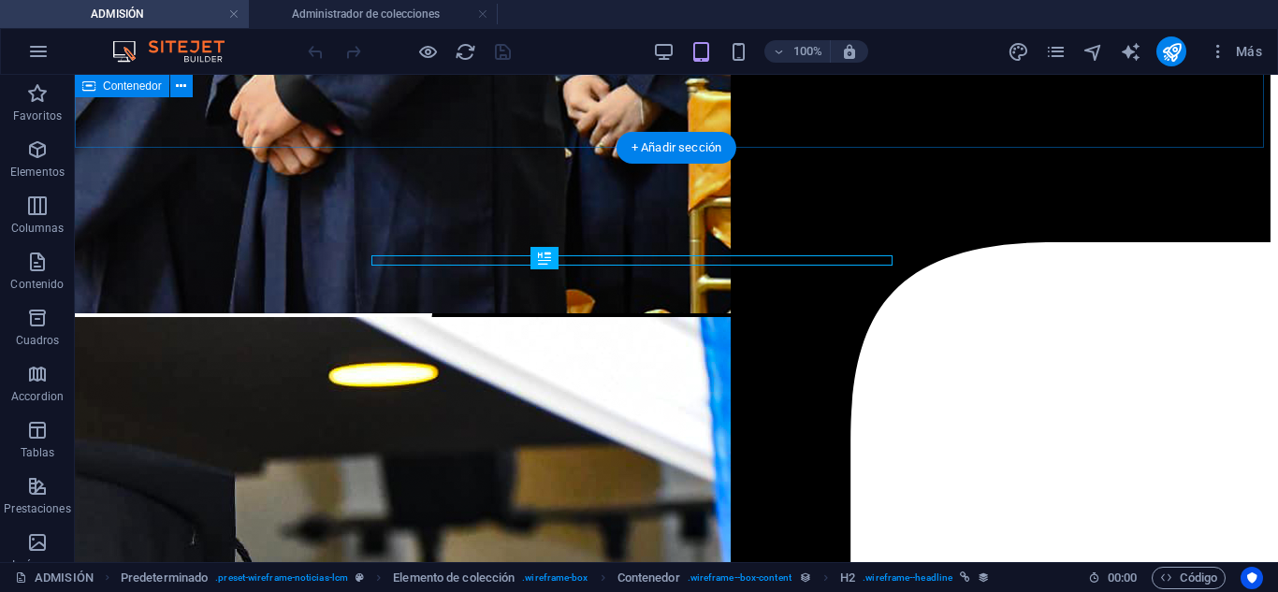
scroll to position [1128, 0]
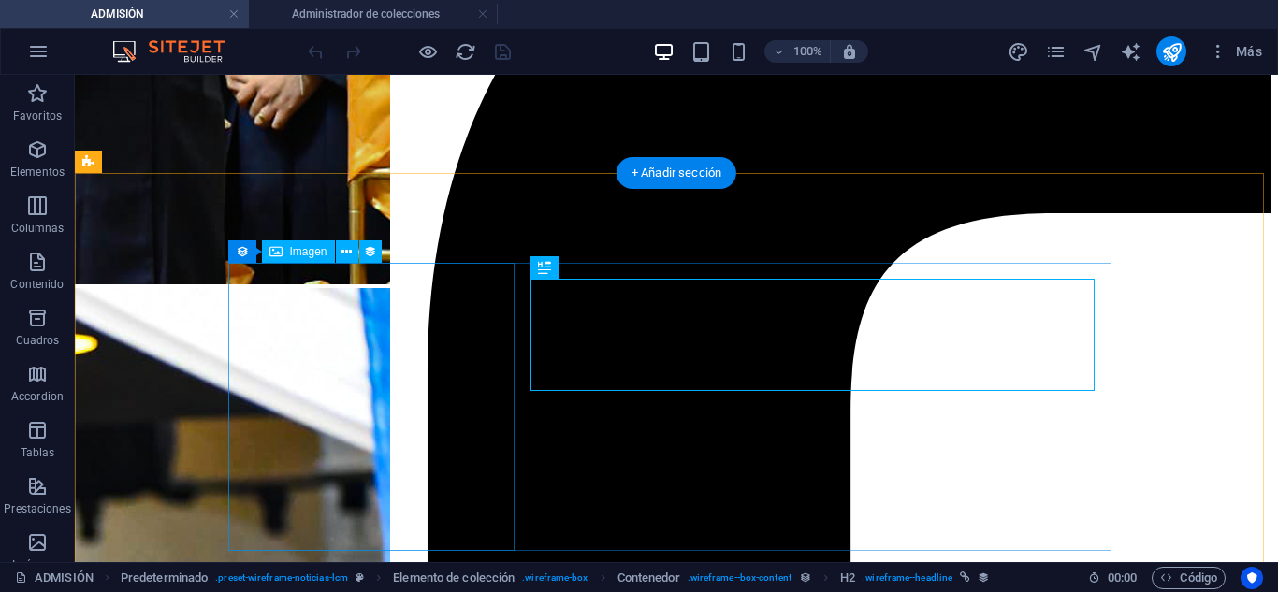
select select "image"
select select "px"
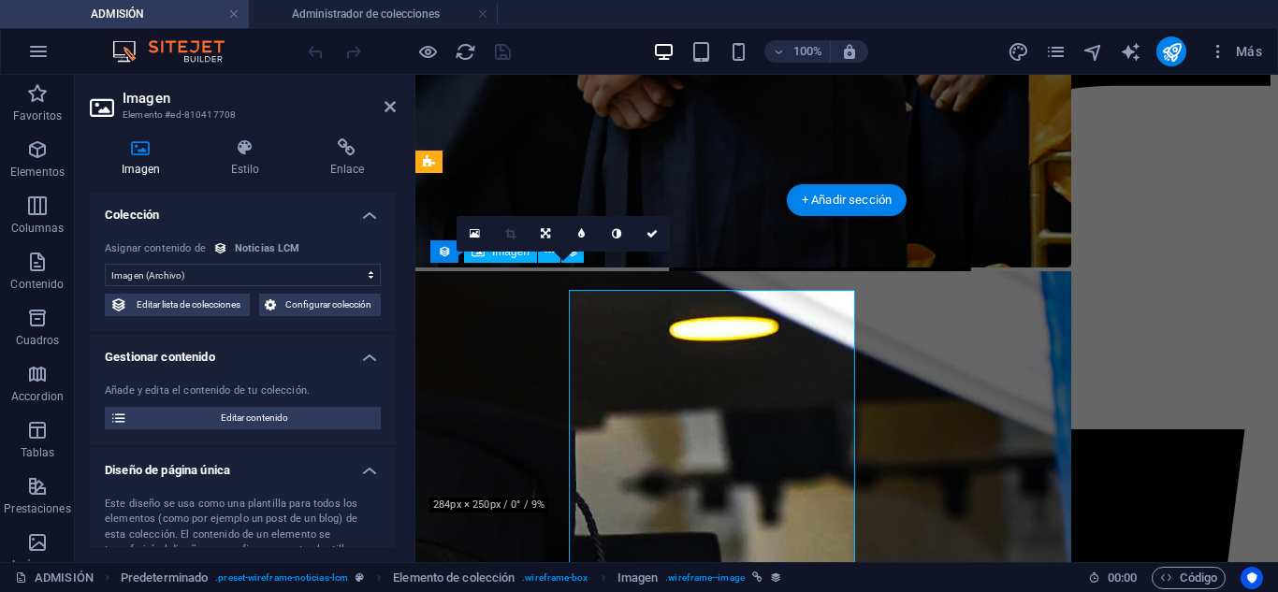
scroll to position [1101, 0]
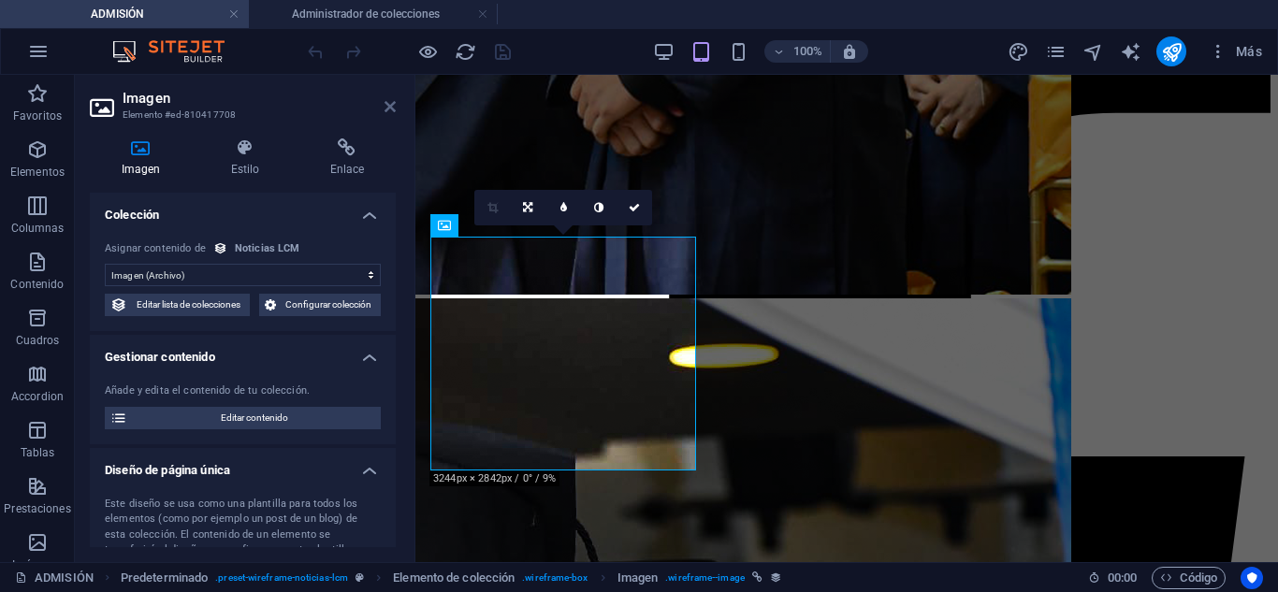
click at [387, 112] on icon at bounding box center [390, 106] width 11 height 15
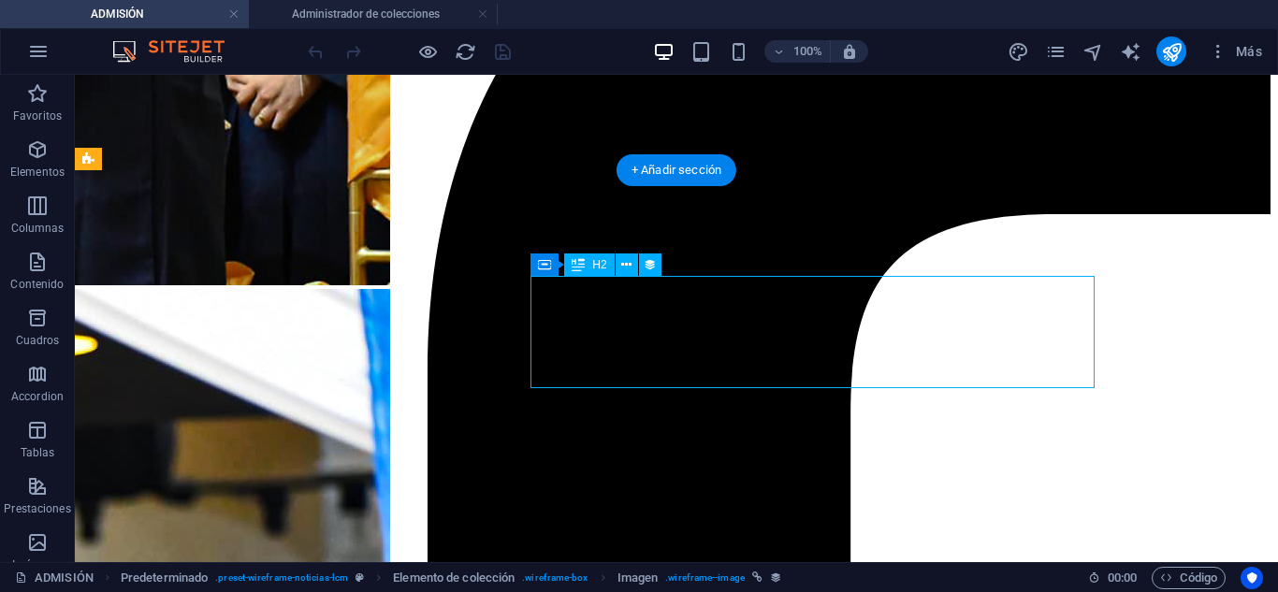
select select "name"
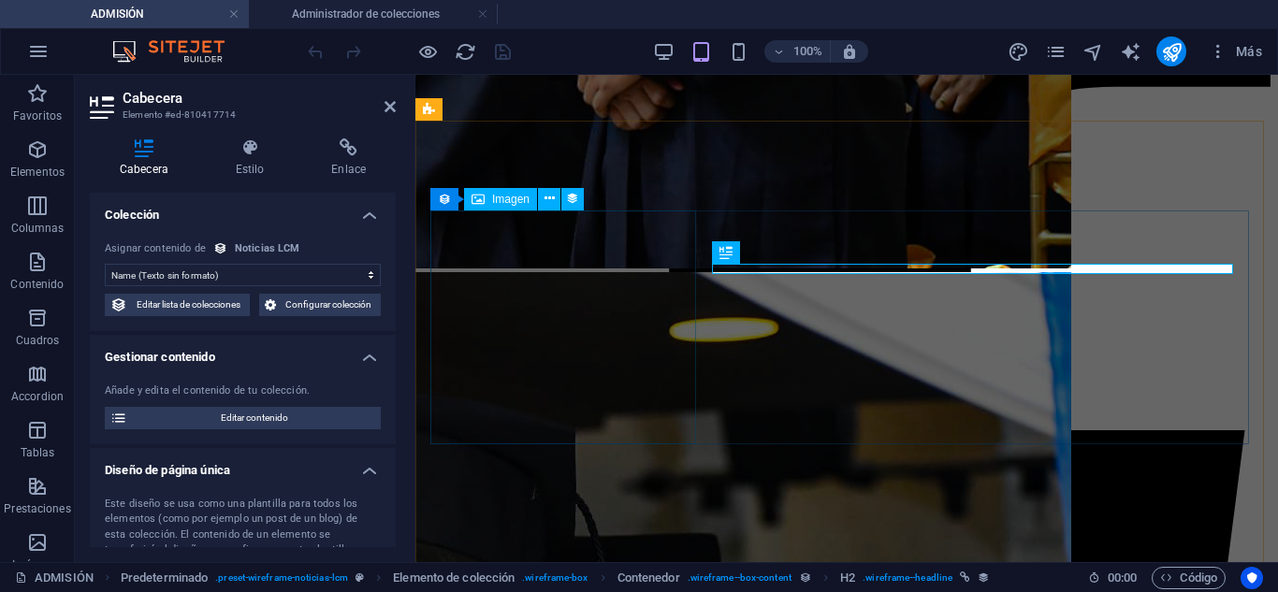
select select "image"
select select "px"
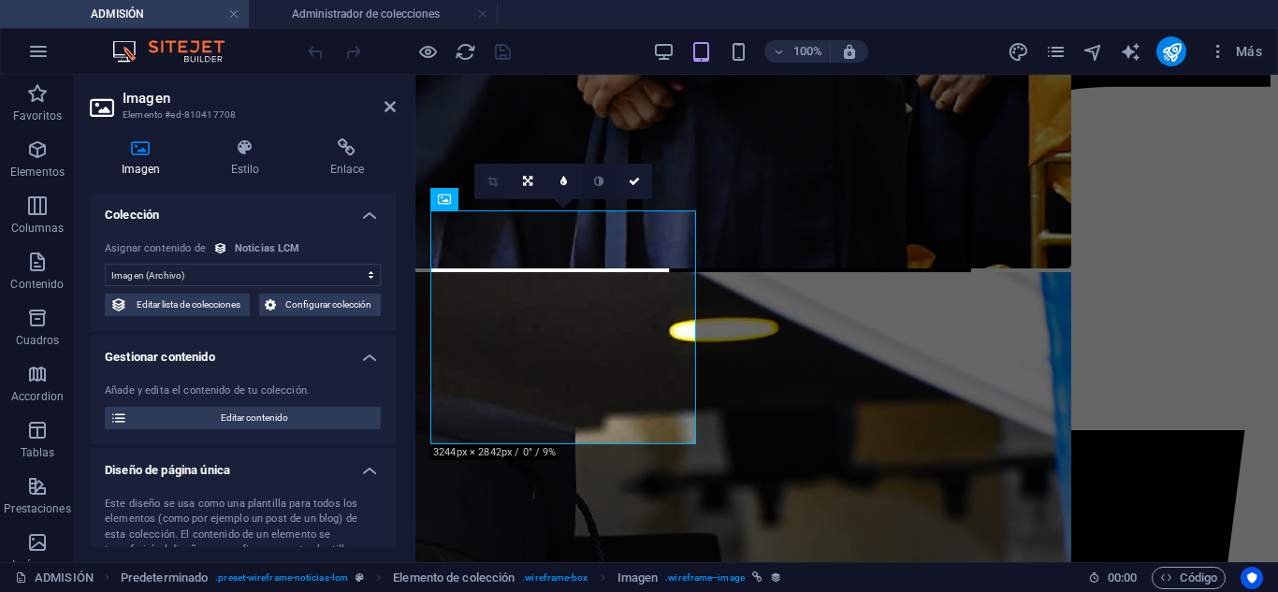
click at [585, 170] on link at bounding box center [599, 182] width 36 height 36
type input "284"
click at [597, 179] on icon at bounding box center [598, 181] width 9 height 11
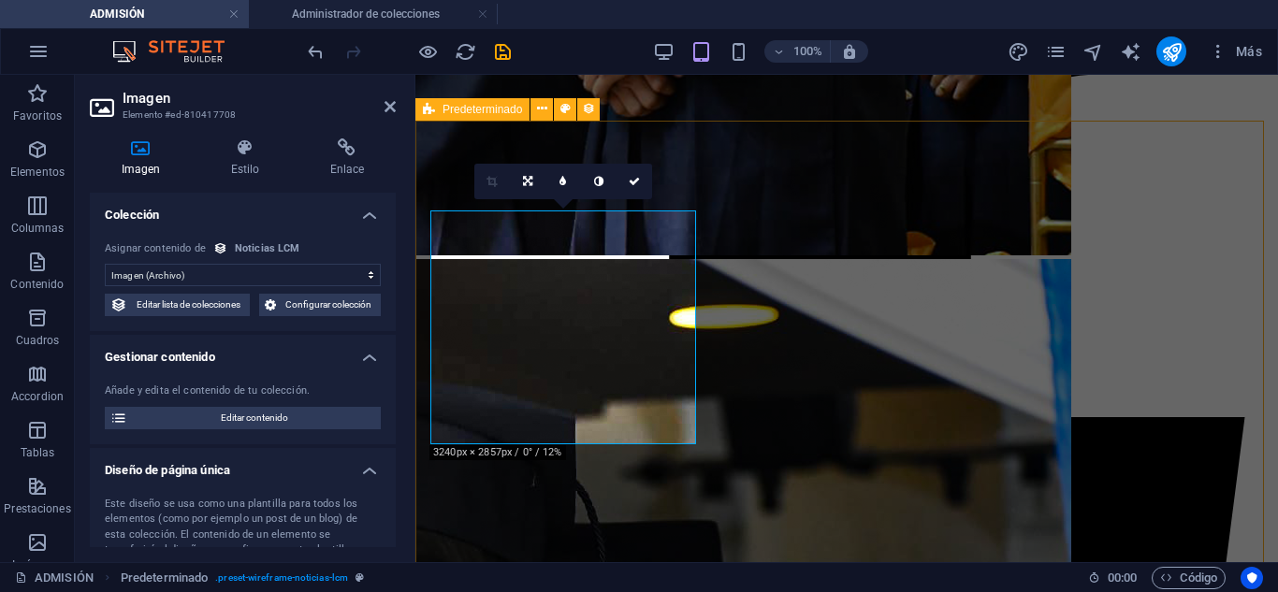
select select "68825e8ed0416a303c001533"
select select "createdAt_DESC"
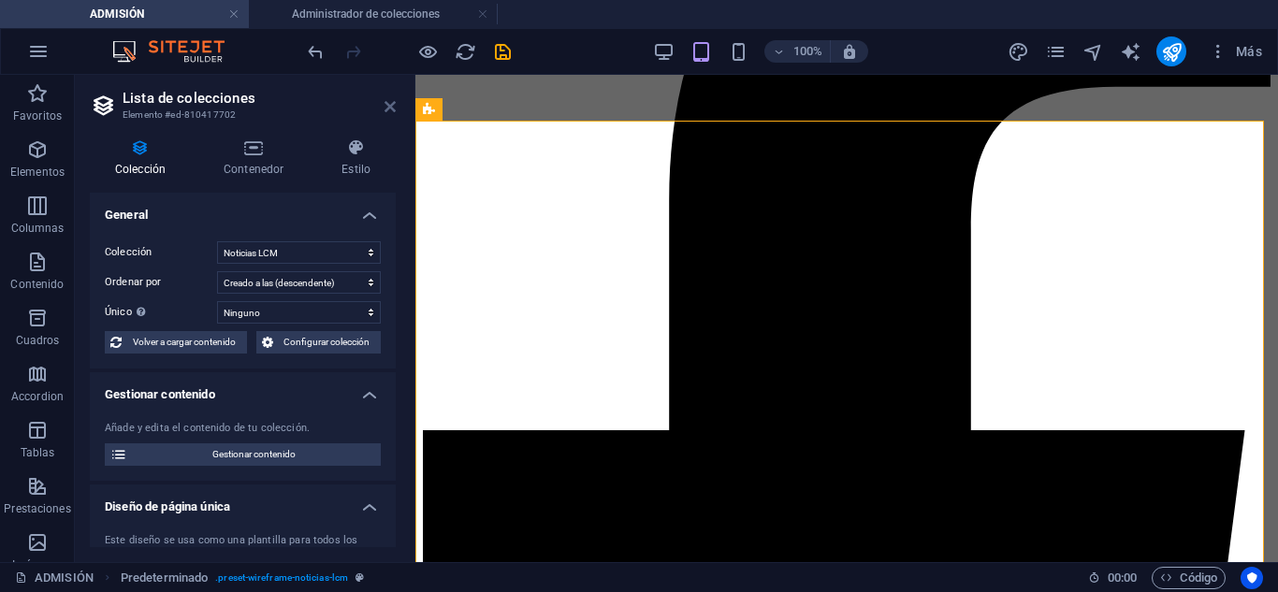
click at [385, 104] on icon at bounding box center [390, 106] width 11 height 15
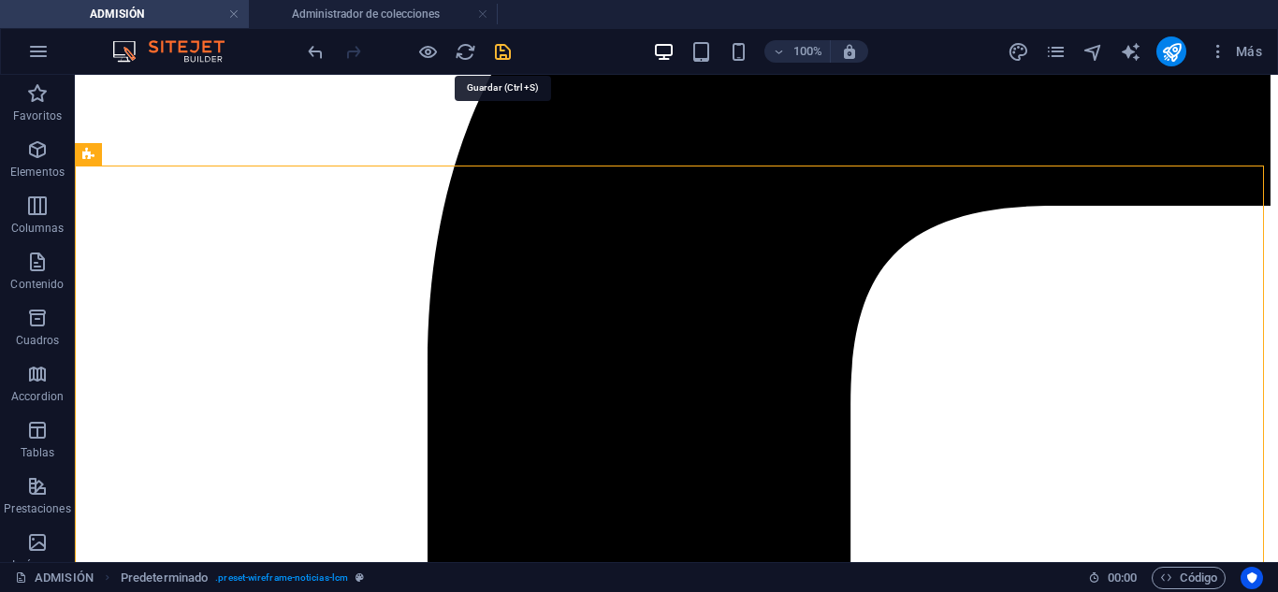
click at [504, 44] on icon "save" at bounding box center [503, 52] width 22 height 22
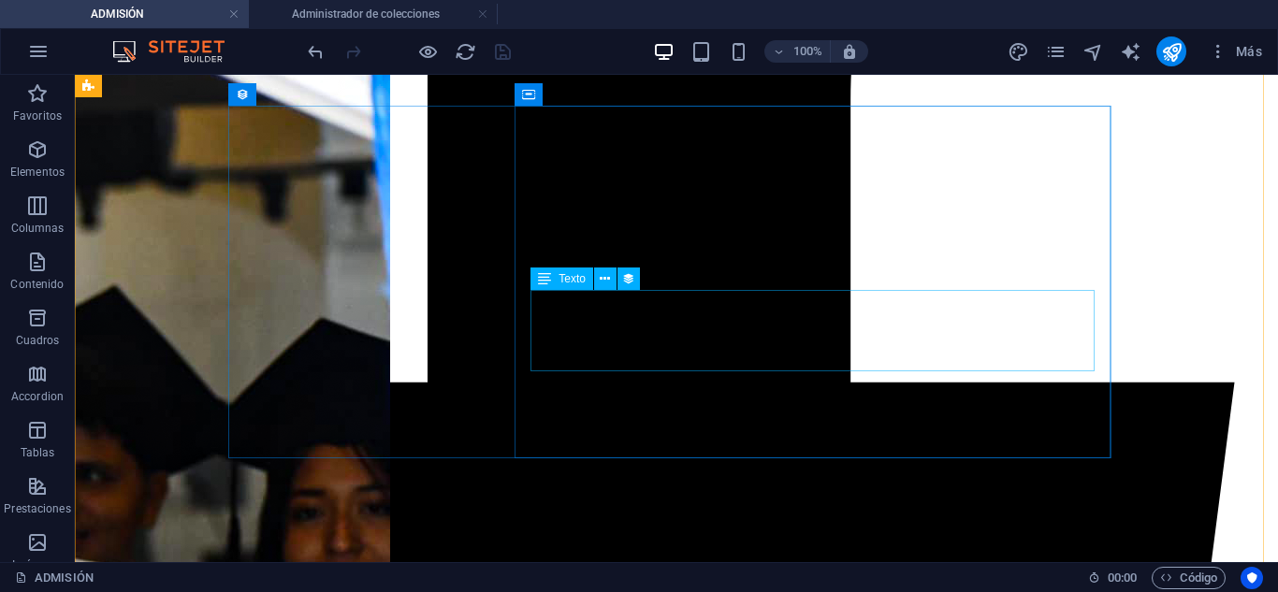
scroll to position [1323, 0]
